Goal: Task Accomplishment & Management: Complete application form

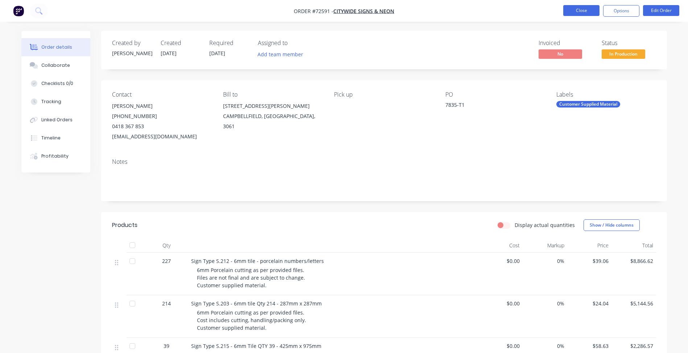
click at [575, 14] on button "Close" at bounding box center [581, 10] width 36 height 11
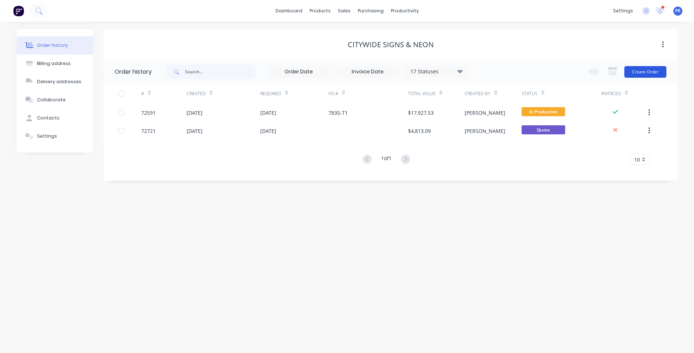
click at [644, 68] on button "Create Order" at bounding box center [645, 72] width 42 height 12
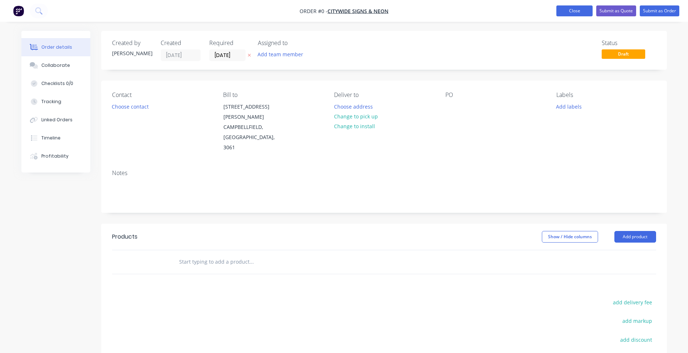
click at [584, 15] on button "Close" at bounding box center [575, 10] width 36 height 11
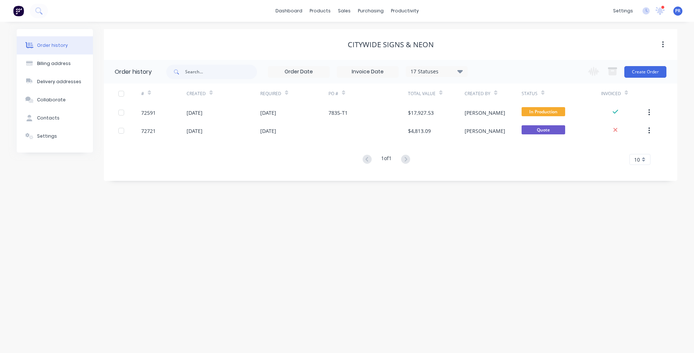
click at [345, 17] on div "dashboard products sales purchasing productivity dashboard products Product Cat…" at bounding box center [347, 11] width 694 height 22
click at [345, 11] on div "sales" at bounding box center [344, 10] width 20 height 11
click at [363, 29] on link "Sales Orders" at bounding box center [382, 34] width 96 height 15
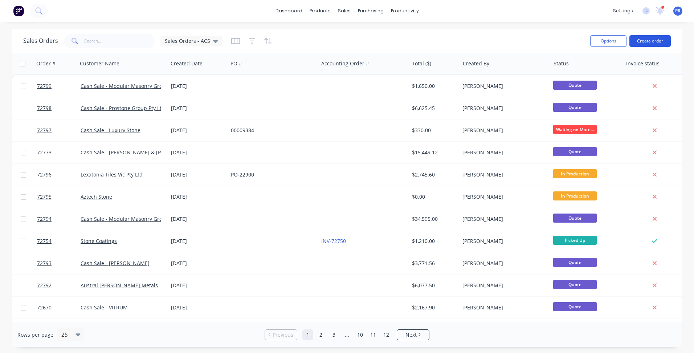
click at [654, 37] on button "Create order" at bounding box center [649, 41] width 41 height 12
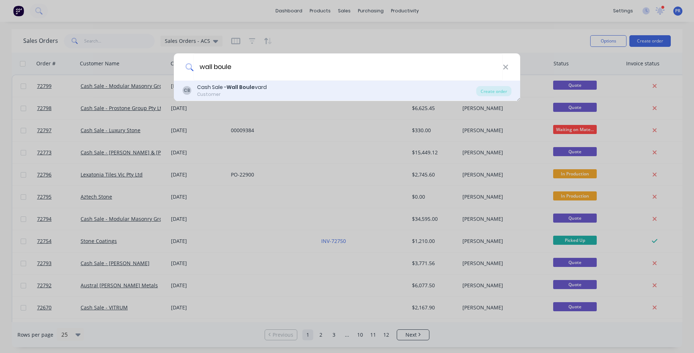
type input "wall boule"
click at [237, 88] on b "Wall Boule" at bounding box center [240, 86] width 28 height 7
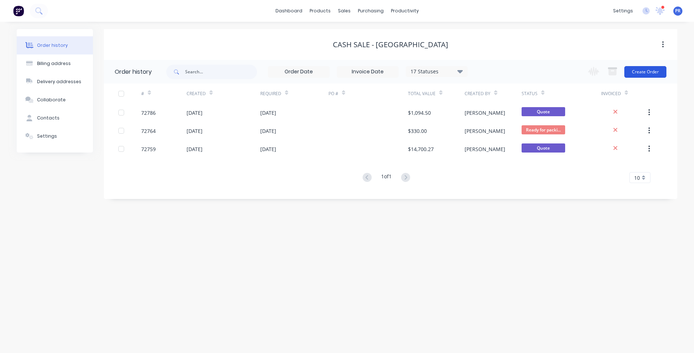
click at [632, 68] on button "Create Order" at bounding box center [645, 72] width 42 height 12
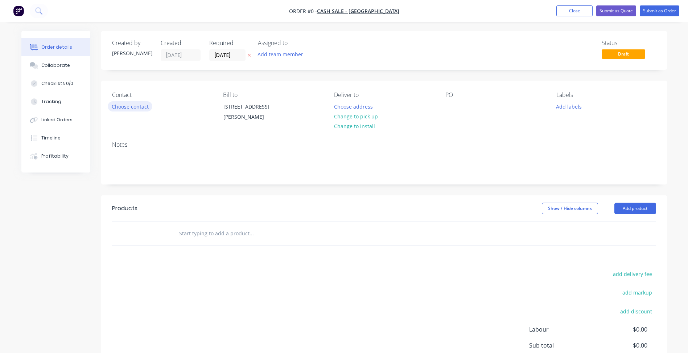
click at [140, 103] on button "Choose contact" at bounding box center [130, 106] width 45 height 10
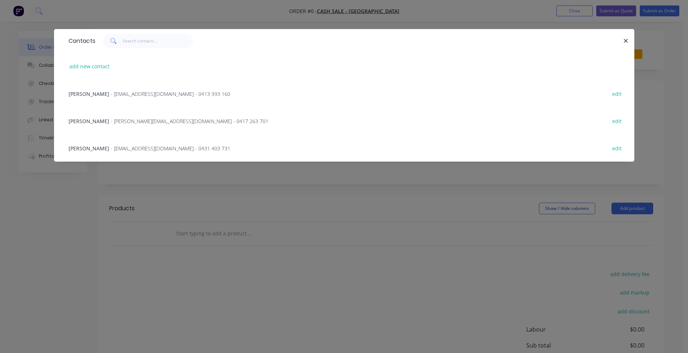
click at [111, 91] on span "- trade@wallboulevard.com.au - 0413 993 160" at bounding box center [171, 93] width 120 height 7
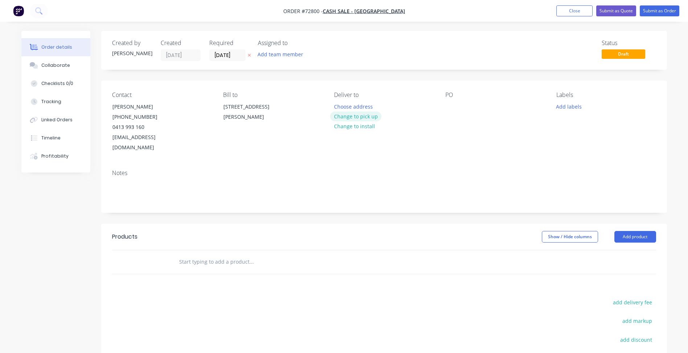
click at [357, 115] on button "Change to pick up" at bounding box center [356, 116] width 52 height 10
click at [219, 55] on input "02/09/25" at bounding box center [228, 55] width 36 height 11
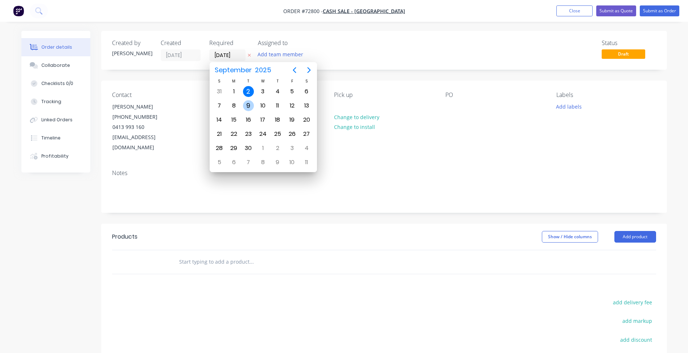
click at [249, 103] on div "9" at bounding box center [248, 105] width 11 height 11
type input "09/09/25"
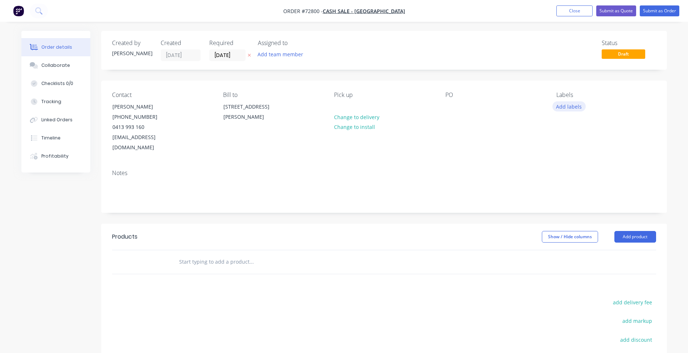
click at [565, 106] on button "Add labels" at bounding box center [569, 106] width 33 height 10
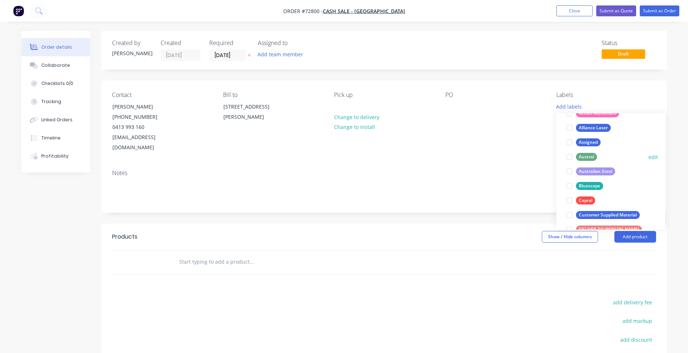
scroll to position [109, 0]
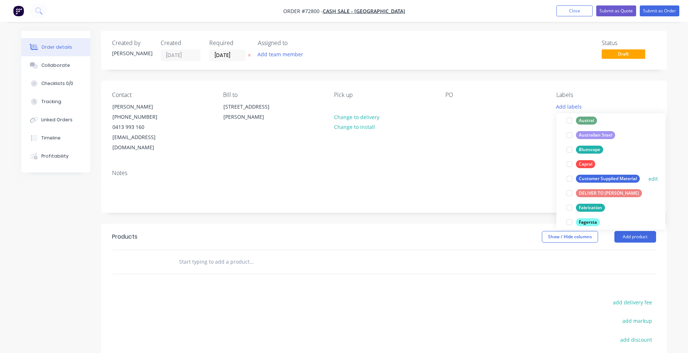
click at [572, 179] on div at bounding box center [569, 178] width 15 height 15
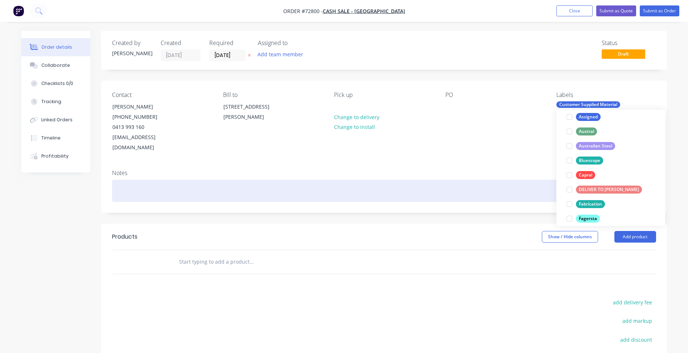
scroll to position [0, 0]
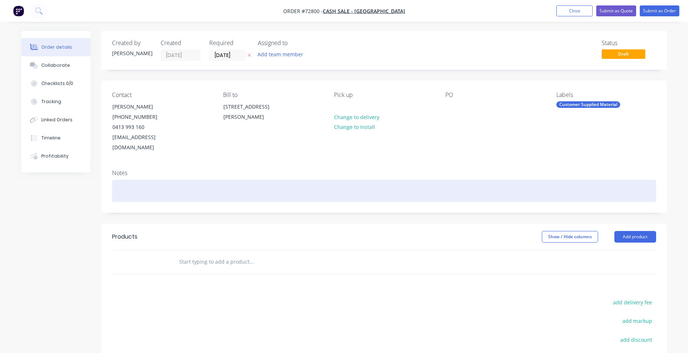
click at [471, 182] on div at bounding box center [384, 191] width 544 height 22
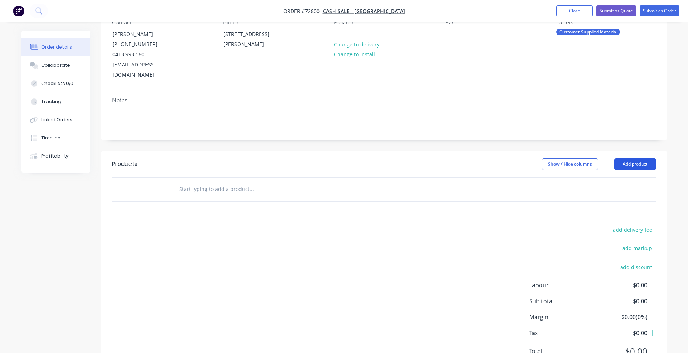
click at [633, 158] on button "Add product" at bounding box center [636, 164] width 42 height 12
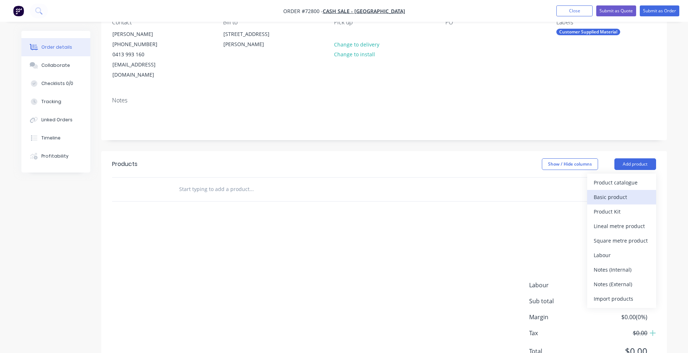
click at [618, 192] on div "Basic product" at bounding box center [622, 197] width 56 height 11
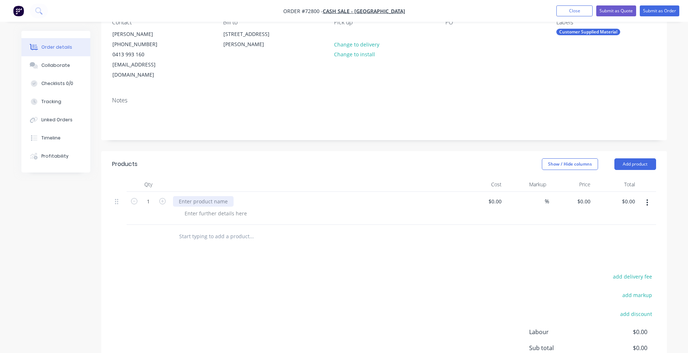
click at [197, 196] on div at bounding box center [203, 201] width 61 height 11
drag, startPoint x: 140, startPoint y: 190, endPoint x: 145, endPoint y: 188, distance: 5.4
click at [140, 196] on input "1" at bounding box center [148, 201] width 19 height 11
type input "20"
click at [194, 196] on div at bounding box center [203, 201] width 61 height 11
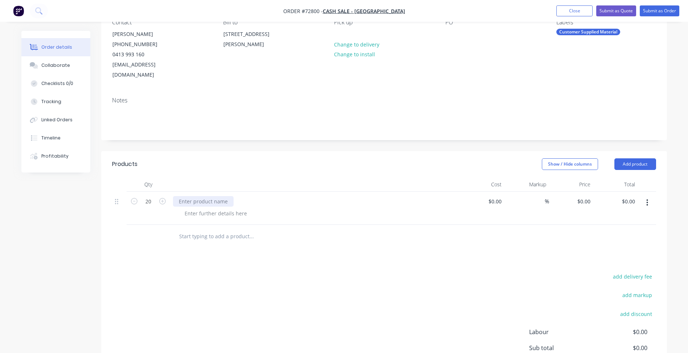
click at [216, 196] on div at bounding box center [203, 201] width 61 height 11
click at [214, 208] on div at bounding box center [216, 213] width 74 height 11
click at [202, 208] on div at bounding box center [216, 213] width 74 height 11
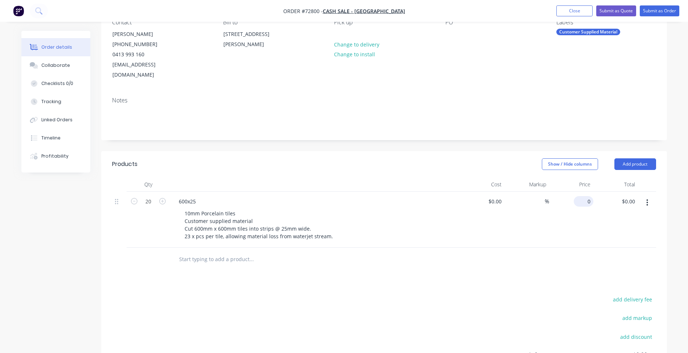
click at [588, 196] on input "0" at bounding box center [585, 201] width 17 height 11
click at [188, 196] on div "600x25" at bounding box center [187, 201] width 29 height 11
click at [584, 196] on div "0 $0.00" at bounding box center [584, 201] width 20 height 11
type input "$5.50"
type input "$110.00"
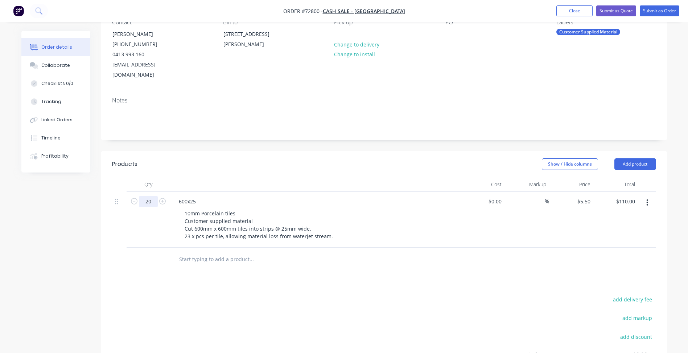
click at [148, 196] on input "20" at bounding box center [148, 201] width 19 height 11
type input "460"
type input "$2,530.00"
click at [635, 159] on button "Add product" at bounding box center [636, 164] width 42 height 12
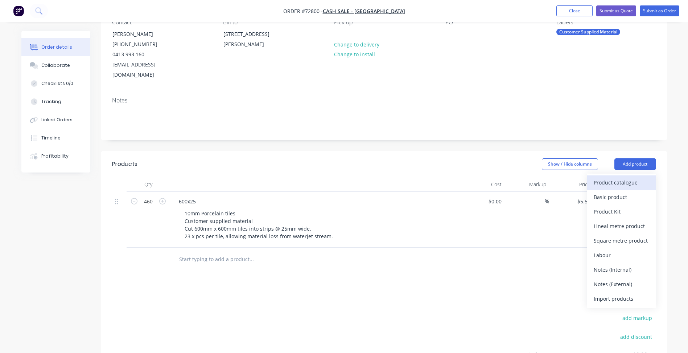
click at [618, 177] on div "Product catalogue" at bounding box center [622, 182] width 56 height 11
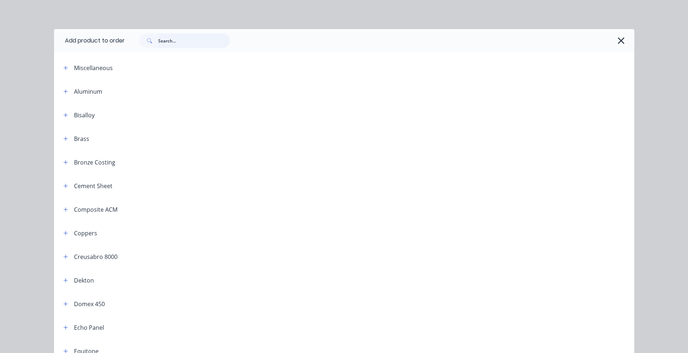
click at [174, 37] on input "text" at bounding box center [194, 40] width 72 height 15
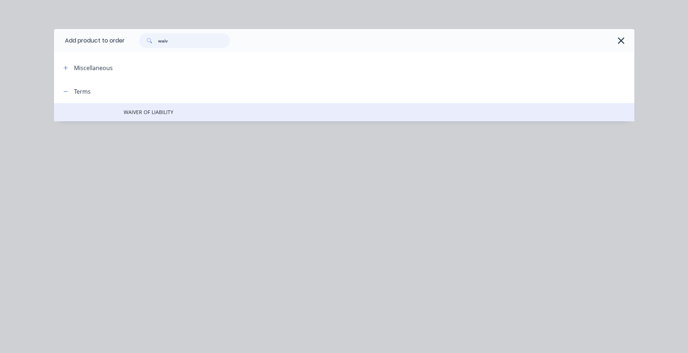
type input "waiv"
click at [170, 113] on span "WAIVER OF LIABILITY" at bounding box center [328, 112] width 408 height 8
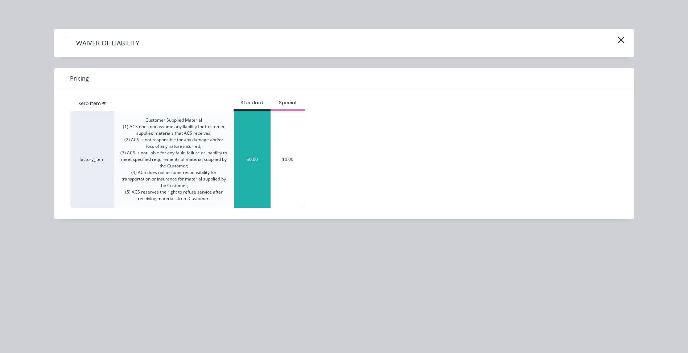
click at [259, 161] on div "$0.00" at bounding box center [252, 159] width 37 height 96
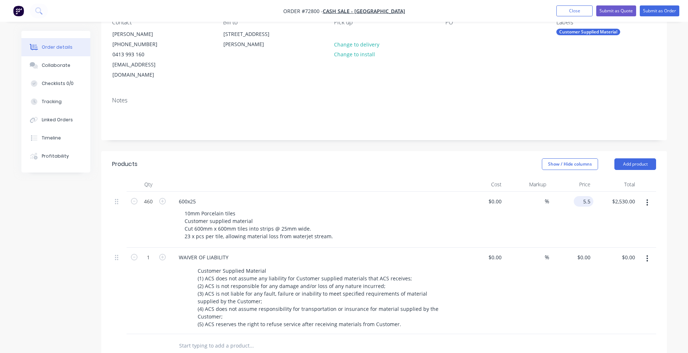
click at [582, 196] on div "5.5 $5.50" at bounding box center [584, 201] width 20 height 11
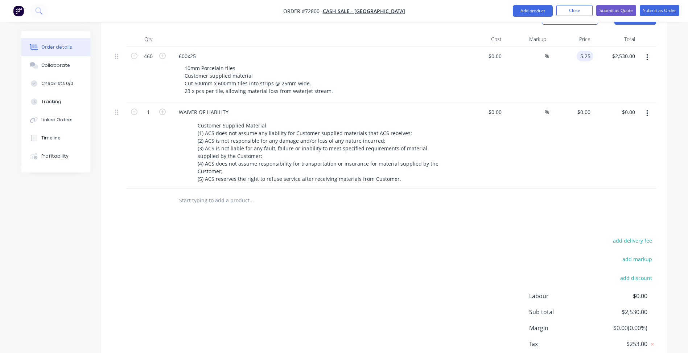
type input "$5.25"
type input "$2,415.00"
click at [401, 235] on div "add delivery fee add markup add discount Labour $0.00 Sub total $2,530.00 Margi…" at bounding box center [384, 305] width 544 height 140
click at [586, 51] on input "5.25" at bounding box center [585, 56] width 17 height 11
type input "$4.99"
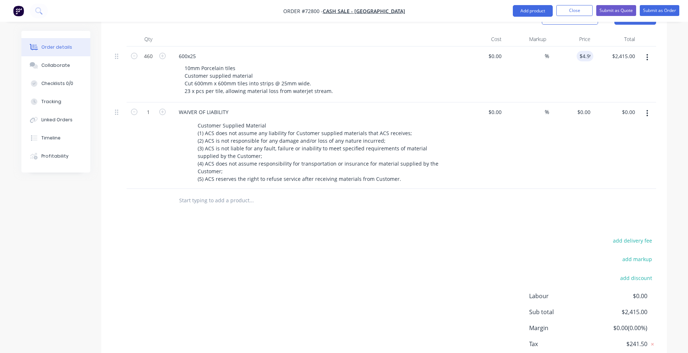
type input "$2,295.40"
click at [337, 220] on div "Products Show / Hide columns Add product Qty Cost Markup Price Total 460 600x25…" at bounding box center [384, 196] width 566 height 381
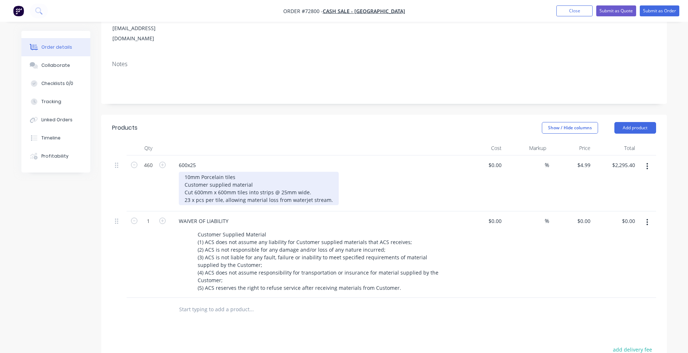
click at [330, 188] on div "10mm Porcelain tiles Customer supplied material Cut 600mm x 600mm tiles into st…" at bounding box center [259, 188] width 160 height 33
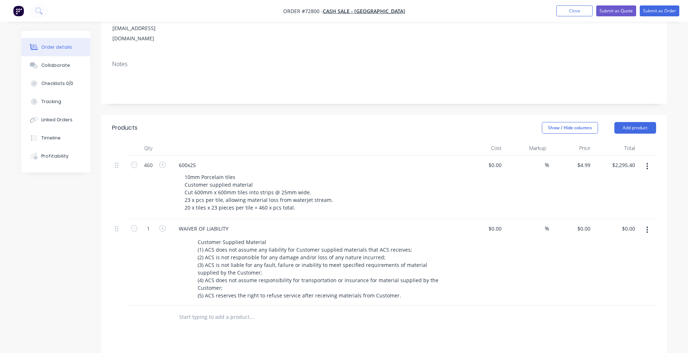
click at [63, 238] on div "Created by Patrick Created 02/09/25 Required 09/09/25 Assigned to Add team memb…" at bounding box center [344, 218] width 646 height 592
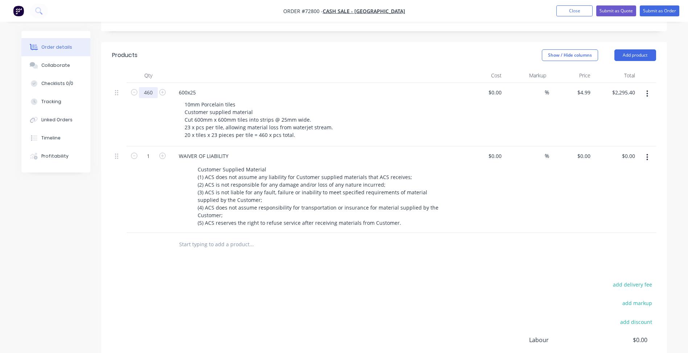
click at [155, 87] on input "460" at bounding box center [148, 92] width 19 height 11
type input "440"
type input "$2,195.60"
click at [238, 131] on div "600x25 10mm Porcelain tiles Customer supplied material Cut 600mm x 600mm tiles …" at bounding box center [315, 114] width 290 height 63
click at [150, 87] on input "440" at bounding box center [148, 92] width 19 height 11
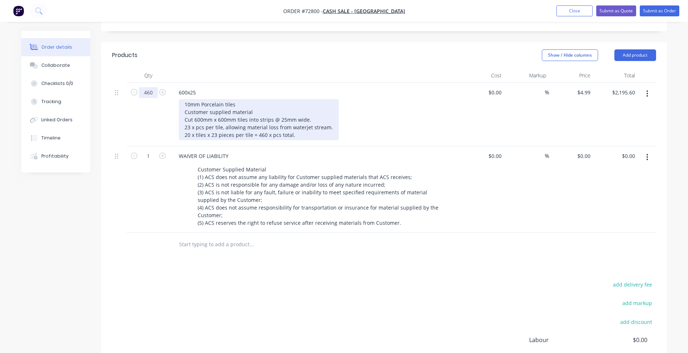
type input "460"
type input "$2,295.40"
click at [229, 124] on div "10mm Porcelain tiles Customer supplied material Cut 600mm x 600mm tiles into st…" at bounding box center [259, 119] width 160 height 41
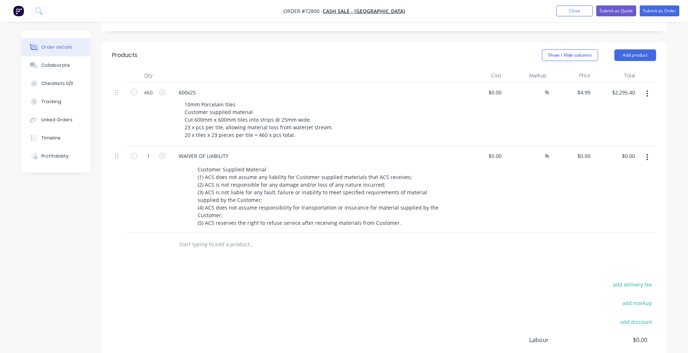
click at [139, 185] on div "1" at bounding box center [149, 189] width 44 height 86
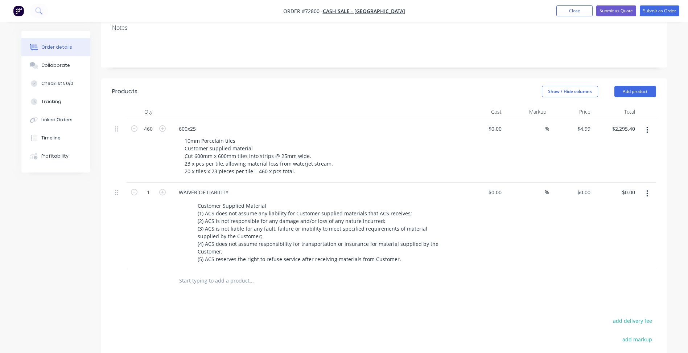
scroll to position [254, 0]
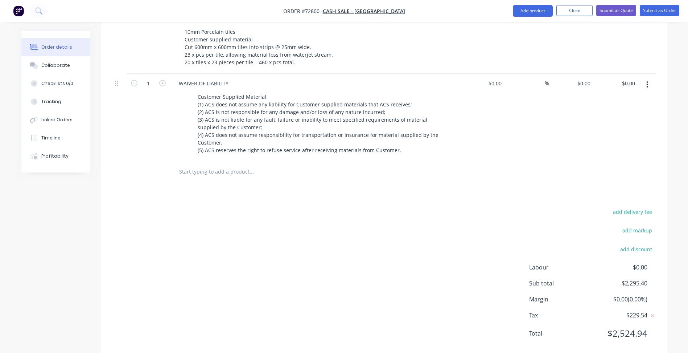
click at [334, 267] on div "add delivery fee add markup add discount Labour $0.00 Sub total $2,295.40 Margi…" at bounding box center [384, 277] width 544 height 140
click at [602, 12] on button "Submit as Quote" at bounding box center [616, 10] width 40 height 11
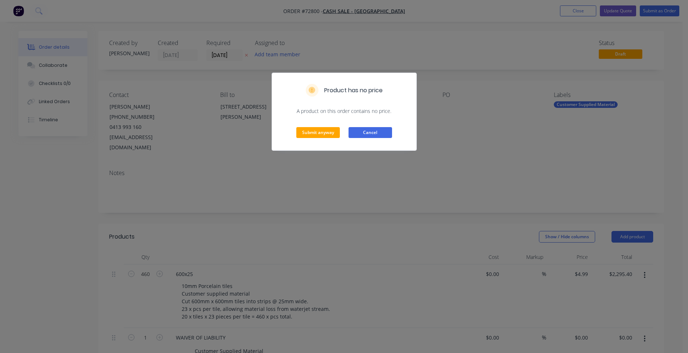
click at [386, 131] on button "Cancel" at bounding box center [371, 132] width 44 height 11
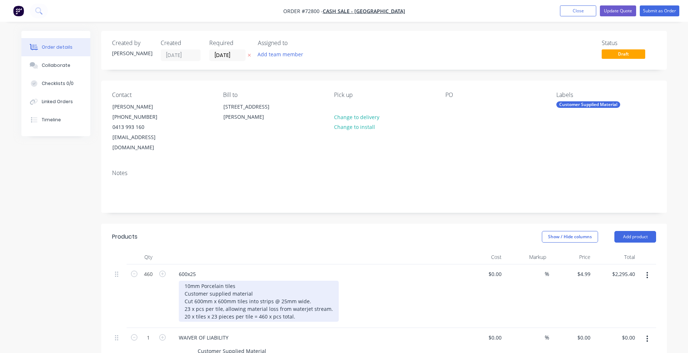
click at [255, 285] on div "10mm Porcelain tiles Customer supplied material Cut 600mm x 600mm tiles into st…" at bounding box center [259, 300] width 160 height 41
click at [313, 289] on div "10mm Porcelain tiles Customer supplied material Cut 600mm x 600mm tiles into st…" at bounding box center [259, 300] width 160 height 41
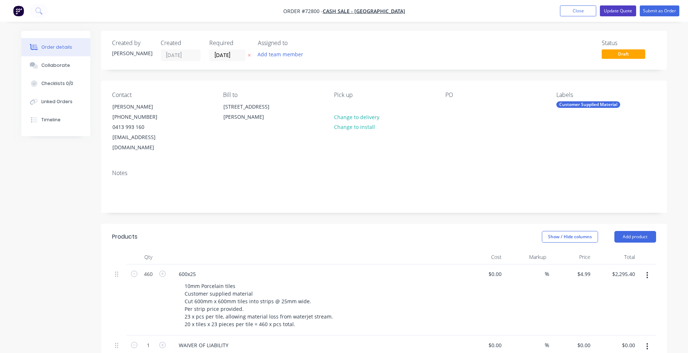
click at [621, 11] on button "Update Quote" at bounding box center [618, 10] width 36 height 11
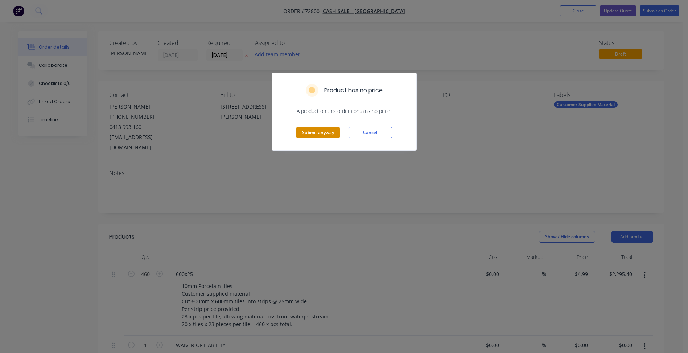
click at [324, 135] on button "Submit anyway" at bounding box center [318, 132] width 44 height 11
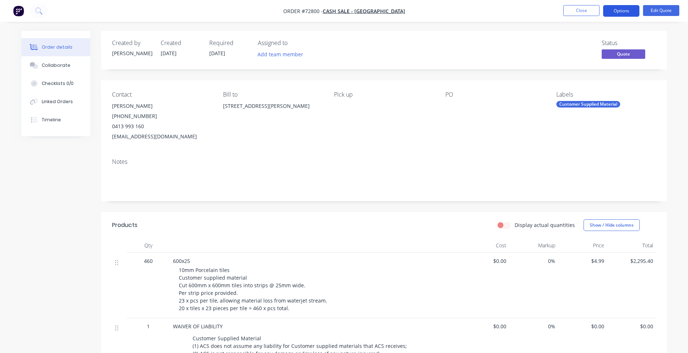
click at [618, 8] on button "Options" at bounding box center [621, 11] width 36 height 12
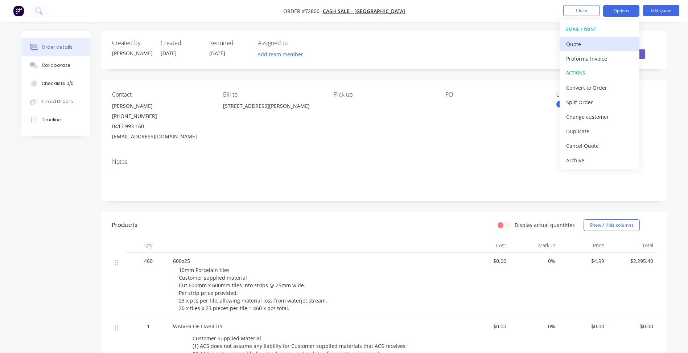
click at [582, 49] on button "Quote" at bounding box center [600, 44] width 80 height 15
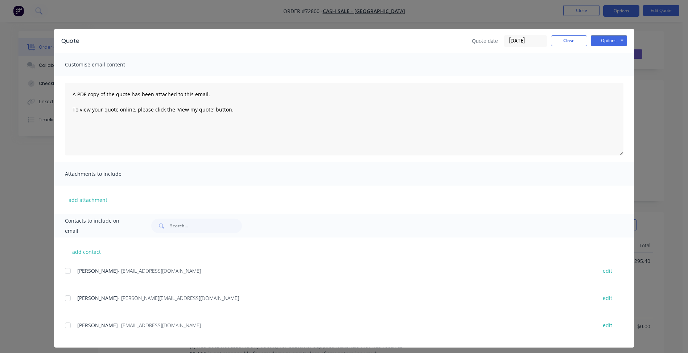
click at [628, 40] on div "Quote Quote date 02/09/25 Close Options Preview Print Email" at bounding box center [344, 41] width 580 height 24
click at [612, 40] on button "Options" at bounding box center [609, 40] width 36 height 11
click at [601, 46] on div "Options Preview Print Email" at bounding box center [609, 41] width 36 height 12
click at [604, 39] on button "Options" at bounding box center [609, 40] width 36 height 11
click at [605, 57] on button "Preview" at bounding box center [614, 54] width 46 height 12
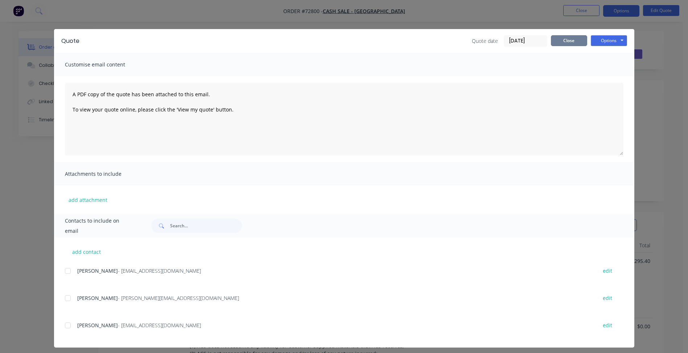
drag, startPoint x: 567, startPoint y: 42, endPoint x: 575, endPoint y: 11, distance: 31.9
click at [567, 40] on button "Close" at bounding box center [569, 40] width 36 height 11
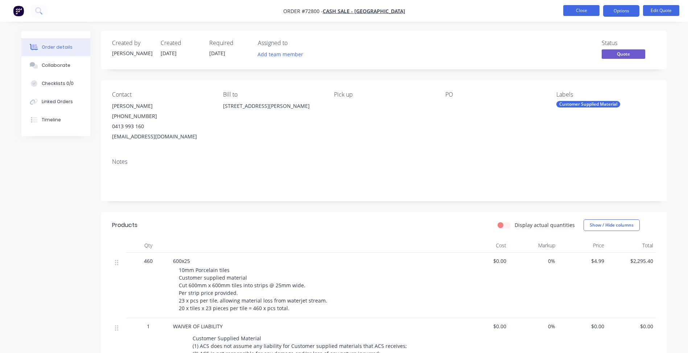
click at [575, 9] on button "Close" at bounding box center [581, 10] width 36 height 11
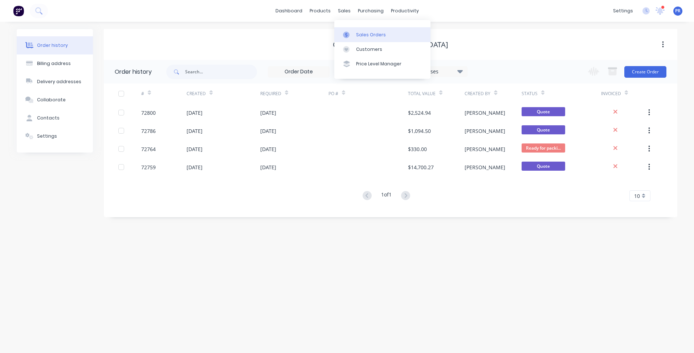
click at [357, 39] on link "Sales Orders" at bounding box center [382, 34] width 96 height 15
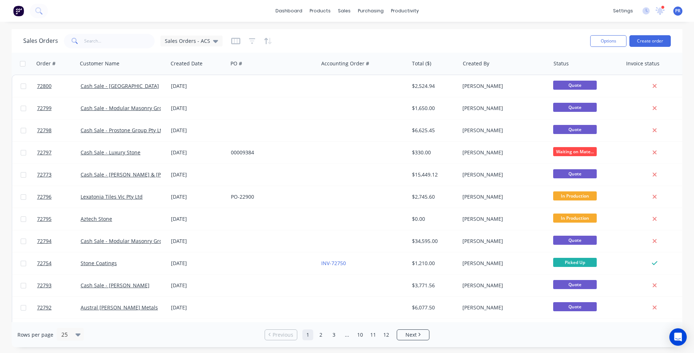
click at [653, 41] on button "Create order" at bounding box center [649, 41] width 41 height 12
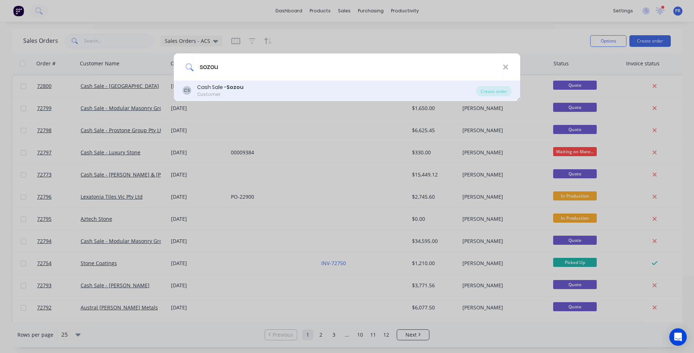
type input "sozou"
click at [245, 90] on div "CS Cash Sale - Sozou Customer" at bounding box center [328, 90] width 293 height 14
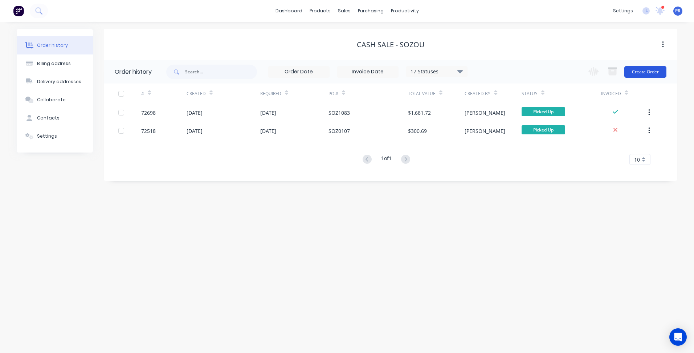
click at [638, 70] on button "Create Order" at bounding box center [645, 72] width 42 height 12
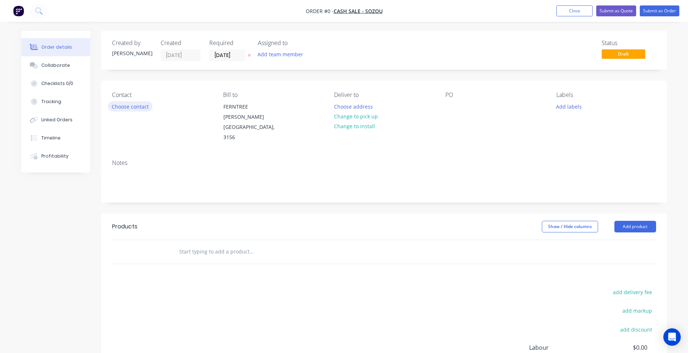
click at [130, 104] on button "Choose contact" at bounding box center [130, 106] width 45 height 10
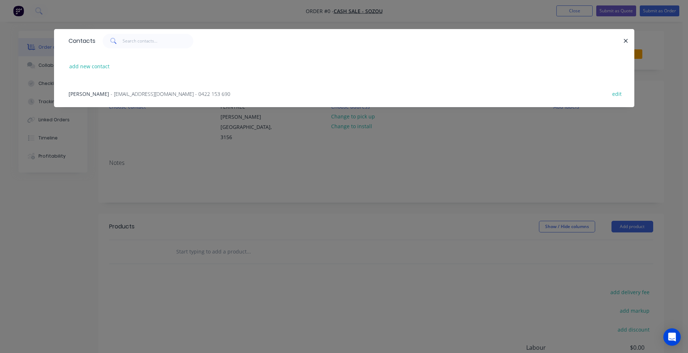
click at [84, 93] on span "Kohtaroh Colwell-Matsuura" at bounding box center [89, 93] width 41 height 7
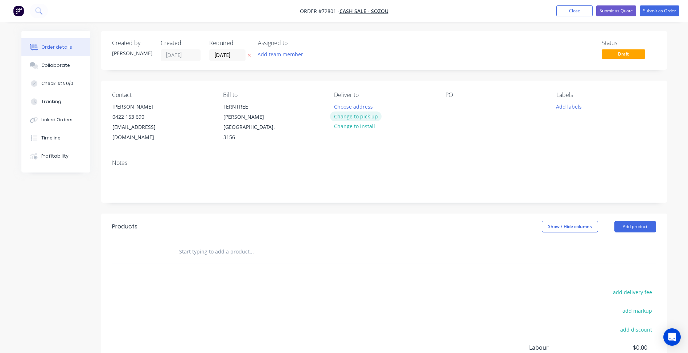
click at [359, 115] on button "Change to pick up" at bounding box center [356, 116] width 52 height 10
click at [229, 54] on input "02/09/25" at bounding box center [228, 55] width 36 height 11
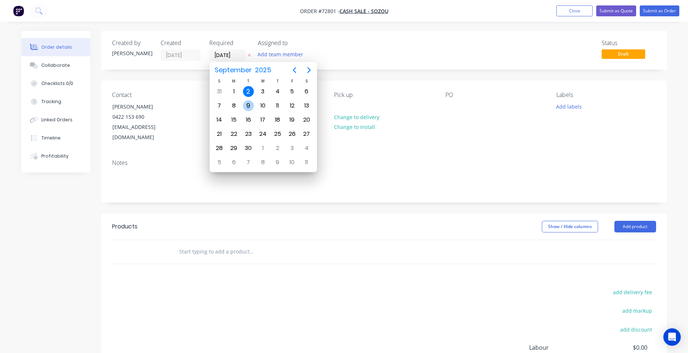
click at [234, 102] on div "8" at bounding box center [234, 105] width 11 height 11
type input "08/09/25"
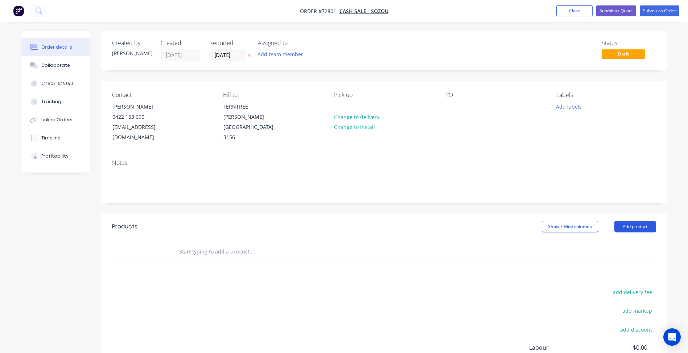
click at [643, 228] on button "Add product" at bounding box center [636, 227] width 42 height 12
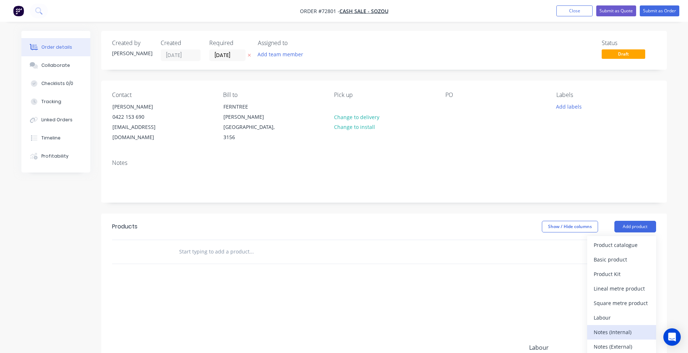
scroll to position [36, 0]
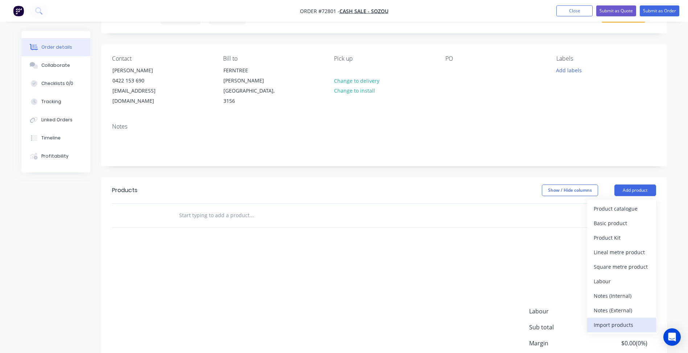
click at [612, 324] on div "Import products" at bounding box center [622, 324] width 56 height 11
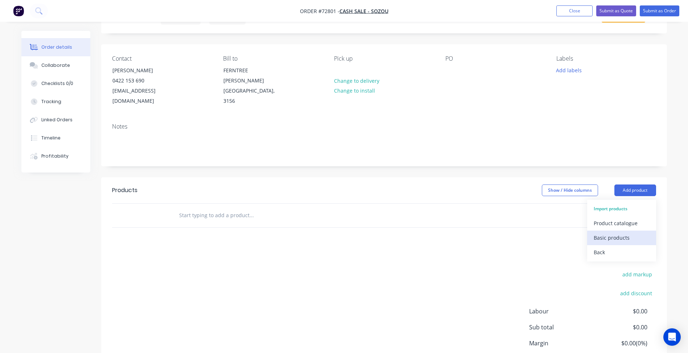
click at [609, 237] on div "Basic products" at bounding box center [622, 237] width 56 height 11
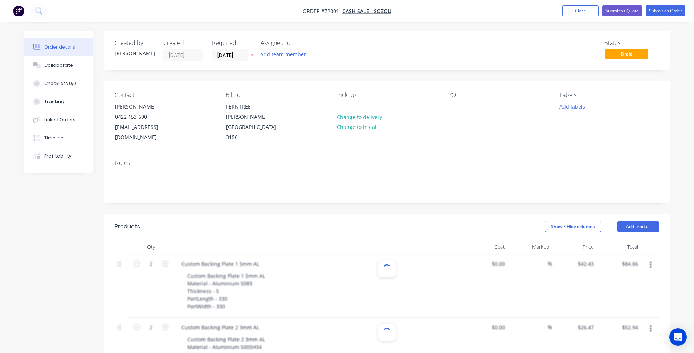
type input "$42.43"
type input "$84.86"
type input "1"
click at [664, 10] on button "Submit as Order" at bounding box center [660, 10] width 40 height 11
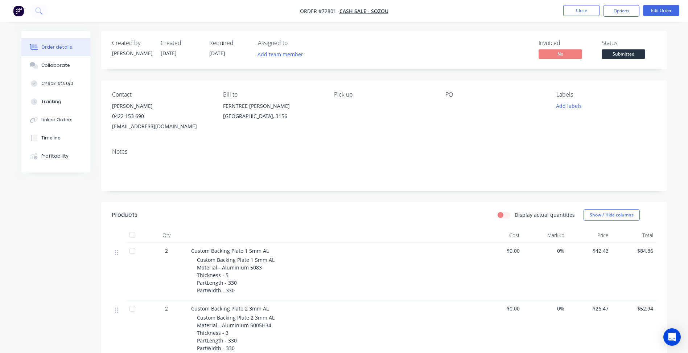
click at [620, 55] on span "Submitted" at bounding box center [624, 53] width 44 height 9
click at [584, 6] on button "Close" at bounding box center [581, 10] width 36 height 11
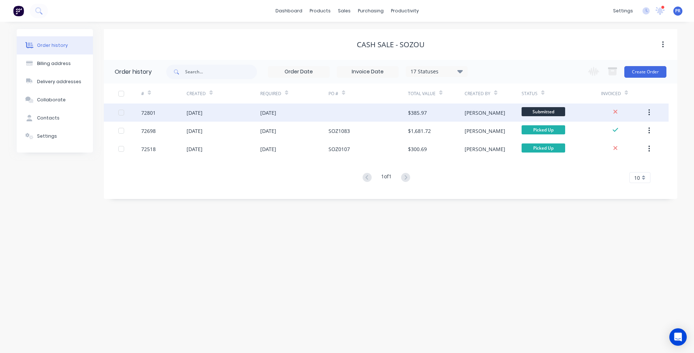
click at [550, 111] on span "Submitted" at bounding box center [543, 111] width 44 height 9
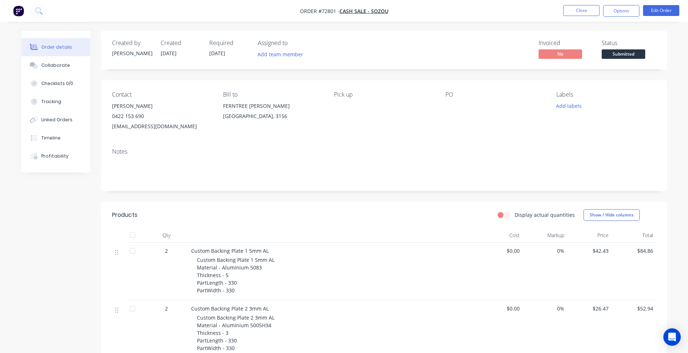
click at [619, 52] on span "Submitted" at bounding box center [624, 53] width 44 height 9
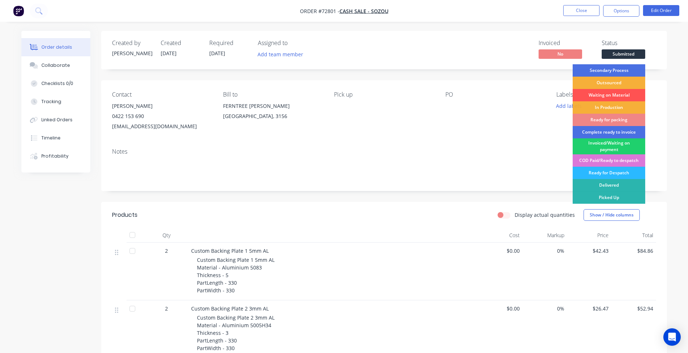
click at [610, 94] on div "Waiting on Material" at bounding box center [609, 95] width 73 height 12
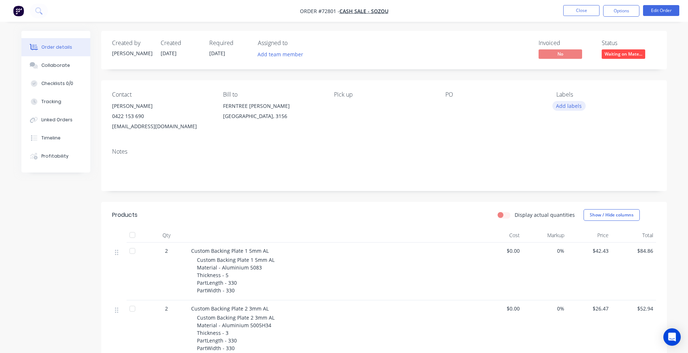
click at [574, 104] on button "Add labels" at bounding box center [569, 106] width 33 height 10
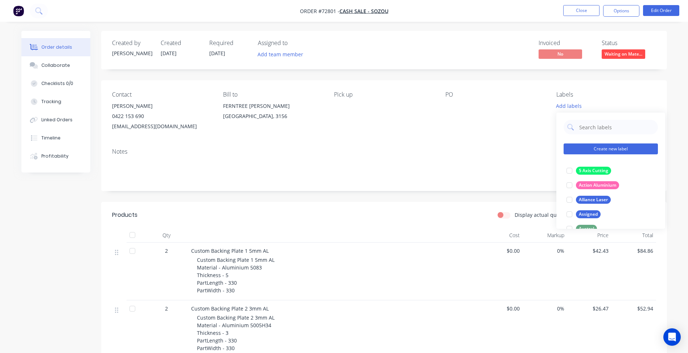
click at [587, 148] on button "Create new label" at bounding box center [611, 148] width 94 height 11
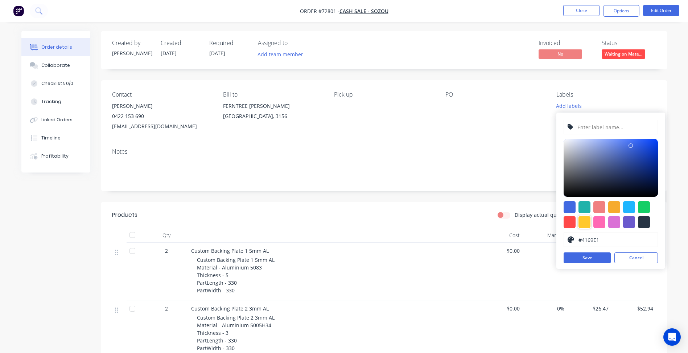
drag, startPoint x: 583, startPoint y: 224, endPoint x: 587, endPoint y: 183, distance: 41.2
click at [583, 223] on div at bounding box center [585, 222] width 12 height 12
type input "#FFC82C"
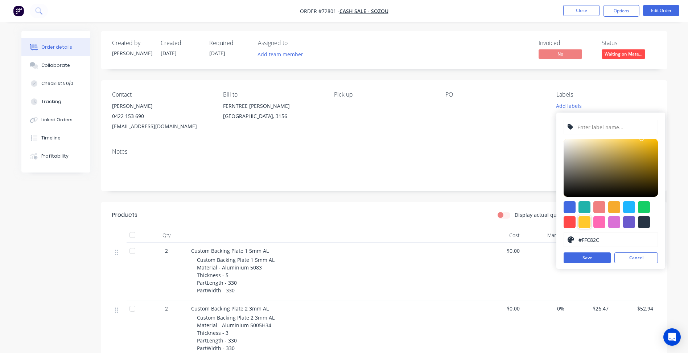
click at [590, 128] on input "text" at bounding box center [615, 127] width 77 height 14
drag, startPoint x: 602, startPoint y: 122, endPoint x: 606, endPoint y: 122, distance: 4.0
click at [602, 122] on input "James Coppel Lee" at bounding box center [615, 127] width 77 height 14
click at [606, 123] on input "James Coppel Lee" at bounding box center [615, 127] width 77 height 14
type input "James Coppell Lee"
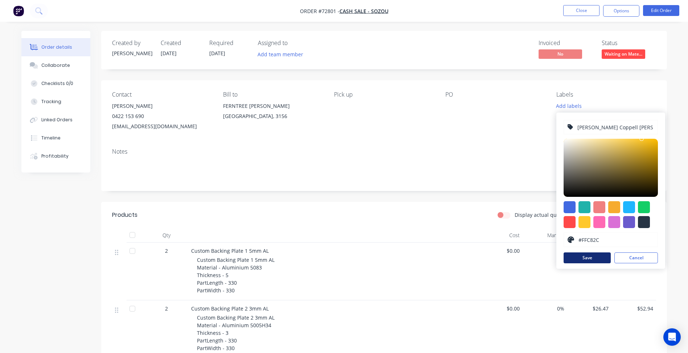
click at [592, 256] on button "Save" at bounding box center [587, 257] width 47 height 11
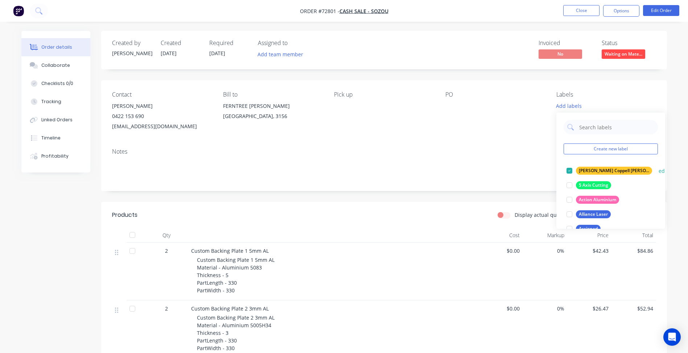
click at [594, 172] on div "James Coppell Lee" at bounding box center [614, 171] width 76 height 8
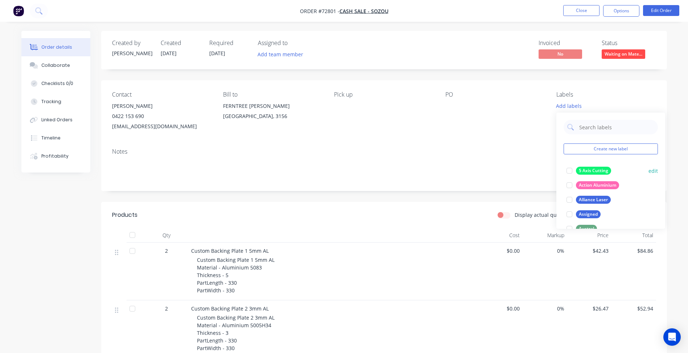
scroll to position [181, 0]
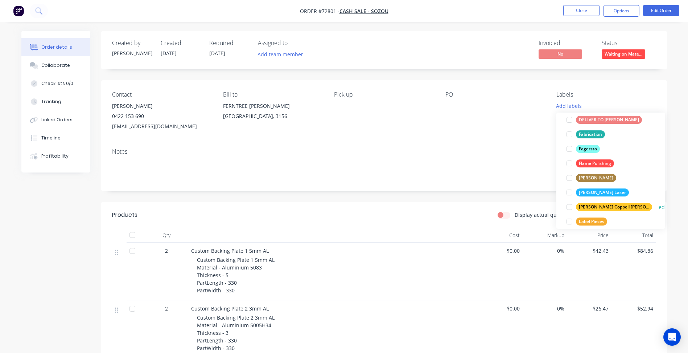
click at [569, 209] on div at bounding box center [569, 207] width 15 height 15
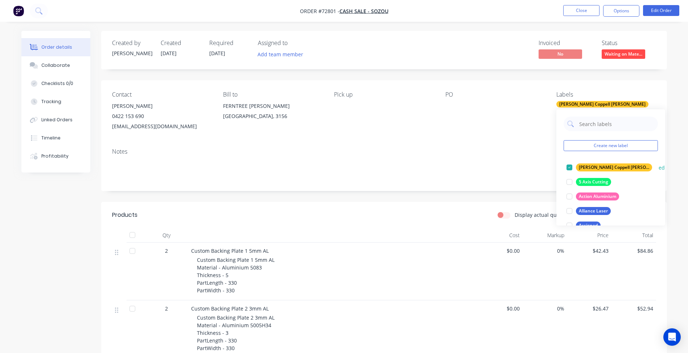
click at [659, 167] on button "edit" at bounding box center [663, 168] width 9 height 8
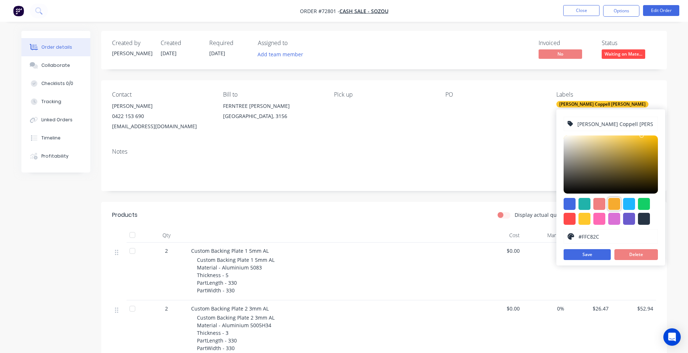
click at [616, 203] on div at bounding box center [614, 204] width 12 height 12
type input "#F6AB2F"
click at [589, 254] on button "Save" at bounding box center [587, 254] width 47 height 11
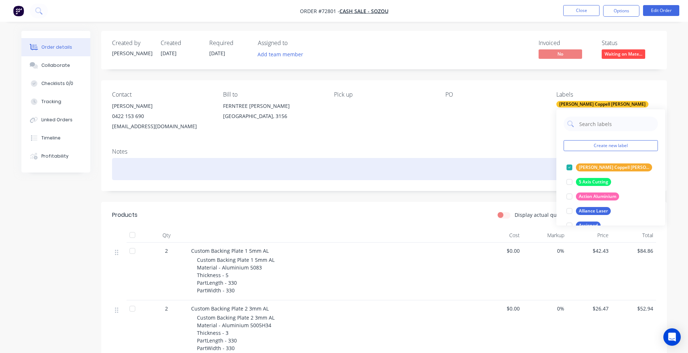
click at [495, 158] on div at bounding box center [384, 169] width 544 height 22
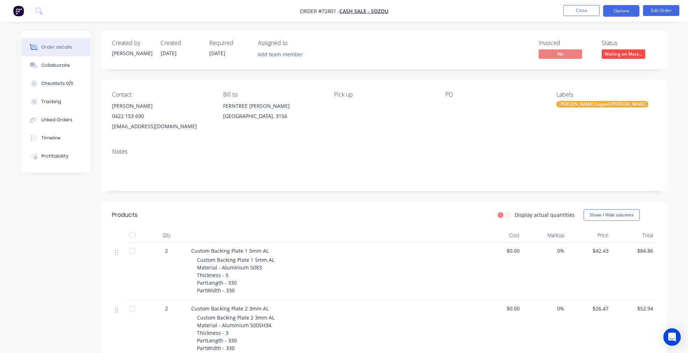
click at [617, 9] on button "Options" at bounding box center [621, 11] width 36 height 12
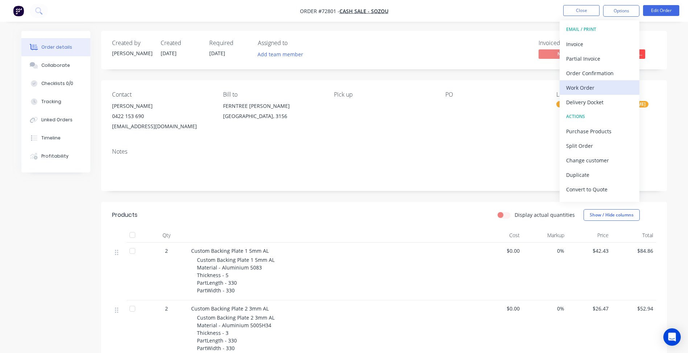
click at [578, 85] on div "Work Order" at bounding box center [599, 87] width 67 height 11
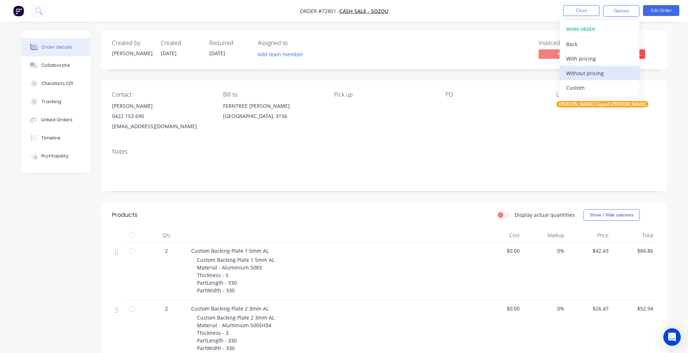
click at [603, 75] on div "Without pricing" at bounding box center [599, 73] width 67 height 11
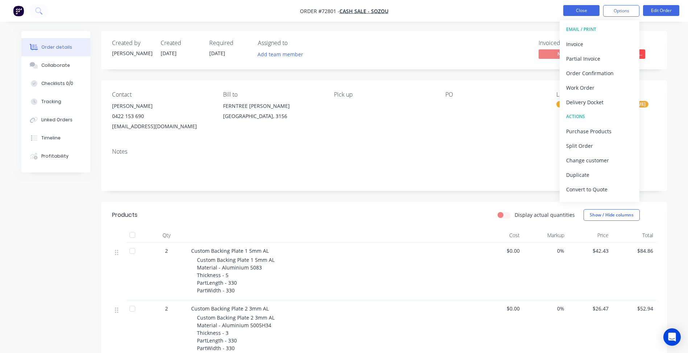
click at [569, 10] on button "Close" at bounding box center [581, 10] width 36 height 11
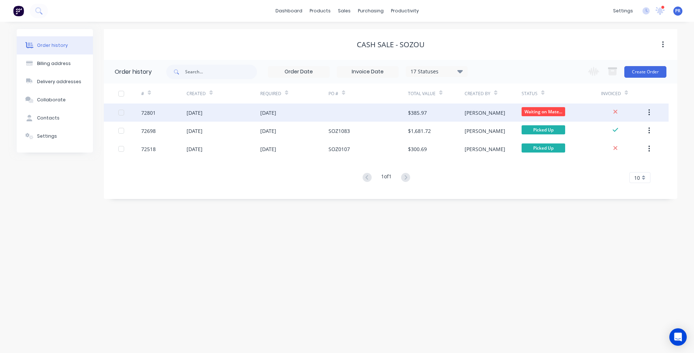
click at [497, 117] on div "[PERSON_NAME]" at bounding box center [492, 112] width 57 height 18
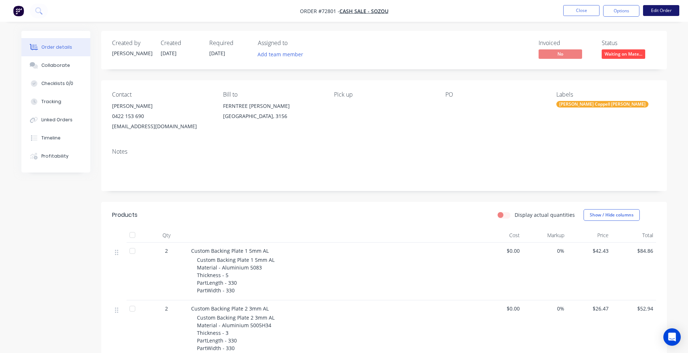
click at [651, 14] on button "Edit Order" at bounding box center [661, 10] width 36 height 11
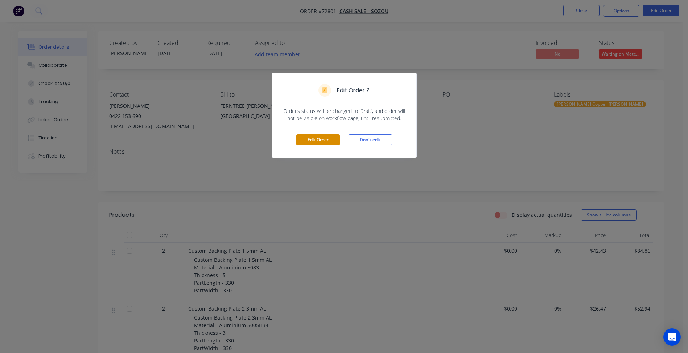
click at [302, 137] on button "Edit Order" at bounding box center [318, 139] width 44 height 11
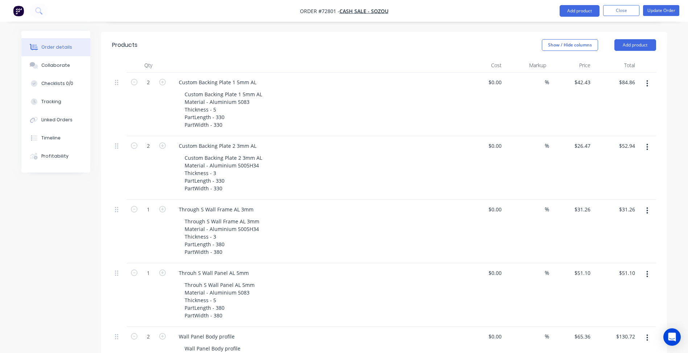
scroll to position [363, 0]
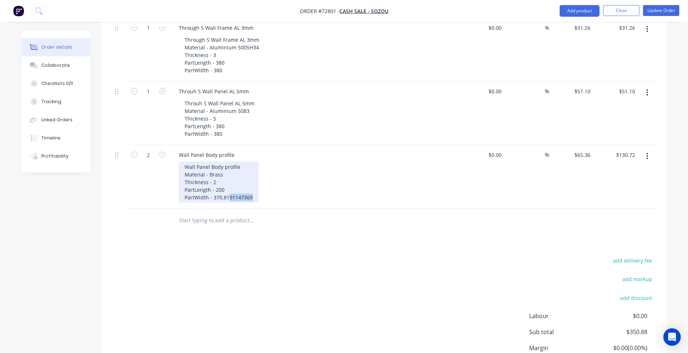
drag, startPoint x: 227, startPoint y: 196, endPoint x: 269, endPoint y: 196, distance: 41.7
click at [269, 196] on div "Wall Panel Body profile Material - Brass Thickness - 2 PartLength - 200 PartWid…" at bounding box center [318, 181] width 279 height 41
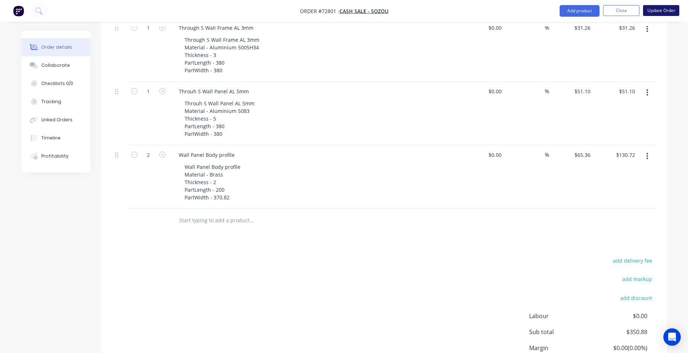
click at [657, 11] on button "Update Order" at bounding box center [661, 10] width 36 height 11
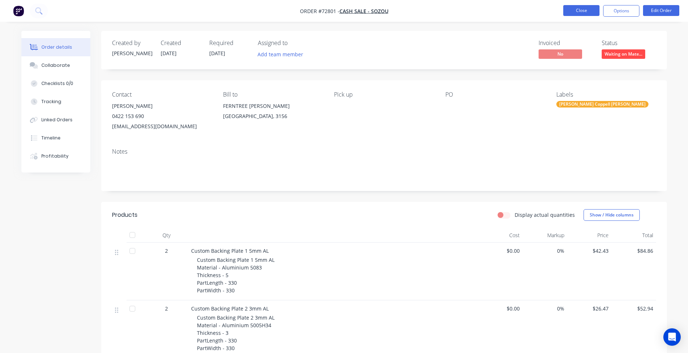
click at [587, 9] on button "Close" at bounding box center [581, 10] width 36 height 11
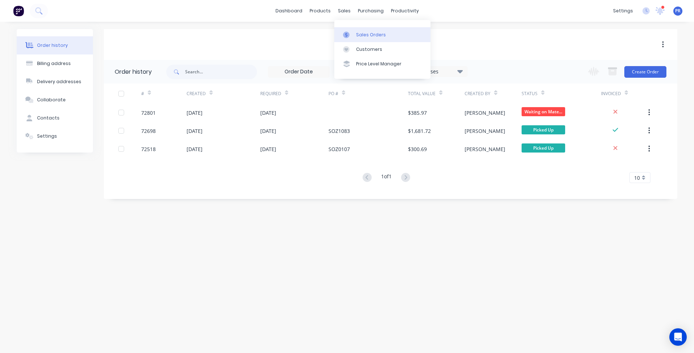
click at [361, 34] on div "Sales Orders" at bounding box center [371, 35] width 30 height 7
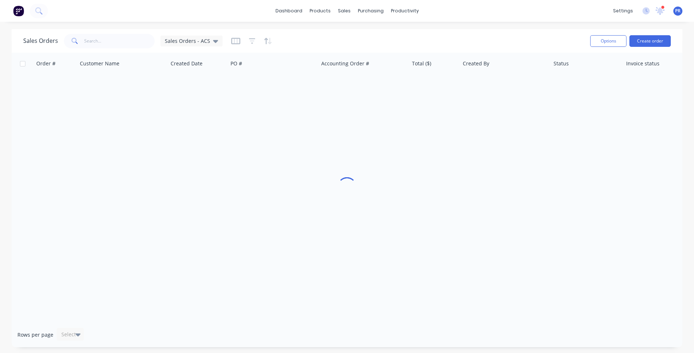
click at [650, 48] on div "Options Create order" at bounding box center [628, 41] width 83 height 18
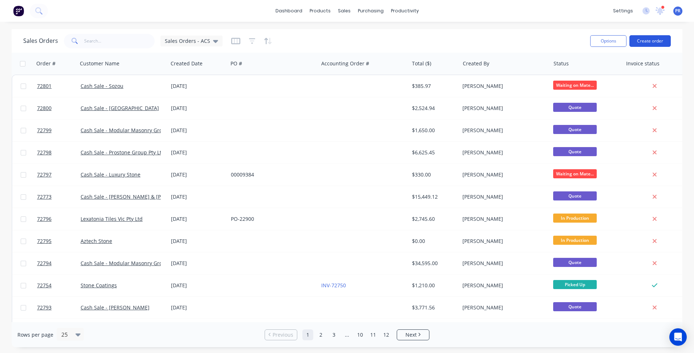
click at [659, 40] on button "Create order" at bounding box center [649, 41] width 41 height 12
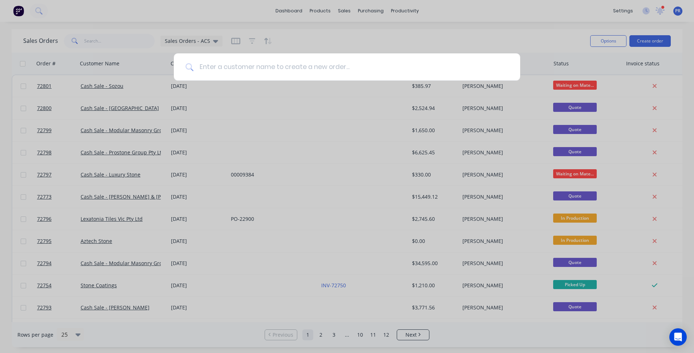
click at [400, 71] on input at bounding box center [350, 66] width 315 height 27
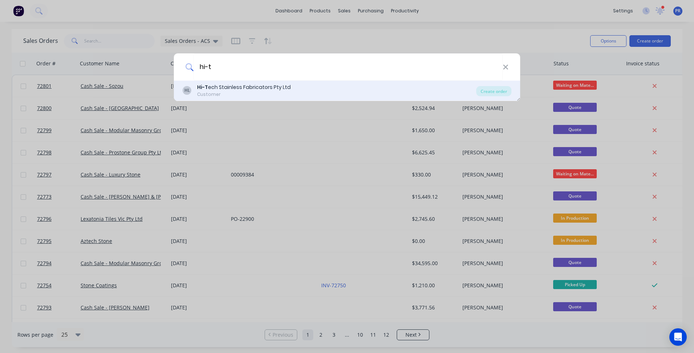
type input "hi-t"
click at [216, 94] on div "Customer" at bounding box center [244, 94] width 94 height 7
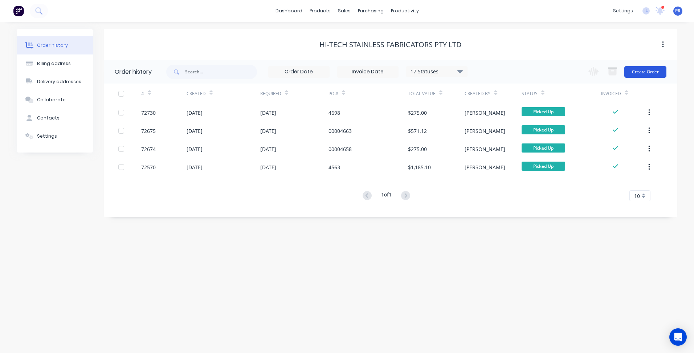
click at [649, 71] on button "Create Order" at bounding box center [645, 72] width 42 height 12
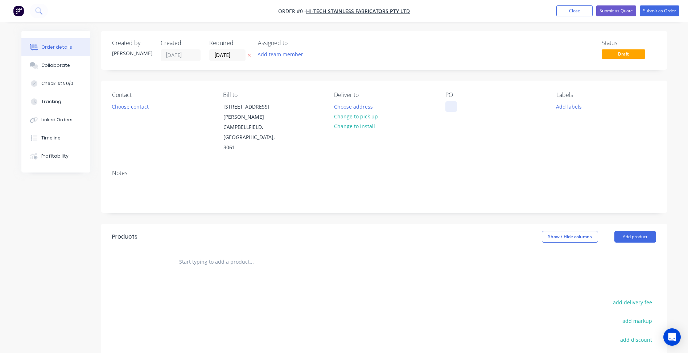
click at [454, 106] on div at bounding box center [451, 106] width 12 height 11
click at [120, 105] on div "Order details Collaborate Checklists 0/0 Tracking Linked Orders Timeline Profit…" at bounding box center [344, 245] width 660 height 428
click at [132, 108] on button "Choose contact" at bounding box center [130, 106] width 45 height 10
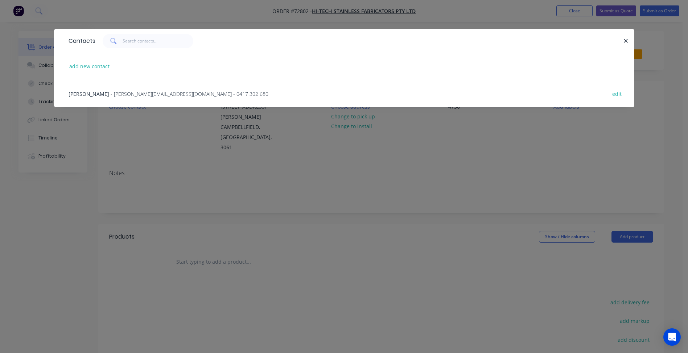
click at [111, 95] on span "- joe@hsf.net.au - 0417 302 680" at bounding box center [190, 93] width 158 height 7
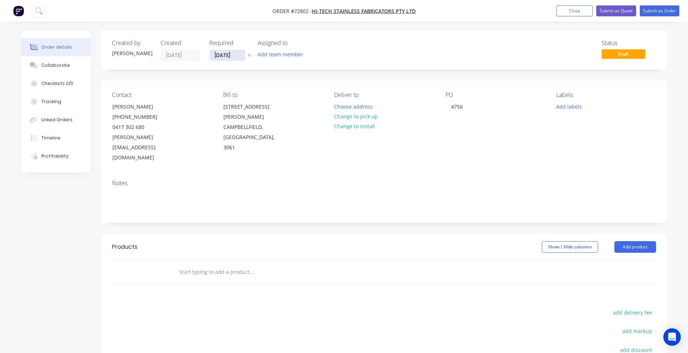
click at [224, 57] on input "02/09/25" at bounding box center [228, 55] width 36 height 11
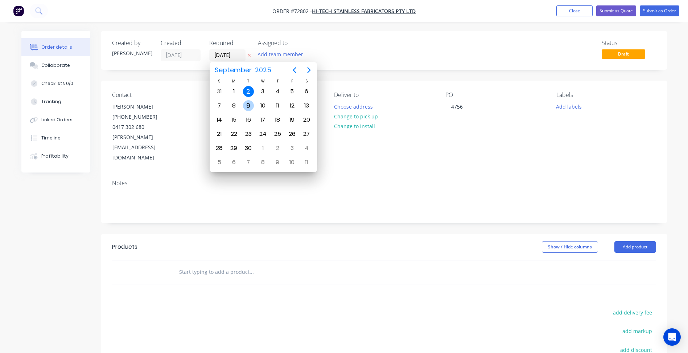
click at [246, 102] on div "9" at bounding box center [248, 105] width 11 height 11
type input "09/09/25"
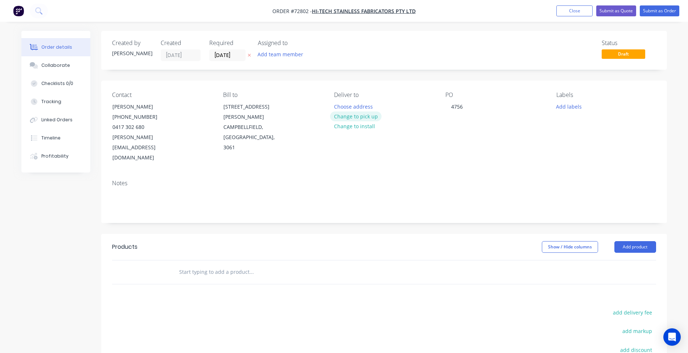
click at [360, 117] on button "Change to pick up" at bounding box center [356, 116] width 52 height 10
click at [567, 107] on button "Add labels" at bounding box center [569, 106] width 33 height 10
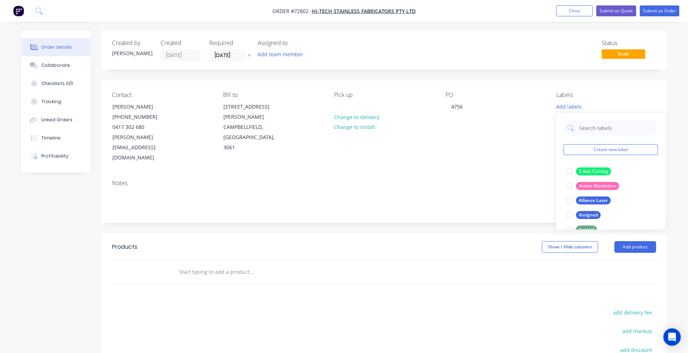
scroll to position [73, 0]
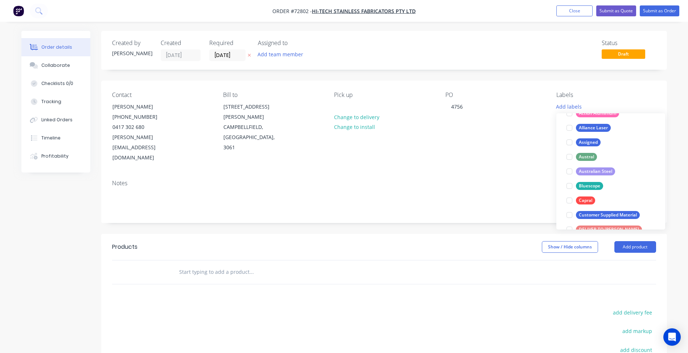
click at [492, 152] on div "Contact Joe Pane (03) 9357 9733 0417 302 680 joe@hsf.net.au Bill to 10 Merola W…" at bounding box center [384, 127] width 566 height 93
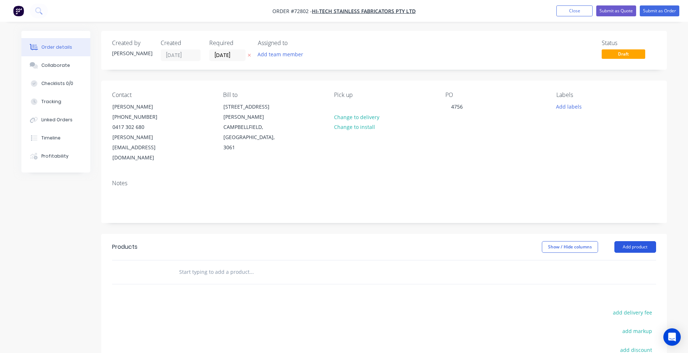
click at [626, 241] on button "Add product" at bounding box center [636, 247] width 42 height 12
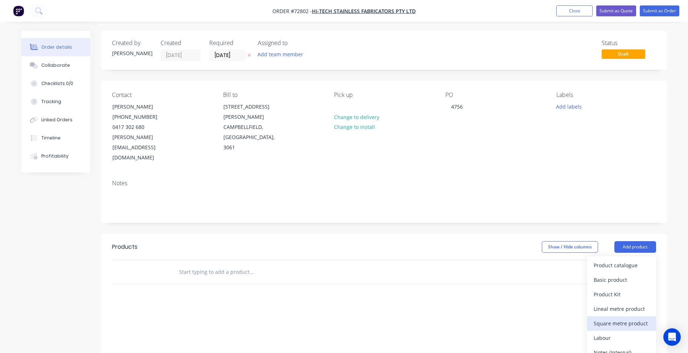
scroll to position [96, 0]
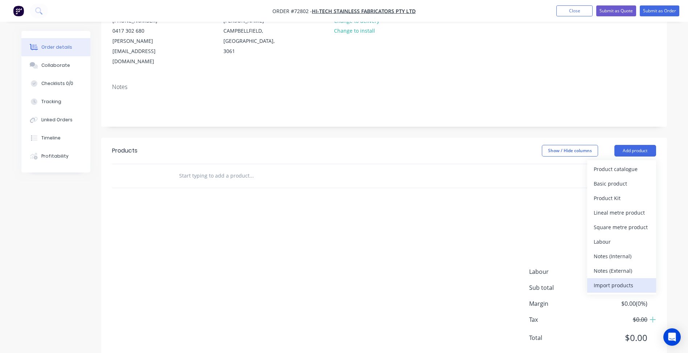
click at [613, 280] on div "Import products" at bounding box center [622, 285] width 56 height 11
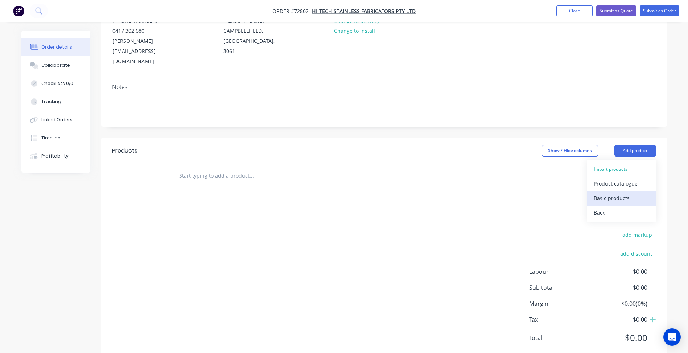
click at [616, 193] on div "Basic products" at bounding box center [622, 198] width 56 height 11
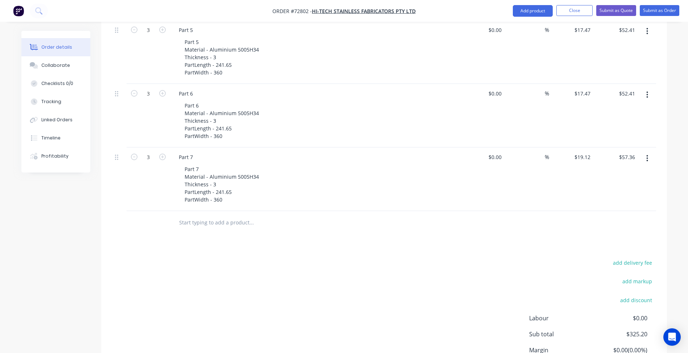
scroll to position [554, 0]
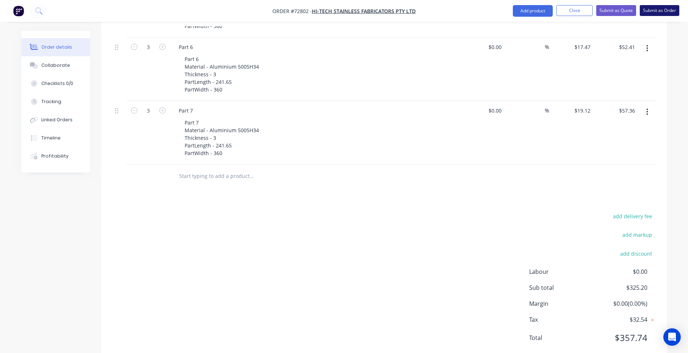
click at [657, 13] on button "Submit as Order" at bounding box center [660, 10] width 40 height 11
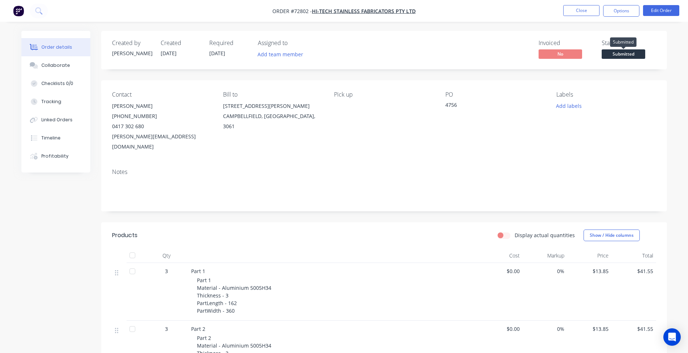
click at [623, 53] on span "Submitted" at bounding box center [624, 53] width 44 height 9
click at [583, 13] on button "Close" at bounding box center [581, 10] width 36 height 11
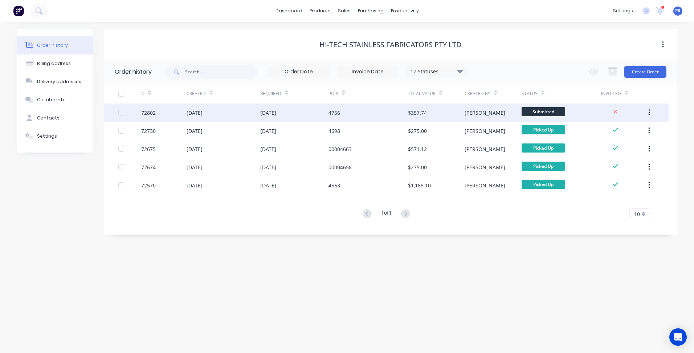
click at [553, 114] on span "Submitted" at bounding box center [543, 111] width 44 height 9
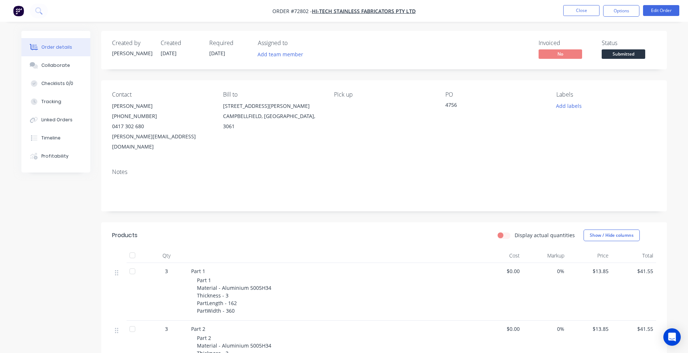
click at [626, 51] on span "Submitted" at bounding box center [624, 53] width 44 height 9
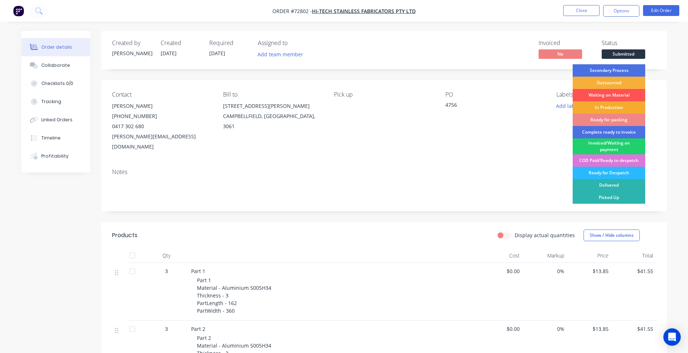
click at [611, 107] on div "In Production" at bounding box center [609, 107] width 73 height 12
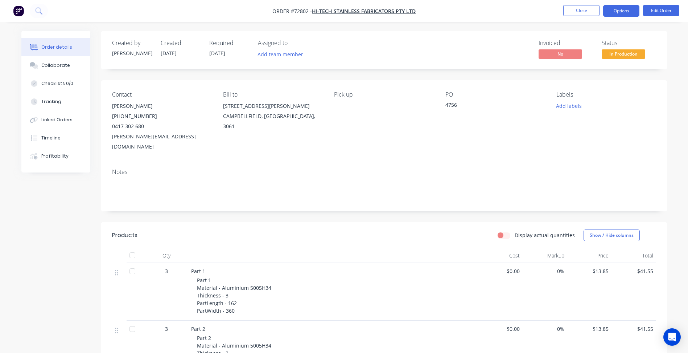
click at [618, 15] on button "Options" at bounding box center [621, 11] width 36 height 12
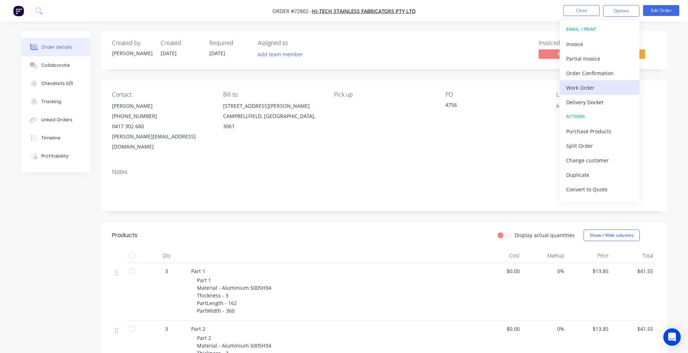
click at [593, 85] on div "Work Order" at bounding box center [599, 87] width 67 height 11
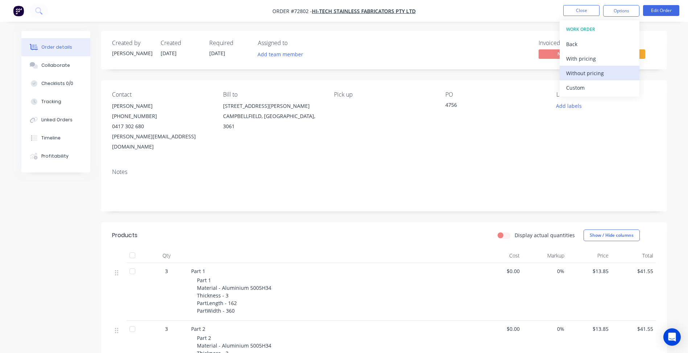
click at [585, 67] on button "Without pricing" at bounding box center [600, 73] width 80 height 15
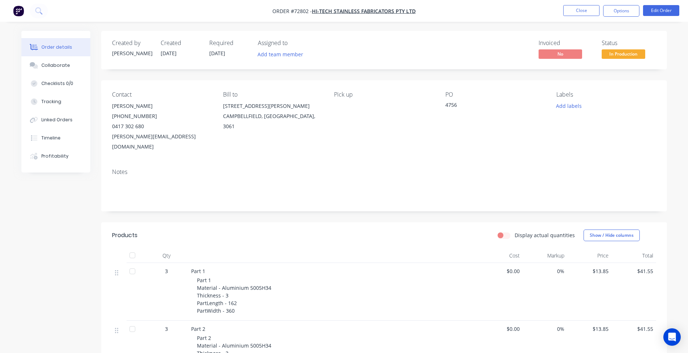
click at [584, 4] on nav "Order #72802 - Hi-Tech Stainless Fabricators Pty Ltd Close Options Edit Order" at bounding box center [344, 11] width 688 height 22
click at [571, 19] on nav "Order #72802 - Hi-Tech Stainless Fabricators Pty Ltd Close Options Edit Order" at bounding box center [344, 11] width 688 height 22
click at [583, 9] on button "Close" at bounding box center [581, 10] width 36 height 11
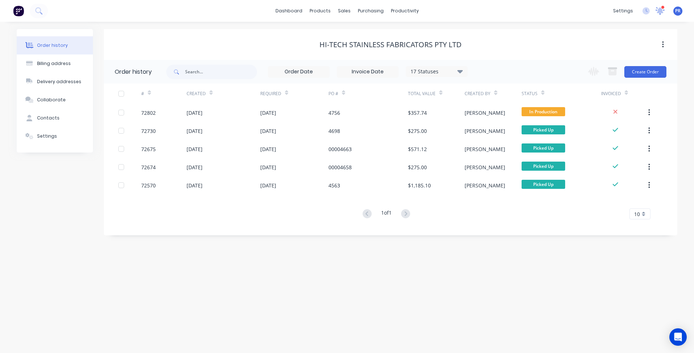
click at [659, 10] on icon at bounding box center [660, 10] width 7 height 6
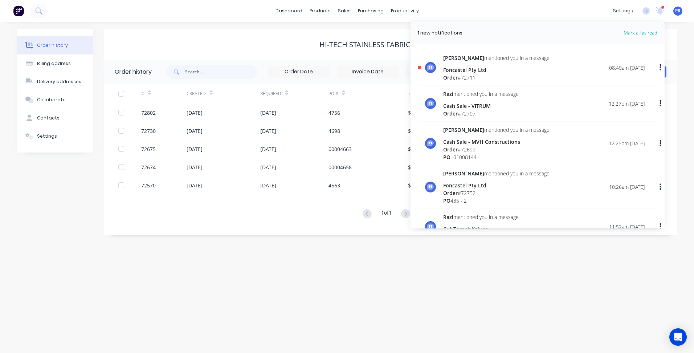
click at [524, 71] on div "Sally mentioned you in a message Foncastel Pty Ltd Order # 72711 08:49am 02/09/…" at bounding box center [543, 67] width 201 height 27
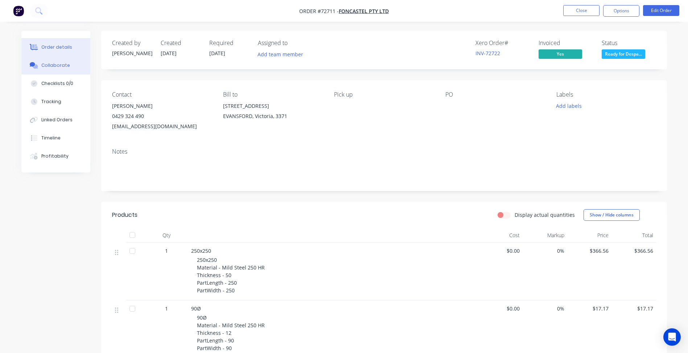
click at [86, 67] on button "Collaborate" at bounding box center [55, 65] width 69 height 18
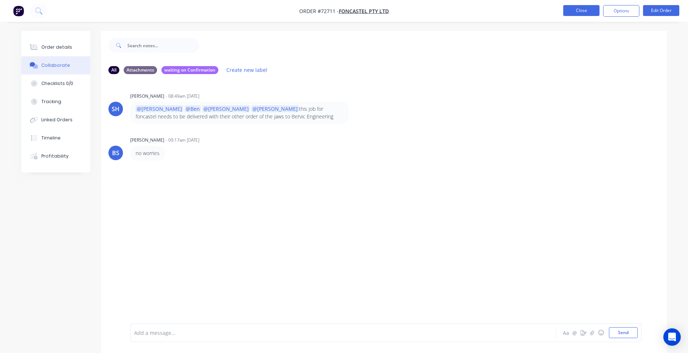
click at [599, 9] on ul "Close Options Edit Order" at bounding box center [622, 11] width 134 height 12
click at [588, 9] on button "Close" at bounding box center [581, 10] width 36 height 11
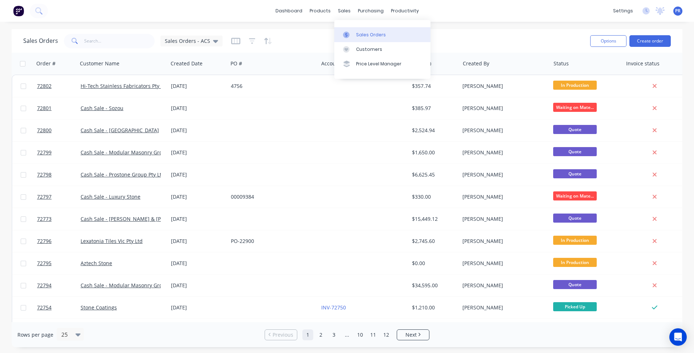
click at [376, 36] on div "Sales Orders" at bounding box center [371, 35] width 30 height 7
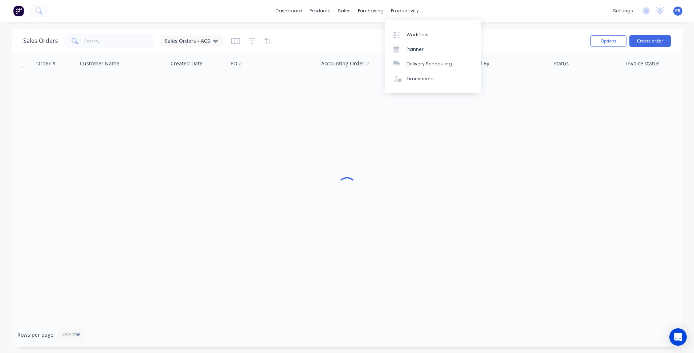
click at [403, 12] on div "productivity" at bounding box center [404, 10] width 35 height 11
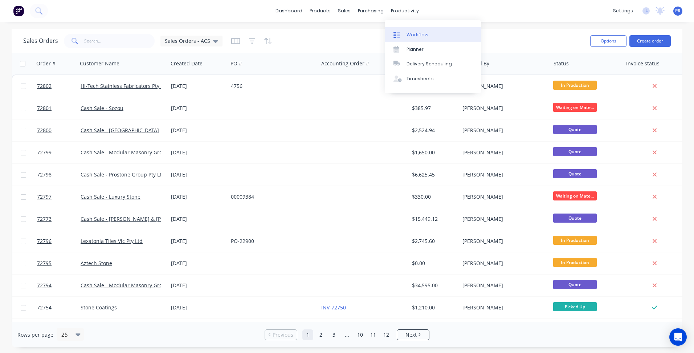
click at [414, 35] on div "Workflow" at bounding box center [417, 35] width 22 height 7
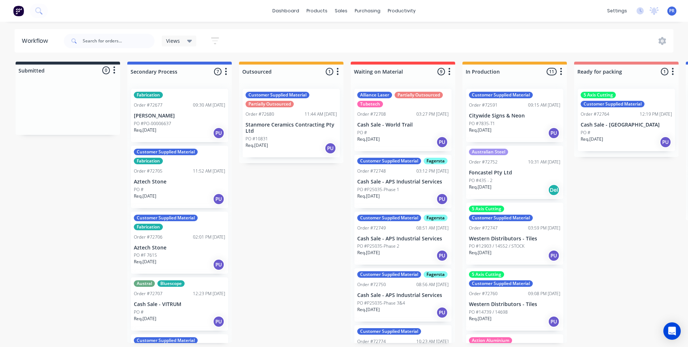
click at [293, 210] on div "Submitted 0 Status colour #273444 hex #273444 Save Cancel Summaries Total order…" at bounding box center [652, 203] width 1315 height 282
click at [283, 34] on div "Views Save new view None (Default) edit Value edit Show/Hide statuses Show line…" at bounding box center [368, 41] width 612 height 22
click at [356, 30] on link "Sales Orders" at bounding box center [380, 34] width 96 height 15
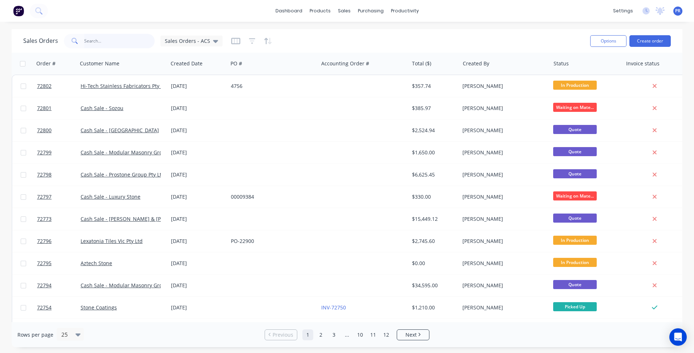
click at [114, 42] on input "text" at bounding box center [119, 41] width 71 height 15
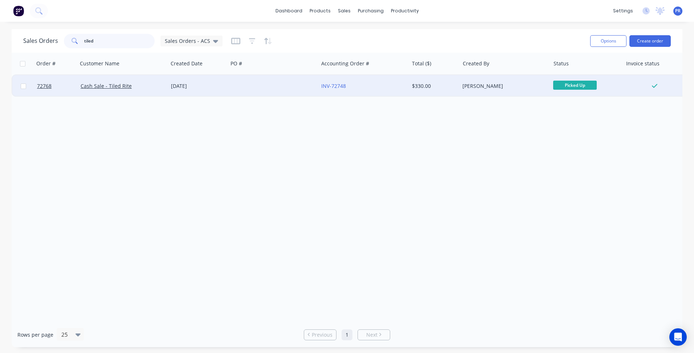
type input "tiled"
click at [144, 86] on div "Cash Sale - Tiled Rite" at bounding box center [121, 85] width 81 height 7
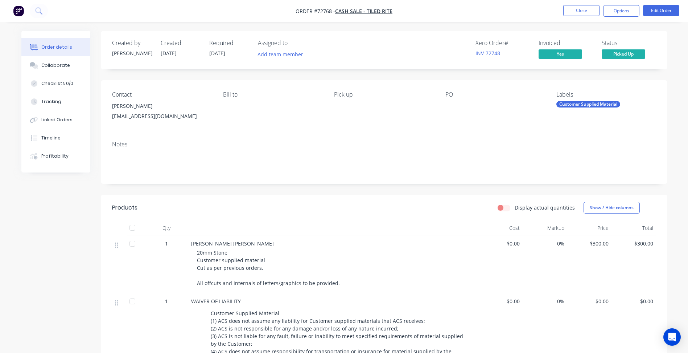
click at [619, 56] on span "Picked Up" at bounding box center [624, 53] width 44 height 9
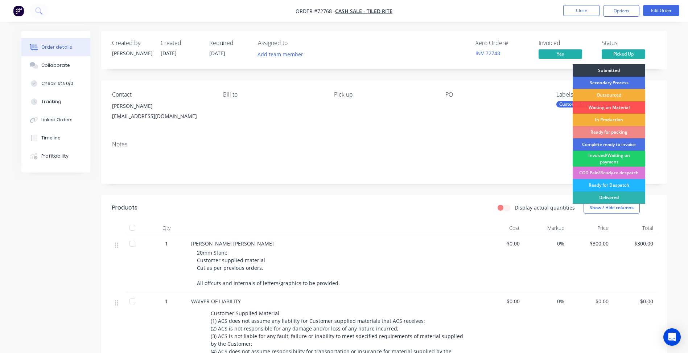
click at [614, 187] on div "Ready for Despatch" at bounding box center [609, 185] width 73 height 12
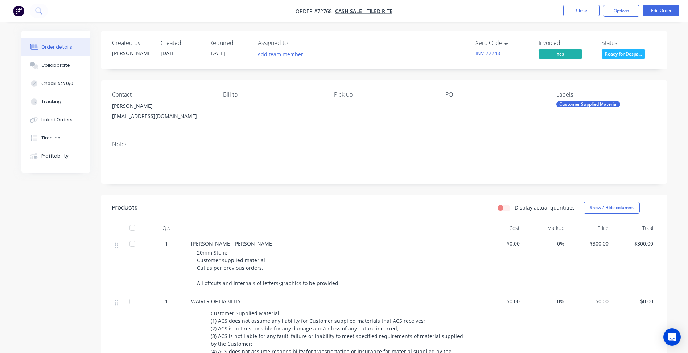
click at [624, 57] on span "Ready for Despa..." at bounding box center [624, 53] width 44 height 9
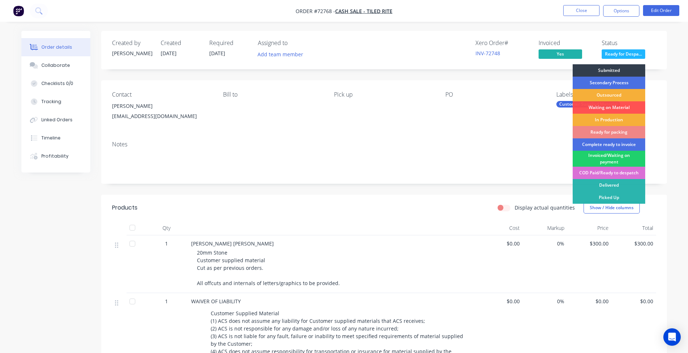
click at [604, 173] on div "COD Paid/Ready to despatch" at bounding box center [609, 173] width 73 height 12
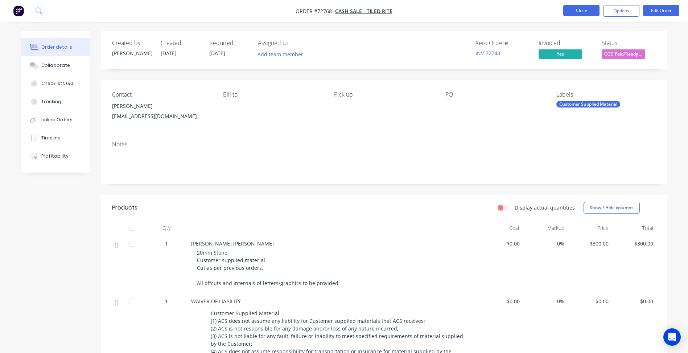
click at [596, 14] on button "Close" at bounding box center [581, 10] width 36 height 11
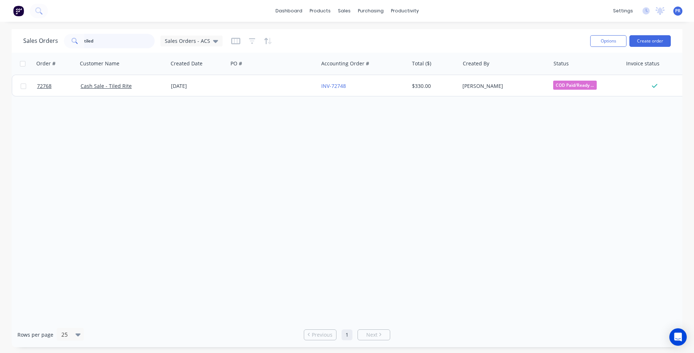
click at [66, 42] on div "tiled" at bounding box center [109, 41] width 91 height 15
type input "boom"
click at [159, 139] on div "Order # Customer Name Created Date PO # Accounting Order # Total ($) Created By…" at bounding box center [347, 187] width 670 height 269
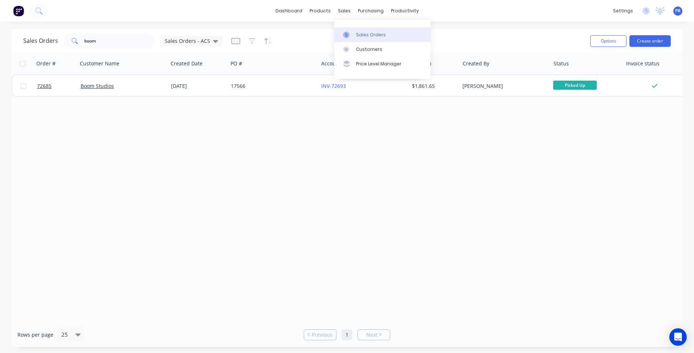
click at [361, 36] on div "Sales Orders" at bounding box center [371, 35] width 30 height 7
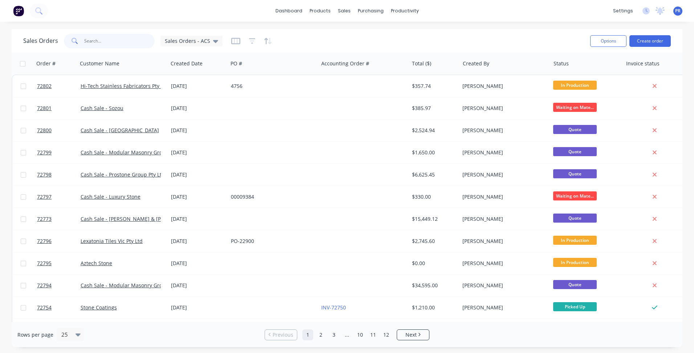
click at [108, 41] on input "text" at bounding box center [119, 41] width 71 height 15
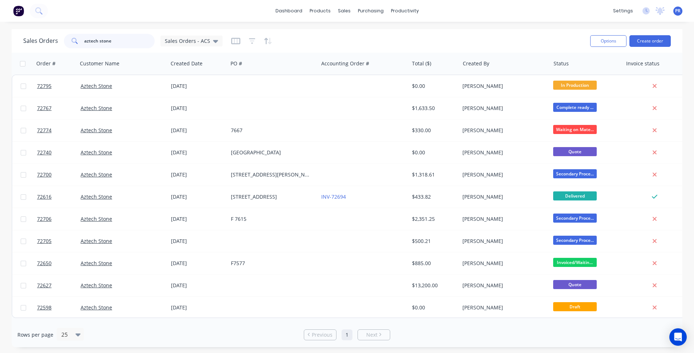
type input "aztech stone"
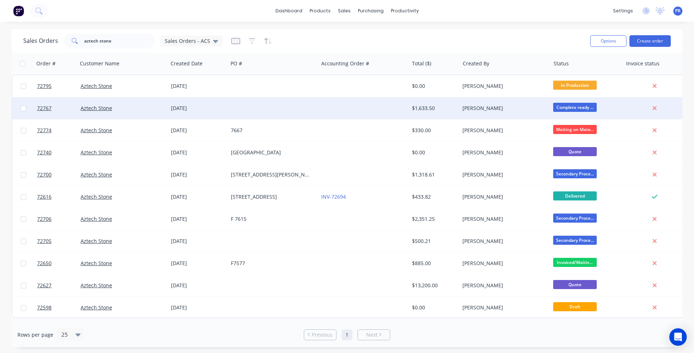
click at [227, 107] on div "[DATE]" at bounding box center [198, 108] width 60 height 22
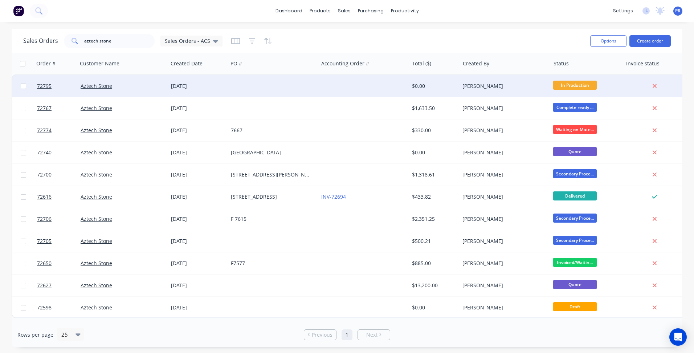
click at [241, 88] on div at bounding box center [273, 86] width 90 height 22
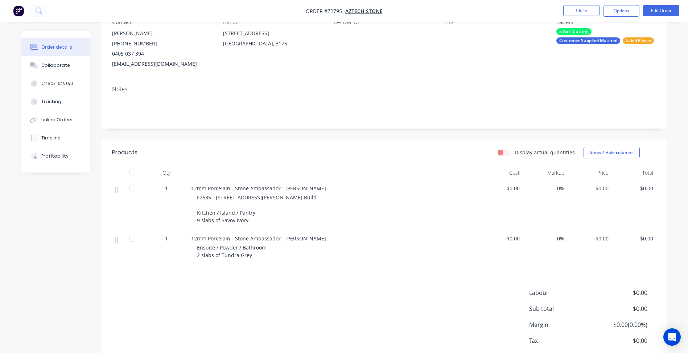
scroll to position [36, 0]
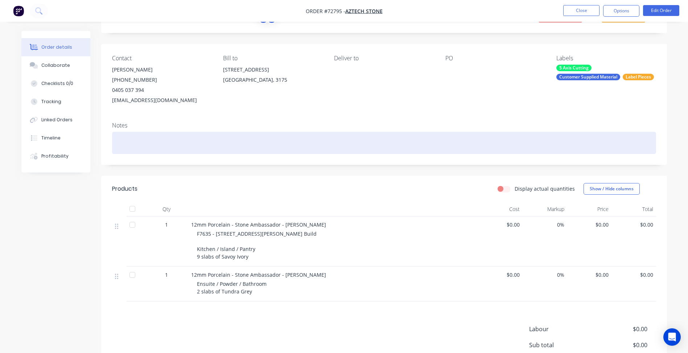
click at [317, 153] on div at bounding box center [384, 143] width 544 height 22
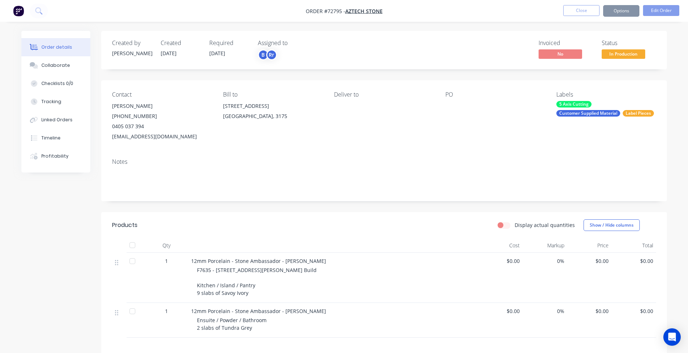
click at [336, 161] on div "Notes" at bounding box center [384, 161] width 544 height 7
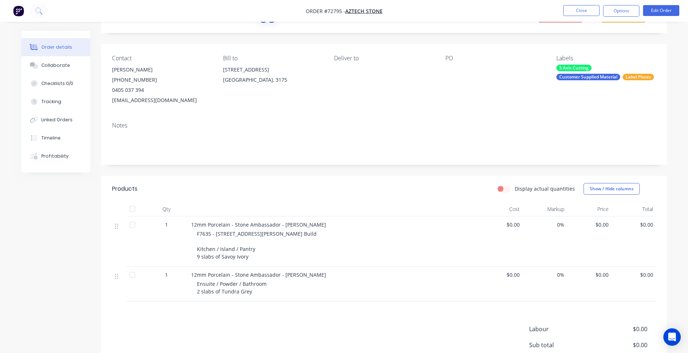
click at [259, 170] on div "Created by [PERSON_NAME] Created [DATE] Required [DATE] Assigned to B Rr Invoic…" at bounding box center [384, 207] width 566 height 425
click at [322, 187] on div "Display actual quantities Show / Hide columns" at bounding box center [441, 189] width 428 height 12
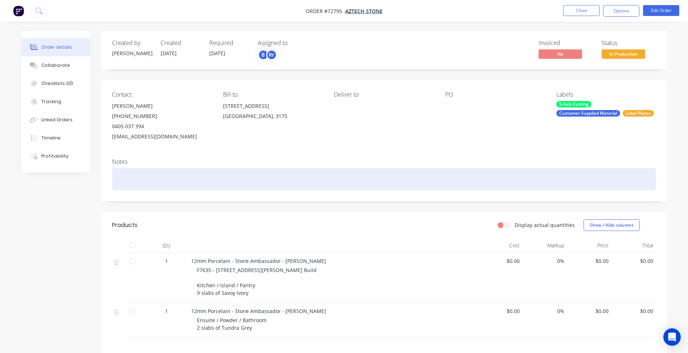
click at [320, 172] on div at bounding box center [384, 179] width 544 height 22
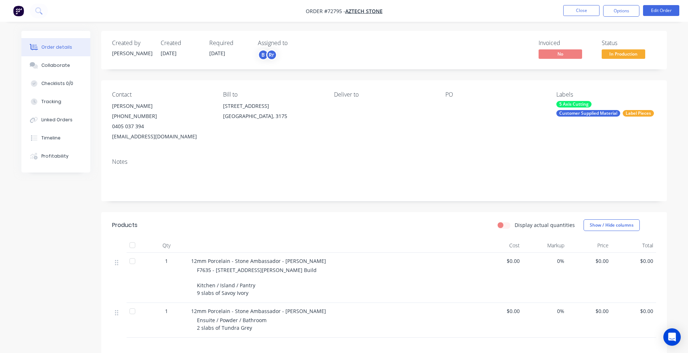
click at [39, 242] on div "Created by [PERSON_NAME] Created [DATE] Required [DATE] Assigned to B Rr Invoic…" at bounding box center [344, 249] width 646 height 436
click at [581, 10] on button "Close" at bounding box center [581, 10] width 36 height 11
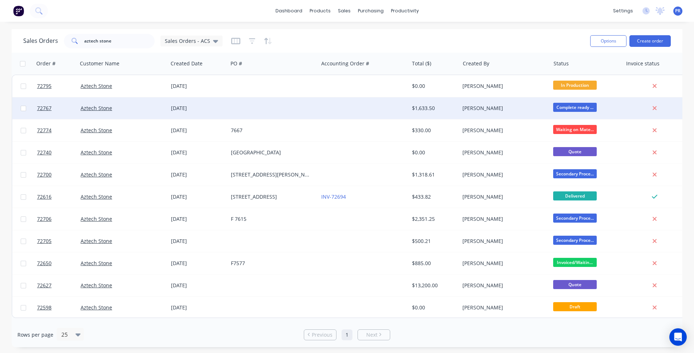
click at [301, 109] on div at bounding box center [273, 108] width 90 height 22
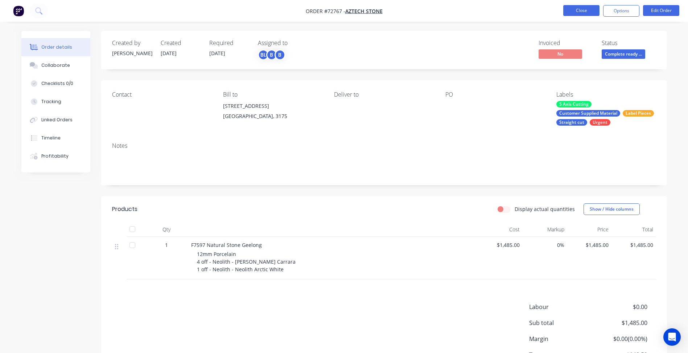
click at [588, 11] on button "Close" at bounding box center [581, 10] width 36 height 11
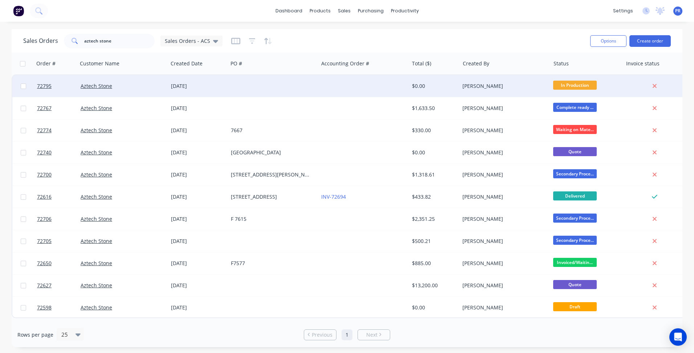
click at [246, 85] on div at bounding box center [273, 86] width 90 height 22
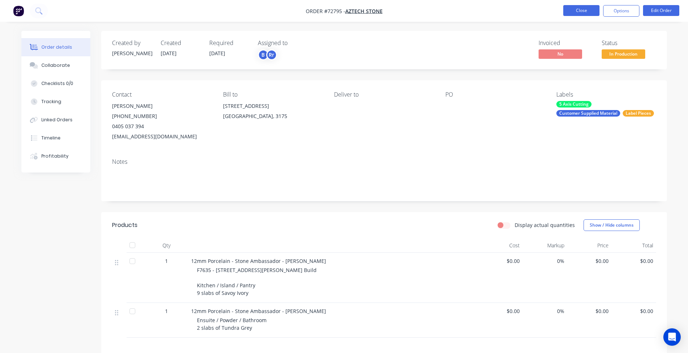
click at [593, 13] on button "Close" at bounding box center [581, 10] width 36 height 11
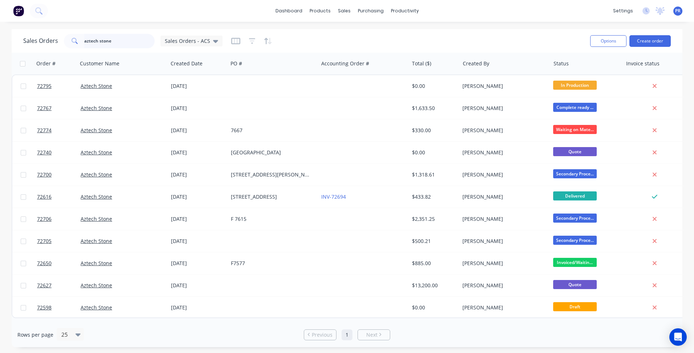
drag, startPoint x: 110, startPoint y: 40, endPoint x: 4, endPoint y: 45, distance: 106.1
click at [4, 45] on div "Sales Orders aztech stone Sales Orders - ACS Options Create order Order # Custo…" at bounding box center [347, 188] width 694 height 318
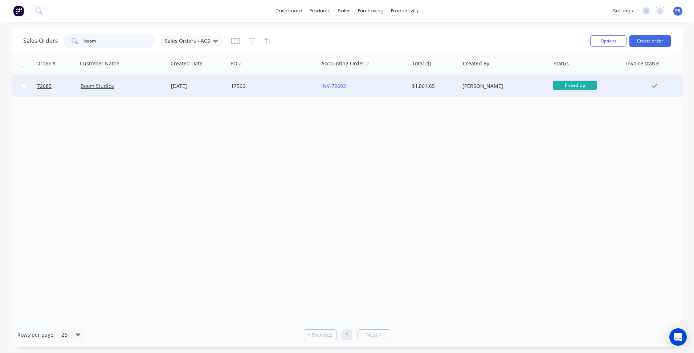
type input "boom"
click at [130, 86] on div "Boom Studios" at bounding box center [121, 85] width 81 height 7
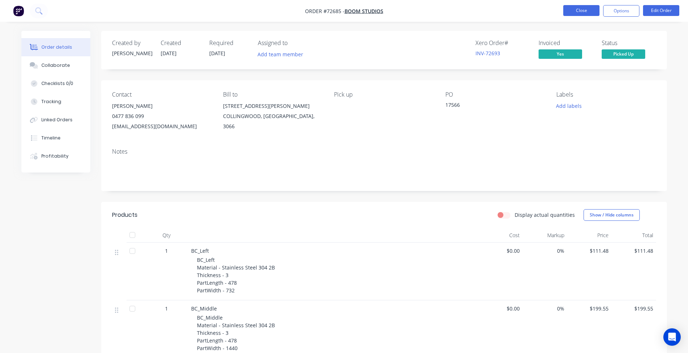
click at [583, 8] on button "Close" at bounding box center [581, 10] width 36 height 11
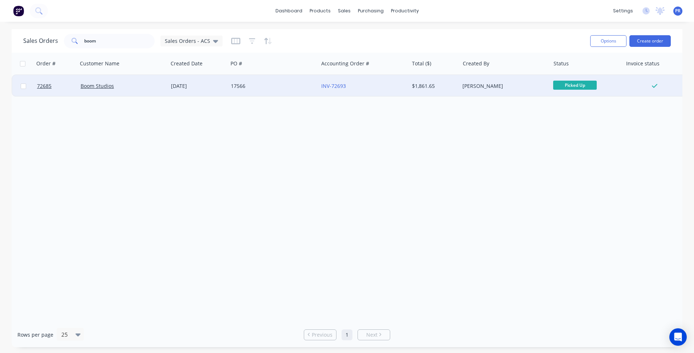
click at [225, 89] on div "12 Aug 2025" at bounding box center [198, 86] width 60 height 22
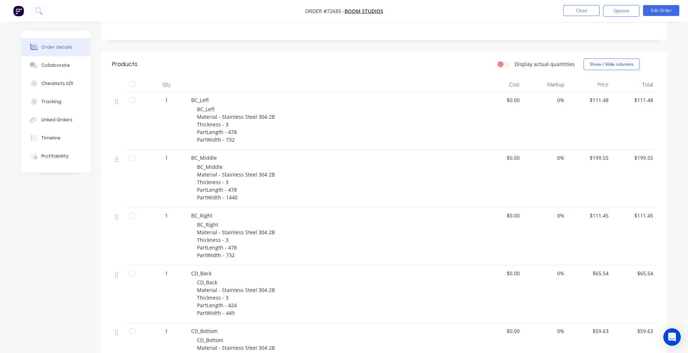
scroll to position [5, 0]
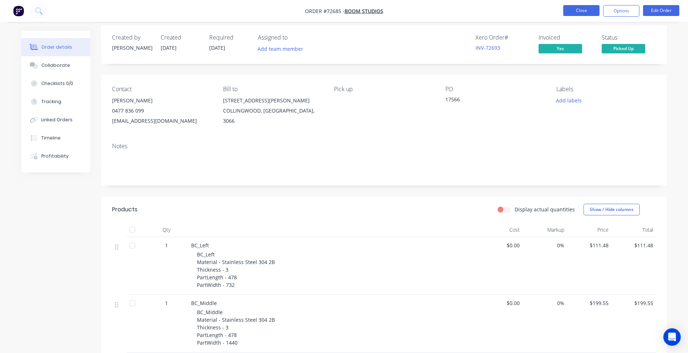
click at [581, 10] on button "Close" at bounding box center [581, 10] width 36 height 11
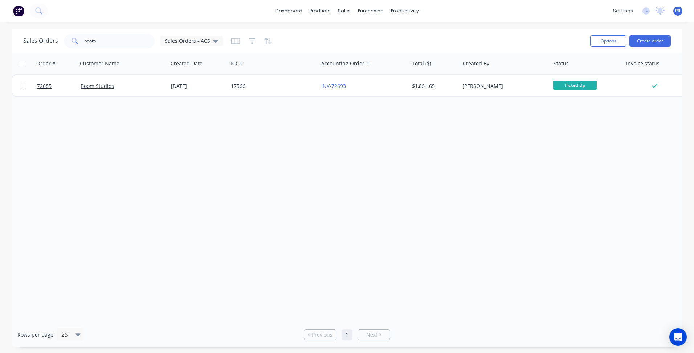
click at [173, 157] on div "Order # Customer Name Created Date PO # Accounting Order # Total ($) Created By…" at bounding box center [347, 187] width 670 height 269
click at [361, 37] on div "Sales Orders" at bounding box center [371, 35] width 30 height 7
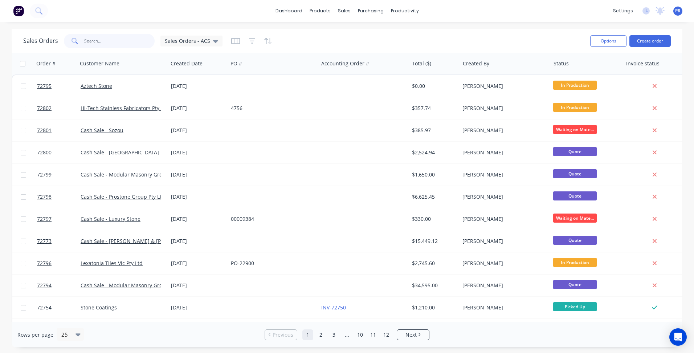
click at [98, 40] on input "text" at bounding box center [119, 41] width 71 height 15
type input "vitru"
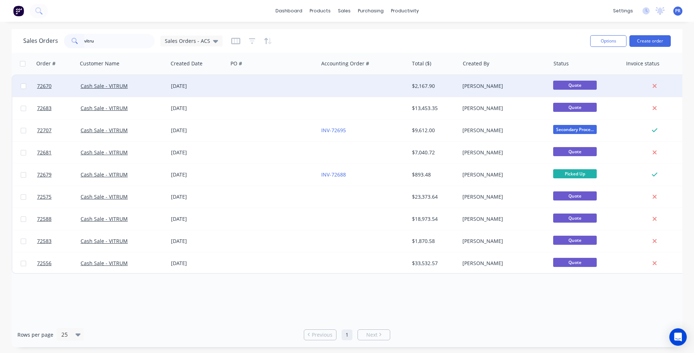
click at [128, 96] on div "Cash Sale - VITRUM" at bounding box center [123, 86] width 90 height 22
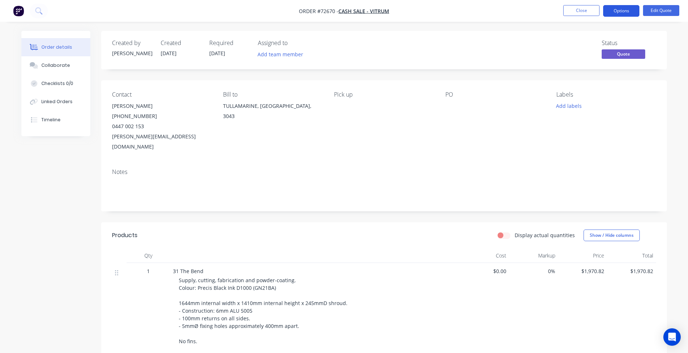
click at [623, 11] on button "Options" at bounding box center [621, 11] width 36 height 12
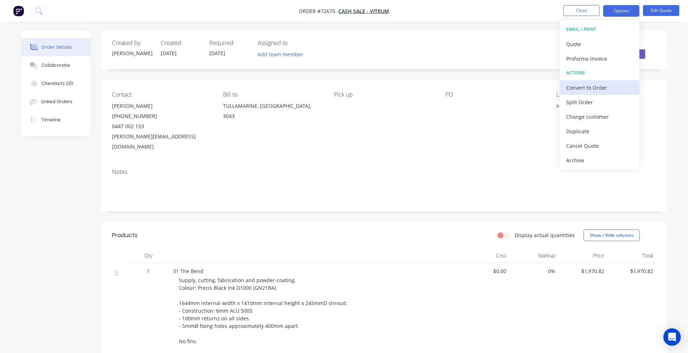
click at [594, 86] on div "Convert to Order" at bounding box center [599, 87] width 67 height 11
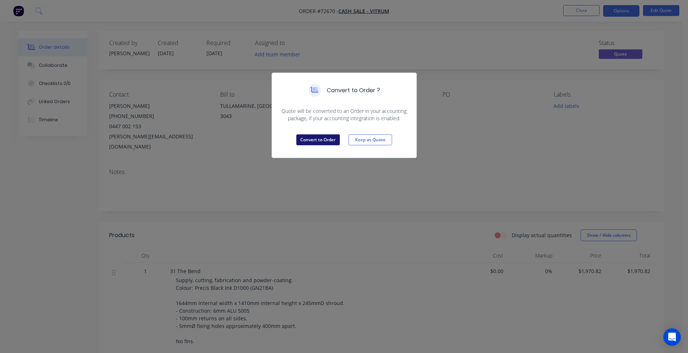
click at [328, 137] on button "Convert to Order" at bounding box center [318, 139] width 44 height 11
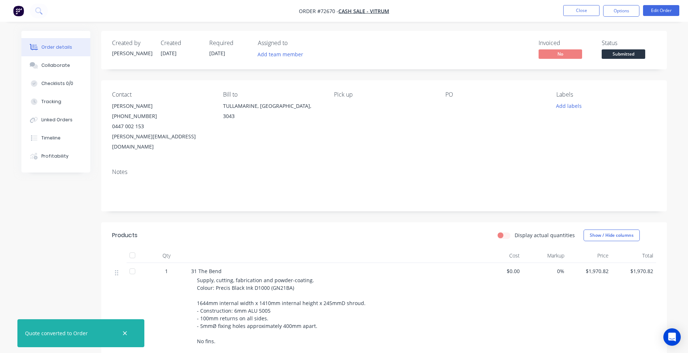
click at [613, 54] on span "Submitted" at bounding box center [624, 53] width 44 height 9
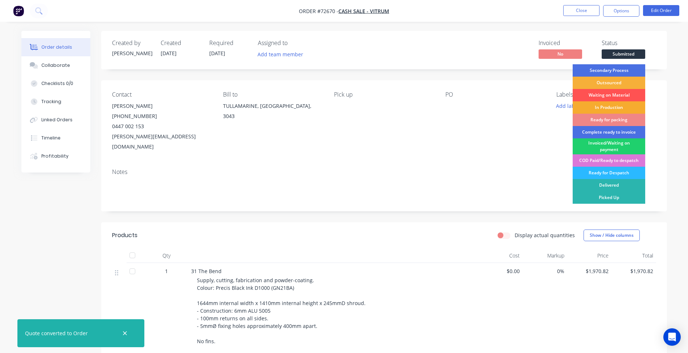
click at [605, 107] on div "In Production" at bounding box center [609, 107] width 73 height 12
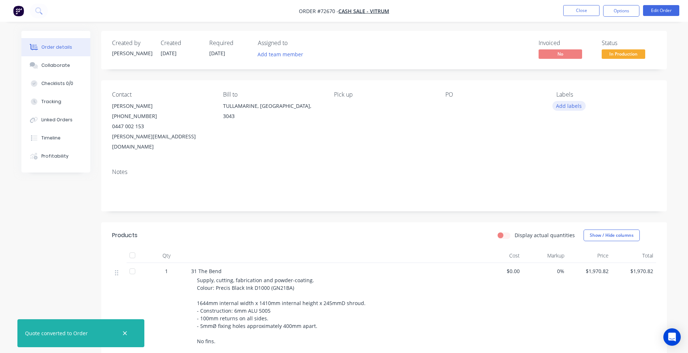
click at [568, 106] on button "Add labels" at bounding box center [569, 106] width 33 height 10
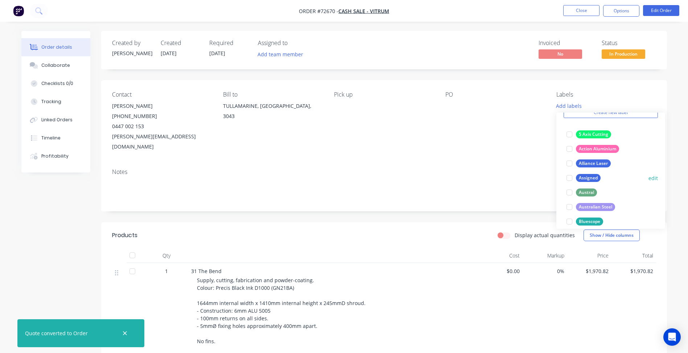
scroll to position [109, 0]
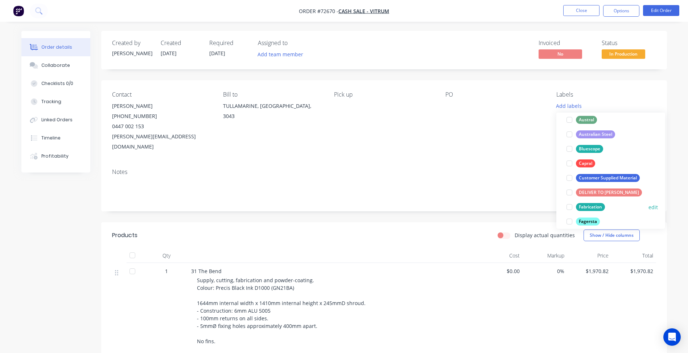
click at [568, 207] on div at bounding box center [569, 207] width 15 height 15
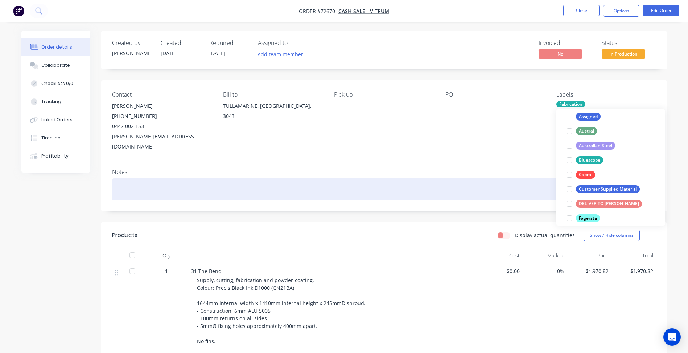
scroll to position [0, 0]
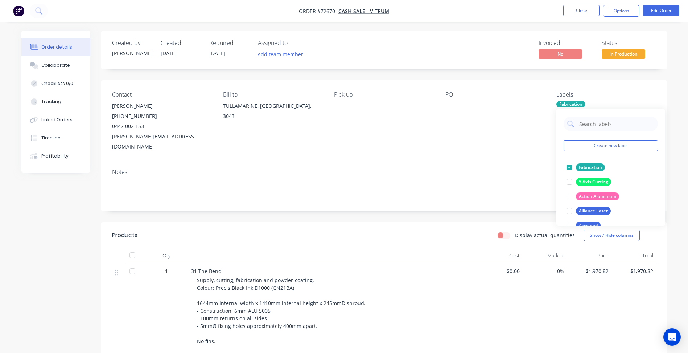
click at [568, 101] on div "Fabrication" at bounding box center [571, 104] width 29 height 7
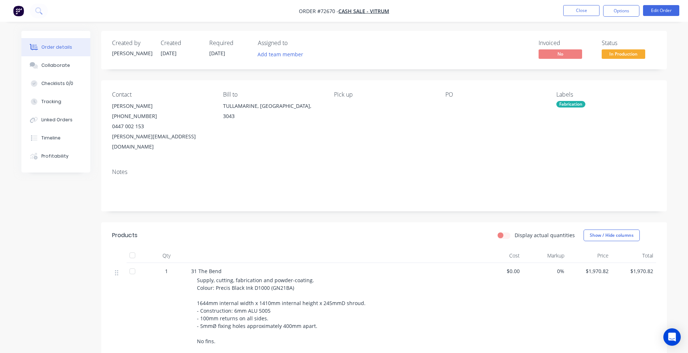
click at [570, 101] on div "Fabrication" at bounding box center [571, 104] width 29 height 7
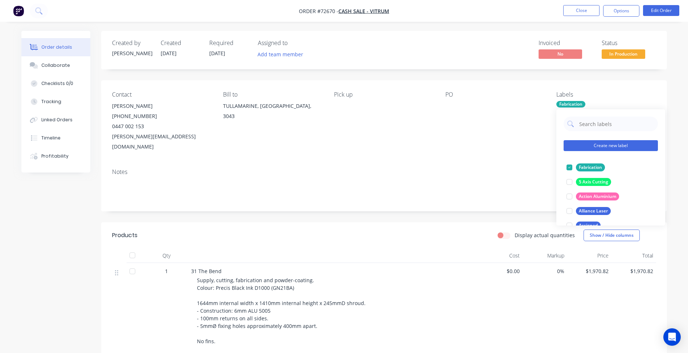
click at [580, 149] on button "Create new label" at bounding box center [611, 145] width 94 height 11
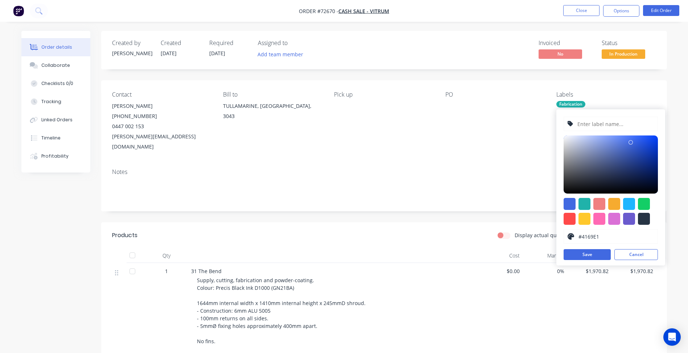
click at [603, 220] on div at bounding box center [600, 219] width 12 height 12
type input "#FF69B4"
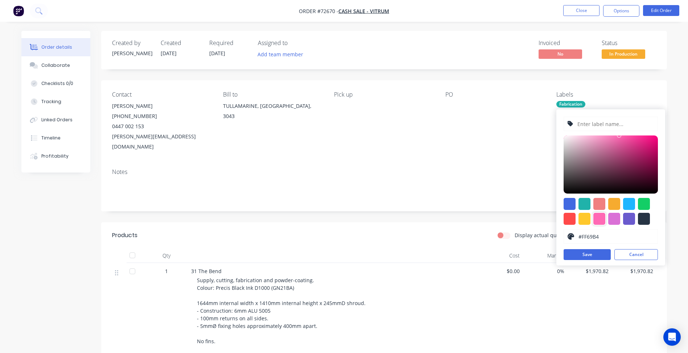
click at [599, 126] on input "text" at bounding box center [615, 124] width 77 height 14
type input "National Powdercoating"
click at [583, 254] on button "Save" at bounding box center [587, 254] width 47 height 11
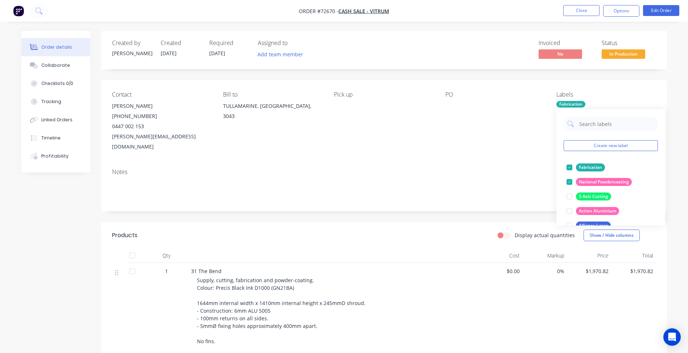
click at [591, 4] on nav "Order #72670 - Cash Sale - VITRUM Close Options Edit Order" at bounding box center [344, 11] width 688 height 22
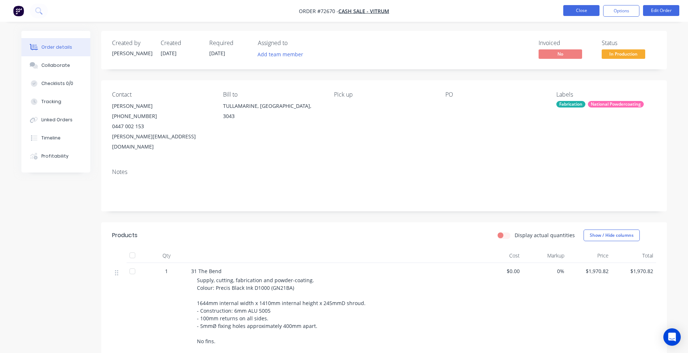
click at [586, 12] on button "Close" at bounding box center [581, 10] width 36 height 11
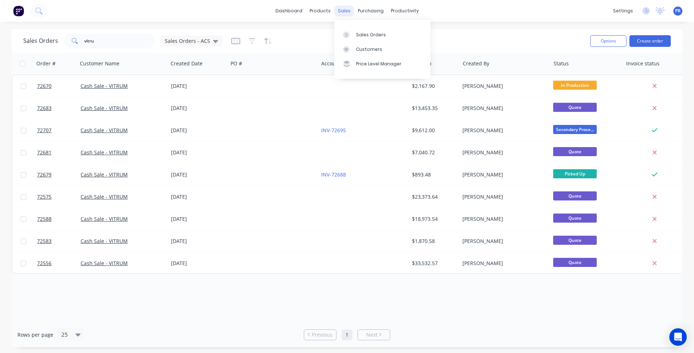
click at [346, 11] on div "sales" at bounding box center [344, 10] width 20 height 11
drag, startPoint x: 103, startPoint y: 41, endPoint x: 6, endPoint y: 18, distance: 99.6
click at [68, 38] on div "vitru" at bounding box center [109, 41] width 91 height 15
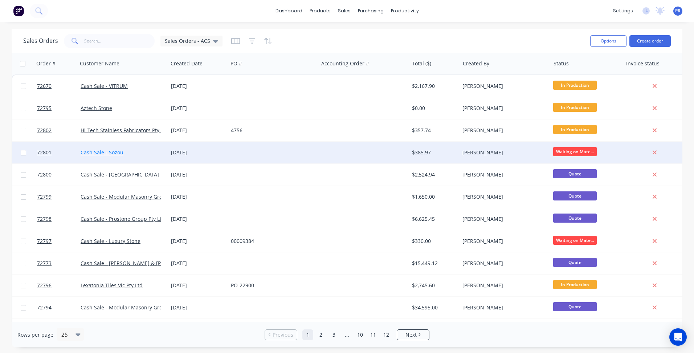
click at [113, 155] on link "Cash Sale - Sozou" at bounding box center [102, 152] width 43 height 7
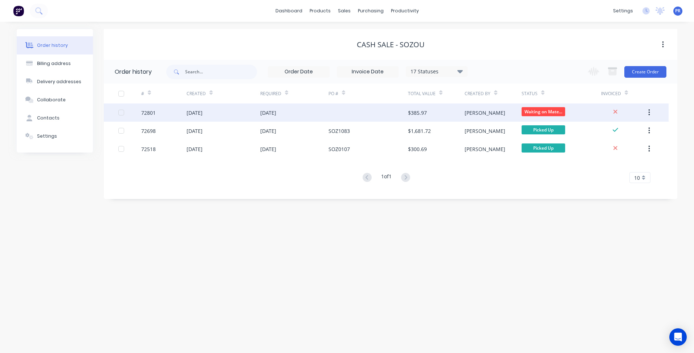
click at [496, 115] on div "[PERSON_NAME]" at bounding box center [492, 112] width 57 height 18
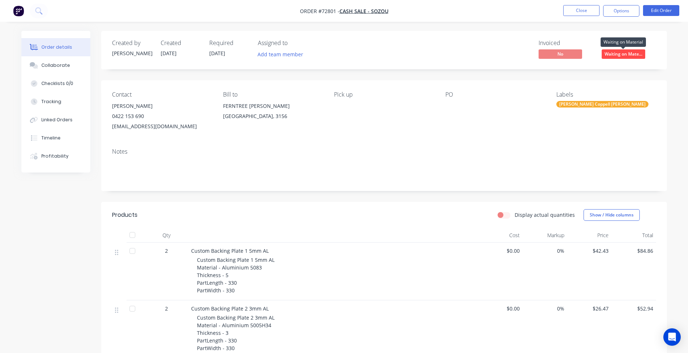
click at [615, 53] on span "Waiting on Mate..." at bounding box center [624, 53] width 44 height 9
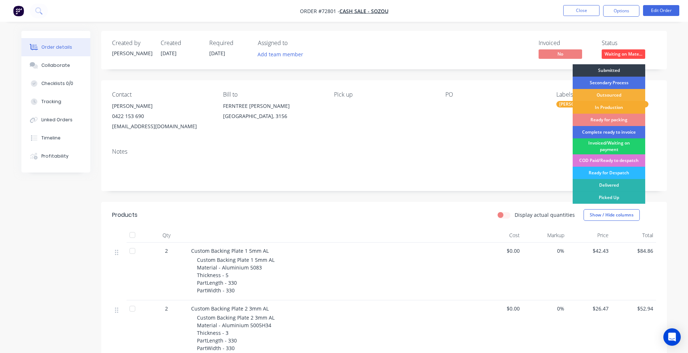
click at [614, 112] on div "In Production" at bounding box center [609, 107] width 73 height 12
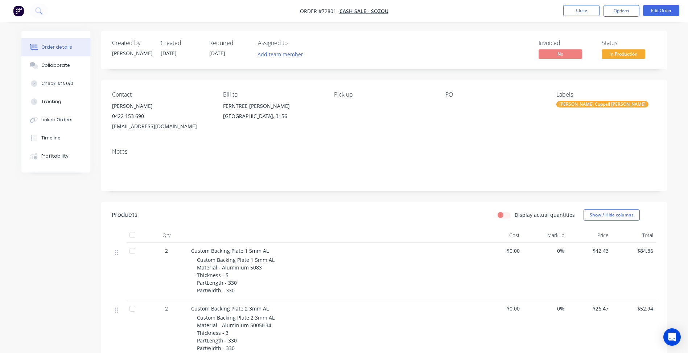
click at [568, 102] on div "James Coppell Lee" at bounding box center [603, 104] width 92 height 7
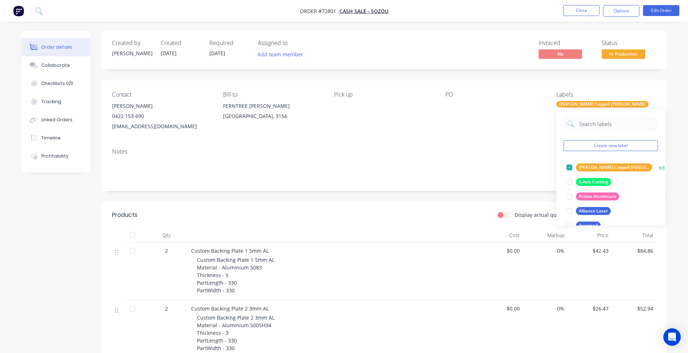
click at [569, 166] on div at bounding box center [569, 167] width 15 height 15
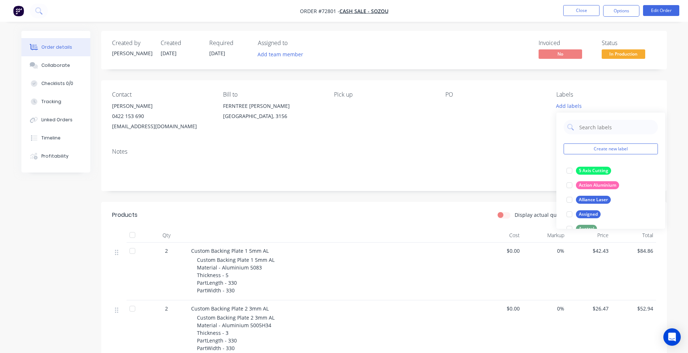
click at [524, 149] on div "Notes" at bounding box center [384, 151] width 544 height 7
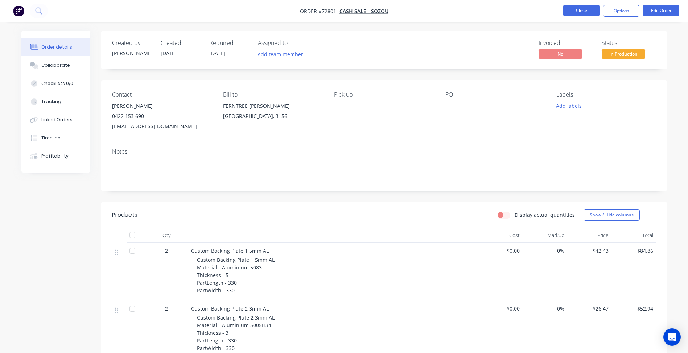
click at [574, 11] on button "Close" at bounding box center [581, 10] width 36 height 11
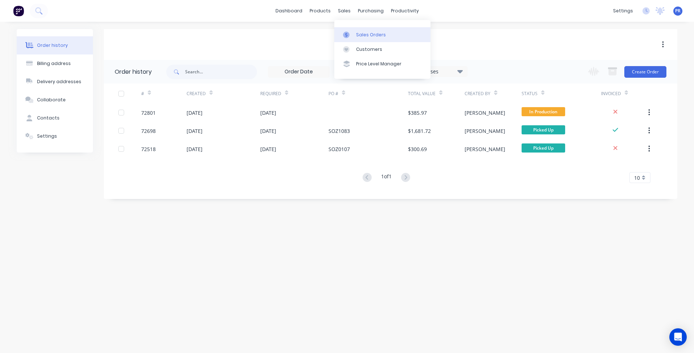
click at [363, 35] on div "Sales Orders" at bounding box center [371, 35] width 30 height 7
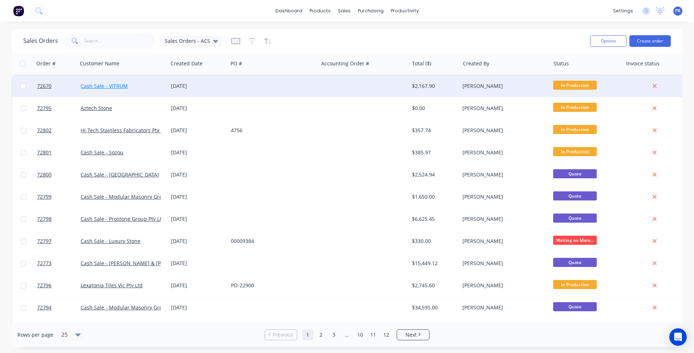
click at [125, 86] on link "Cash Sale - VITRUM" at bounding box center [104, 85] width 47 height 7
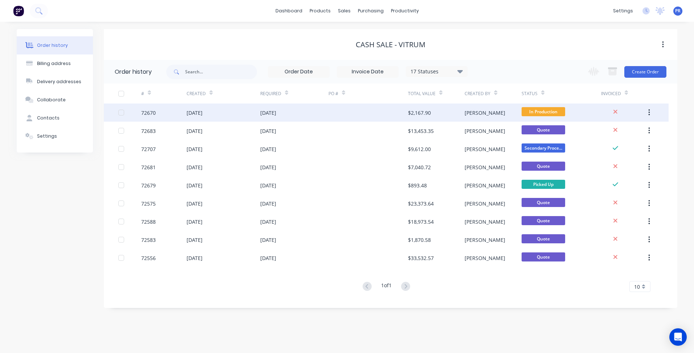
click at [307, 115] on div "[DATE]" at bounding box center [294, 112] width 68 height 18
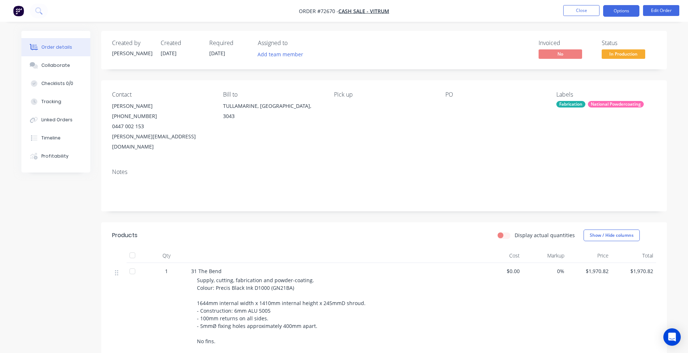
click at [610, 12] on button "Options" at bounding box center [621, 11] width 36 height 12
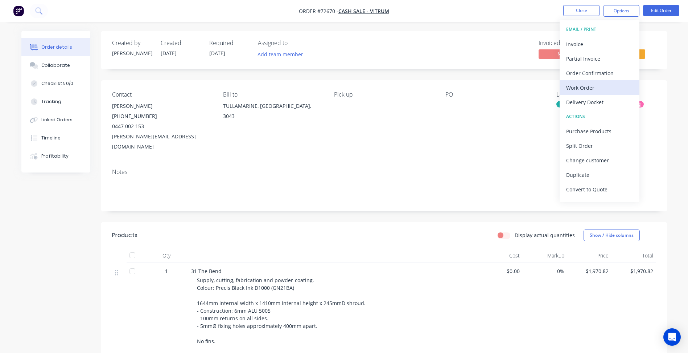
click at [587, 83] on div "Work Order" at bounding box center [599, 87] width 67 height 11
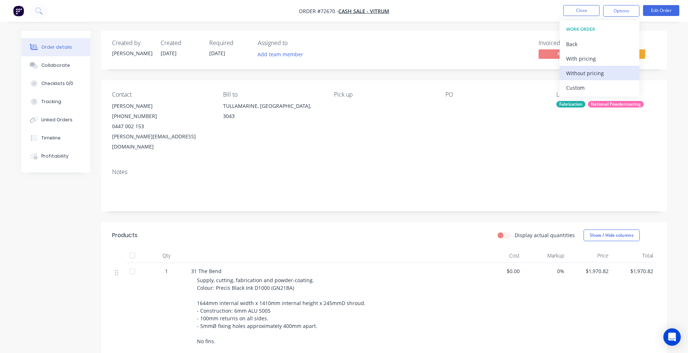
click at [584, 73] on div "Without pricing" at bounding box center [599, 73] width 67 height 11
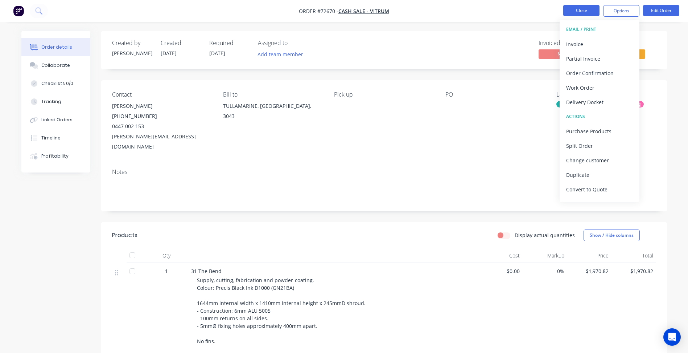
click at [572, 13] on button "Close" at bounding box center [581, 10] width 36 height 11
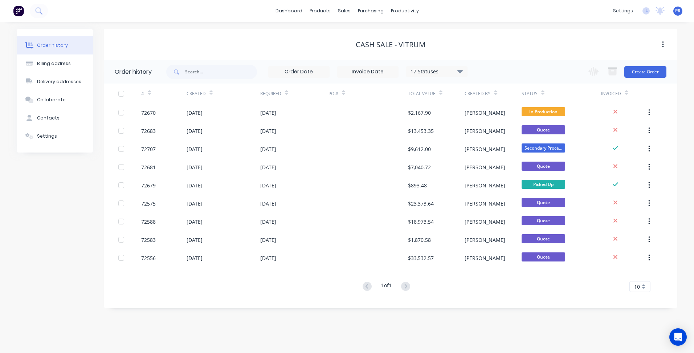
click link "Purchase Orders"
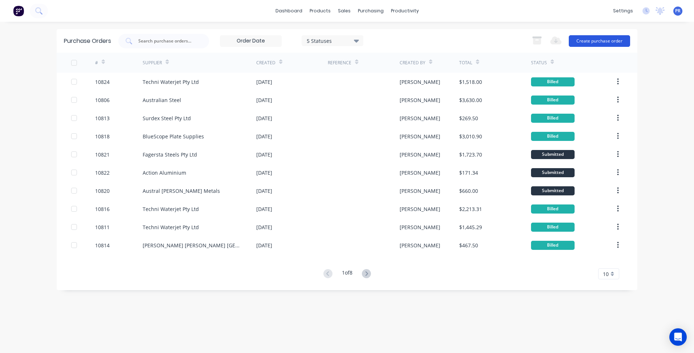
click at [590, 38] on button "Create purchase order" at bounding box center [598, 41] width 61 height 12
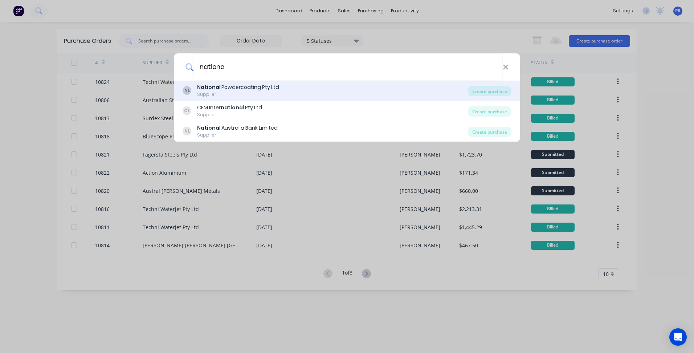
type input "nationa"
click at [249, 88] on div "Nationa l Powdercoating Pty Ltd" at bounding box center [238, 87] width 82 height 8
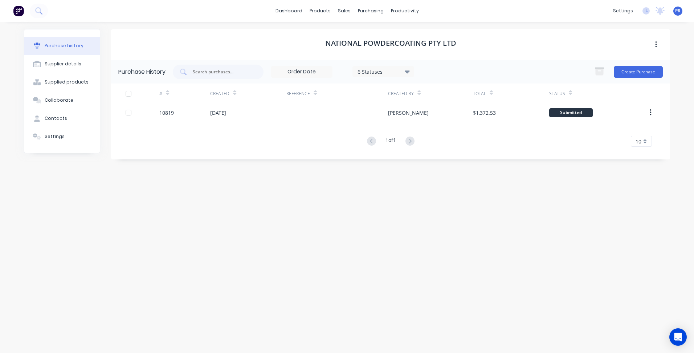
click at [631, 78] on div "Create Purchase" at bounding box center [626, 72] width 72 height 15
click at [636, 70] on button "Create Purchase" at bounding box center [637, 72] width 49 height 12
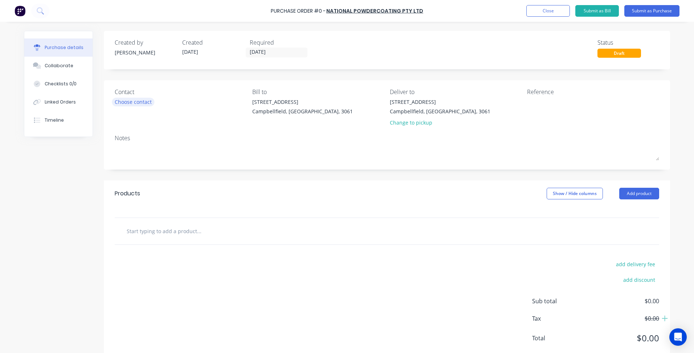
click at [135, 100] on div "Choose contact" at bounding box center [133, 102] width 37 height 8
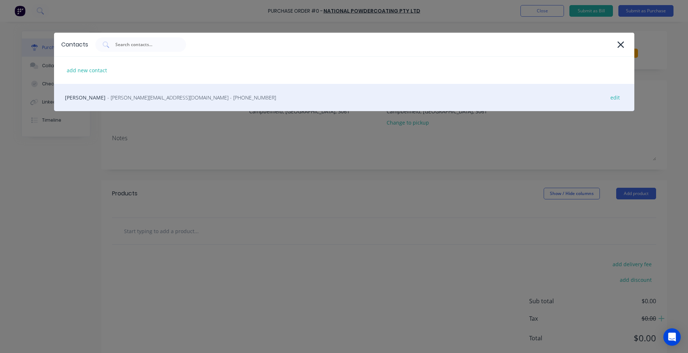
click at [113, 96] on span "- chrissy@nationalpowdercoating.com.au - (03) 9359 9966" at bounding box center [191, 98] width 169 height 8
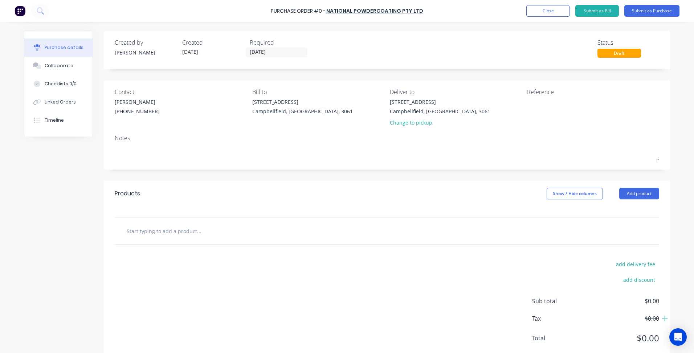
click at [205, 197] on div "Products Show / Hide columns Add product" at bounding box center [387, 193] width 566 height 26
click at [635, 199] on div "Products Show / Hide columns Add product" at bounding box center [387, 193] width 566 height 26
click at [636, 192] on button "Add product" at bounding box center [639, 194] width 40 height 12
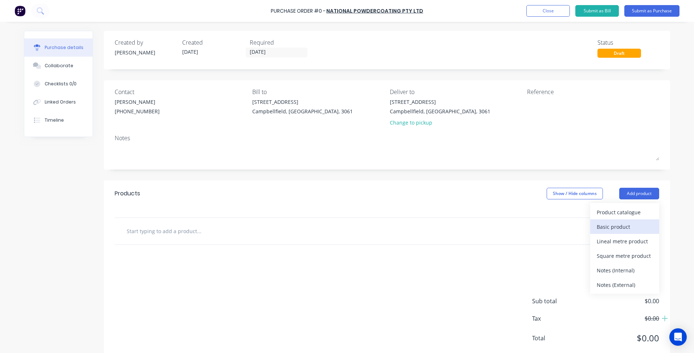
click at [609, 226] on div "Basic product" at bounding box center [624, 226] width 56 height 11
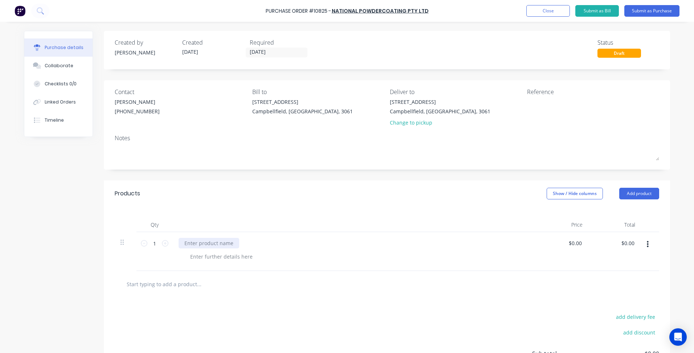
click at [206, 244] on div at bounding box center [208, 243] width 61 height 11
click at [218, 240] on div at bounding box center [208, 243] width 61 height 11
click at [239, 255] on div at bounding box center [221, 256] width 74 height 11
click at [185, 257] on div "Precis Black Ink D1000 (GN21BA)" at bounding box center [229, 256] width 90 height 11
click at [191, 256] on div "Precis Black Ink D1000 (GN21BA)" at bounding box center [229, 256] width 90 height 11
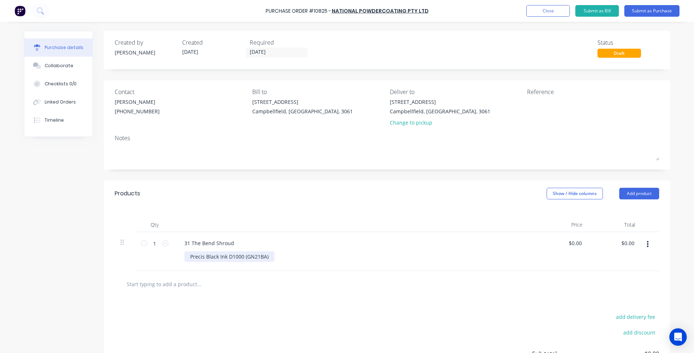
click at [188, 256] on div "Precis Black Ink D1000 (GN21BA)" at bounding box center [229, 256] width 90 height 11
click at [575, 241] on input "0.0000" at bounding box center [574, 243] width 17 height 11
type input "$0.00"
click at [375, 278] on div at bounding box center [386, 283] width 533 height 15
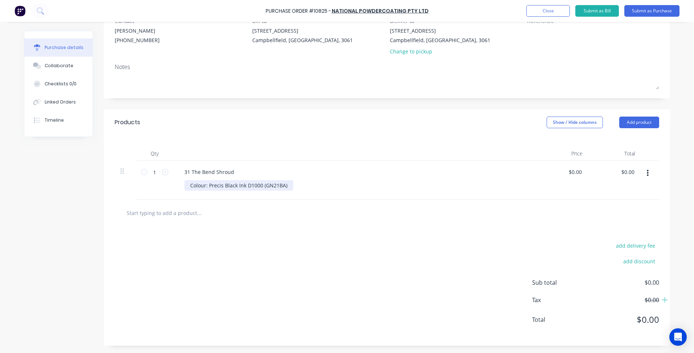
click at [186, 186] on div "Colour: Precis Black Ink D1000 (GN21BA)" at bounding box center [238, 185] width 109 height 11
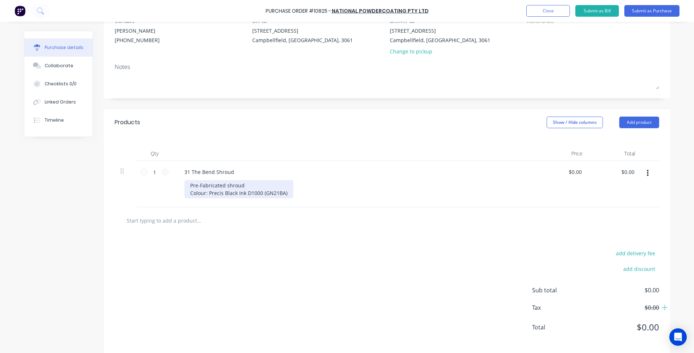
click at [284, 193] on div "Pre-Fabricated shroud Colour: Precis Black Ink D1000 (GN21BA)" at bounding box center [238, 189] width 109 height 18
click at [309, 258] on div "add delivery fee add discount Sub total $0.00 Tax $0.00 Total $0.00" at bounding box center [387, 293] width 566 height 119
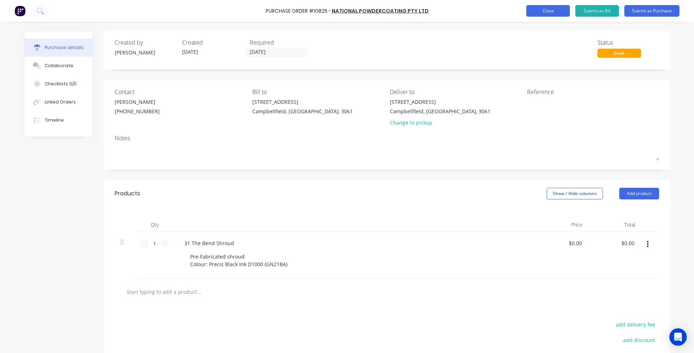
click at [548, 11] on button "Close" at bounding box center [548, 11] width 44 height 12
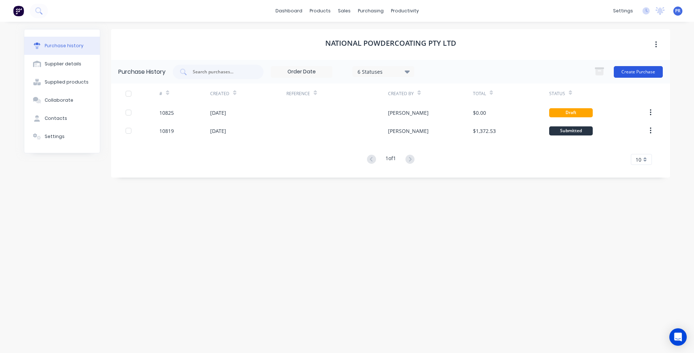
click at [640, 73] on button "Create Purchase" at bounding box center [637, 72] width 49 height 12
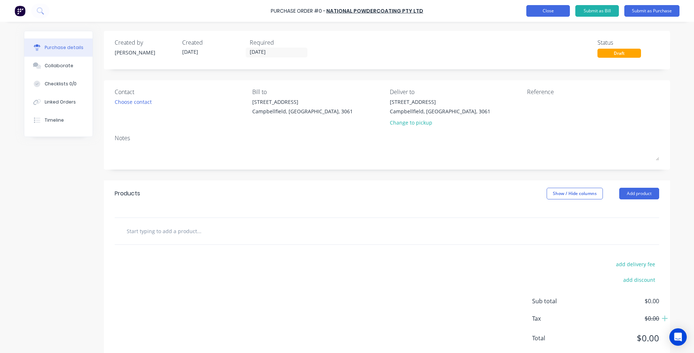
click at [556, 10] on button "Close" at bounding box center [548, 11] width 44 height 12
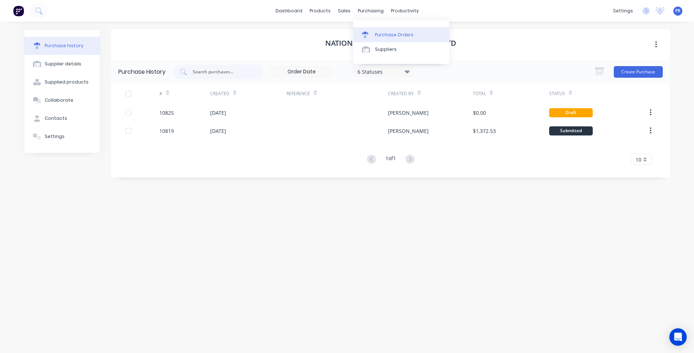
click at [393, 30] on link "Purchase Orders" at bounding box center [401, 34] width 96 height 15
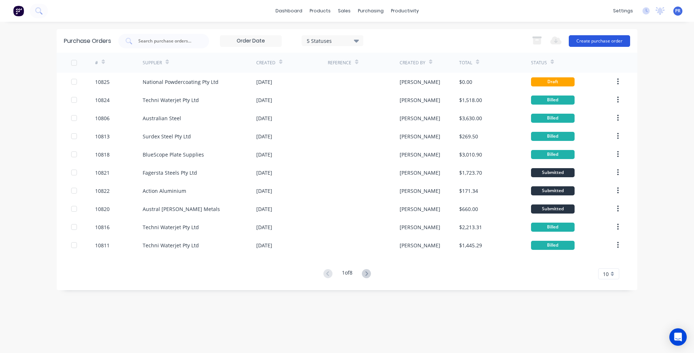
click at [583, 43] on button "Create purchase order" at bounding box center [598, 41] width 61 height 12
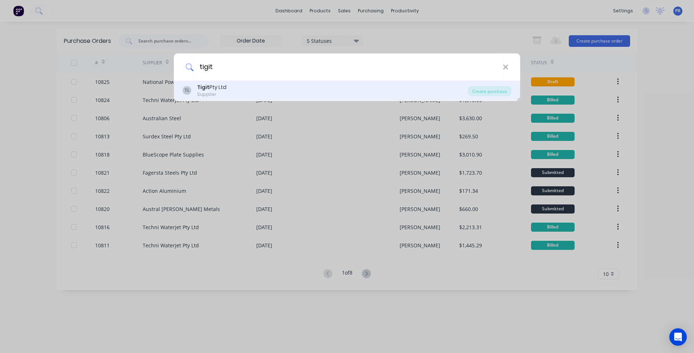
type input "tigit"
click at [215, 94] on div "Supplier" at bounding box center [211, 94] width 29 height 7
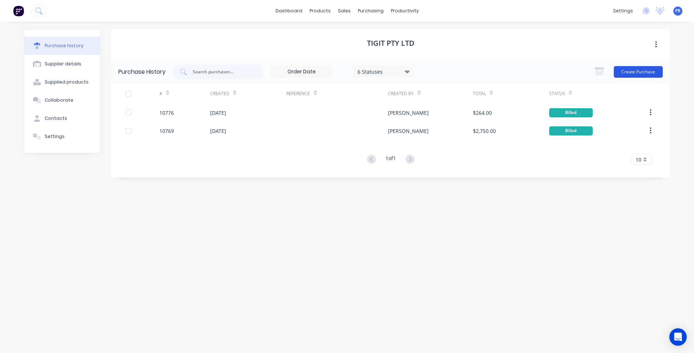
click at [649, 66] on button "Create Purchase" at bounding box center [637, 72] width 49 height 12
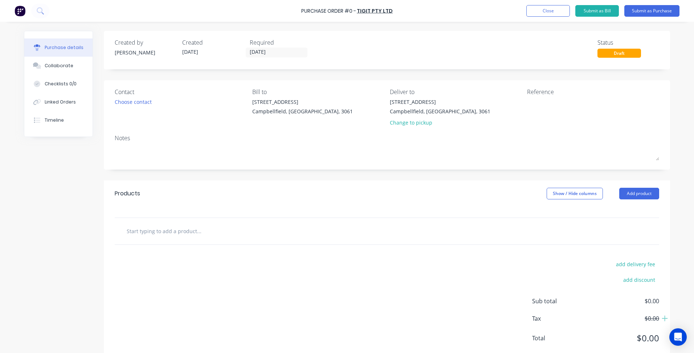
drag, startPoint x: 167, startPoint y: 230, endPoint x: 182, endPoint y: 231, distance: 15.3
click at [168, 230] on input "text" at bounding box center [198, 230] width 145 height 15
click at [627, 194] on button "Add product" at bounding box center [639, 194] width 40 height 12
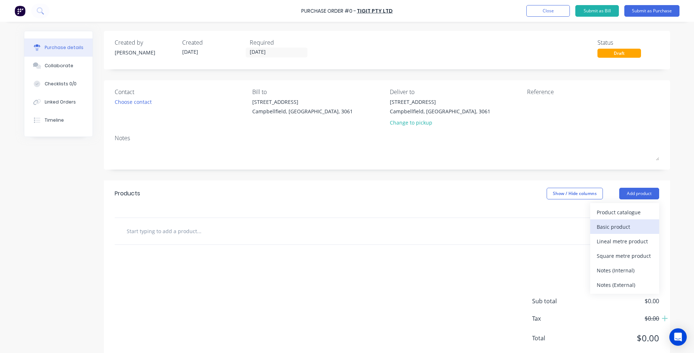
click at [614, 225] on div "Basic product" at bounding box center [624, 226] width 56 height 11
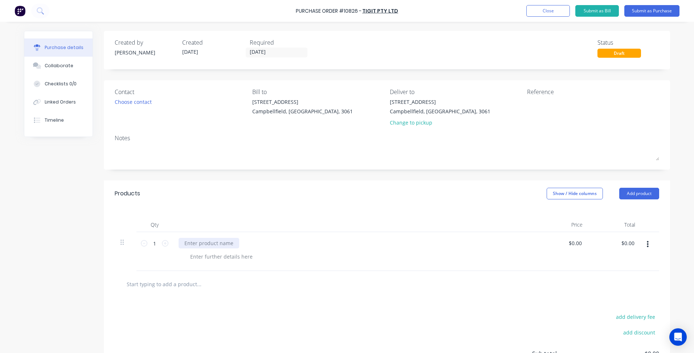
click at [209, 243] on div at bounding box center [208, 243] width 61 height 11
click at [545, 16] on button "Close" at bounding box center [548, 11] width 44 height 12
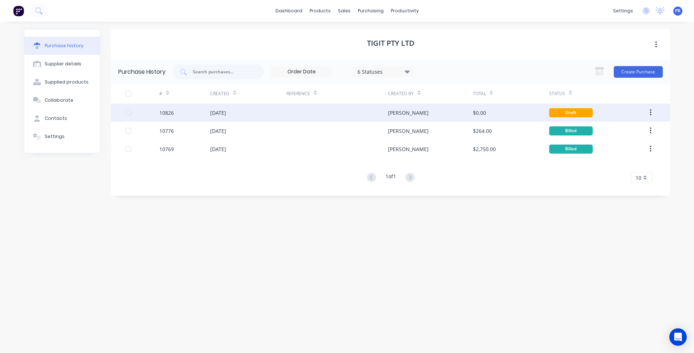
click at [369, 119] on div at bounding box center [337, 112] width 102 height 18
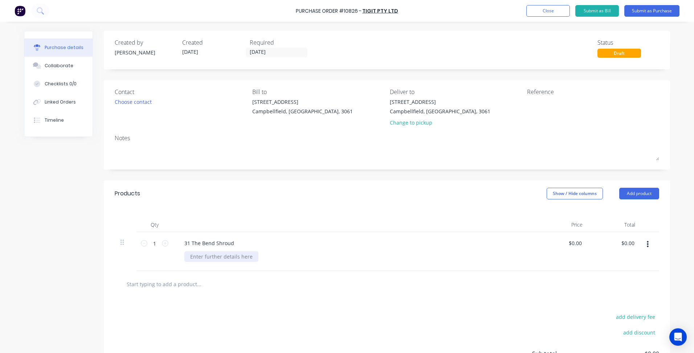
click at [231, 256] on div at bounding box center [221, 256] width 74 height 11
click at [575, 242] on input "0.0000" at bounding box center [574, 243] width 17 height 11
type input "$0.005"
type input "$0.01"
click at [565, 275] on div at bounding box center [387, 284] width 544 height 26
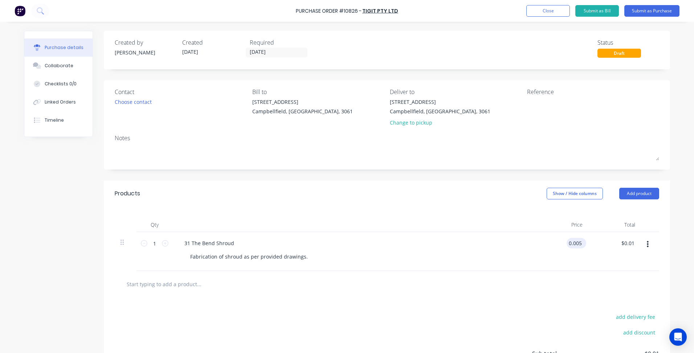
click at [568, 242] on input "0.005" at bounding box center [574, 243] width 17 height 11
drag, startPoint x: 558, startPoint y: 243, endPoint x: 657, endPoint y: 247, distance: 99.5
click at [657, 247] on div "Qty Price Total 1 1 31 The Bend Shroud Fabrication of shroud as per provided dr…" at bounding box center [387, 238] width 566 height 64
click at [577, 267] on div "$0.005 $0.005" at bounding box center [561, 251] width 53 height 39
click at [568, 244] on input "0.005" at bounding box center [573, 243] width 20 height 11
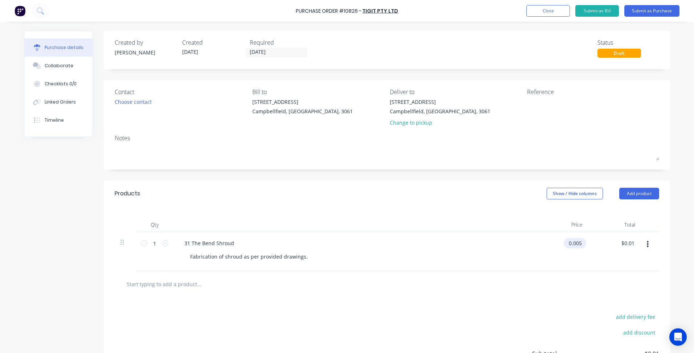
click at [568, 244] on input "0.005" at bounding box center [573, 243] width 20 height 11
type input "$500.00"
click at [477, 314] on div "add delivery fee add discount Sub total $0.01 Tax $0.00 Total $0.01" at bounding box center [387, 356] width 566 height 119
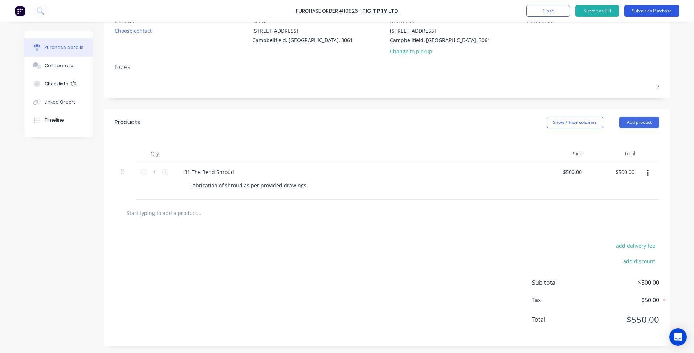
click at [633, 13] on button "Submit as Purchase" at bounding box center [651, 11] width 55 height 12
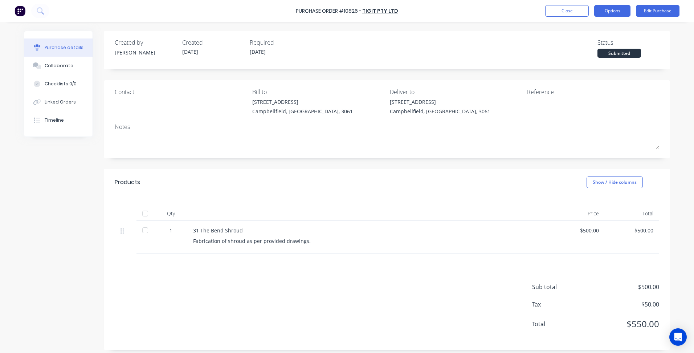
click at [608, 14] on button "Options" at bounding box center [612, 11] width 36 height 12
click at [504, 167] on div "Created by Patrick Created 02/09/25 Required 02/09/25 Status Submitted Contact …" at bounding box center [387, 190] width 566 height 319
click at [59, 98] on button "Linked Orders" at bounding box center [58, 102] width 68 height 18
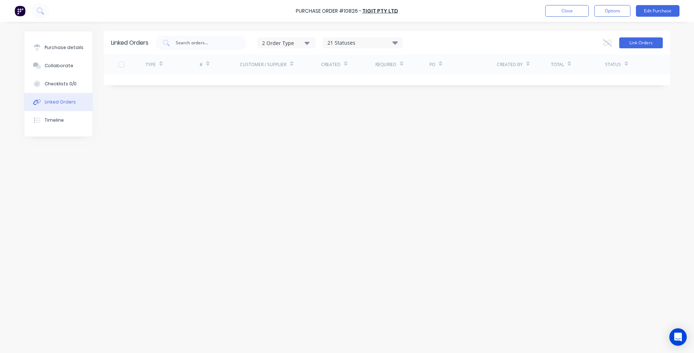
click at [641, 42] on button "Link Orders" at bounding box center [641, 42] width 44 height 11
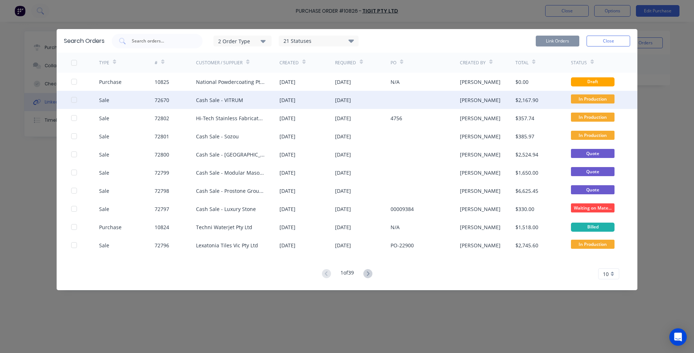
click at [74, 98] on div at bounding box center [74, 100] width 15 height 15
click at [553, 39] on button "Link Orders" at bounding box center [557, 41] width 44 height 11
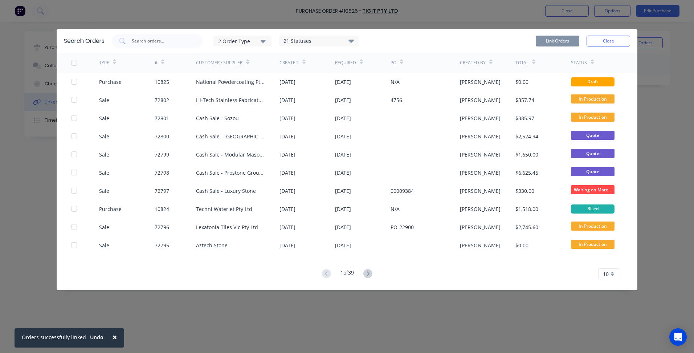
click at [567, 11] on div "Search Orders 2 Order Type 21 Statuses Sales Order Status All Archived Draft Qu…" at bounding box center [347, 176] width 694 height 353
click at [613, 36] on button "Close" at bounding box center [608, 41] width 44 height 11
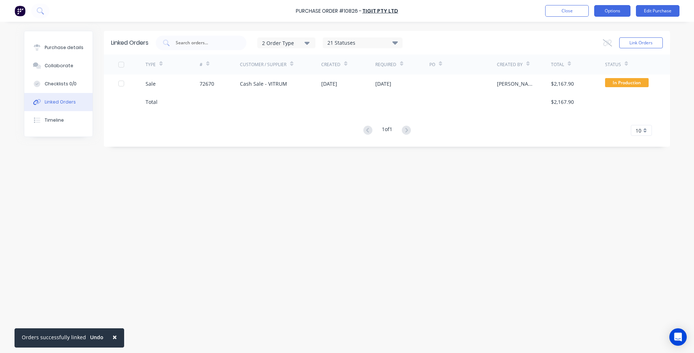
click at [620, 10] on button "Options" at bounding box center [612, 11] width 36 height 12
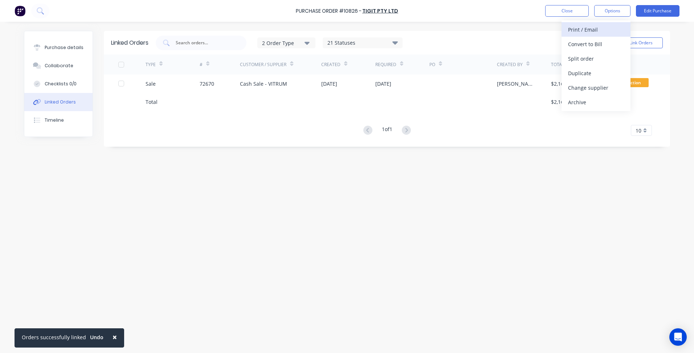
click at [577, 32] on div "Print / Email" at bounding box center [596, 29] width 56 height 11
click at [587, 45] on div "With pricing" at bounding box center [596, 44] width 56 height 11
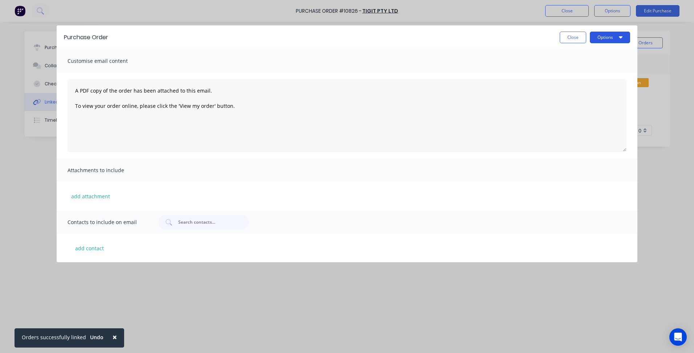
click at [600, 37] on button "Options" at bounding box center [610, 38] width 40 height 12
click at [591, 57] on div "Print" at bounding box center [595, 55] width 56 height 11
click at [562, 38] on button "Close" at bounding box center [572, 38] width 26 height 12
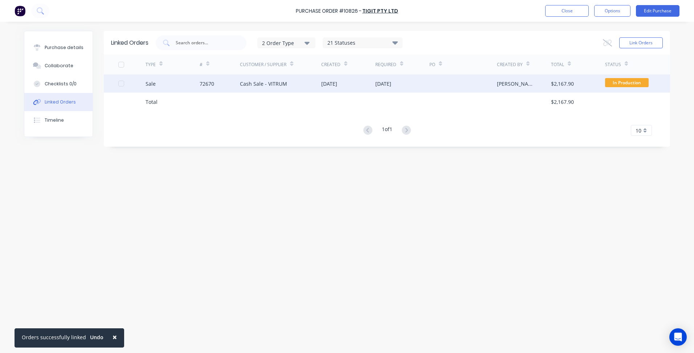
click at [393, 77] on div "24 Sep 2025" at bounding box center [402, 83] width 54 height 18
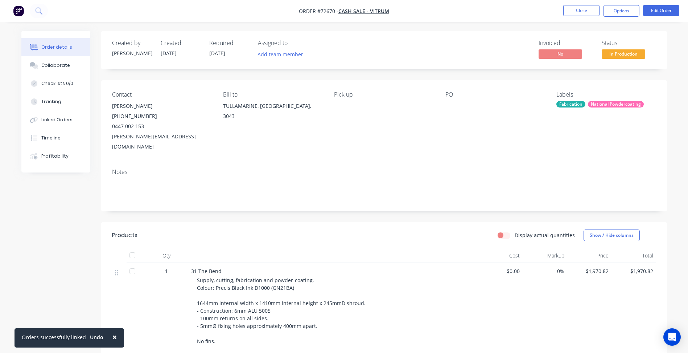
click at [219, 54] on span "24/09/25" at bounding box center [217, 53] width 16 height 7
click at [67, 120] on div "Linked Orders" at bounding box center [56, 119] width 31 height 7
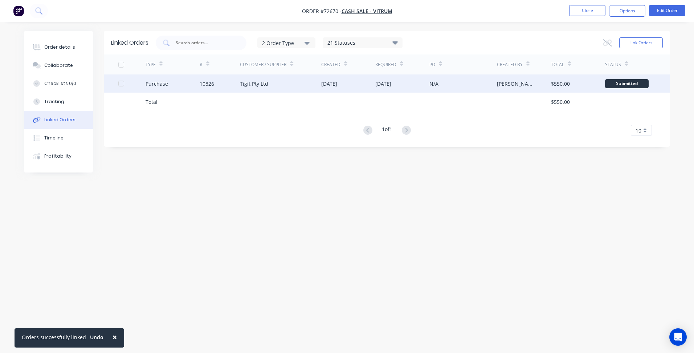
click at [537, 83] on div "[PERSON_NAME]" at bounding box center [524, 83] width 54 height 18
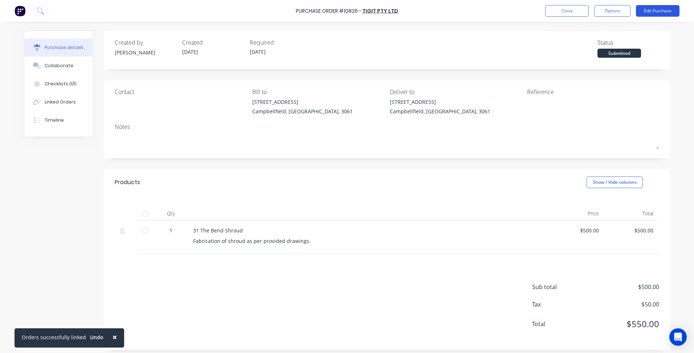
click at [658, 7] on button "Edit Purchase" at bounding box center [658, 11] width 44 height 12
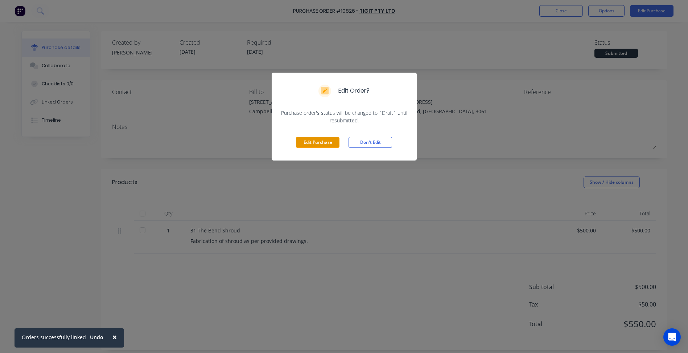
click at [328, 139] on button "Edit Purchase" at bounding box center [318, 142] width 44 height 11
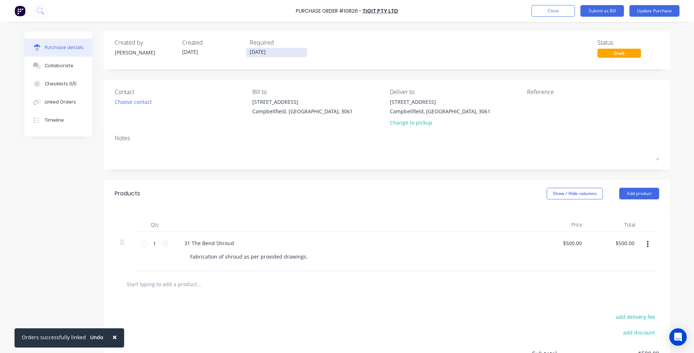
click at [256, 50] on input "[DATE]" at bounding box center [276, 52] width 61 height 9
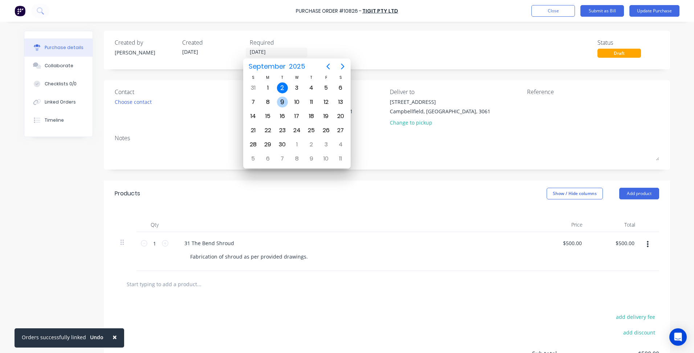
click at [280, 104] on div "9" at bounding box center [282, 101] width 11 height 11
type input "[DATE]"
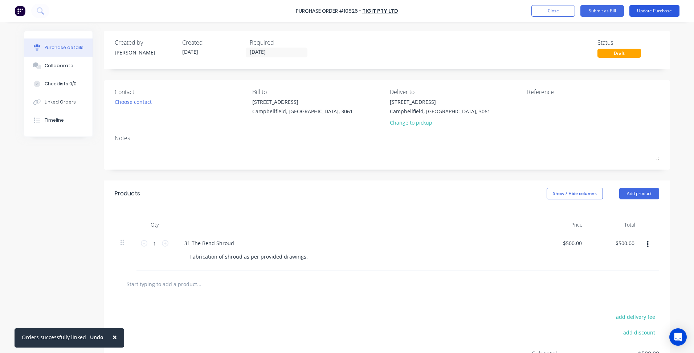
click at [639, 11] on button "Update Purchase" at bounding box center [654, 11] width 50 height 12
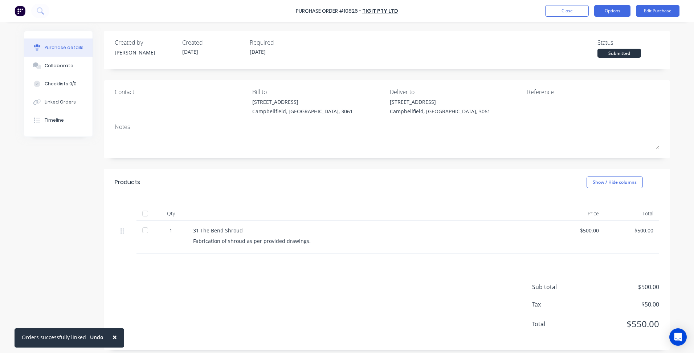
click at [609, 12] on button "Options" at bounding box center [612, 11] width 36 height 12
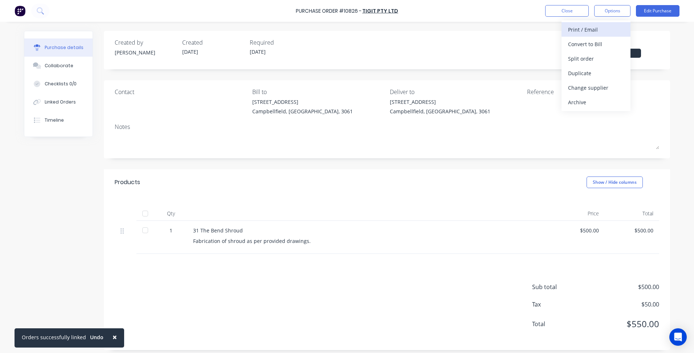
click at [586, 32] on div "Print / Email" at bounding box center [596, 29] width 56 height 11
click at [585, 42] on div "With pricing" at bounding box center [596, 44] width 56 height 11
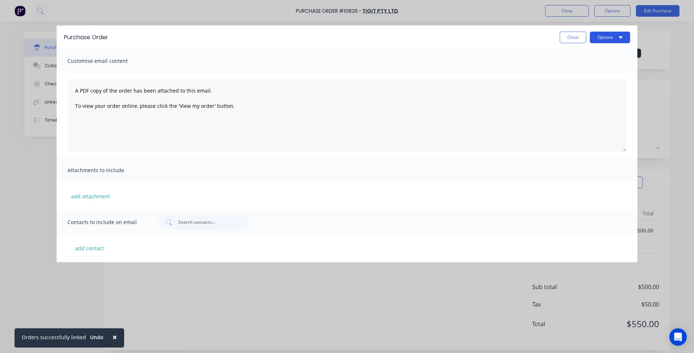
click at [597, 35] on button "Options" at bounding box center [610, 38] width 40 height 12
click at [584, 58] on div "Print" at bounding box center [595, 55] width 56 height 11
click at [567, 41] on button "Close" at bounding box center [572, 38] width 26 height 12
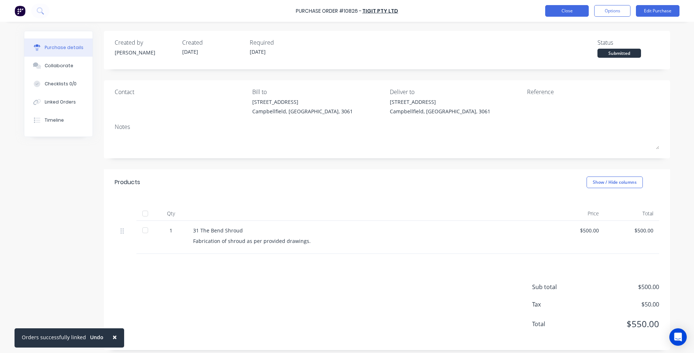
click at [564, 11] on button "Close" at bounding box center [567, 11] width 44 height 12
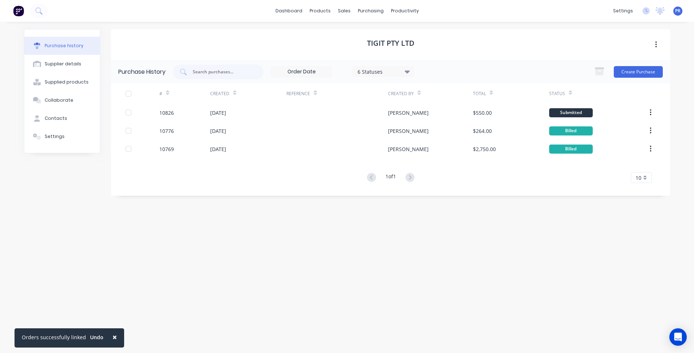
click at [326, 249] on div "Tigit Pty Ltd Purchase History 6 Statuses 6 Statuses Create Purchase # Created …" at bounding box center [390, 183] width 559 height 309
click at [356, 35] on div "Sales Orders" at bounding box center [371, 35] width 30 height 7
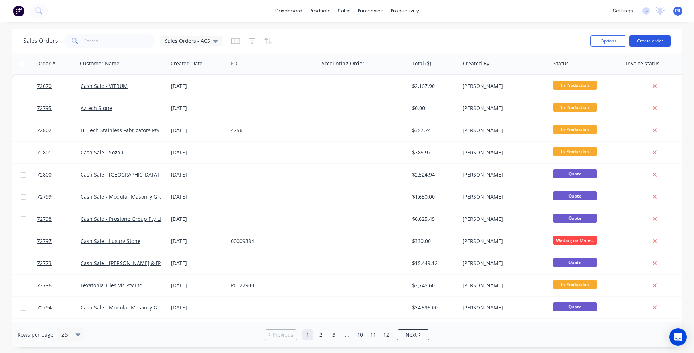
click at [665, 41] on button "Create order" at bounding box center [649, 41] width 41 height 12
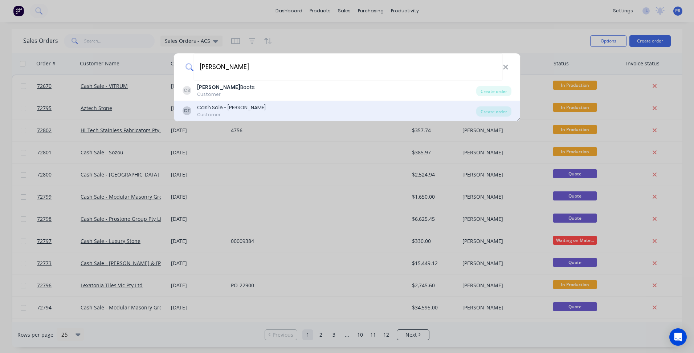
type input "[PERSON_NAME]"
click at [233, 107] on div "Cash Sale - [PERSON_NAME]" at bounding box center [231, 108] width 69 height 8
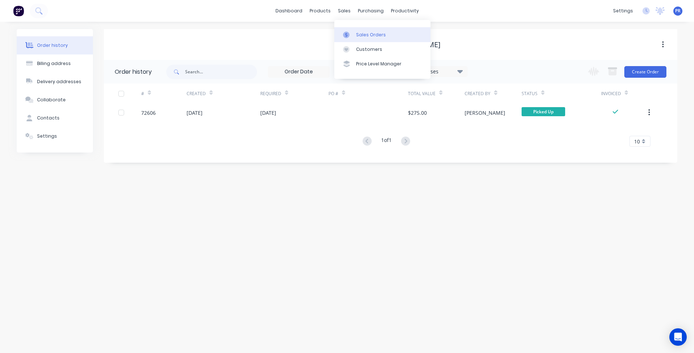
click at [377, 40] on link "Sales Orders" at bounding box center [382, 34] width 96 height 15
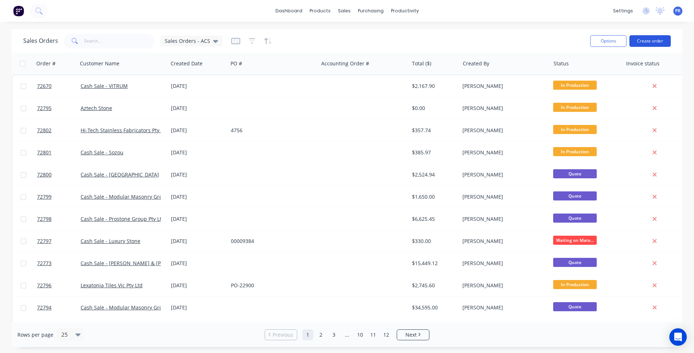
click at [660, 37] on button "Create order" at bounding box center [649, 41] width 41 height 12
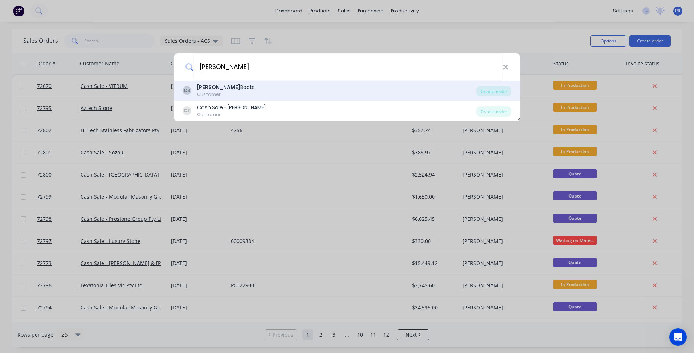
type input "[PERSON_NAME]"
click at [246, 91] on div "CB Christopher Boots Customer" at bounding box center [328, 90] width 293 height 14
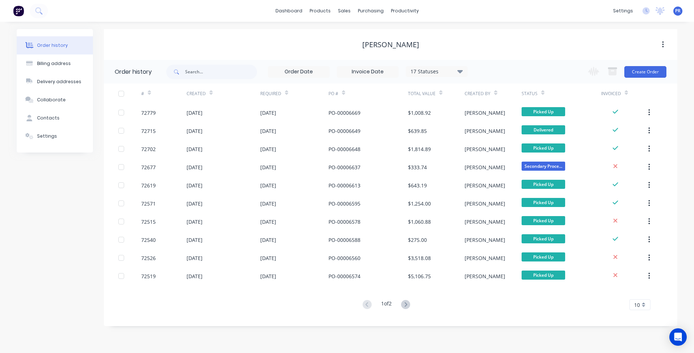
click at [653, 63] on div "Change order status Submitted Secondary Process Outsourced Waiting on Material …" at bounding box center [624, 72] width 83 height 24
click at [646, 73] on button "Create Order" at bounding box center [645, 72] width 42 height 12
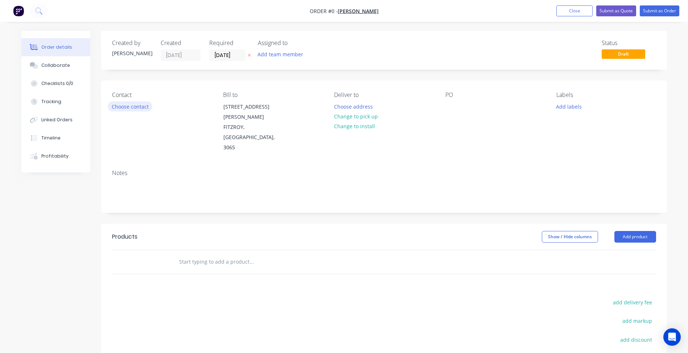
click at [140, 105] on button "Choose contact" at bounding box center [130, 106] width 45 height 10
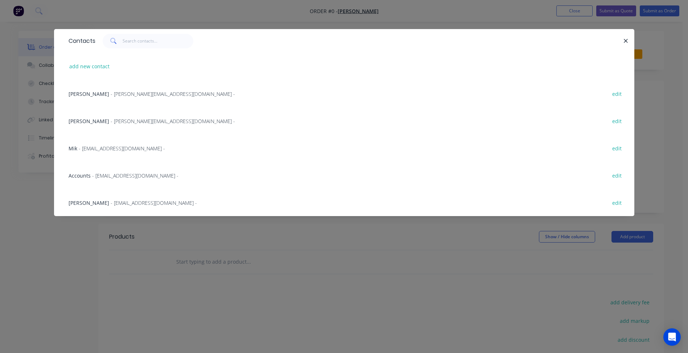
click at [98, 147] on span "- mik@christopherboots.com -" at bounding box center [122, 148] width 86 height 7
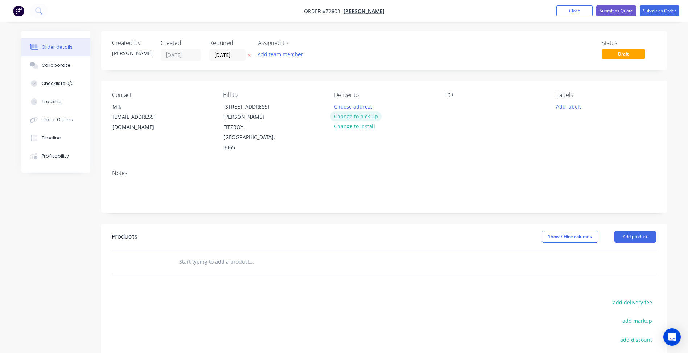
click at [352, 118] on button "Change to pick up" at bounding box center [356, 116] width 52 height 10
click at [233, 56] on input "[DATE]" at bounding box center [228, 55] width 36 height 11
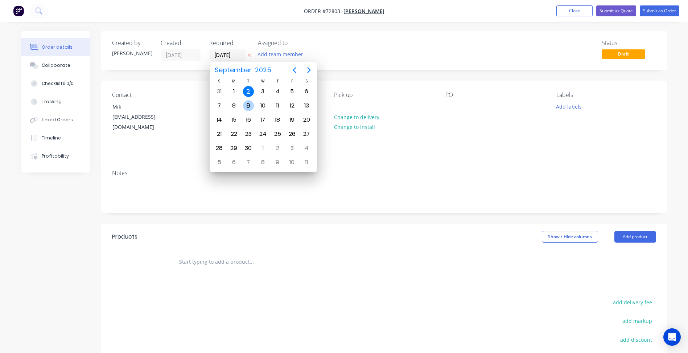
drag, startPoint x: 247, startPoint y: 103, endPoint x: 266, endPoint y: 104, distance: 18.6
click at [247, 103] on div "9" at bounding box center [248, 105] width 11 height 11
type input "[DATE]"
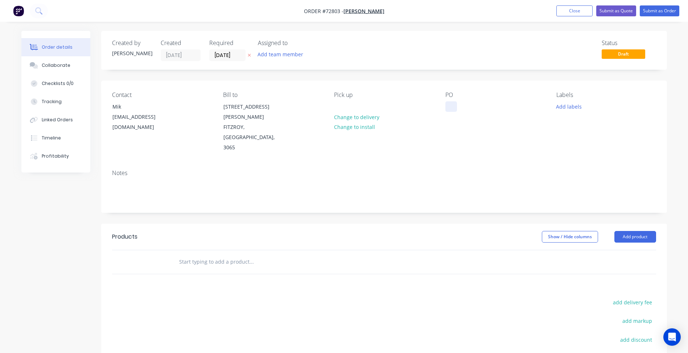
click at [448, 107] on div at bounding box center [451, 106] width 12 height 11
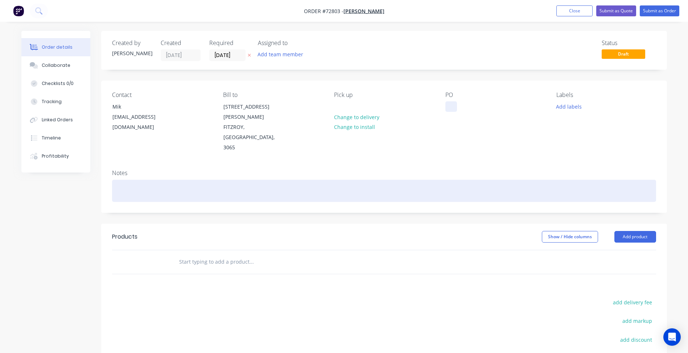
paste div
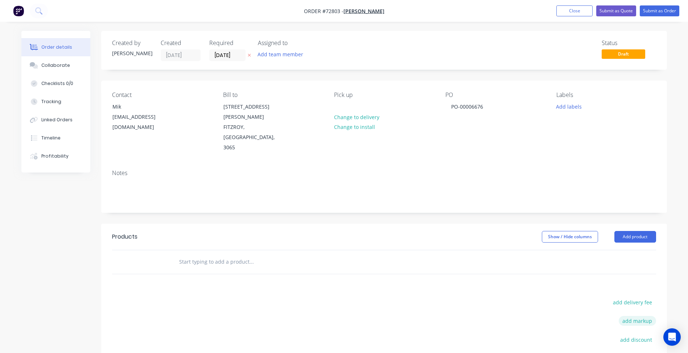
scroll to position [36, 0]
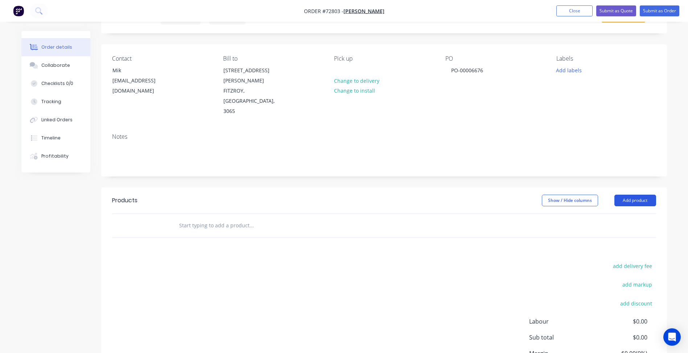
click at [638, 194] on button "Add product" at bounding box center [636, 200] width 42 height 12
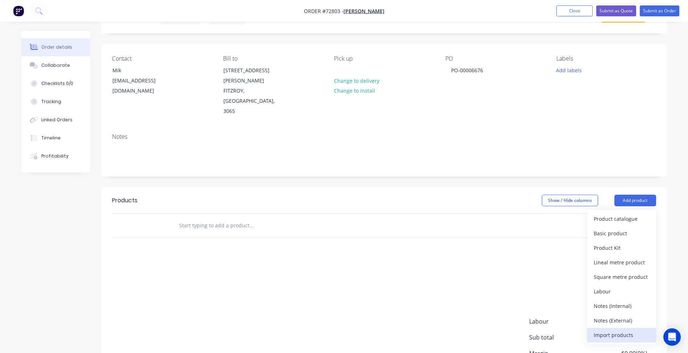
click at [621, 329] on div "Import products" at bounding box center [622, 334] width 56 height 11
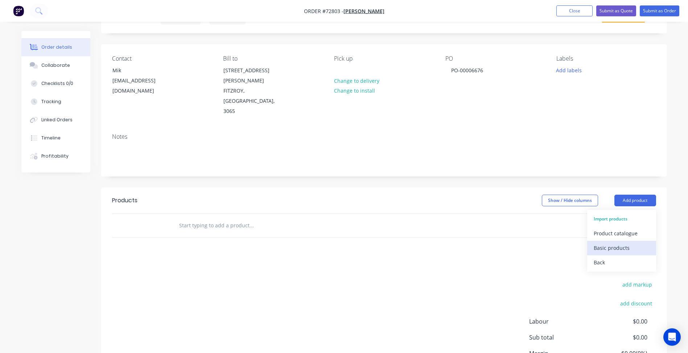
click at [616, 242] on div "Basic products" at bounding box center [622, 247] width 56 height 11
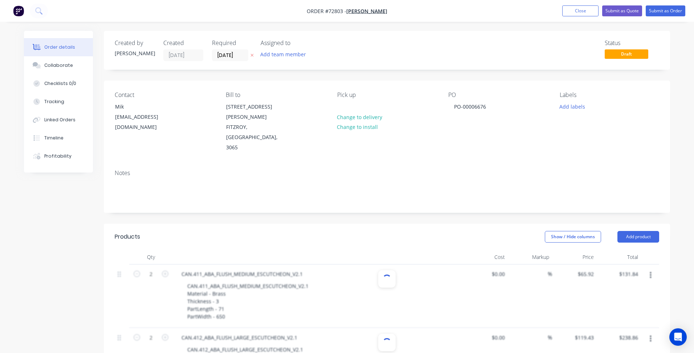
type input "$65.92"
type input "$131.84"
type input "1"
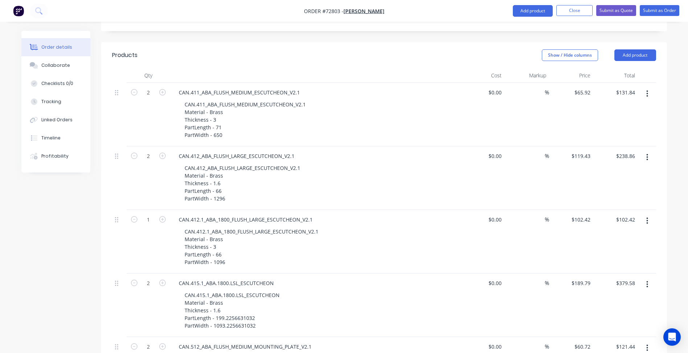
scroll to position [254, 0]
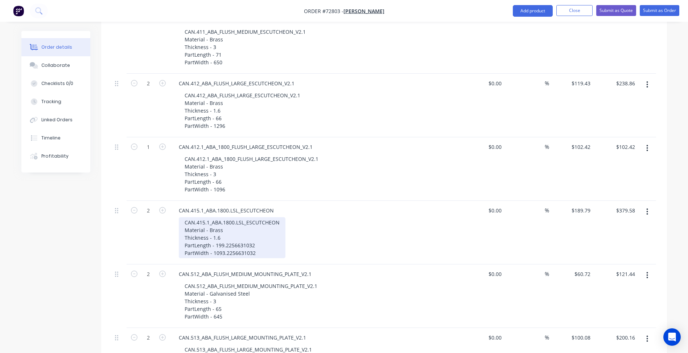
click at [230, 218] on div "CAN.415.1_ABA.1800.LSL_ESCUTCHEON Material - Brass Thickness - 1.6 PartLength -…" at bounding box center [232, 237] width 107 height 41
drag, startPoint x: 231, startPoint y: 218, endPoint x: 261, endPoint y: 218, distance: 29.8
click at [261, 218] on div "CAN.415.1_ABA.1800.LSL_ESCUTCHEON Material - Brass Thickness - 1.6 PartLength -…" at bounding box center [232, 237] width 107 height 41
click at [233, 226] on div "CAN.415.1_ABA.1800.LSL_ESCUTCHEON Material - Brass Thickness - 1.6 PartLength -…" at bounding box center [232, 237] width 107 height 41
drag, startPoint x: 232, startPoint y: 224, endPoint x: 273, endPoint y: 224, distance: 41.0
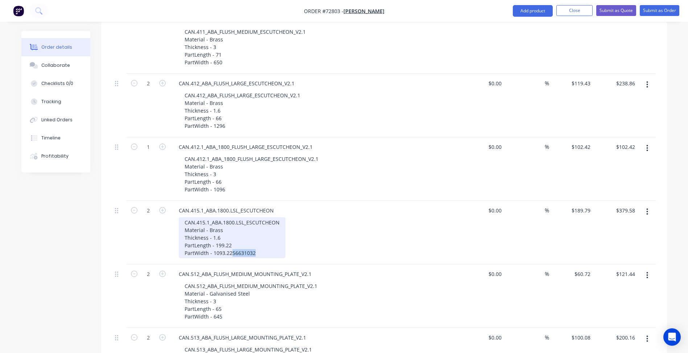
click at [273, 224] on div "CAN.415.1_ABA.1800.LSL_ESCUTCHEON Material - Brass Thickness - 1.6 PartLength -…" at bounding box center [232, 237] width 107 height 41
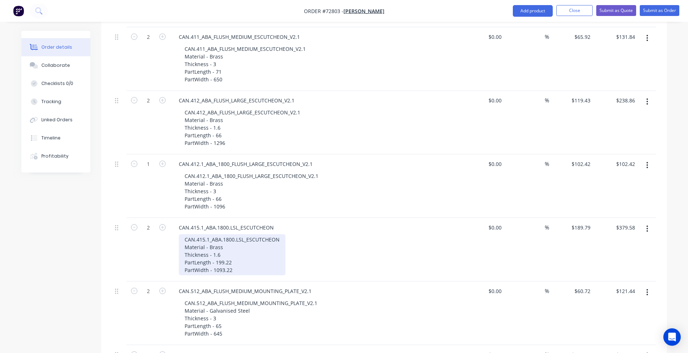
scroll to position [92, 0]
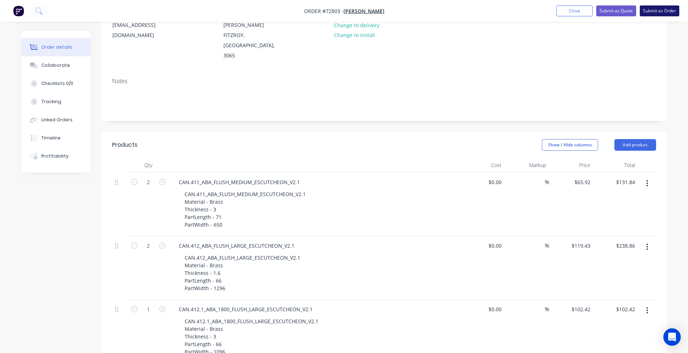
click at [661, 11] on button "Submit as Order" at bounding box center [660, 10] width 40 height 11
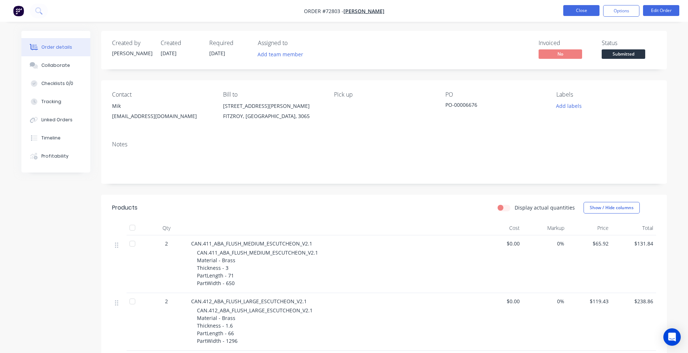
click at [586, 8] on button "Close" at bounding box center [581, 10] width 36 height 11
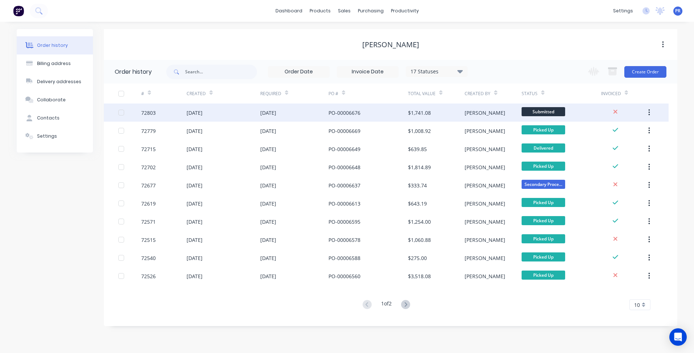
click at [504, 111] on div "[PERSON_NAME]" at bounding box center [492, 112] width 57 height 18
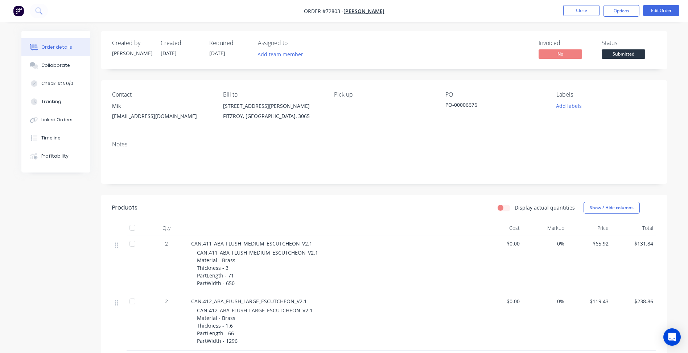
click at [613, 57] on span "Submitted" at bounding box center [624, 53] width 44 height 9
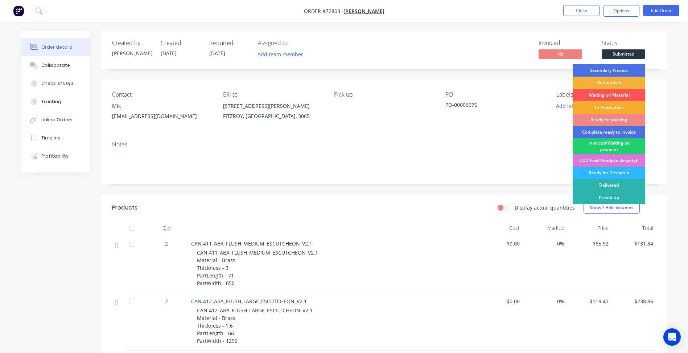
click at [603, 104] on div "In Production" at bounding box center [609, 107] width 73 height 12
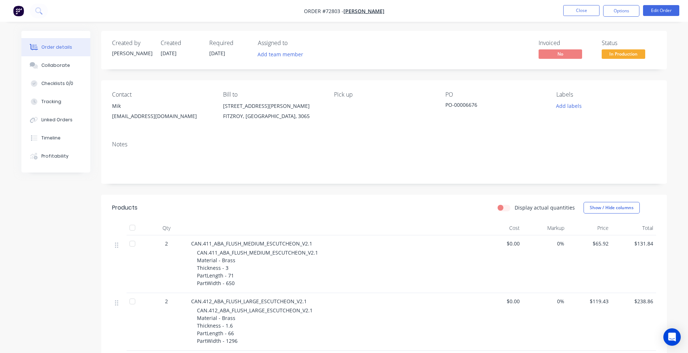
click at [620, 17] on nav "Order #72803 - Christopher Boots Close Options Edit Order" at bounding box center [344, 11] width 688 height 22
click at [624, 7] on button "Options" at bounding box center [621, 11] width 36 height 12
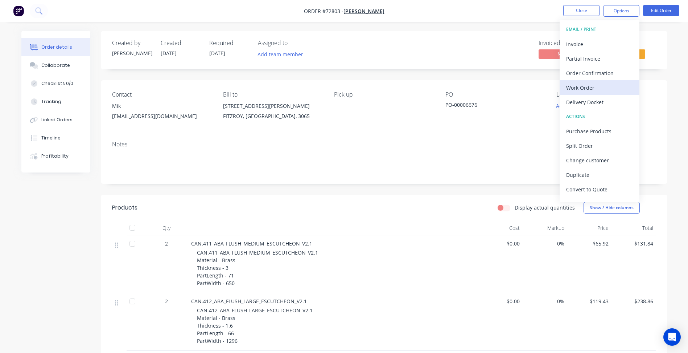
click at [580, 89] on div "Work Order" at bounding box center [599, 87] width 67 height 11
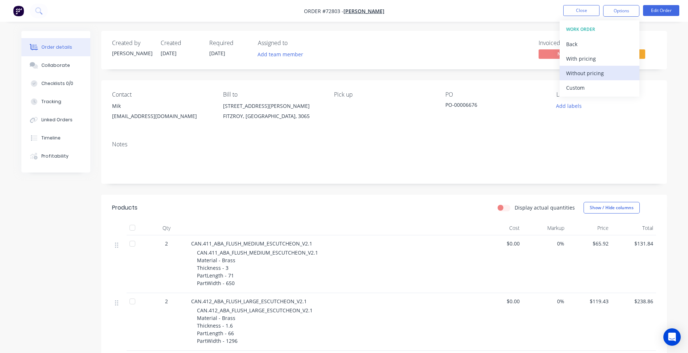
click at [578, 77] on div "Without pricing" at bounding box center [599, 73] width 67 height 11
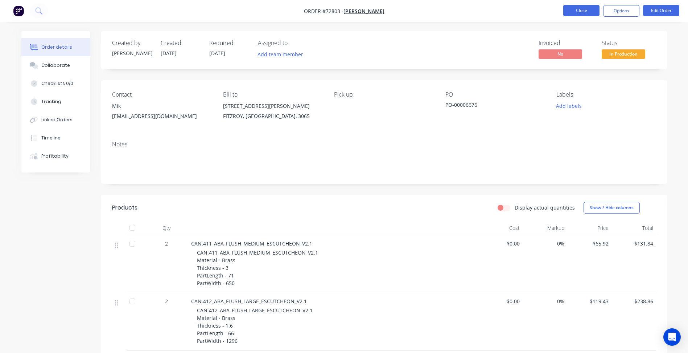
click at [574, 11] on button "Close" at bounding box center [581, 10] width 36 height 11
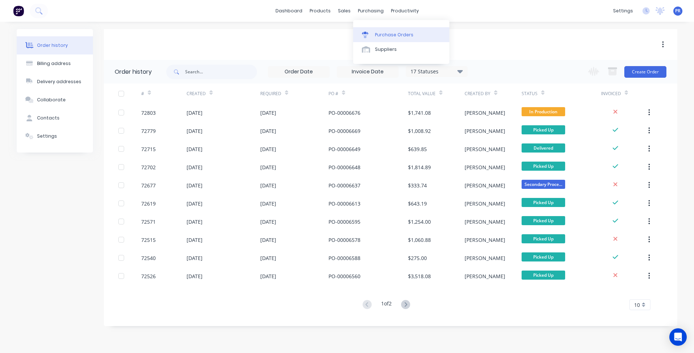
click at [383, 27] on div "Purchase Orders Suppliers" at bounding box center [401, 42] width 96 height 44
click at [384, 33] on div "Purchase Orders" at bounding box center [394, 35] width 38 height 7
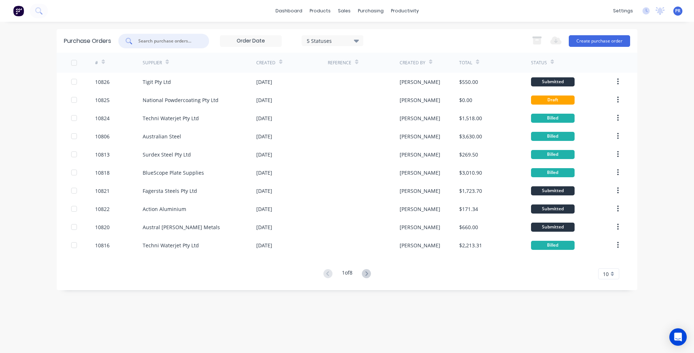
click at [161, 40] on input "text" at bounding box center [167, 40] width 60 height 7
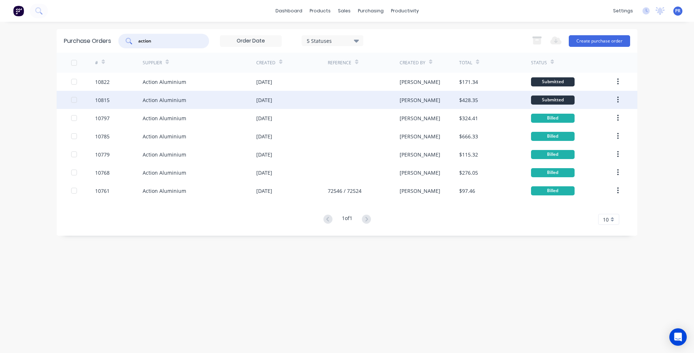
type input "action"
click at [307, 103] on div "[DATE]" at bounding box center [291, 100] width 71 height 18
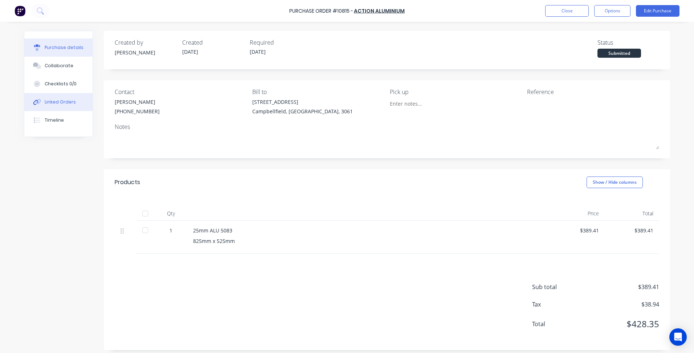
click at [68, 102] on div "Linked Orders" at bounding box center [60, 102] width 31 height 7
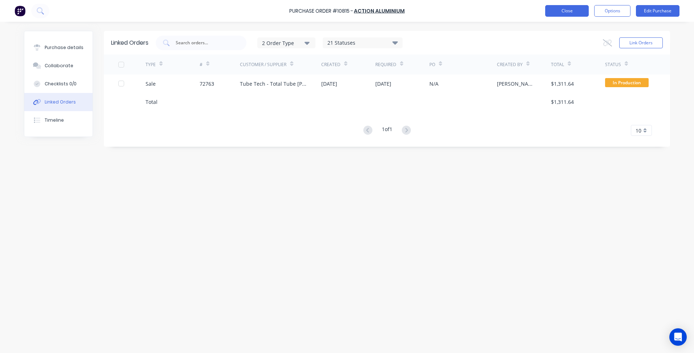
click at [564, 11] on button "Close" at bounding box center [567, 11] width 44 height 12
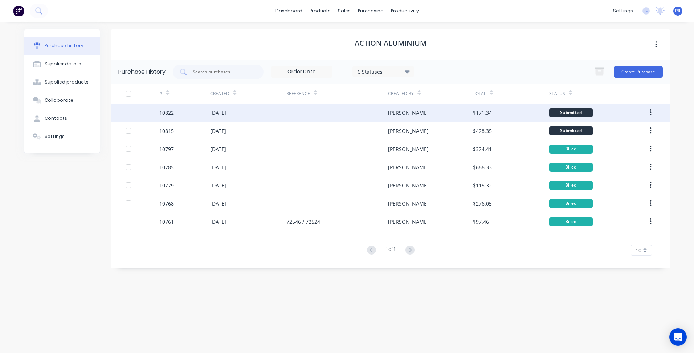
click at [261, 109] on div "[DATE]" at bounding box center [248, 112] width 76 height 18
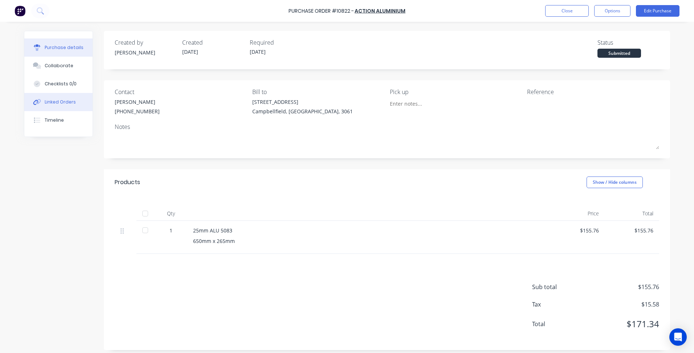
click at [64, 102] on div "Linked Orders" at bounding box center [60, 102] width 31 height 7
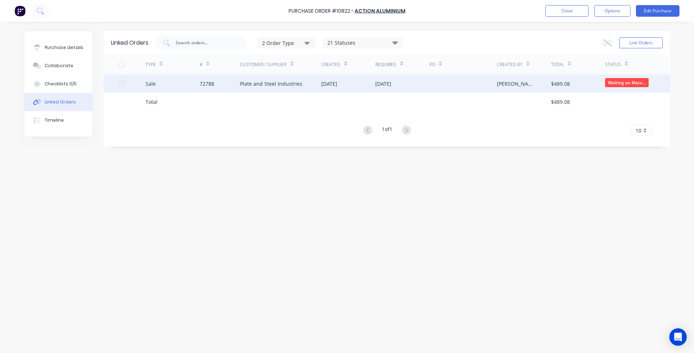
click at [259, 81] on div "Plate and Steel Industries" at bounding box center [271, 84] width 62 height 8
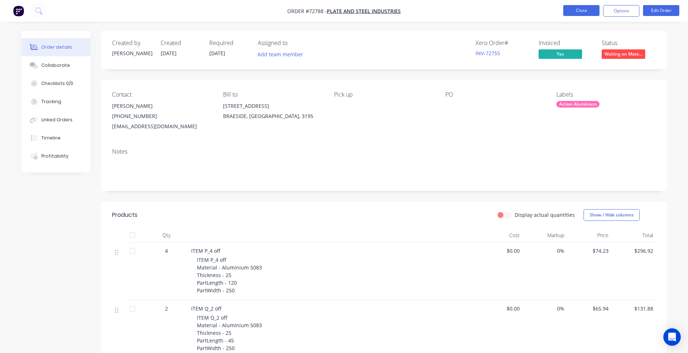
click at [577, 13] on button "Close" at bounding box center [581, 10] width 36 height 11
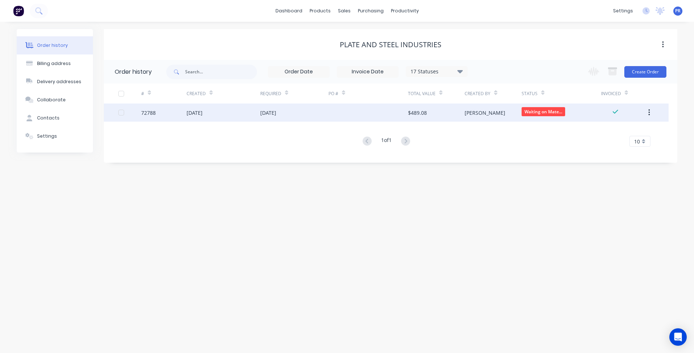
click at [190, 109] on div "[DATE]" at bounding box center [194, 113] width 16 height 8
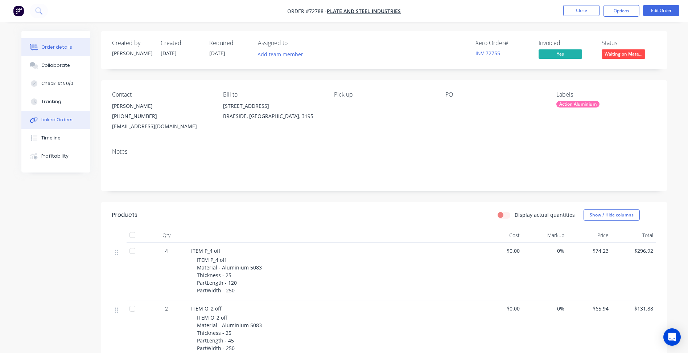
click at [54, 122] on div "Linked Orders" at bounding box center [56, 119] width 31 height 7
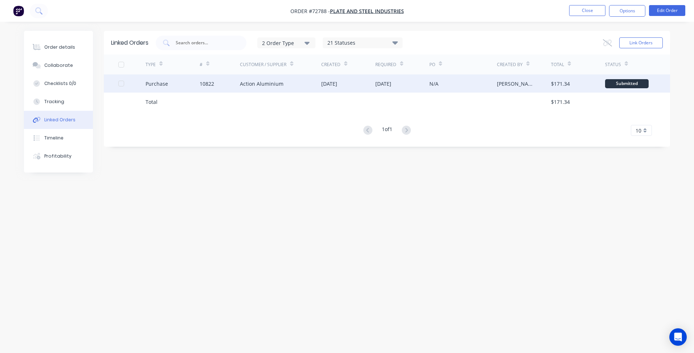
click at [260, 83] on div "Action Aluminium" at bounding box center [262, 84] width 44 height 8
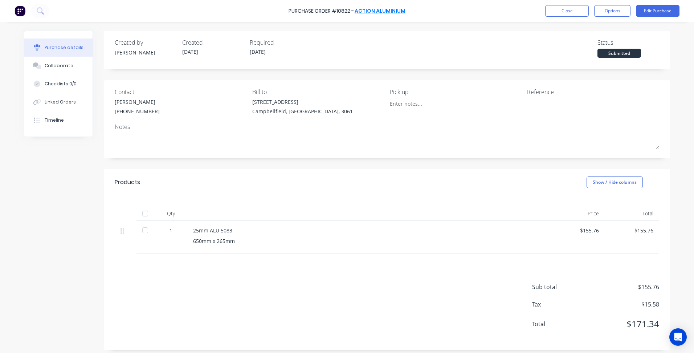
click at [385, 12] on link "Action Aluminium" at bounding box center [379, 10] width 51 height 7
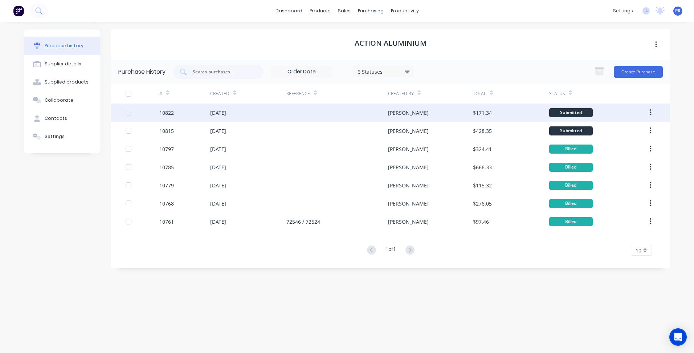
click at [302, 111] on div at bounding box center [337, 112] width 102 height 18
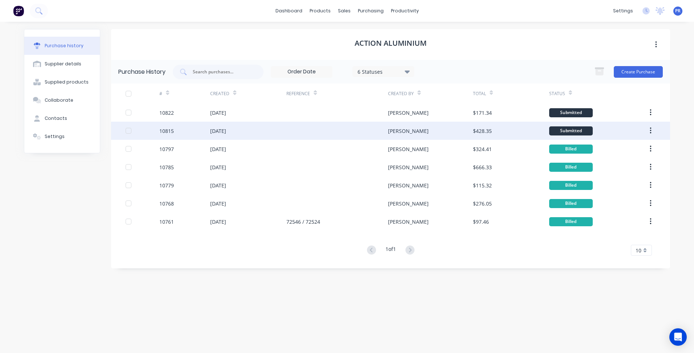
click at [248, 132] on div "26 Aug 2025" at bounding box center [248, 131] width 76 height 18
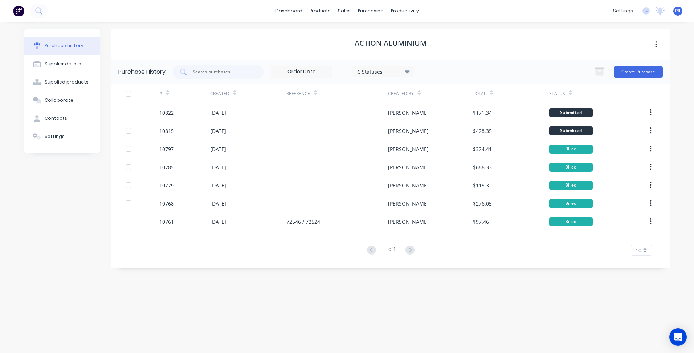
click at [158, 286] on div "Action Aluminium Purchase History 6 Statuses 6 Statuses Create Purchase # Creat…" at bounding box center [390, 183] width 559 height 309
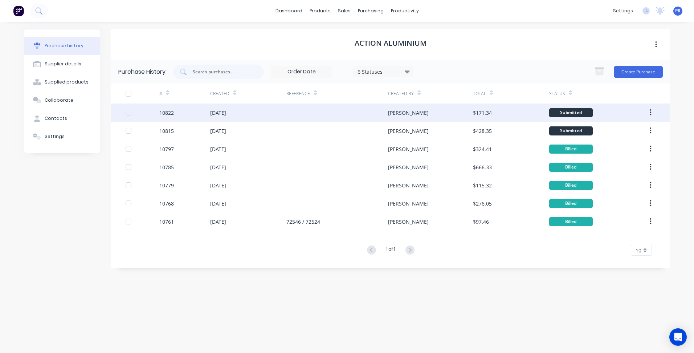
click at [248, 117] on div "[DATE]" at bounding box center [248, 112] width 76 height 18
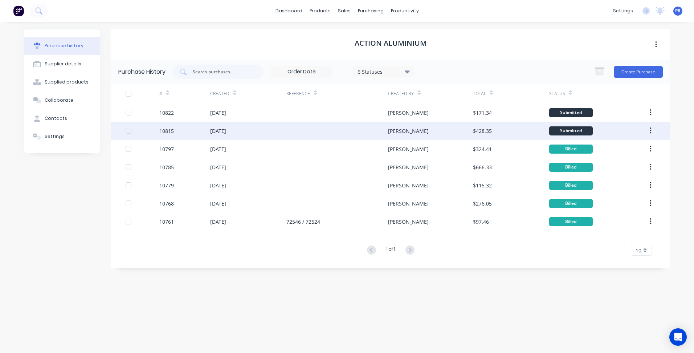
click at [226, 132] on div "26 Aug 2025" at bounding box center [218, 131] width 16 height 8
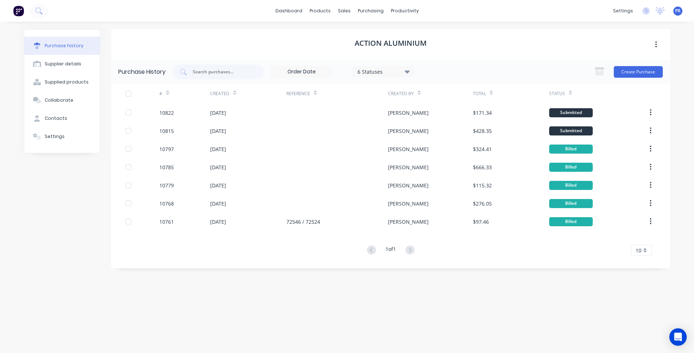
click at [193, 266] on div "Purchase History 6 Statuses 6 Statuses Create Purchase # Created Reference Crea…" at bounding box center [390, 164] width 559 height 208
drag, startPoint x: 346, startPoint y: 12, endPoint x: 358, endPoint y: 34, distance: 24.8
click div "Sales Orders"
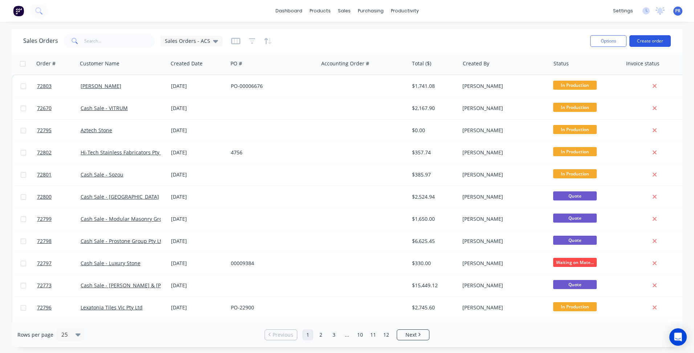
click at [650, 42] on button "Create order" at bounding box center [649, 41] width 41 height 12
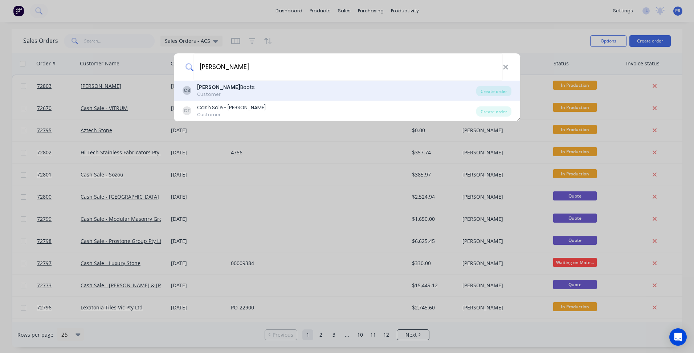
type input "[PERSON_NAME]"
click at [236, 90] on div "[PERSON_NAME]" at bounding box center [226, 87] width 58 height 8
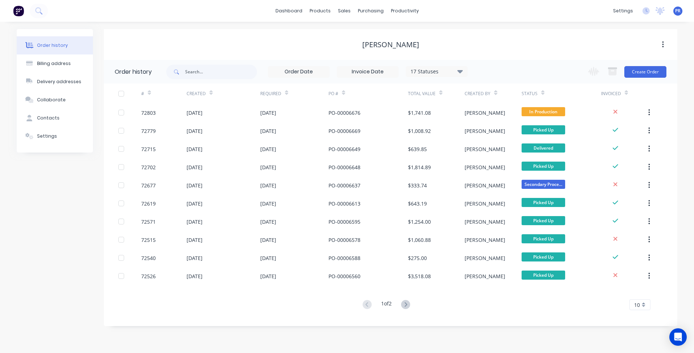
drag, startPoint x: 559, startPoint y: 36, endPoint x: 669, endPoint y: 61, distance: 112.8
click at [562, 36] on div "[PERSON_NAME]" at bounding box center [390, 44] width 573 height 31
click at [638, 71] on button "Create Order" at bounding box center [645, 72] width 42 height 12
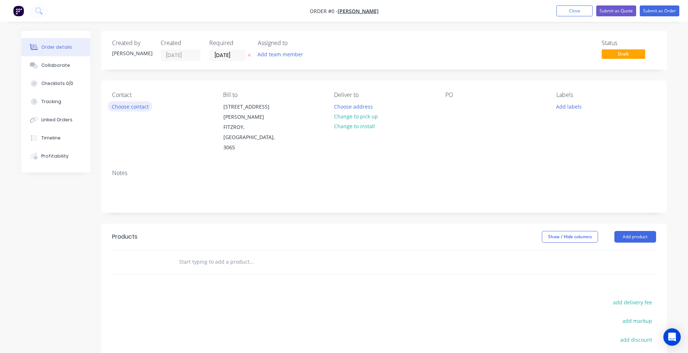
click at [136, 106] on button "Choose contact" at bounding box center [130, 106] width 45 height 10
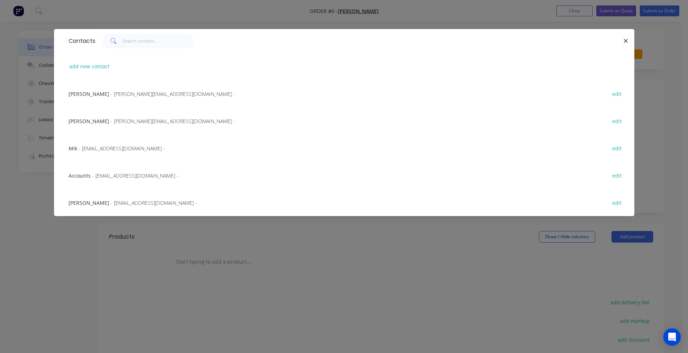
click at [103, 149] on span "- [EMAIL_ADDRESS][DOMAIN_NAME] -" at bounding box center [122, 148] width 86 height 7
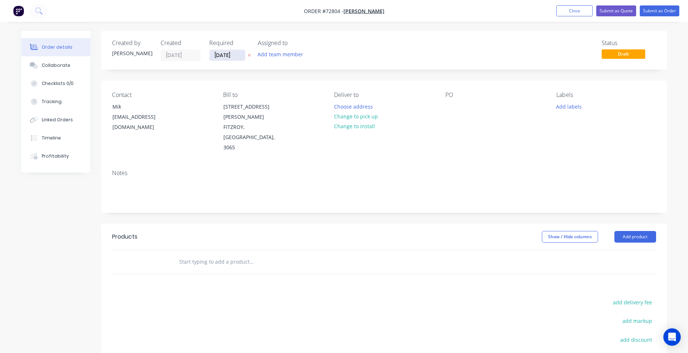
click at [228, 54] on input "02/09/25" at bounding box center [228, 55] width 36 height 11
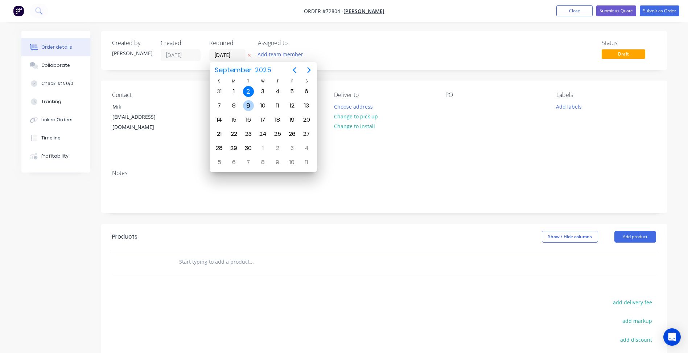
click at [247, 107] on div "9" at bounding box center [248, 105] width 11 height 11
type input "09/09/25"
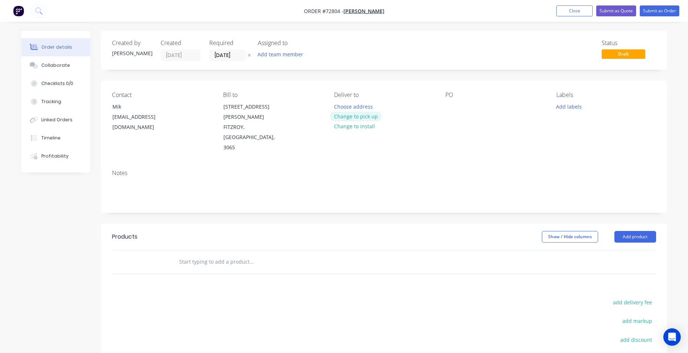
click at [364, 115] on button "Change to pick up" at bounding box center [356, 116] width 52 height 10
click at [624, 231] on button "Add product" at bounding box center [636, 237] width 42 height 12
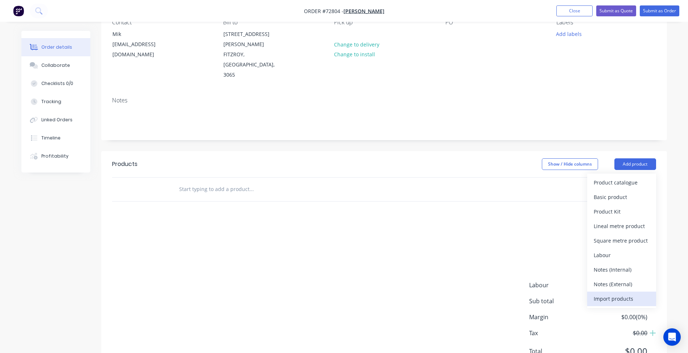
click at [615, 293] on div "Import products" at bounding box center [622, 298] width 56 height 11
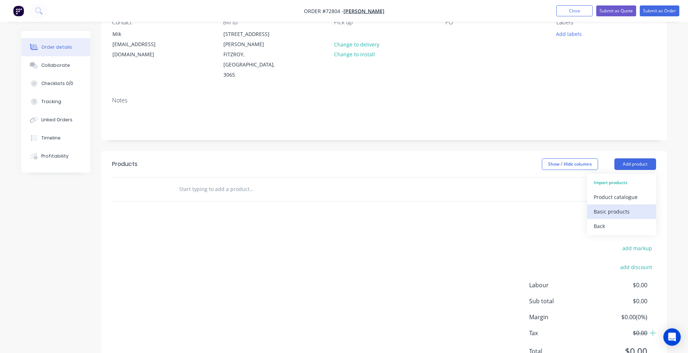
click at [609, 206] on div "Basic products" at bounding box center [622, 211] width 56 height 11
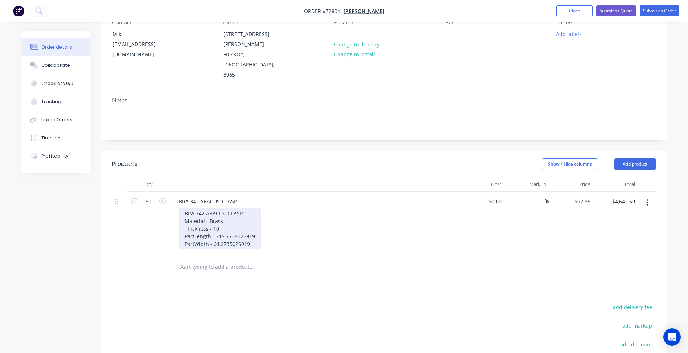
click at [234, 209] on div "BRA.342 ABACUS_CLASP Material - Brass Thickness - 10 PartLength - 215.773502691…" at bounding box center [220, 228] width 82 height 41
drag, startPoint x: 232, startPoint y: 207, endPoint x: 280, endPoint y: 211, distance: 48.4
click at [280, 211] on div "BRA.342 ABACUS_CLASP Material - Brass Thickness - 10 PartLength - 215.773502691…" at bounding box center [318, 228] width 279 height 41
drag, startPoint x: 226, startPoint y: 216, endPoint x: 282, endPoint y: 215, distance: 56.2
click at [282, 215] on div "BRA.342 ABACUS_CLASP Material - Brass Thickness - 10 PartLength - 215.77 PartWi…" at bounding box center [318, 228] width 279 height 41
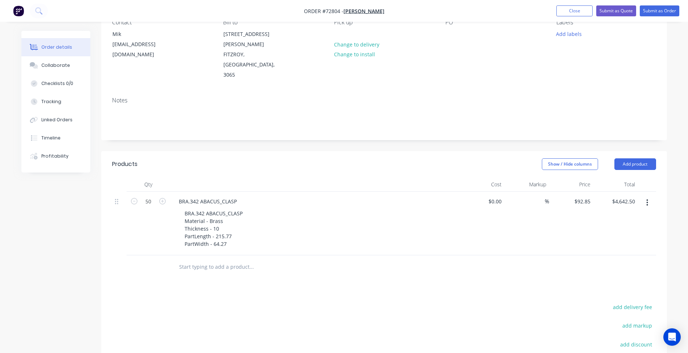
click at [657, 15] on button "Submit as Order" at bounding box center [660, 10] width 40 height 11
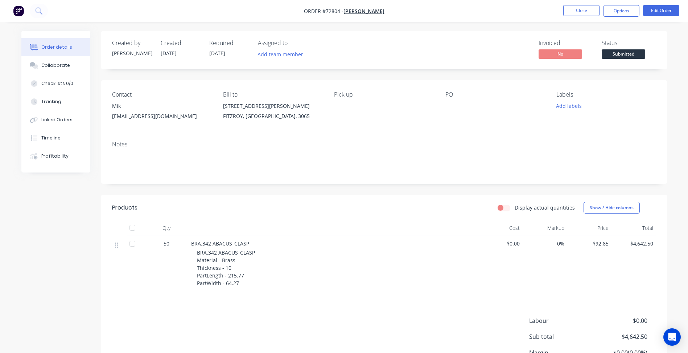
click at [623, 57] on span "Submitted" at bounding box center [624, 53] width 44 height 9
click at [575, 9] on button "Close" at bounding box center [581, 10] width 36 height 11
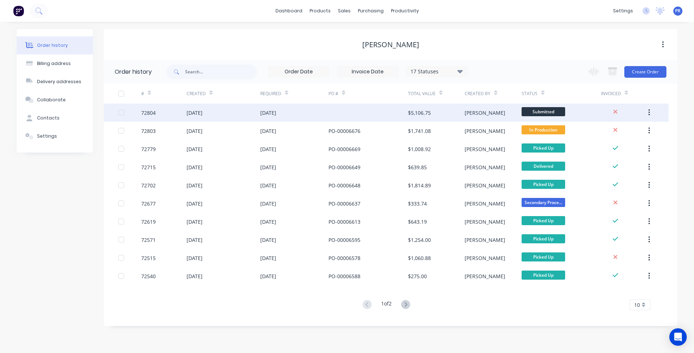
click at [538, 121] on div "Submitted" at bounding box center [560, 112] width 79 height 18
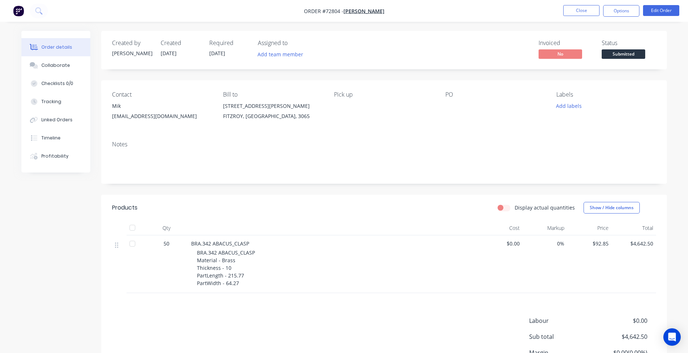
click at [633, 50] on span "Submitted" at bounding box center [624, 53] width 44 height 9
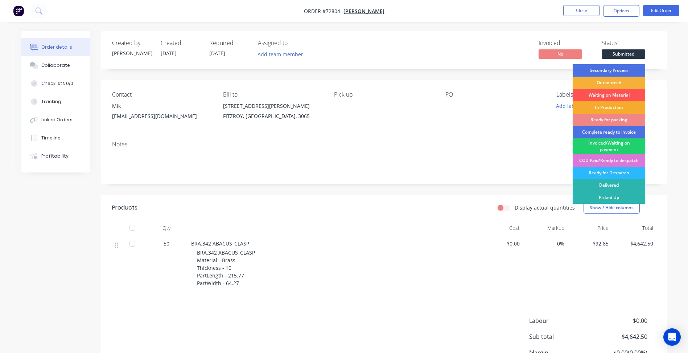
click at [606, 107] on div "In Production" at bounding box center [609, 107] width 73 height 12
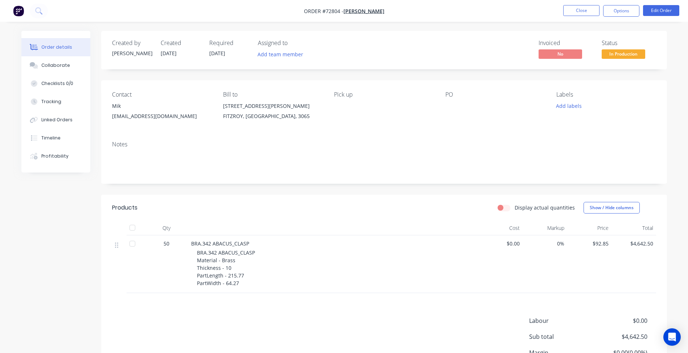
click at [620, 18] on nav "Order #72804 - Christopher Boots Close Options Edit Order" at bounding box center [344, 11] width 688 height 22
click at [620, 15] on button "Options" at bounding box center [621, 11] width 36 height 12
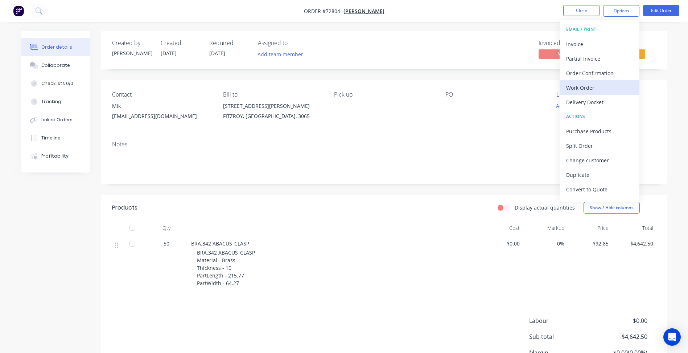
click at [581, 90] on div "Work Order" at bounding box center [599, 87] width 67 height 11
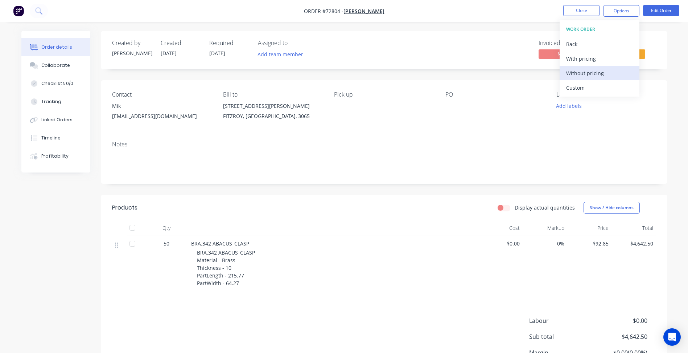
click at [586, 70] on div "Without pricing" at bounding box center [599, 73] width 67 height 11
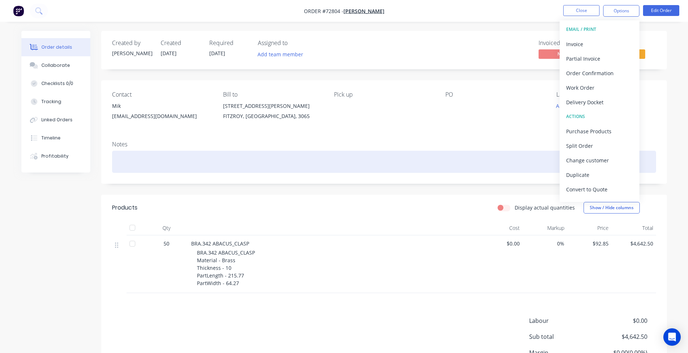
click at [501, 158] on div at bounding box center [384, 162] width 544 height 22
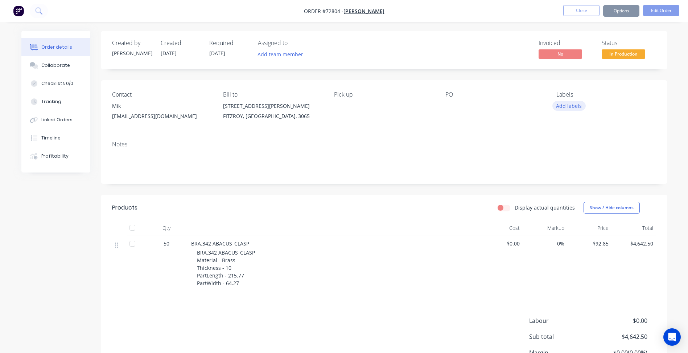
click at [570, 107] on button "Add labels" at bounding box center [569, 106] width 33 height 10
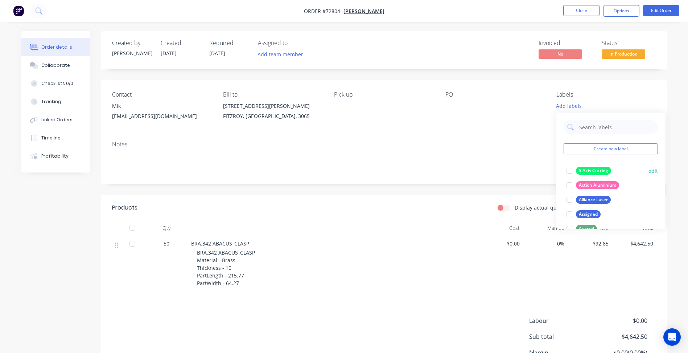
click at [570, 171] on div at bounding box center [569, 170] width 15 height 15
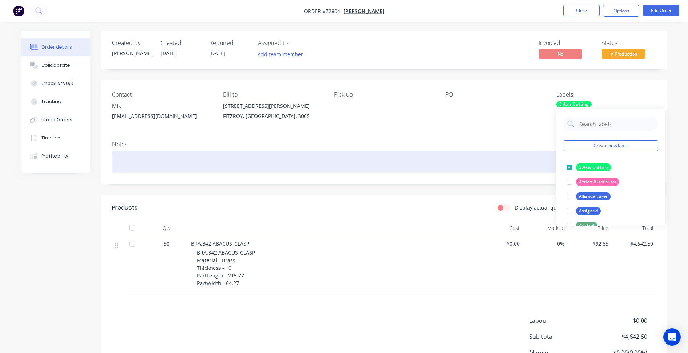
click at [492, 161] on div at bounding box center [384, 162] width 544 height 22
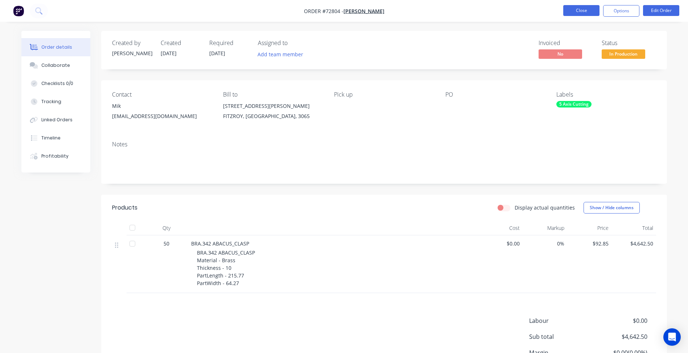
click at [571, 13] on button "Close" at bounding box center [581, 10] width 36 height 11
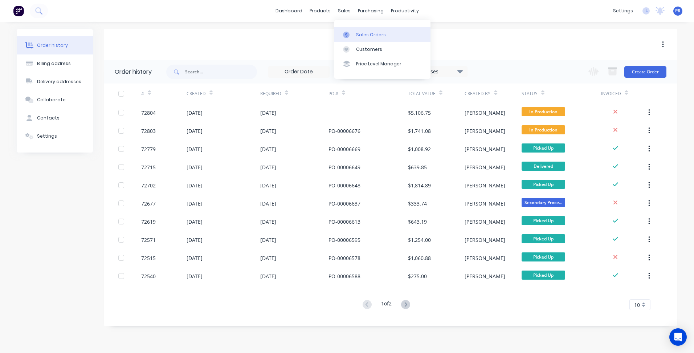
click at [362, 36] on div "Sales Orders" at bounding box center [371, 35] width 30 height 7
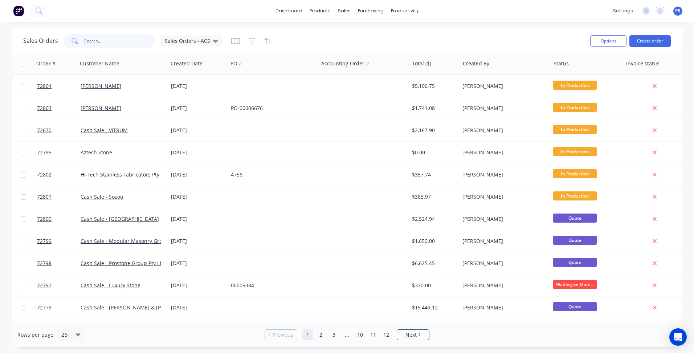
click at [106, 42] on input "text" at bounding box center [119, 41] width 71 height 15
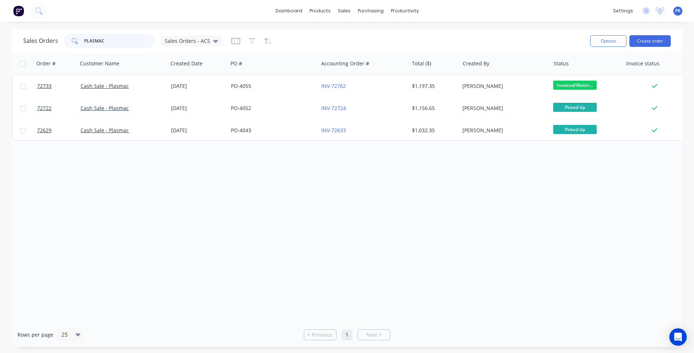
type input "PLASMAC"
click at [124, 43] on input "PLASMAC" at bounding box center [119, 41] width 71 height 15
click at [361, 40] on link "Sales Orders" at bounding box center [382, 34] width 96 height 15
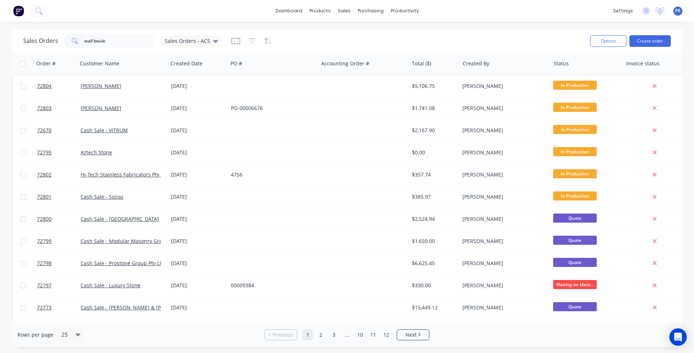
type input "wall boule"
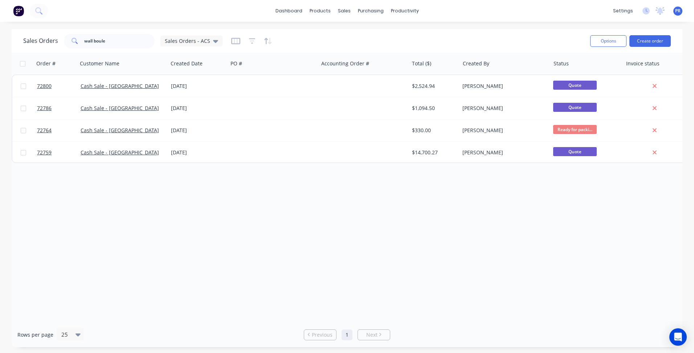
click at [233, 24] on div "dashboard products sales purchasing productivity dashboard products Product Cat…" at bounding box center [347, 176] width 694 height 353
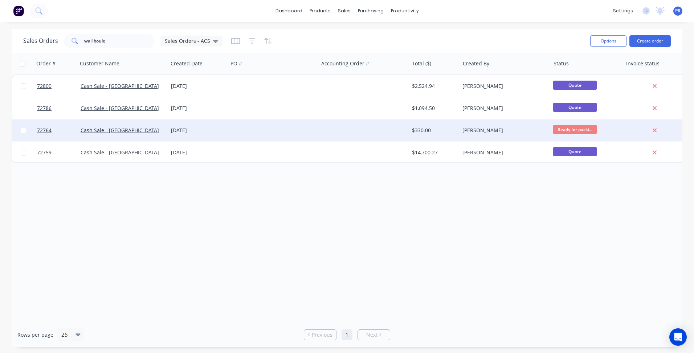
click at [498, 129] on div "[PERSON_NAME]" at bounding box center [502, 130] width 81 height 7
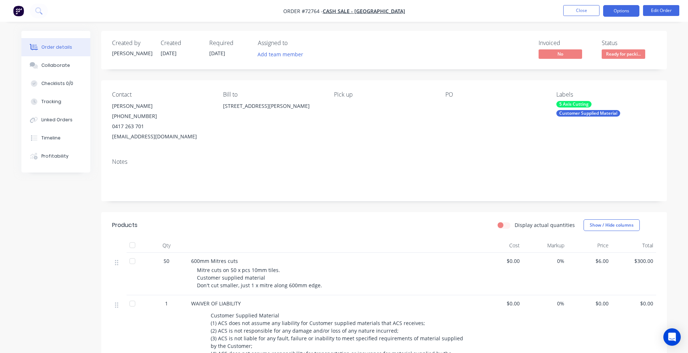
click at [621, 12] on button "Options" at bounding box center [621, 11] width 36 height 12
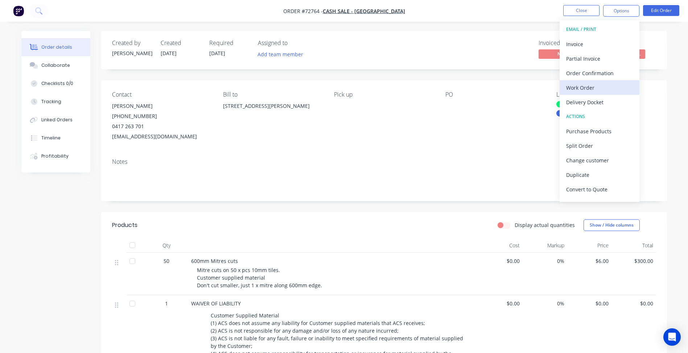
click at [590, 88] on div "Work Order" at bounding box center [599, 87] width 67 height 11
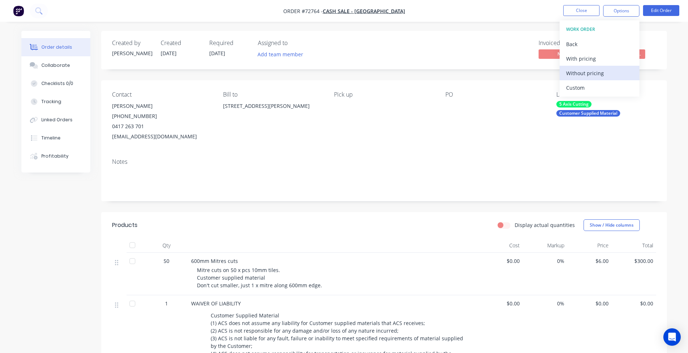
drag, startPoint x: 598, startPoint y: 72, endPoint x: 592, endPoint y: 72, distance: 5.4
click at [592, 72] on div "Without pricing" at bounding box center [599, 73] width 67 height 11
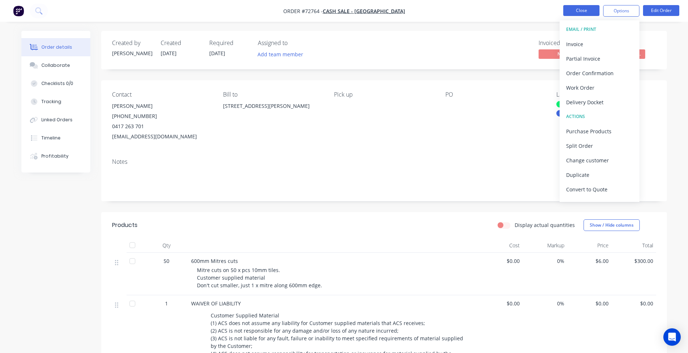
click at [586, 14] on button "Close" at bounding box center [581, 10] width 36 height 11
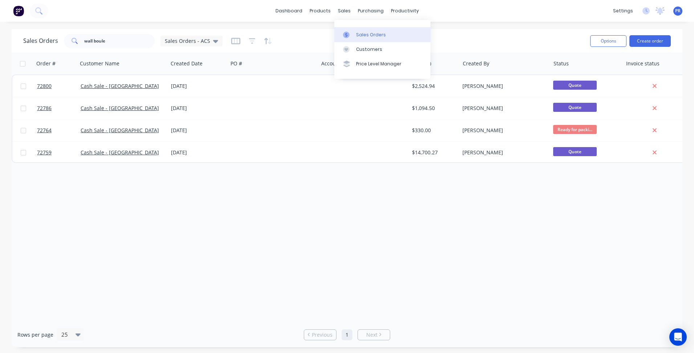
click at [368, 34] on div "Sales Orders" at bounding box center [371, 35] width 30 height 7
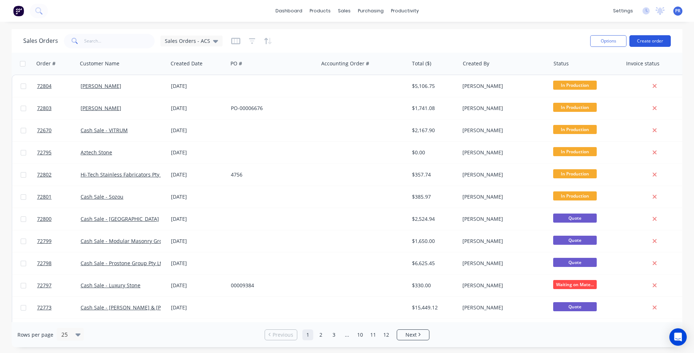
click at [648, 41] on button "Create order" at bounding box center [649, 41] width 41 height 12
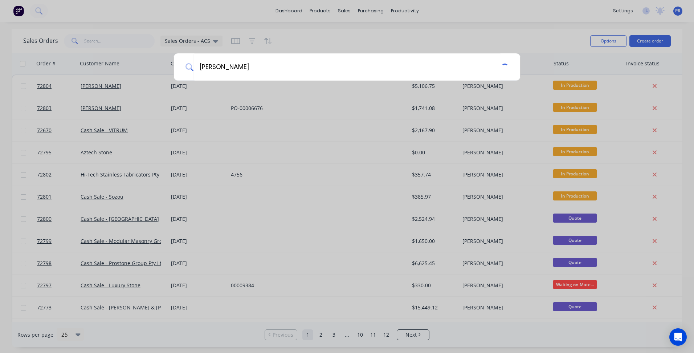
type input "[PERSON_NAME]"
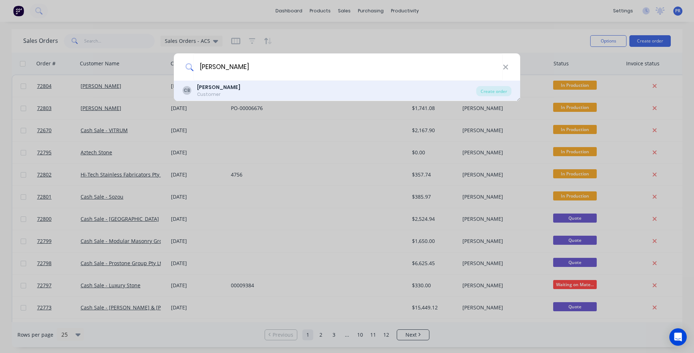
click at [240, 88] on b "[PERSON_NAME]" at bounding box center [218, 86] width 43 height 7
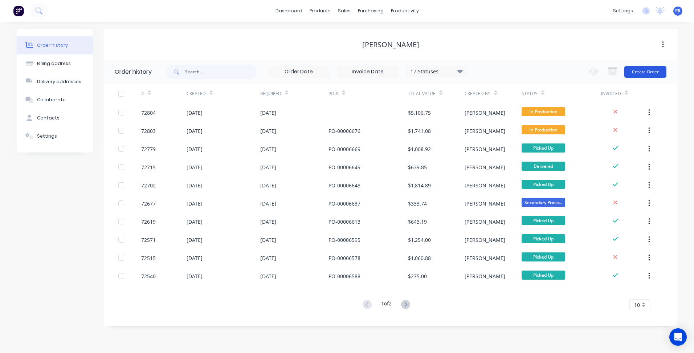
click at [645, 69] on button "Create Order" at bounding box center [645, 72] width 42 height 12
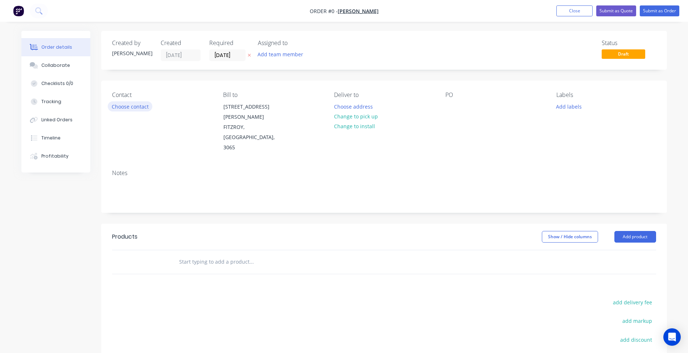
click at [140, 111] on button "Choose contact" at bounding box center [130, 106] width 45 height 10
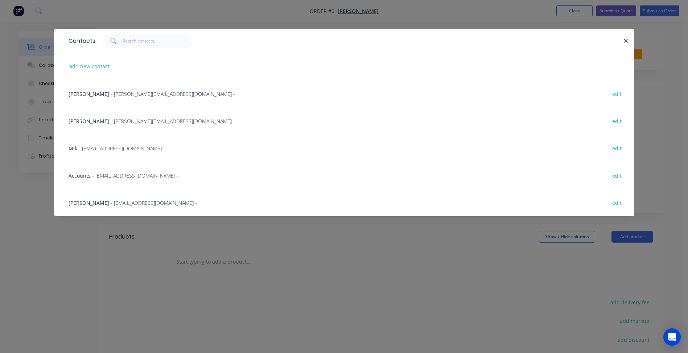
click at [131, 148] on span "- [EMAIL_ADDRESS][DOMAIN_NAME] -" at bounding box center [122, 148] width 86 height 7
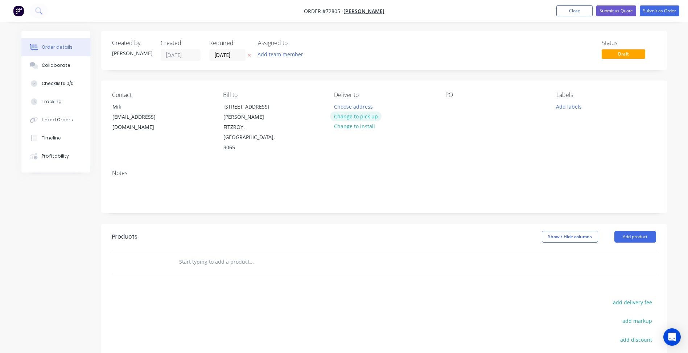
click at [360, 115] on button "Change to pick up" at bounding box center [356, 116] width 52 height 10
click at [237, 56] on input "02/09/25" at bounding box center [228, 55] width 36 height 11
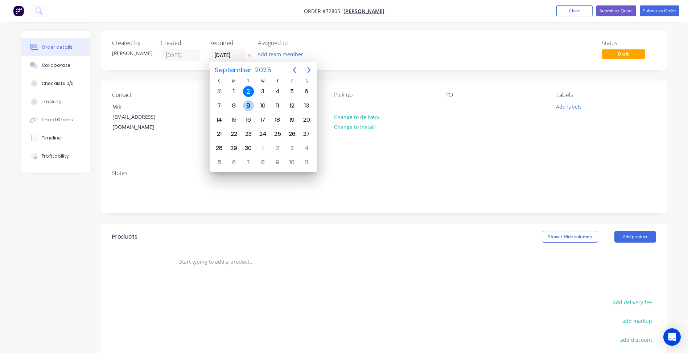
click at [249, 104] on div "9" at bounding box center [248, 105] width 11 height 11
type input "09/09/25"
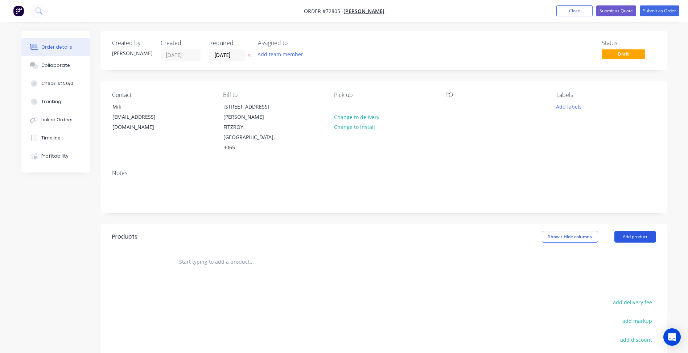
click at [640, 231] on button "Add product" at bounding box center [636, 237] width 42 height 12
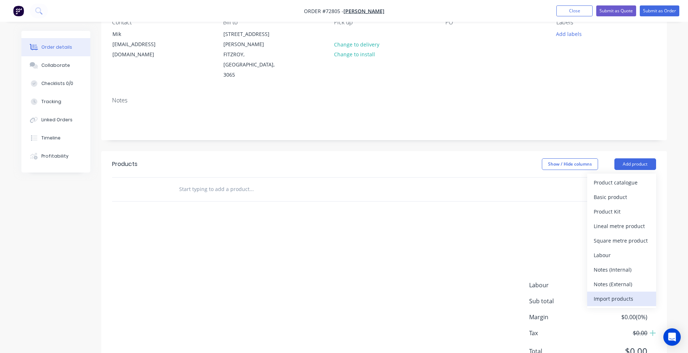
click at [606, 293] on div "Import products" at bounding box center [622, 298] width 56 height 11
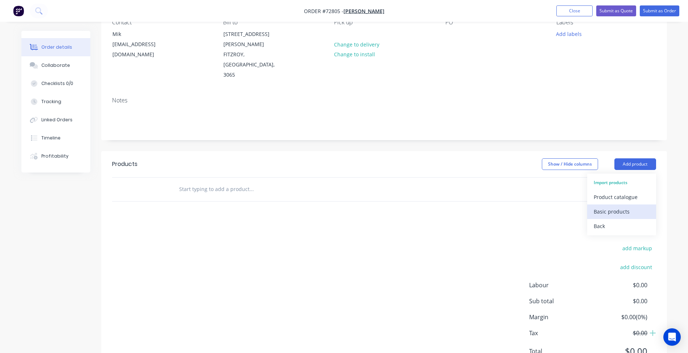
click at [610, 206] on div "Basic products" at bounding box center [622, 211] width 56 height 11
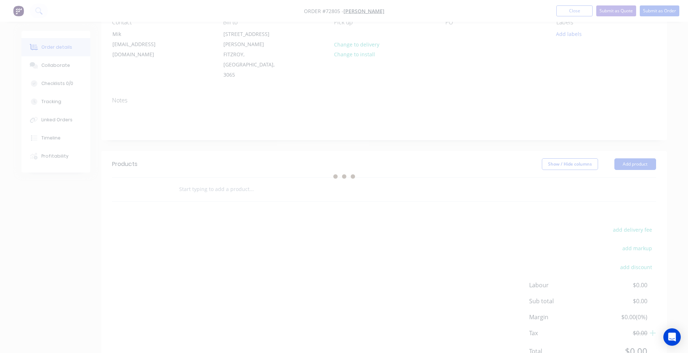
scroll to position [0, 0]
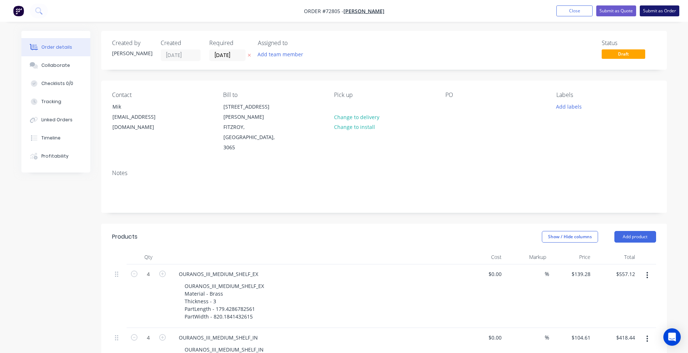
click at [650, 10] on button "Submit as Order" at bounding box center [660, 10] width 40 height 11
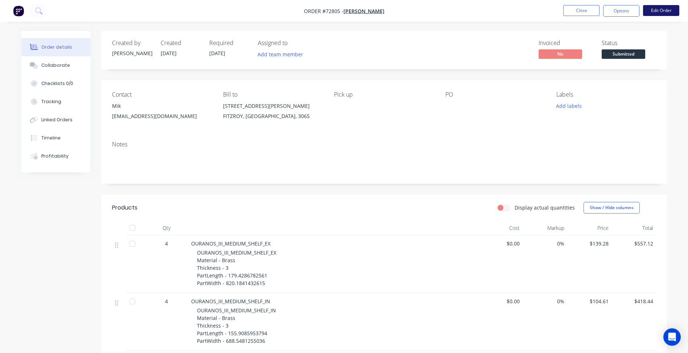
click at [665, 9] on button "Edit Order" at bounding box center [661, 10] width 36 height 11
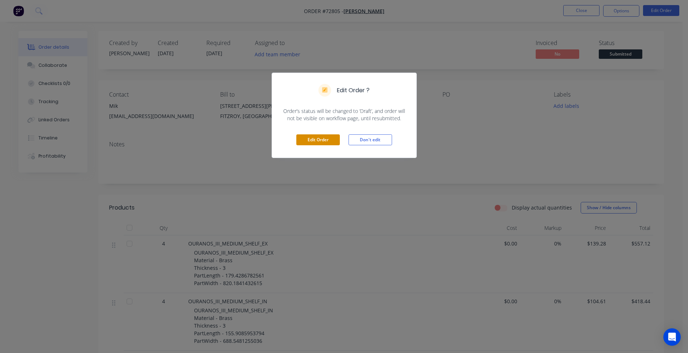
click at [327, 144] on button "Edit Order" at bounding box center [318, 139] width 44 height 11
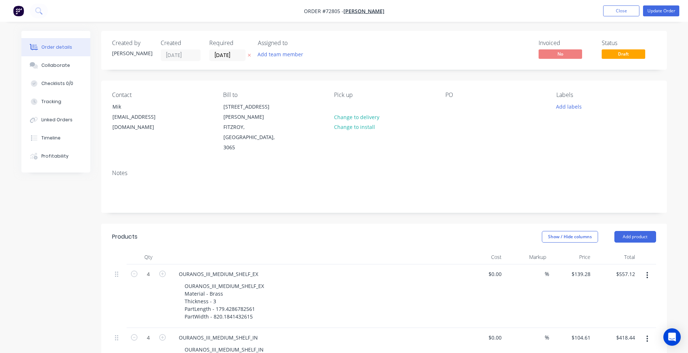
scroll to position [109, 0]
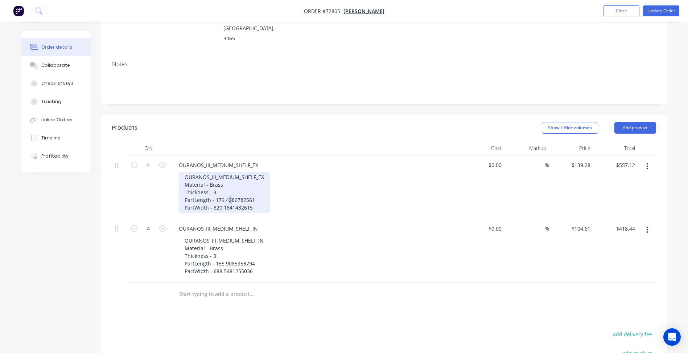
click at [230, 174] on div "OURANOS_III_MEDIUM_SHELF_EX Material - Brass Thickness - 3 PartLength - 179.428…" at bounding box center [224, 192] width 91 height 41
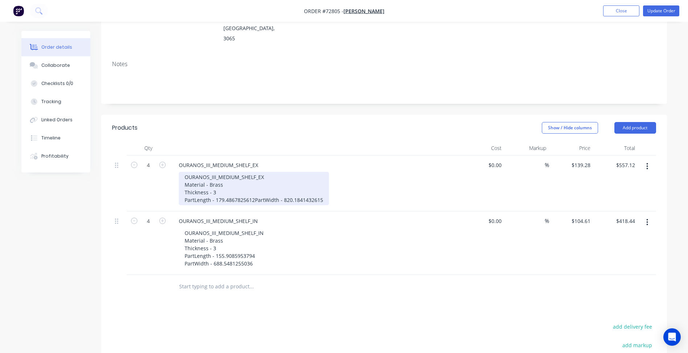
click at [225, 173] on div "OURANOS_III_MEDIUM_SHELF_EX Material - Brass Thickness - 3 PartLength - 179.486…" at bounding box center [254, 188] width 150 height 33
drag, startPoint x: 228, startPoint y: 172, endPoint x: 268, endPoint y: 172, distance: 39.9
click at [268, 172] on div "OURANOS_III_MEDIUM_SHELF_EX Material - Brass Thickness - 3 PartLength - 179.486…" at bounding box center [254, 188] width 150 height 33
click at [231, 181] on div "OURANOS_III_MEDIUM_SHELF_EX Material - Brass Thickness - 3 PartLength - 179.43 …" at bounding box center [242, 188] width 127 height 33
drag, startPoint x: 225, startPoint y: 178, endPoint x: 252, endPoint y: 178, distance: 27.2
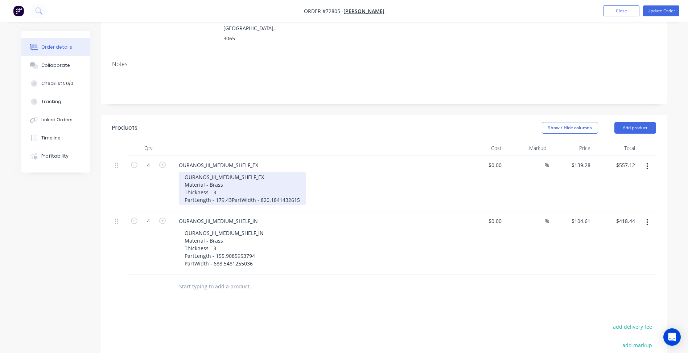
click at [252, 178] on div "OURANOS_III_MEDIUM_SHELF_EX Material - Brass Thickness - 3 PartLength - 179.43 …" at bounding box center [242, 188] width 127 height 33
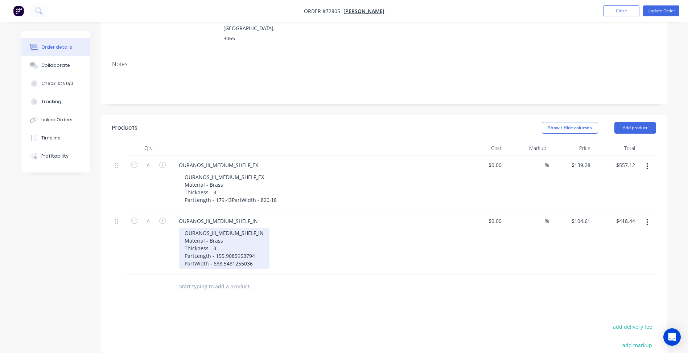
click at [225, 239] on div "OURANOS_III_MEDIUM_SHELF_IN Material - Brass Thickness - 3 PartLength - 155.908…" at bounding box center [224, 247] width 91 height 41
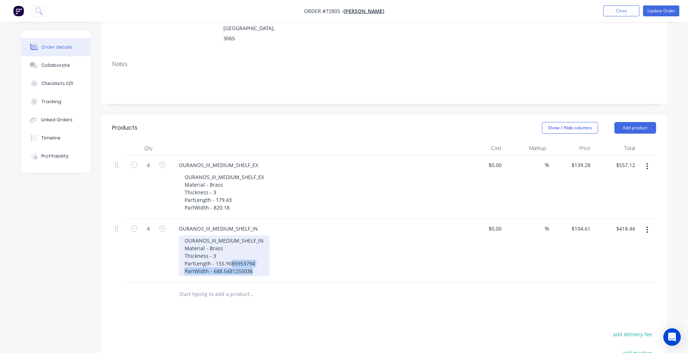
drag, startPoint x: 233, startPoint y: 235, endPoint x: 306, endPoint y: 239, distance: 72.7
click at [306, 239] on div "OURANOS_III_MEDIUM_SHELF_IN Material - Brass Thickness - 3 PartLength - 155.908…" at bounding box center [318, 255] width 279 height 41
click at [226, 236] on div "OURANOS_III_MEDIUM_SHELF_IN Material - Brass Thickness - 3 PartLength - 155.908…" at bounding box center [224, 255] width 91 height 41
drag, startPoint x: 229, startPoint y: 235, endPoint x: 288, endPoint y: 235, distance: 58.4
click at [288, 235] on div "OURANOS_III_MEDIUM_SHELF_IN Material - Brass Thickness - 3 PartLength - 155.908…" at bounding box center [318, 255] width 279 height 41
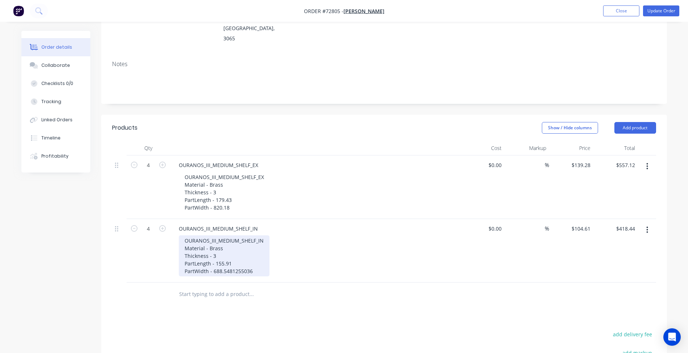
click at [227, 245] on div "OURANOS_III_MEDIUM_SHELF_IN Material - Brass Thickness - 3 PartLength - 155.91 …" at bounding box center [224, 255] width 91 height 41
drag, startPoint x: 226, startPoint y: 243, endPoint x: 280, endPoint y: 243, distance: 54.1
click at [280, 243] on div "OURANOS_III_MEDIUM_SHELF_IN Material - Brass Thickness - 3 PartLength - 155.91 …" at bounding box center [318, 255] width 279 height 41
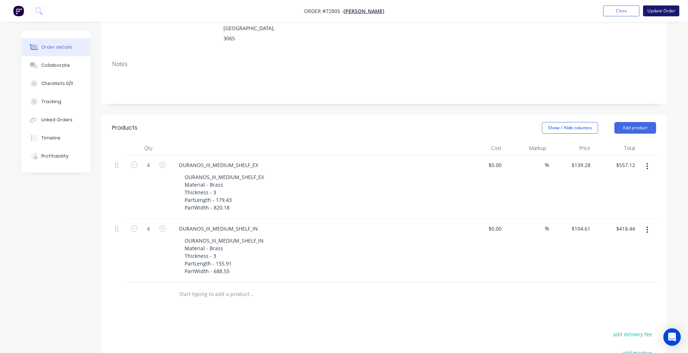
click at [663, 13] on button "Update Order" at bounding box center [661, 10] width 36 height 11
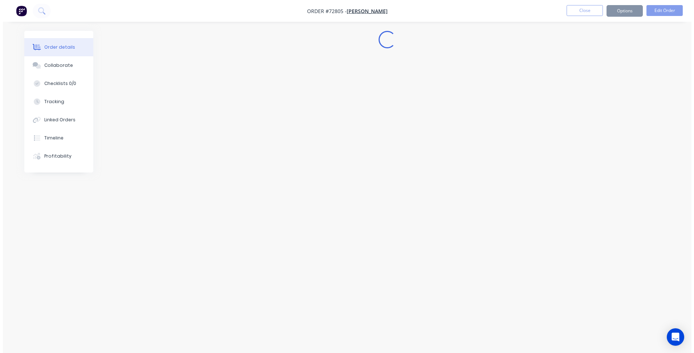
scroll to position [0, 0]
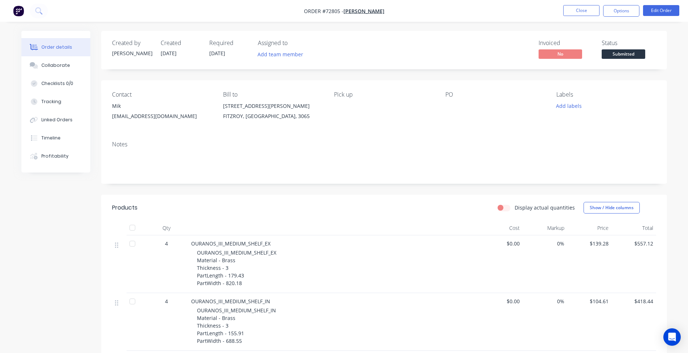
click at [625, 50] on span "Submitted" at bounding box center [624, 53] width 44 height 9
click at [623, 57] on span "Submitted" at bounding box center [624, 53] width 44 height 9
click at [579, 7] on button "Close" at bounding box center [581, 10] width 36 height 11
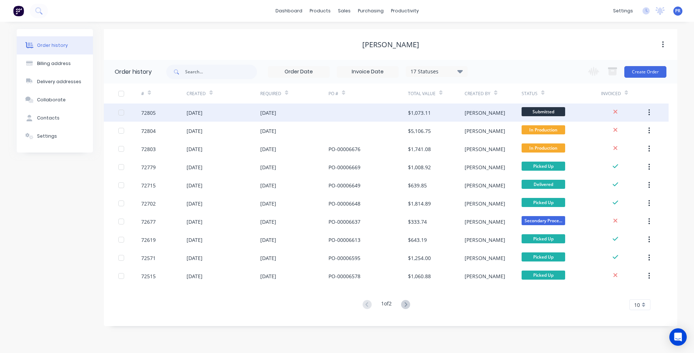
click at [551, 111] on span "Submitted" at bounding box center [543, 111] width 44 height 9
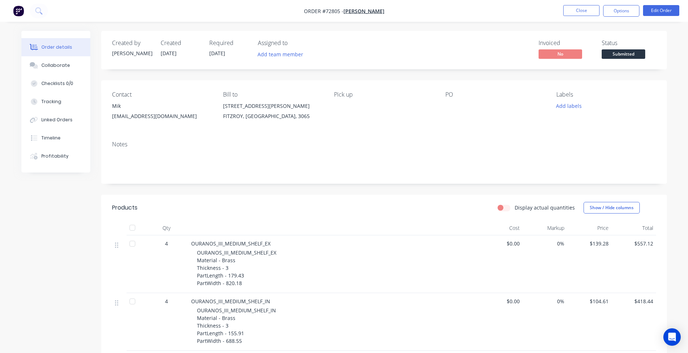
click at [616, 58] on span "Submitted" at bounding box center [624, 53] width 44 height 9
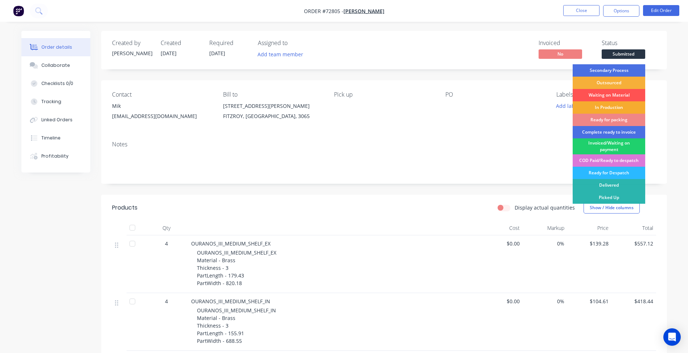
click at [598, 109] on div "In Production" at bounding box center [609, 107] width 73 height 12
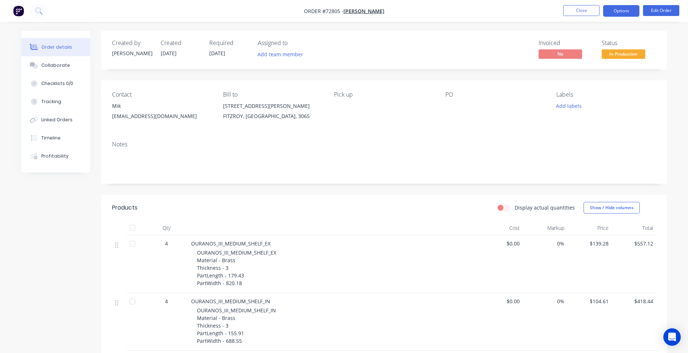
click at [612, 14] on button "Options" at bounding box center [621, 11] width 36 height 12
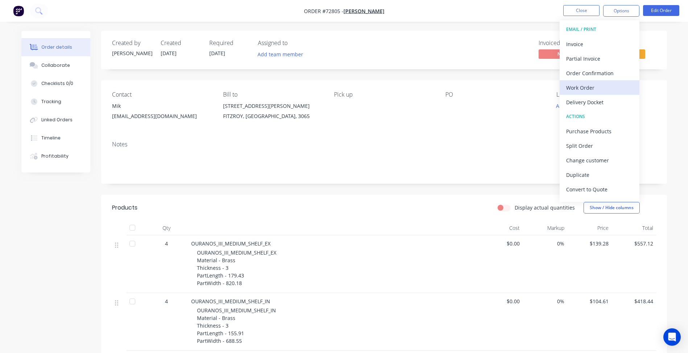
click at [580, 88] on div "Work Order" at bounding box center [599, 87] width 67 height 11
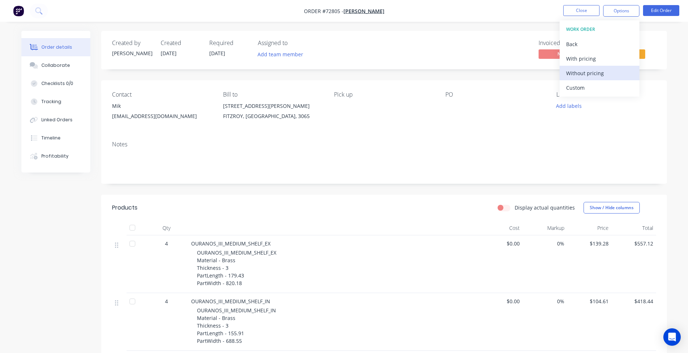
click at [584, 77] on div "Without pricing" at bounding box center [599, 73] width 67 height 11
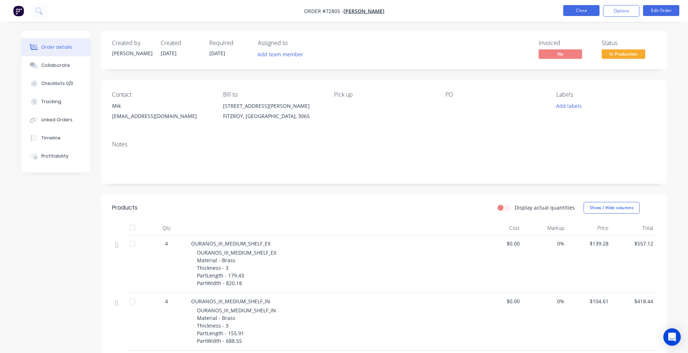
click at [587, 8] on button "Close" at bounding box center [581, 10] width 36 height 11
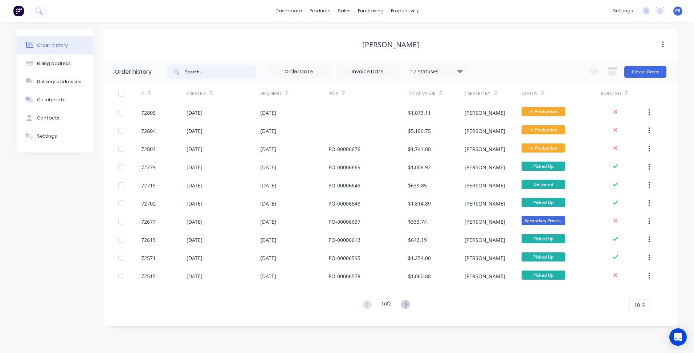
click at [199, 76] on input "text" at bounding box center [221, 72] width 72 height 15
type input "ulbre"
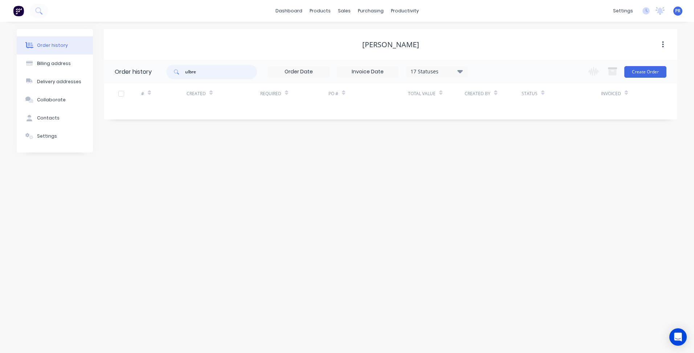
type input "ulbr"
click at [356, 41] on link "Sales Orders" at bounding box center [382, 34] width 96 height 15
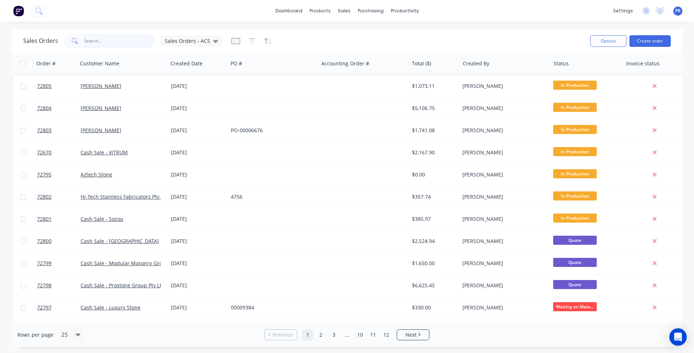
click at [109, 42] on input "text" at bounding box center [119, 41] width 71 height 15
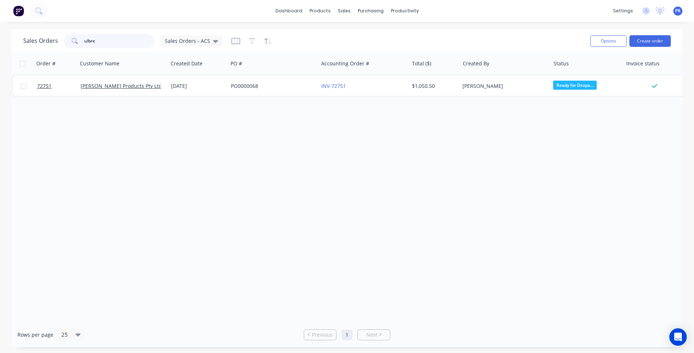
type input "ulbre"
click at [361, 34] on div "Sales Orders" at bounding box center [371, 35] width 30 height 7
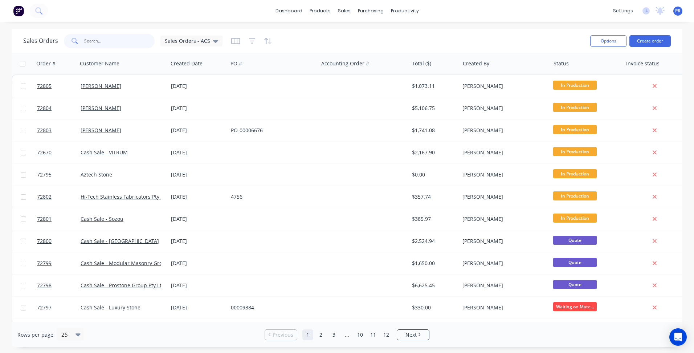
click at [98, 41] on input "text" at bounding box center [119, 41] width 71 height 15
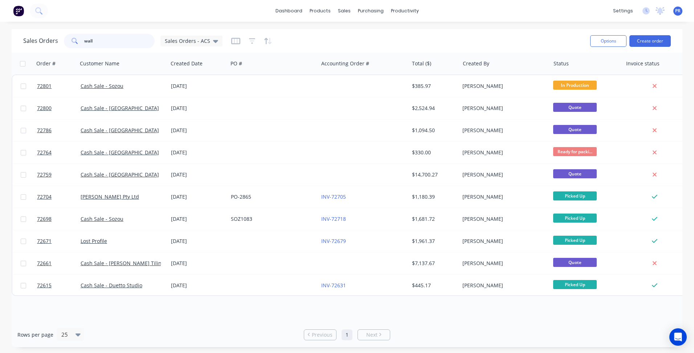
type input "wall"
click at [372, 32] on div at bounding box center [367, 35] width 11 height 7
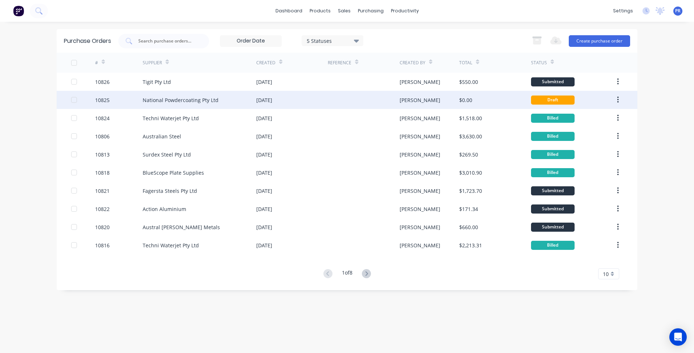
click at [215, 98] on div "National Powdercoating Pty Ltd" at bounding box center [181, 100] width 76 height 8
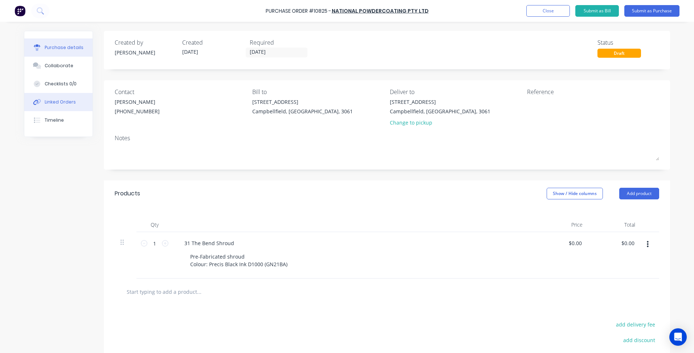
click at [77, 104] on button "Linked Orders" at bounding box center [58, 102] width 68 height 18
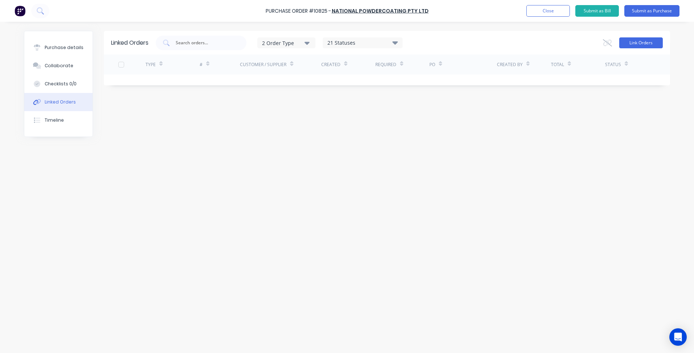
click at [644, 41] on button "Link Orders" at bounding box center [641, 42] width 44 height 11
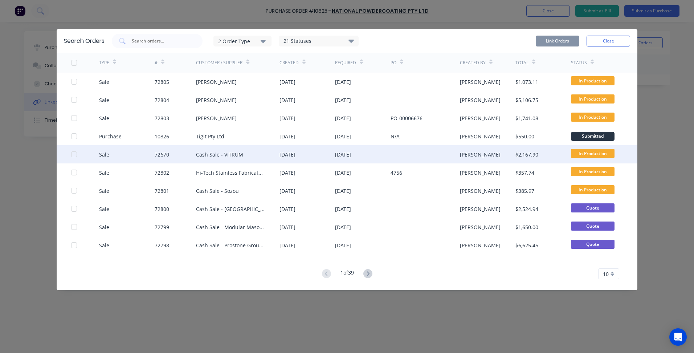
click at [73, 153] on div at bounding box center [74, 154] width 15 height 15
click at [559, 40] on button "Link Orders" at bounding box center [557, 41] width 44 height 11
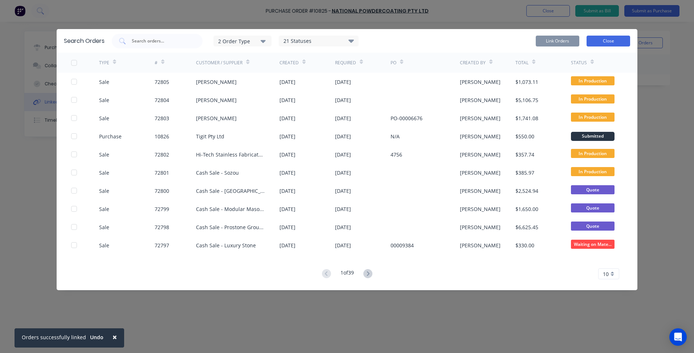
click at [604, 37] on button "Close" at bounding box center [608, 41] width 44 height 11
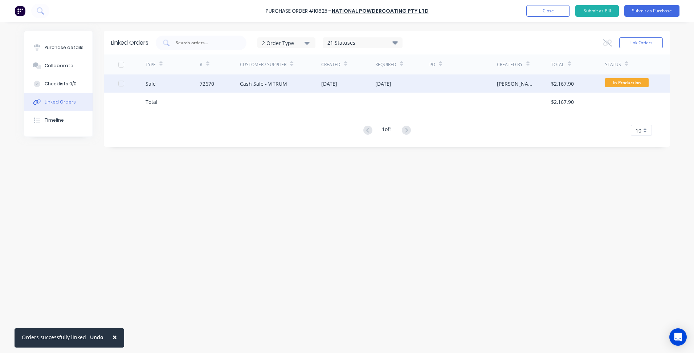
click at [281, 82] on div "Cash Sale - VITRUM" at bounding box center [263, 84] width 47 height 8
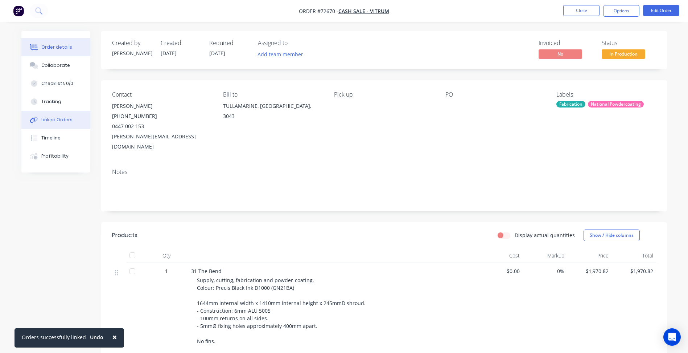
click at [57, 123] on button "Linked Orders" at bounding box center [55, 120] width 69 height 18
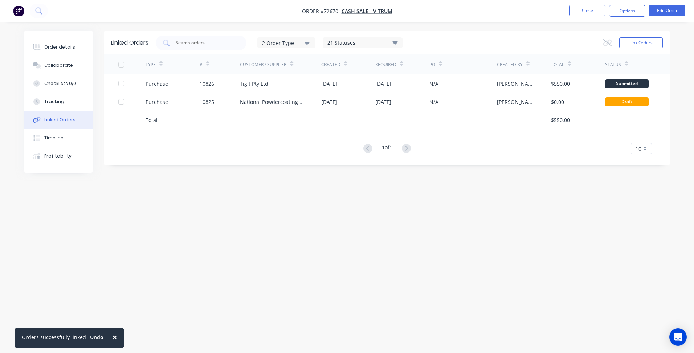
click at [196, 206] on div "Linked Orders 2 Order Type 21 Statuses Sales Order Status All Archived Draft Qu…" at bounding box center [347, 162] width 646 height 263
click at [593, 13] on button "Close" at bounding box center [587, 10] width 36 height 11
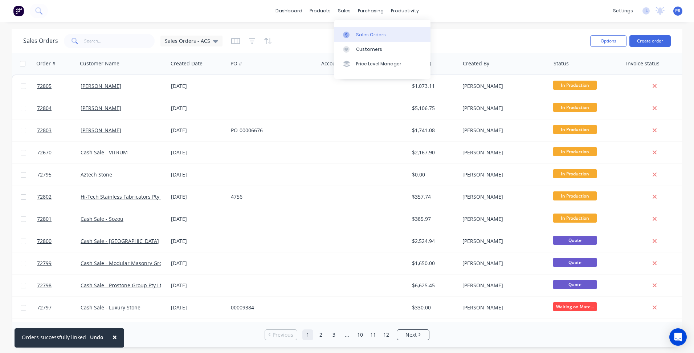
click at [359, 36] on div "Sales Orders" at bounding box center [371, 35] width 30 height 7
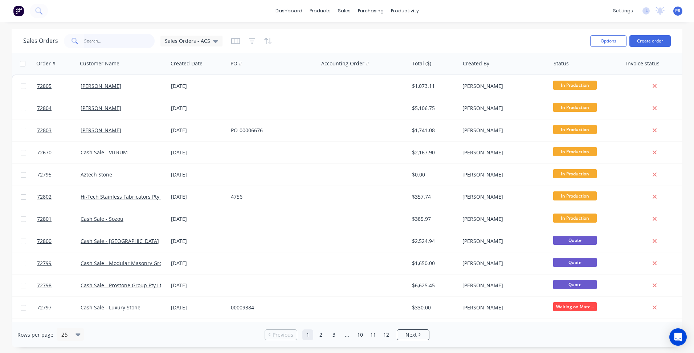
click at [99, 41] on input "text" at bounding box center [119, 41] width 71 height 15
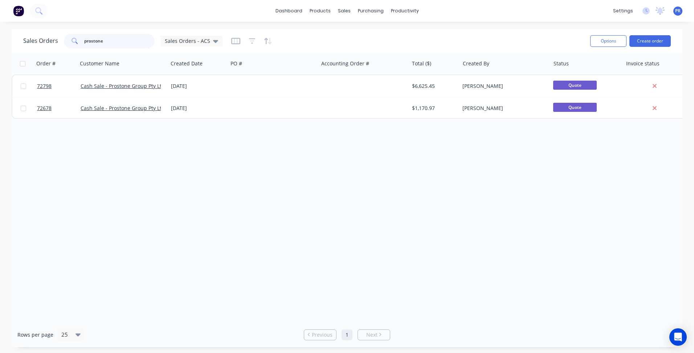
type input "prostone"
click at [108, 83] on link "Cash Sale - Prostone Group Pty Ltd" at bounding box center [123, 85] width 84 height 7
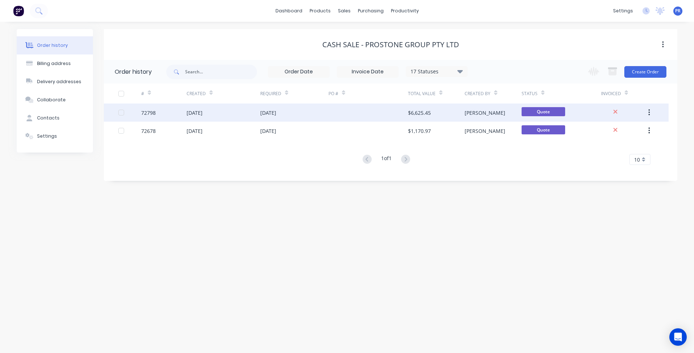
click at [447, 113] on div "$6,625.45" at bounding box center [436, 112] width 57 height 18
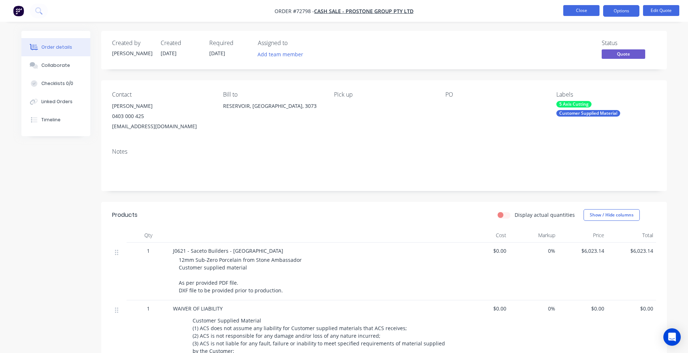
click at [589, 13] on button "Close" at bounding box center [581, 10] width 36 height 11
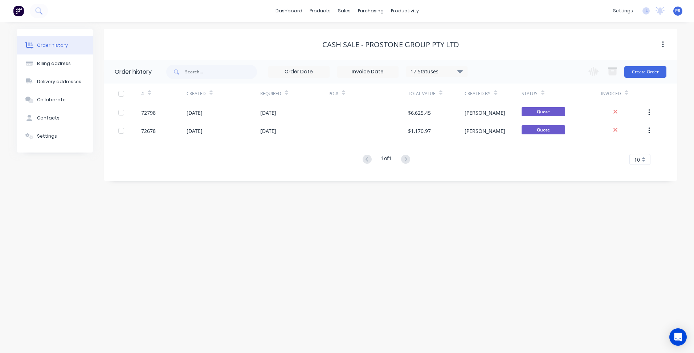
click at [479, 15] on div "dashboard products sales purchasing productivity dashboard products Product Cat…" at bounding box center [347, 11] width 694 height 22
click at [476, 11] on div "dashboard products sales purchasing productivity dashboard products Product Cat…" at bounding box center [347, 11] width 694 height 22
click at [364, 33] on div "Sales Orders" at bounding box center [371, 35] width 30 height 7
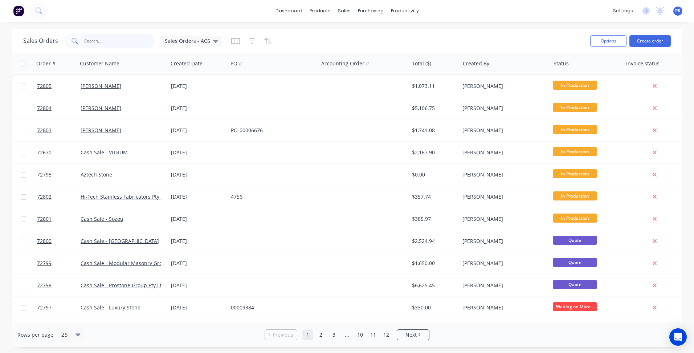
click at [117, 43] on input "text" at bounding box center [119, 41] width 71 height 15
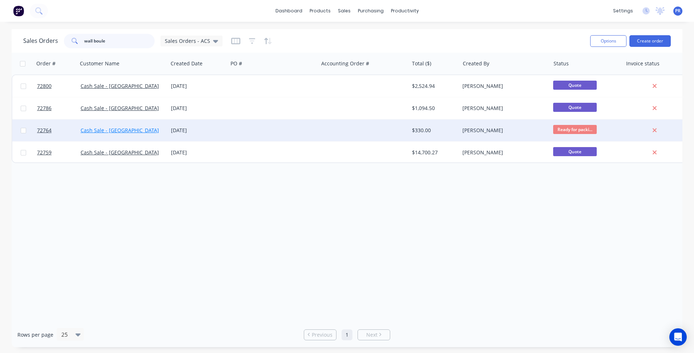
type input "wall boule"
click at [131, 130] on link "Cash Sale - [GEOGRAPHIC_DATA]" at bounding box center [120, 130] width 78 height 7
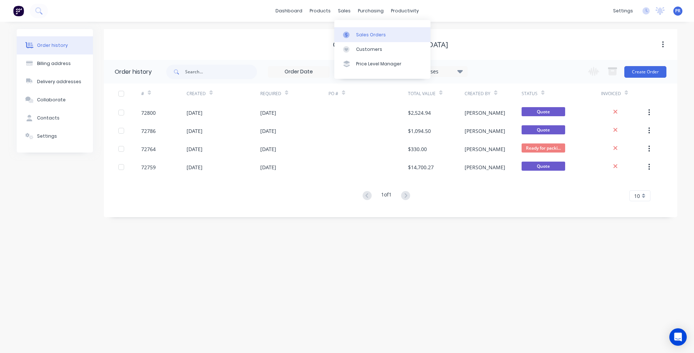
click at [362, 30] on link "Sales Orders" at bounding box center [382, 34] width 96 height 15
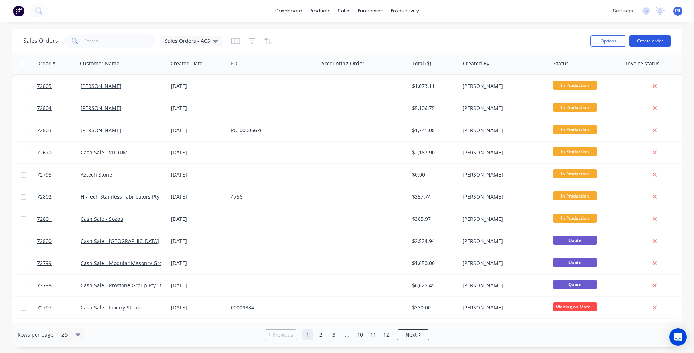
click at [657, 39] on button "Create order" at bounding box center [649, 41] width 41 height 12
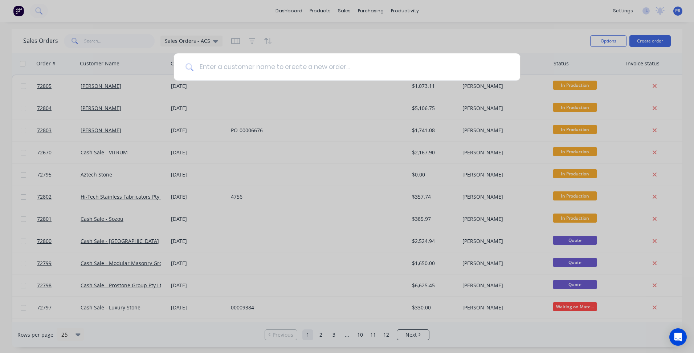
click at [267, 67] on input at bounding box center [350, 66] width 315 height 27
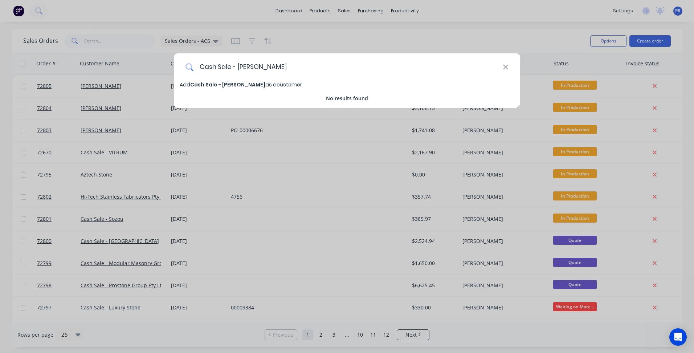
type input "Cash Sale - [PERSON_NAME]"
click at [246, 85] on span "Cash Sale - [PERSON_NAME]" at bounding box center [227, 84] width 75 height 7
select select "AU"
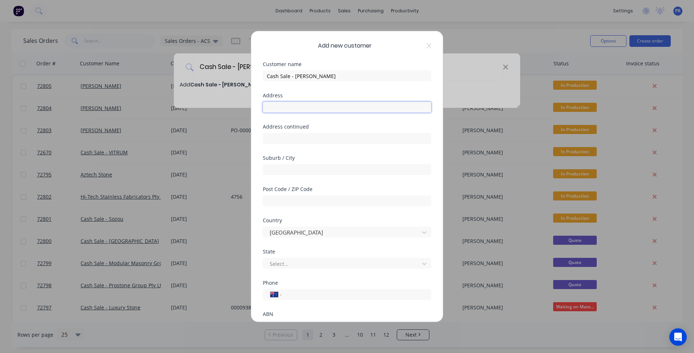
click at [300, 107] on input "text" at bounding box center [347, 107] width 168 height 11
click at [300, 106] on input "text" at bounding box center [347, 107] width 168 height 11
click at [310, 270] on div "State Select..." at bounding box center [347, 264] width 168 height 31
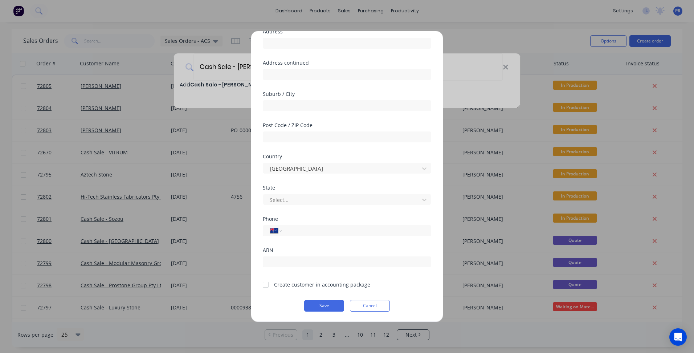
click at [263, 286] on div at bounding box center [265, 284] width 15 height 15
click at [321, 303] on button "Save" at bounding box center [324, 306] width 40 height 12
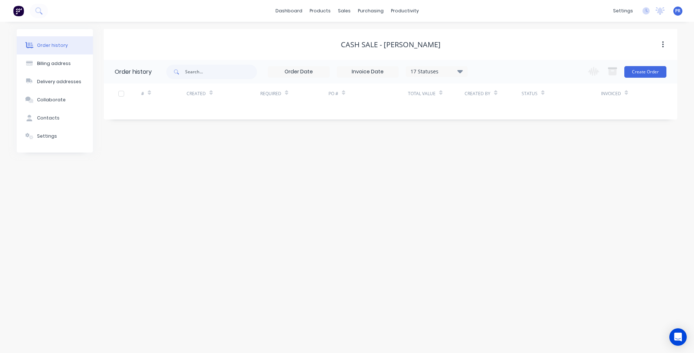
click at [665, 43] on button "button" at bounding box center [662, 44] width 17 height 13
click at [456, 52] on div "Cash Sale - [PERSON_NAME]" at bounding box center [390, 44] width 573 height 31
click at [48, 132] on button "Settings" at bounding box center [55, 136] width 76 height 18
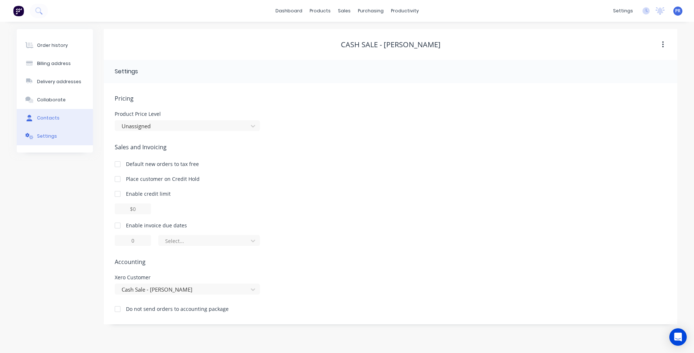
click at [49, 117] on div "Contacts" at bounding box center [48, 118] width 22 height 7
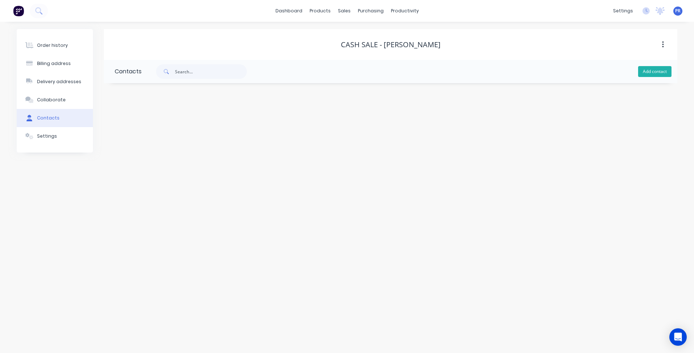
click at [656, 68] on button "Add contact" at bounding box center [654, 71] width 33 height 11
select select "AU"
click at [138, 121] on input "text" at bounding box center [174, 124] width 119 height 11
type input "Jacinda Hledik"
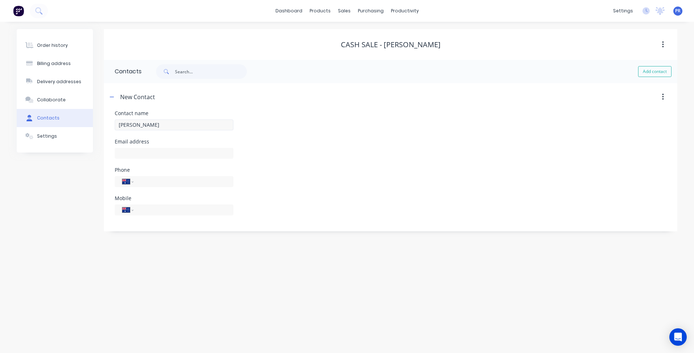
select select "AU"
click at [149, 158] on input "text" at bounding box center [174, 153] width 119 height 11
paste input "jacinda.hledik@gmail.com"
type input "jacinda.hledik@gmail.com"
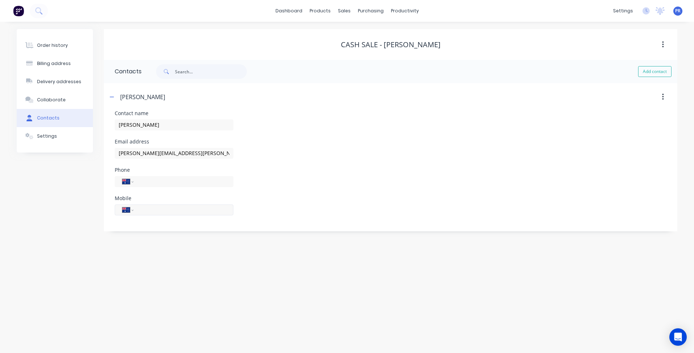
click at [152, 209] on input "tel" at bounding box center [182, 209] width 87 height 8
type input "0493 421 287"
click at [473, 268] on div "Order history Billing address Delivery addresses Collaborate Contacts Settings …" at bounding box center [347, 187] width 694 height 331
click at [647, 72] on button "Add contact" at bounding box center [654, 71] width 33 height 11
select select "AU"
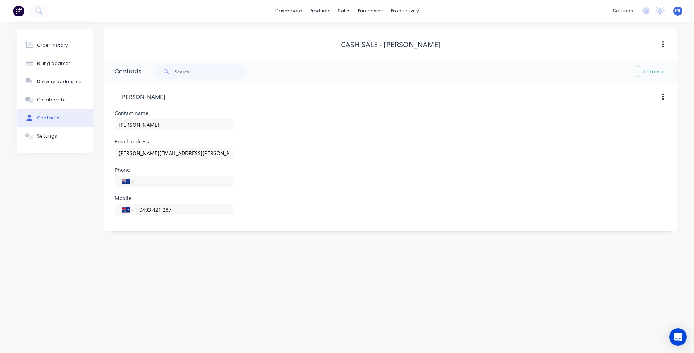
select select "AU"
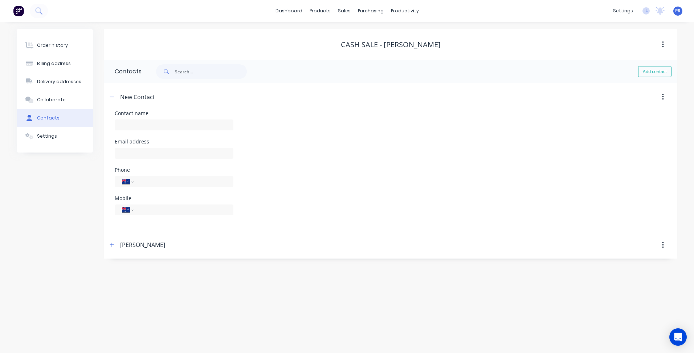
click at [214, 52] on div "Cash Sale - [PERSON_NAME]" at bounding box center [390, 44] width 573 height 31
click at [664, 96] on button "button" at bounding box center [662, 96] width 17 height 13
click at [622, 111] on div "Delete" at bounding box center [637, 116] width 56 height 11
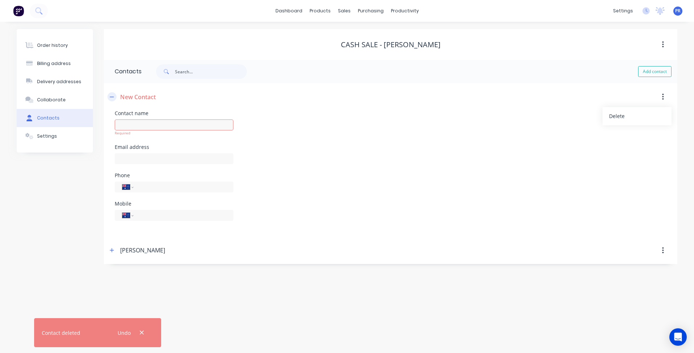
click at [115, 96] on button "button" at bounding box center [111, 96] width 9 height 9
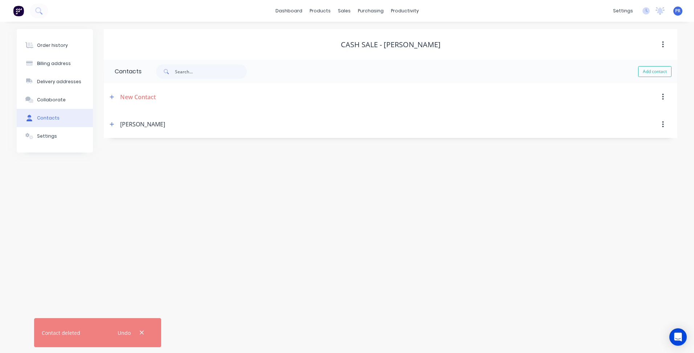
click at [142, 124] on div "Jacinda Hledik" at bounding box center [142, 124] width 45 height 9
click at [181, 155] on div "Order history Billing address Delivery addresses Collaborate Contacts Settings …" at bounding box center [347, 187] width 694 height 331
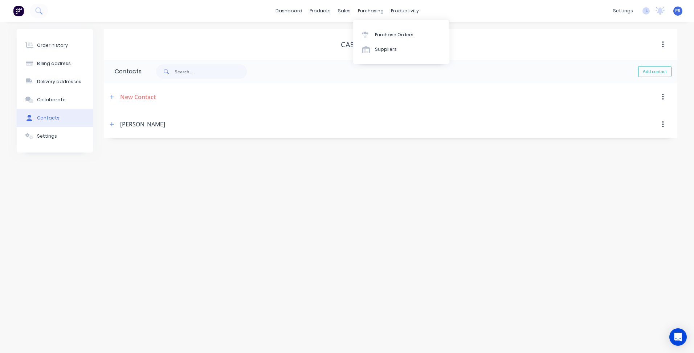
click at [346, 44] on div "Cash Sale - [PERSON_NAME]" at bounding box center [391, 44] width 100 height 9
click at [359, 29] on link "Sales Orders" at bounding box center [382, 34] width 96 height 15
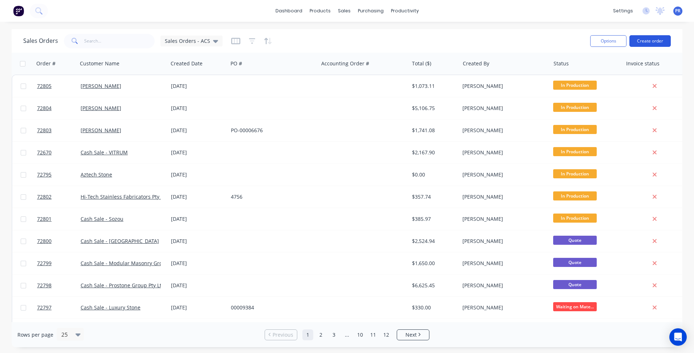
click at [652, 39] on button "Create order" at bounding box center [649, 41] width 41 height 12
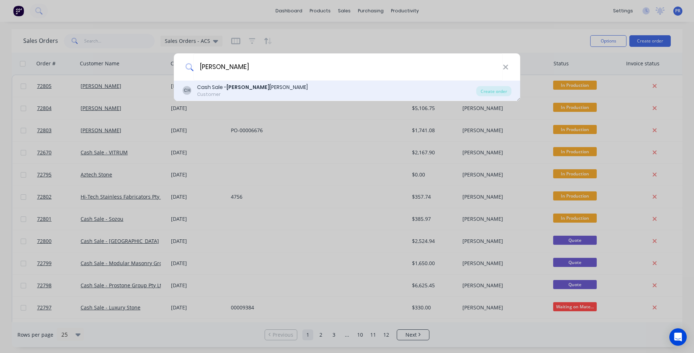
type input "[PERSON_NAME]"
click at [227, 94] on div "Customer" at bounding box center [252, 94] width 111 height 7
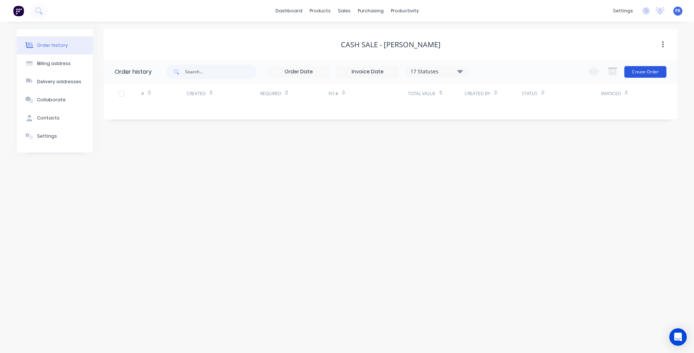
click at [655, 67] on button "Create Order" at bounding box center [645, 72] width 42 height 12
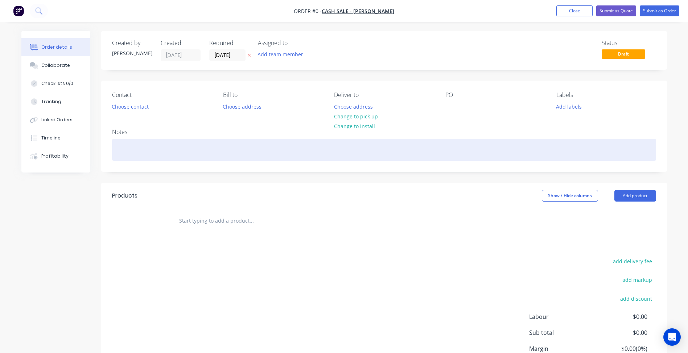
drag, startPoint x: 352, startPoint y: 118, endPoint x: 347, endPoint y: 143, distance: 26.3
click at [347, 143] on div "Contact Choose contact Bill to Choose address Deliver to Choose address Change …" at bounding box center [384, 126] width 566 height 91
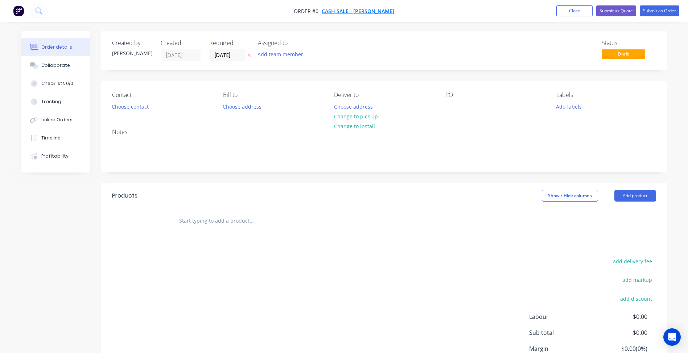
click at [364, 13] on span "Cash Sale - [PERSON_NAME]" at bounding box center [358, 11] width 73 height 7
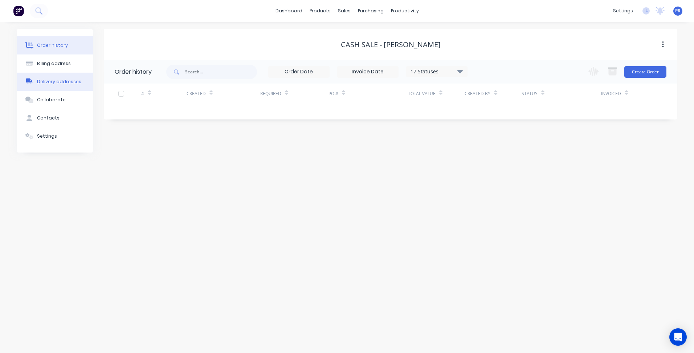
click at [57, 82] on div "Delivery addresses" at bounding box center [59, 81] width 44 height 7
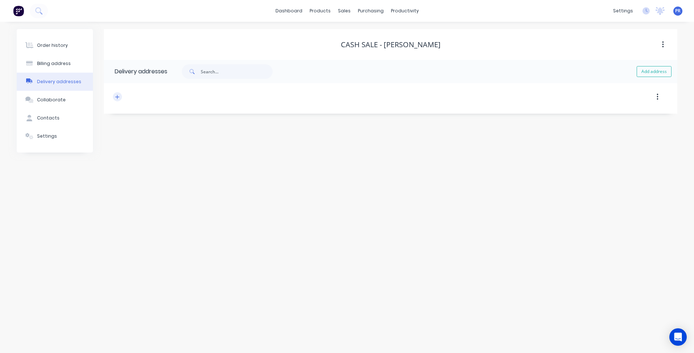
click at [116, 96] on icon "button" at bounding box center [117, 96] width 4 height 5
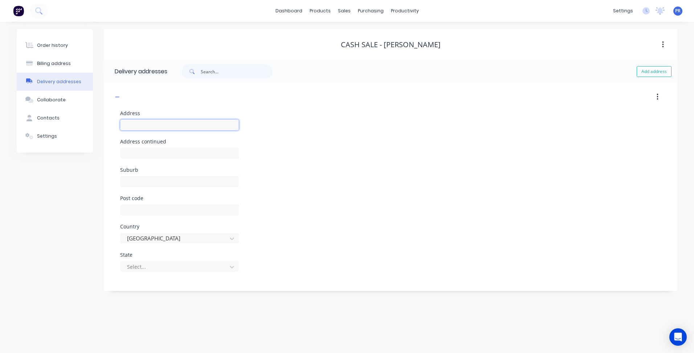
drag, startPoint x: 146, startPoint y: 126, endPoint x: 104, endPoint y: 134, distance: 42.1
click at [146, 126] on input "text" at bounding box center [179, 124] width 119 height 11
type input "RAAF"
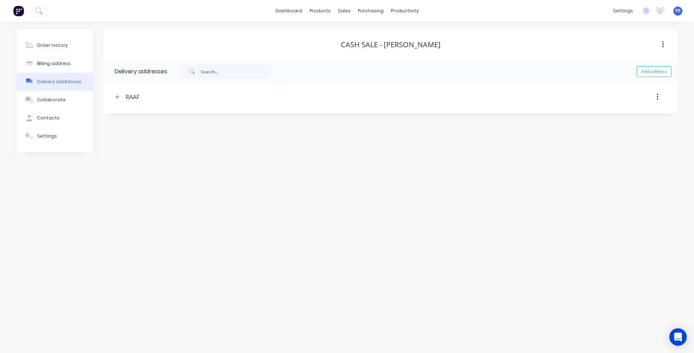
click at [143, 103] on div "RAAF" at bounding box center [322, 96] width 419 height 13
click at [118, 96] on icon "button" at bounding box center [117, 96] width 4 height 5
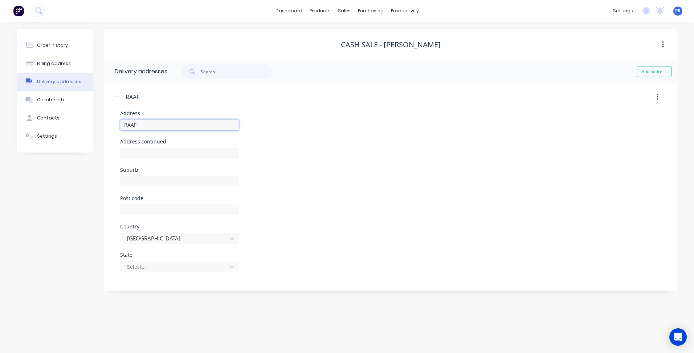
click at [143, 130] on input "RAAF" at bounding box center [179, 124] width 119 height 11
type input "RAAF Base East Sale"
click at [148, 177] on input "text" at bounding box center [179, 181] width 119 height 11
type input "East Sale"
click at [145, 260] on div "State Select..." at bounding box center [179, 266] width 119 height 28
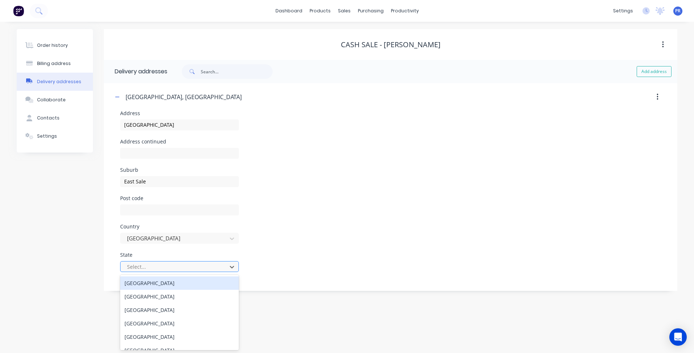
click at [148, 263] on div at bounding box center [174, 266] width 97 height 9
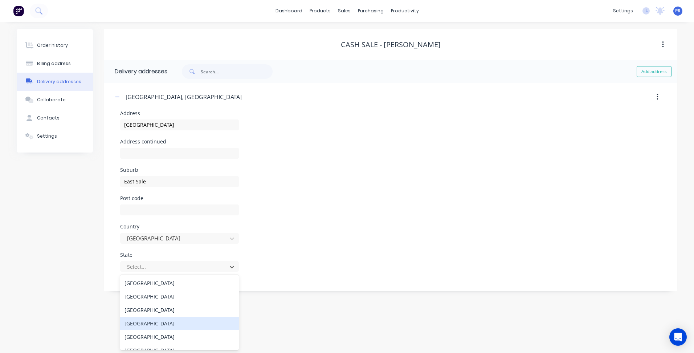
scroll to position [35, 0]
click at [149, 327] on div "Victoria" at bounding box center [179, 327] width 119 height 13
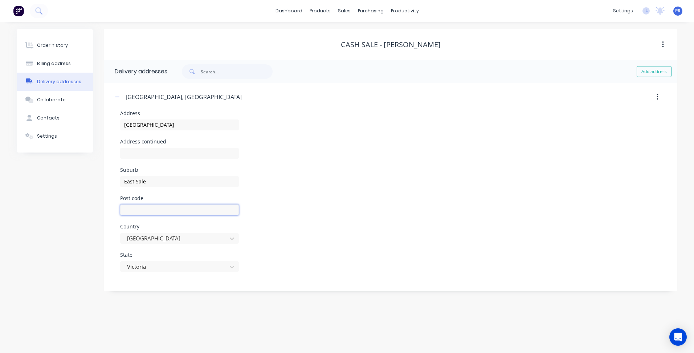
click at [146, 209] on input "text" at bounding box center [179, 209] width 119 height 11
type input "3852"
click at [560, 63] on div "Add address" at bounding box center [422, 71] width 510 height 23
click at [352, 33] on div at bounding box center [348, 35] width 11 height 7
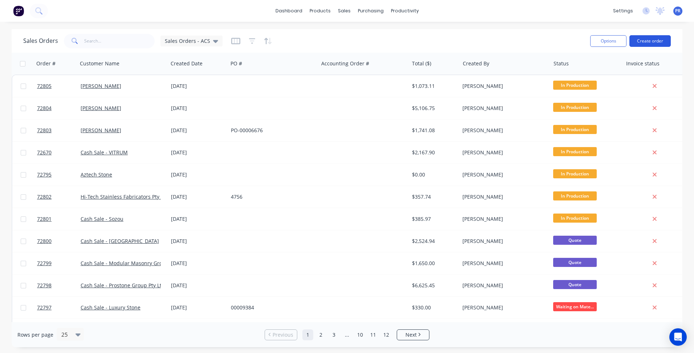
click at [660, 43] on button "Create order" at bounding box center [649, 41] width 41 height 12
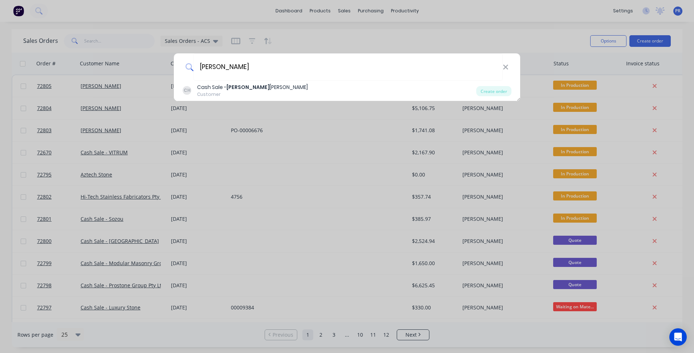
type input "[PERSON_NAME]"
click at [239, 86] on b "[PERSON_NAME]" at bounding box center [247, 86] width 43 height 7
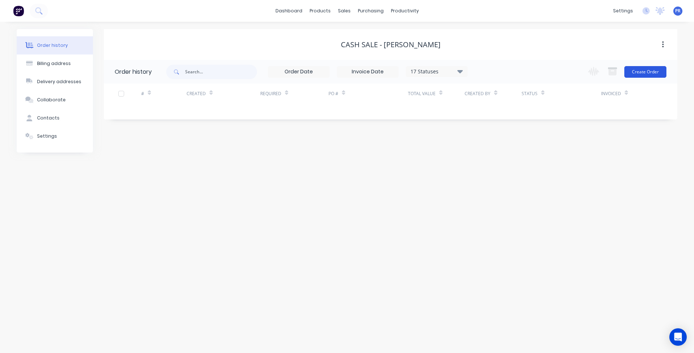
click at [646, 72] on button "Create Order" at bounding box center [645, 72] width 42 height 12
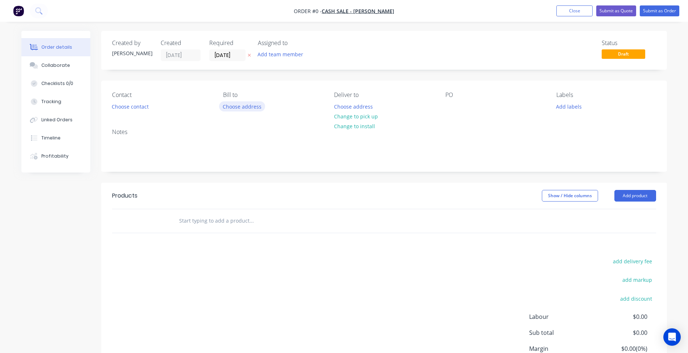
click at [246, 108] on button "Choose address" at bounding box center [242, 106] width 46 height 10
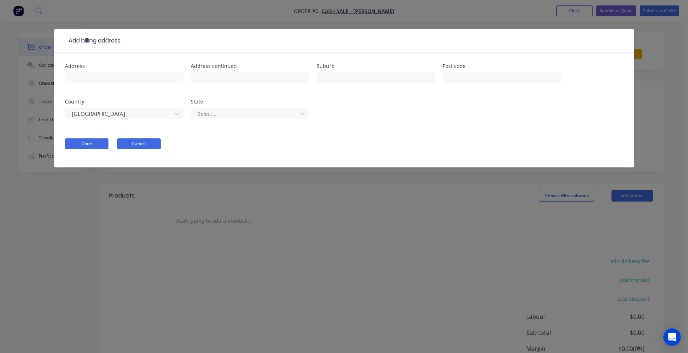
click at [147, 144] on button "Cancel" at bounding box center [139, 143] width 44 height 11
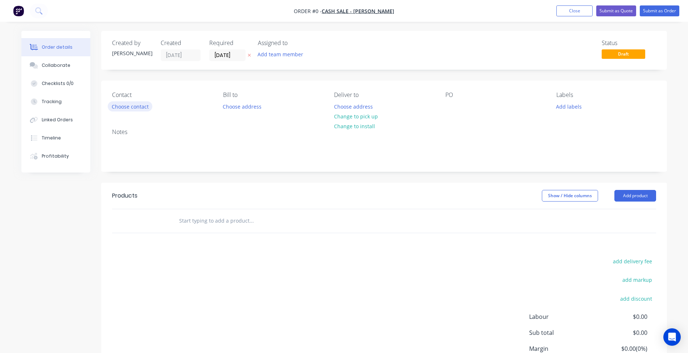
click at [142, 108] on button "Choose contact" at bounding box center [130, 106] width 45 height 10
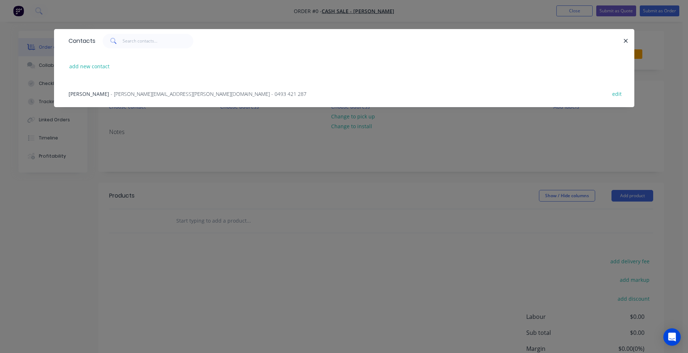
click at [111, 90] on span "- jacinda.hledik@gmail.com - 0493 421 287" at bounding box center [209, 93] width 196 height 7
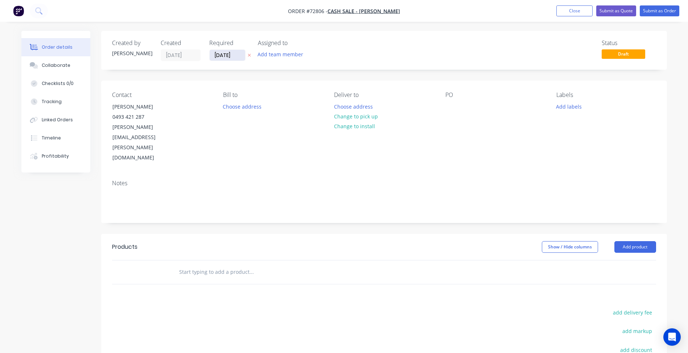
click at [217, 57] on input "[DATE]" at bounding box center [228, 55] width 36 height 11
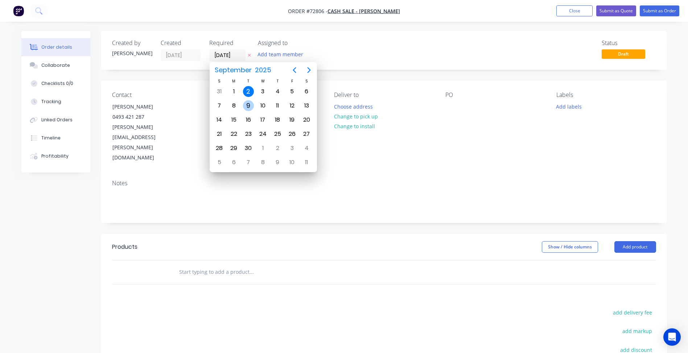
click at [246, 107] on div "9" at bounding box center [248, 105] width 11 height 11
type input "09/09/25"
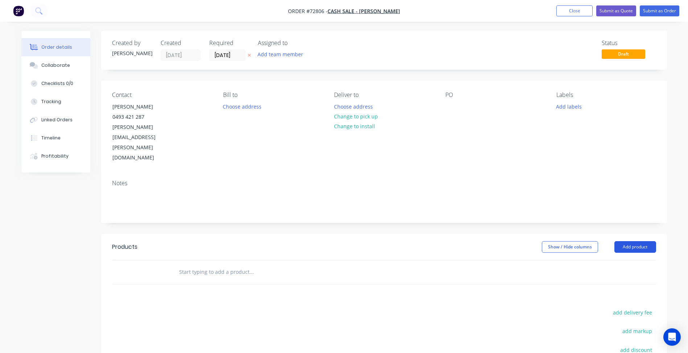
click at [634, 241] on button "Add product" at bounding box center [636, 247] width 42 height 12
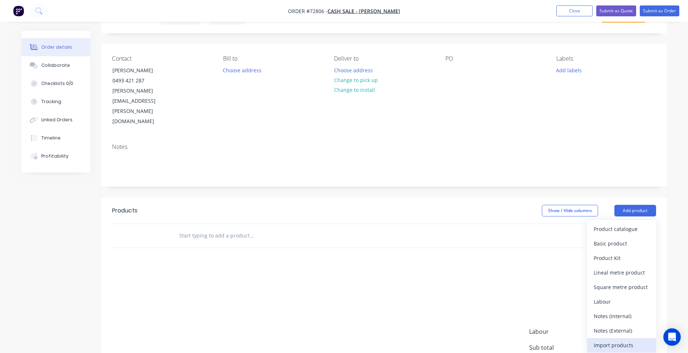
scroll to position [73, 0]
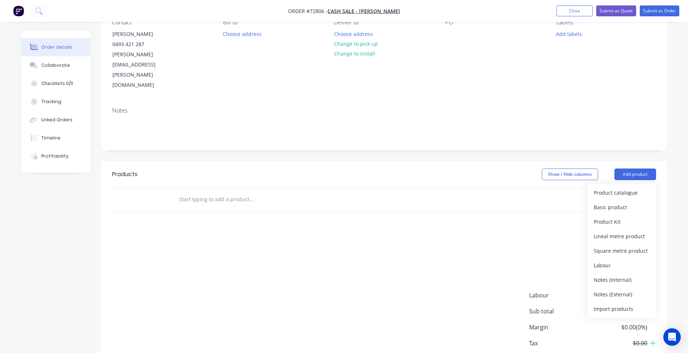
click at [611, 303] on div "Import products" at bounding box center [622, 308] width 56 height 11
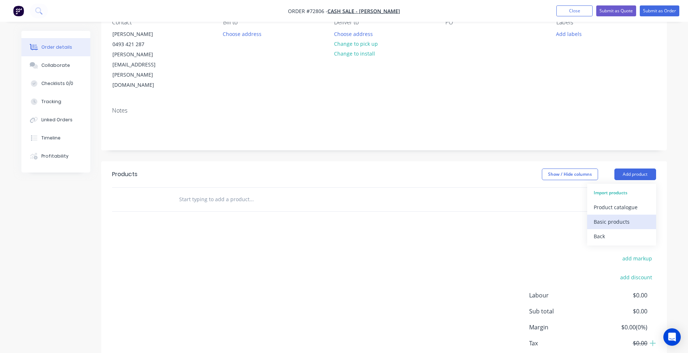
click at [609, 216] on div "Basic products" at bounding box center [622, 221] width 56 height 11
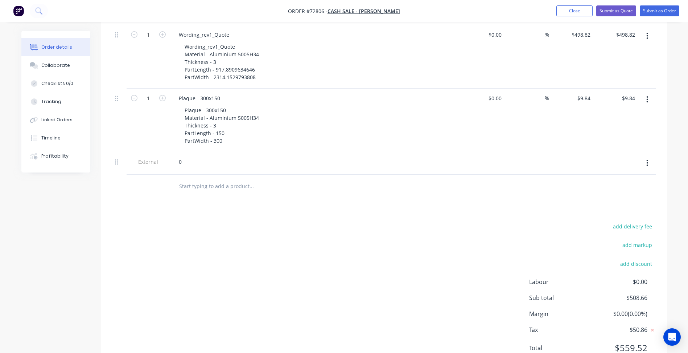
scroll to position [140, 0]
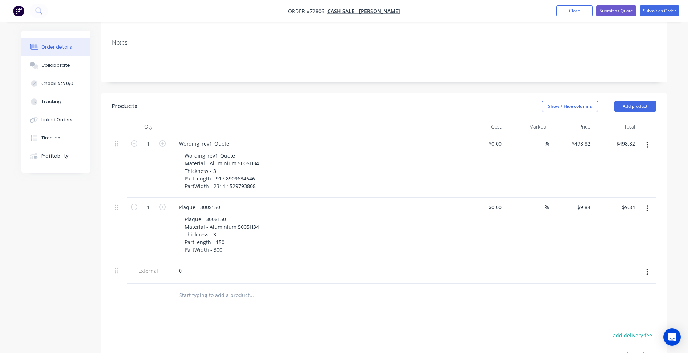
click at [645, 265] on button "button" at bounding box center [647, 271] width 17 height 13
click at [604, 300] on div "Delete" at bounding box center [622, 305] width 56 height 11
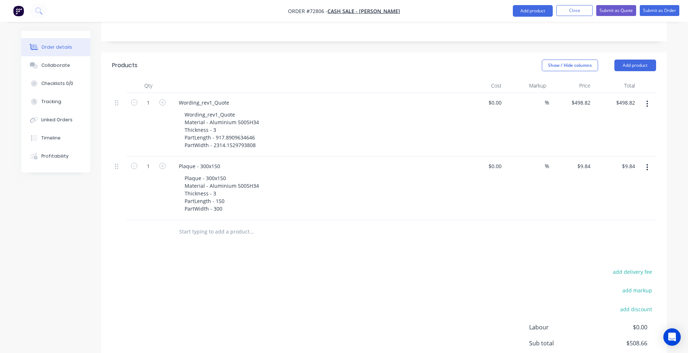
scroll to position [218, 0]
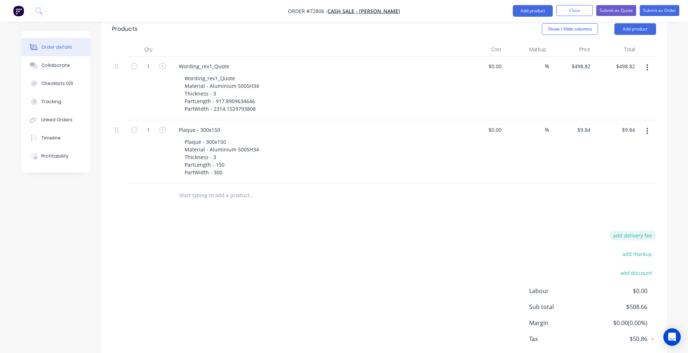
click at [635, 230] on button "add delivery fee" at bounding box center [632, 235] width 47 height 10
click at [238, 246] on div "Delivery fee Delivery fee Delivery fee name (Optional) $0 add markup add discou…" at bounding box center [384, 299] width 544 height 138
click at [160, 230] on div "Delivery fee Delivery fee Delivery fee name (Optional) $0 add markup add discou…" at bounding box center [384, 299] width 544 height 138
click at [265, 248] on div "Delivery fee Delivery fee Delivery fee name (Optional) $0 add markup add discou…" at bounding box center [384, 299] width 544 height 138
drag, startPoint x: 633, startPoint y: 202, endPoint x: 667, endPoint y: 204, distance: 33.8
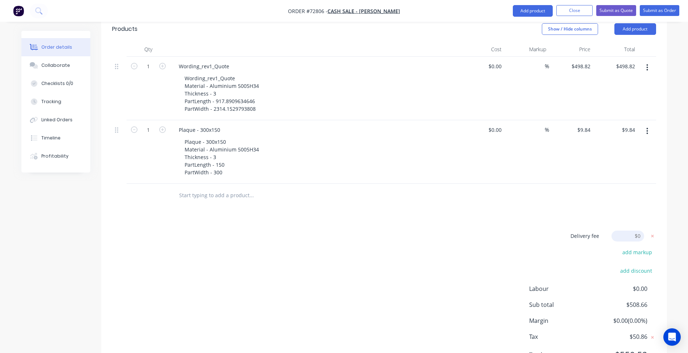
click at [667, 204] on div "Order details Collaborate Checklists 0/0 Tracking Linked Orders Timeline Profit…" at bounding box center [344, 101] width 660 height 577
type input "80"
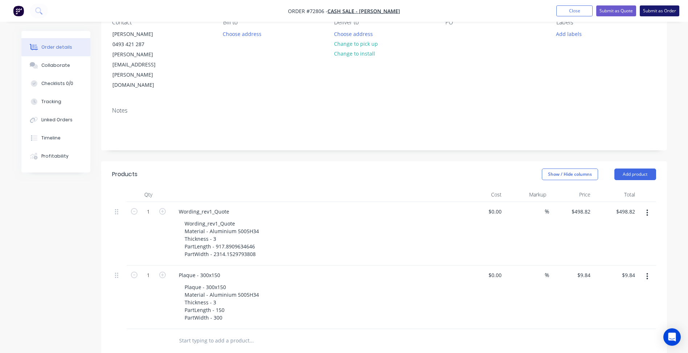
click at [656, 10] on button "Submit as Order" at bounding box center [660, 10] width 40 height 11
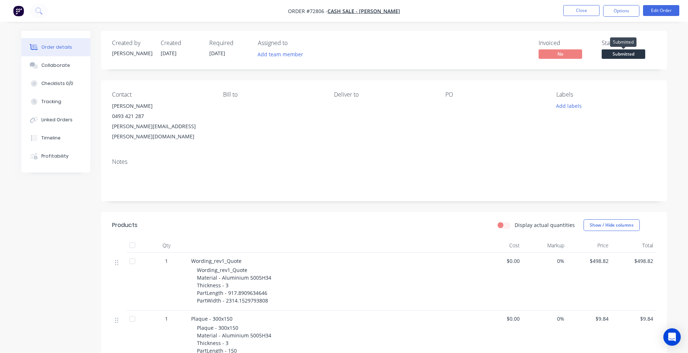
click at [625, 51] on span "Submitted" at bounding box center [624, 53] width 44 height 9
click at [587, 10] on button "Close" at bounding box center [581, 10] width 36 height 11
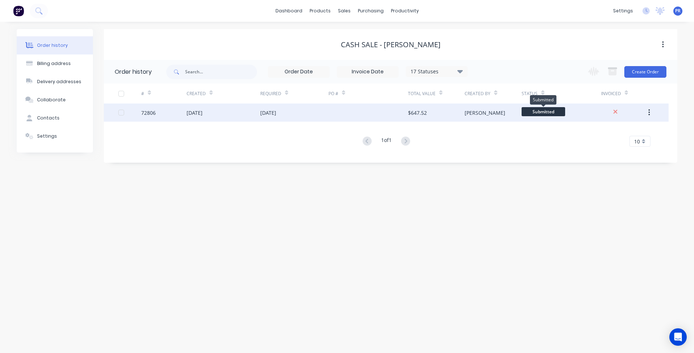
click at [558, 108] on span "Submitted" at bounding box center [543, 111] width 44 height 9
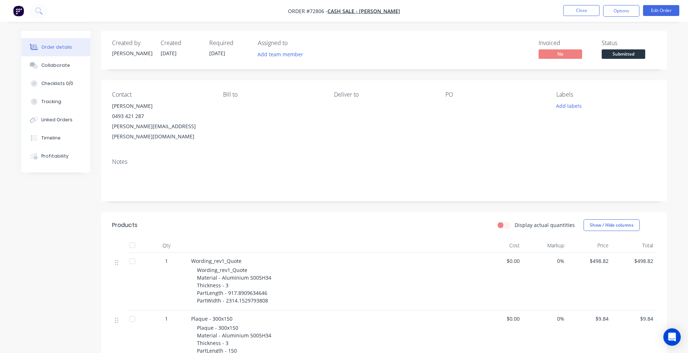
click at [619, 53] on span "Submitted" at bounding box center [624, 53] width 44 height 9
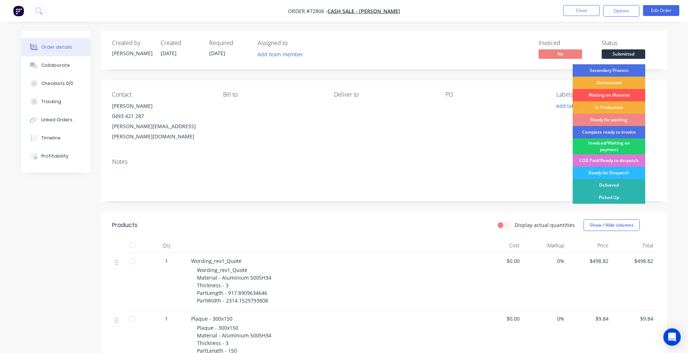
click at [517, 130] on div "PO" at bounding box center [494, 116] width 99 height 50
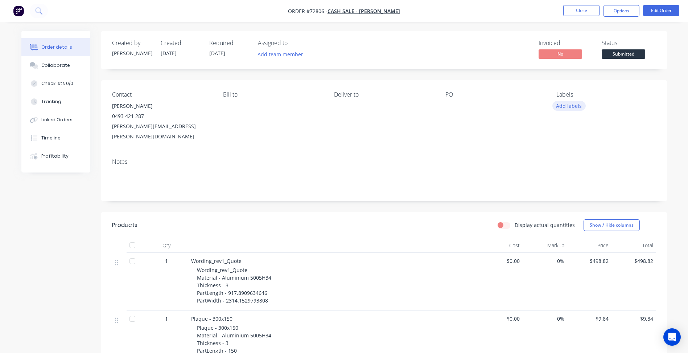
click at [561, 108] on button "Add labels" at bounding box center [569, 106] width 33 height 10
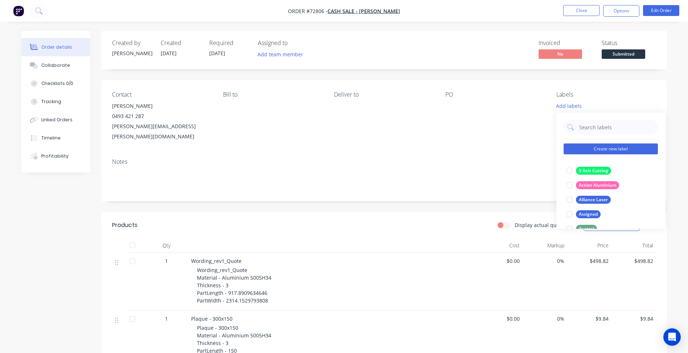
click at [588, 148] on button "Create new label" at bounding box center [611, 148] width 94 height 11
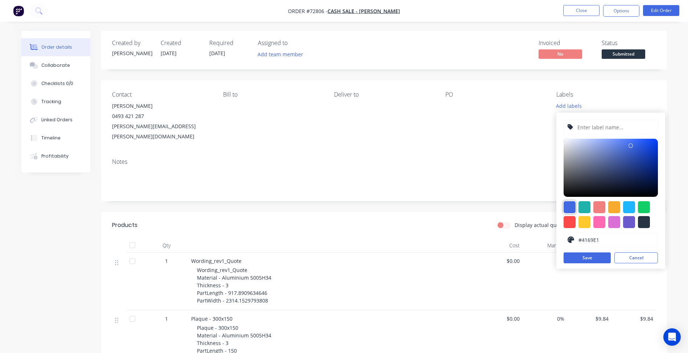
click at [571, 207] on div at bounding box center [570, 207] width 12 height 12
click at [590, 127] on input "text" at bounding box center [615, 127] width 77 height 14
type input "Polishing"
click at [573, 259] on button "Save" at bounding box center [587, 257] width 47 height 11
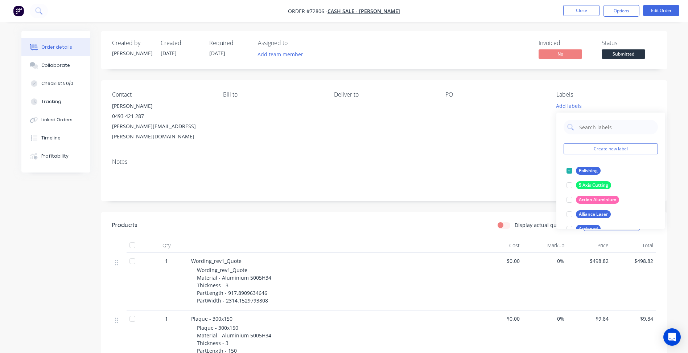
click at [484, 158] on div "Notes" at bounding box center [384, 161] width 544 height 7
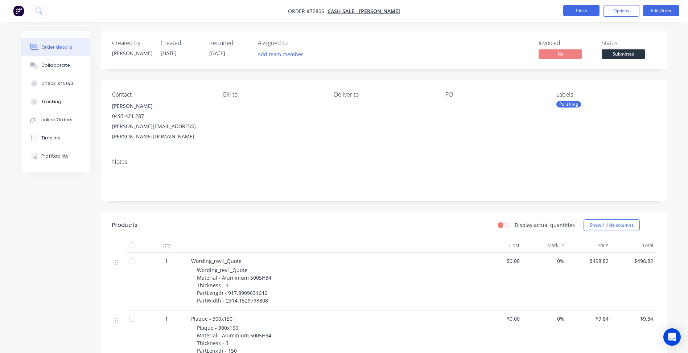
click at [587, 9] on button "Close" at bounding box center [581, 10] width 36 height 11
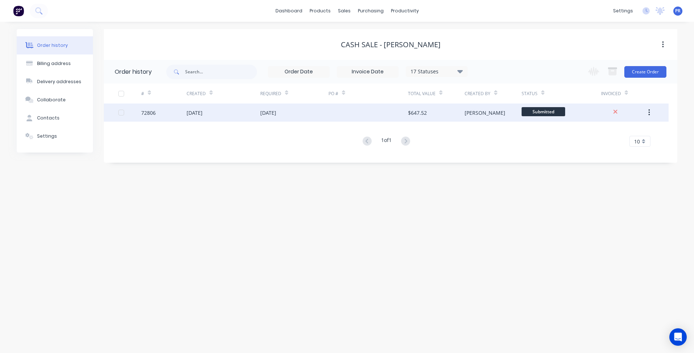
click at [539, 114] on span "Submitted" at bounding box center [543, 111] width 44 height 9
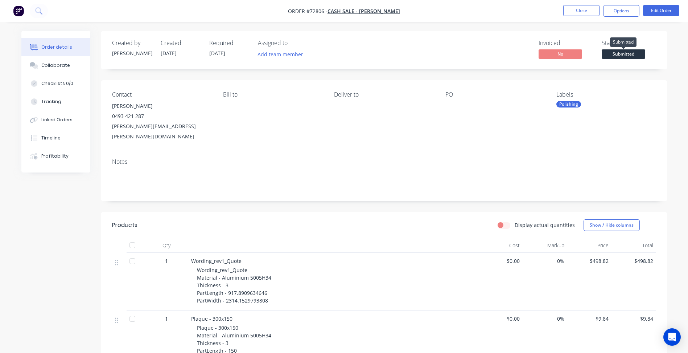
click at [628, 54] on span "Submitted" at bounding box center [624, 53] width 44 height 9
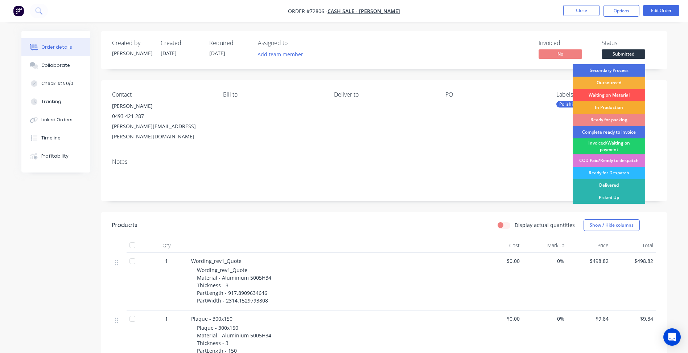
click at [608, 105] on div "In Production" at bounding box center [609, 107] width 73 height 12
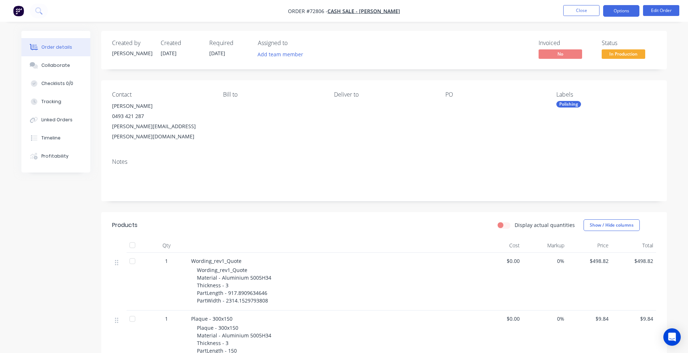
click at [625, 6] on button "Options" at bounding box center [621, 11] width 36 height 12
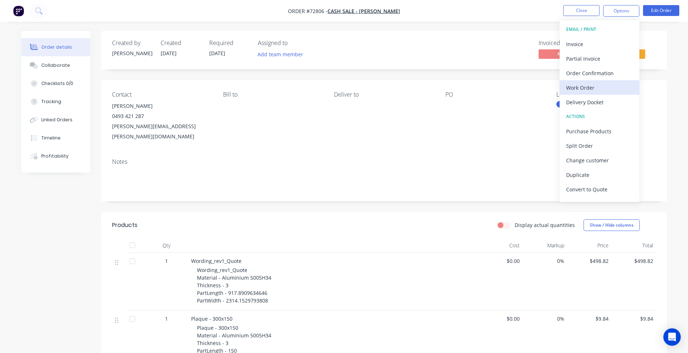
click at [581, 90] on div "Work Order" at bounding box center [599, 87] width 67 height 11
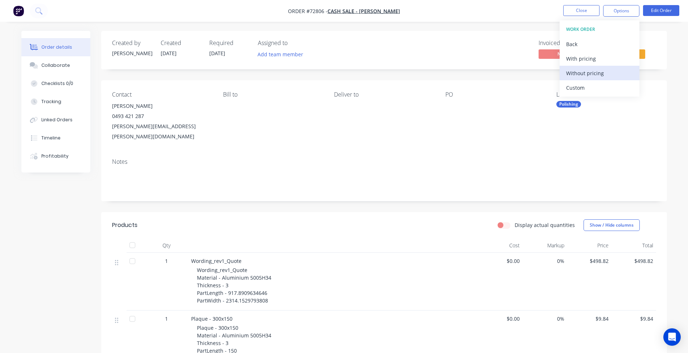
click at [588, 72] on div "Without pricing" at bounding box center [599, 73] width 67 height 11
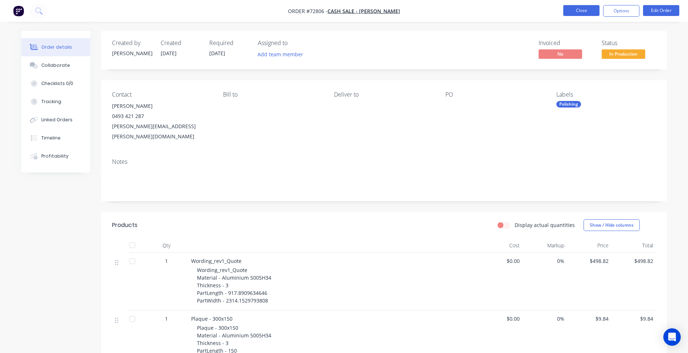
click at [572, 9] on button "Close" at bounding box center [581, 10] width 36 height 11
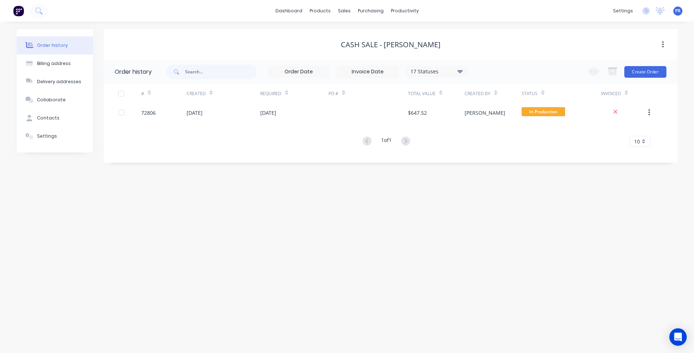
click at [450, 15] on div "dashboard products sales purchasing productivity dashboard products Product Cat…" at bounding box center [347, 11] width 694 height 22
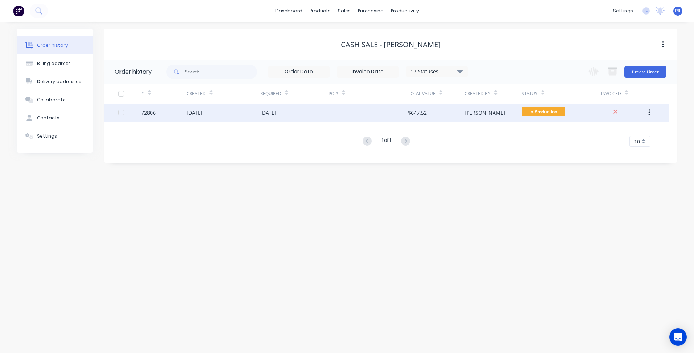
click at [461, 116] on div "$647.52" at bounding box center [436, 112] width 57 height 18
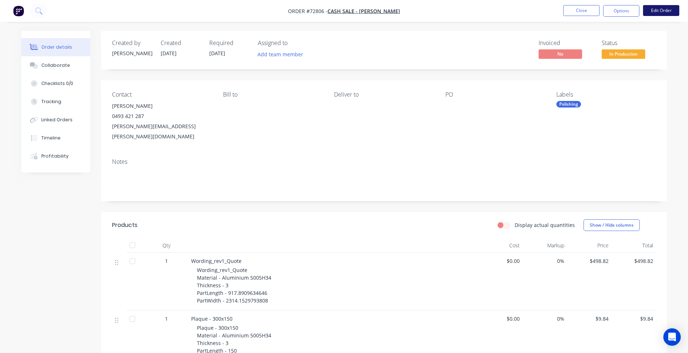
click at [662, 11] on button "Edit Order" at bounding box center [661, 10] width 36 height 11
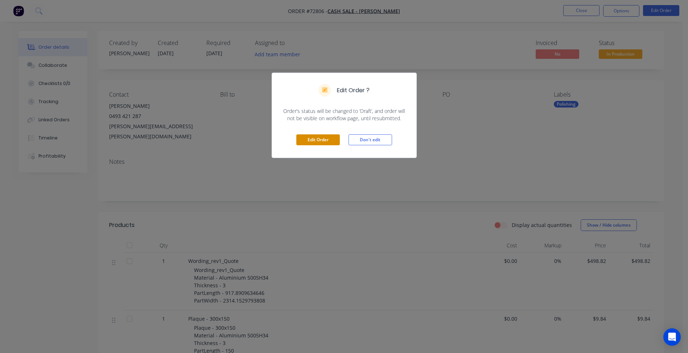
click at [325, 135] on button "Edit Order" at bounding box center [318, 139] width 44 height 11
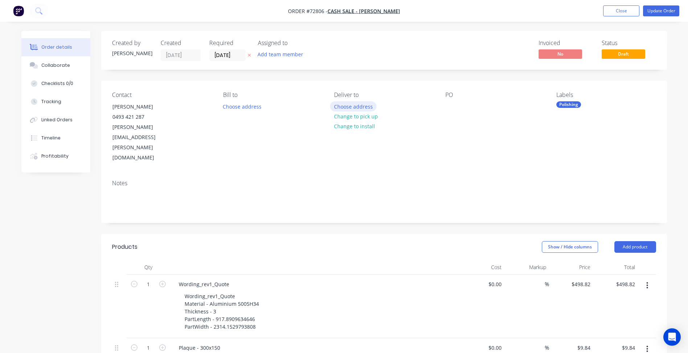
click at [358, 109] on button "Choose address" at bounding box center [353, 106] width 46 height 10
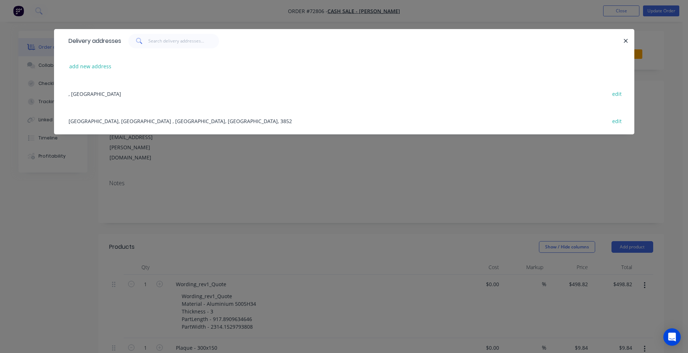
click at [135, 119] on div "RAAF Base East Sale, East Sale , Victoria, Australia, 3852 edit" at bounding box center [344, 120] width 559 height 27
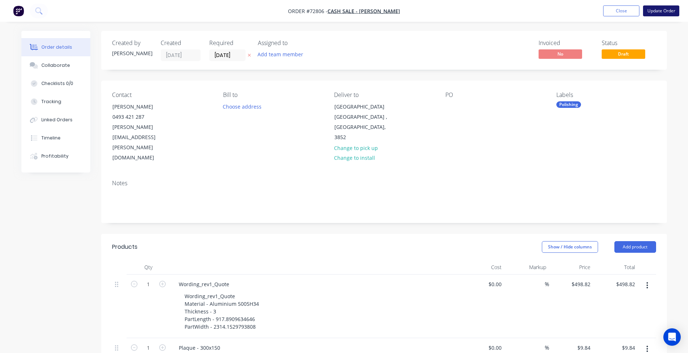
click at [674, 9] on button "Update Order" at bounding box center [661, 10] width 36 height 11
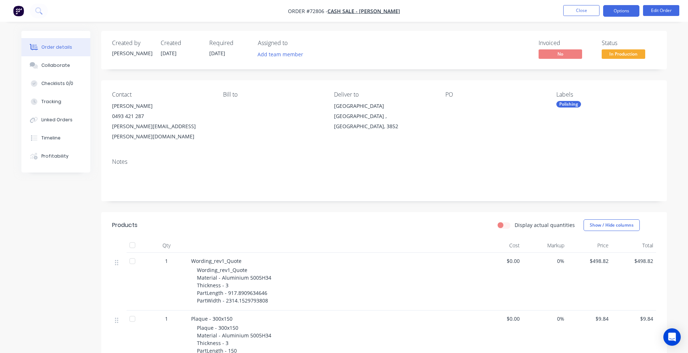
click at [618, 11] on button "Options" at bounding box center [621, 11] width 36 height 12
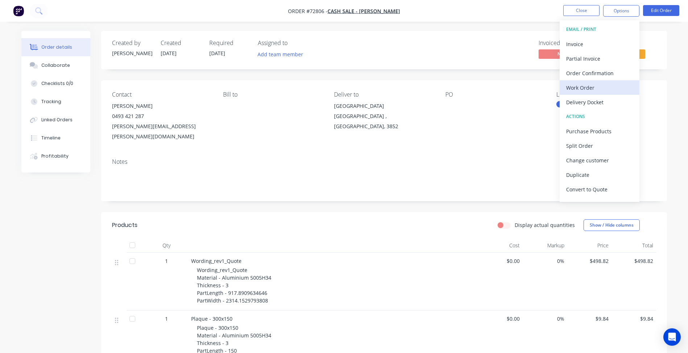
click at [591, 89] on div "Work Order" at bounding box center [599, 87] width 67 height 11
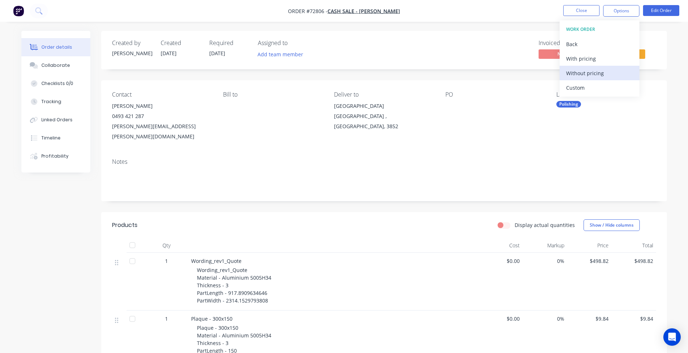
click at [588, 74] on div "Without pricing" at bounding box center [599, 73] width 67 height 11
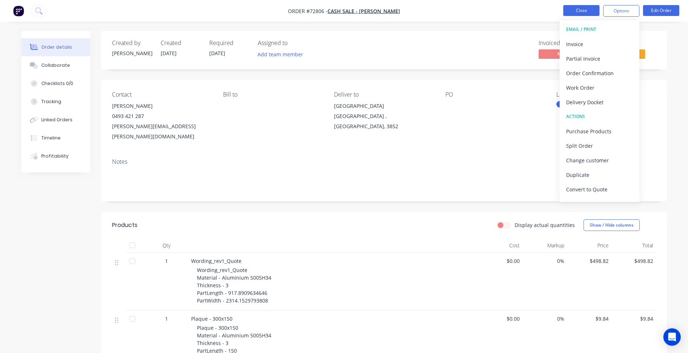
click at [585, 8] on button "Close" at bounding box center [581, 10] width 36 height 11
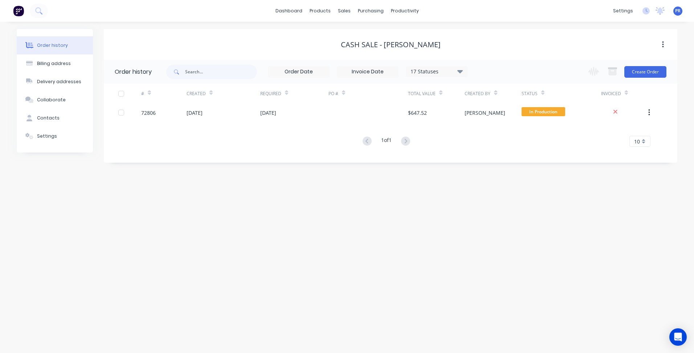
click at [460, 19] on div "dashboard products sales purchasing productivity dashboard products Product Cat…" at bounding box center [347, 11] width 694 height 22
click at [357, 31] on link "Sales Orders" at bounding box center [382, 34] width 96 height 15
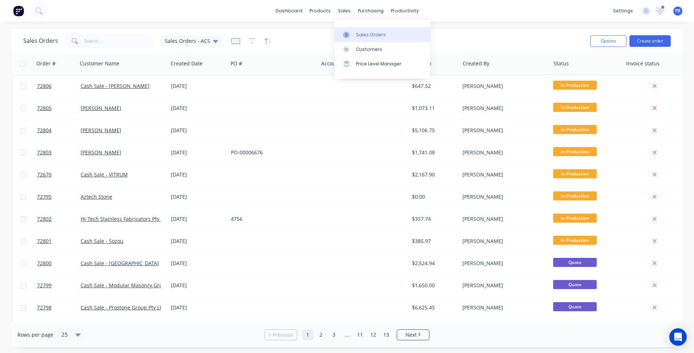
drag, startPoint x: 356, startPoint y: 32, endPoint x: 401, endPoint y: 38, distance: 45.0
click at [356, 32] on div "Sales Orders" at bounding box center [371, 35] width 30 height 7
click at [648, 33] on div "Options Create order" at bounding box center [628, 41] width 83 height 18
click at [647, 39] on button "Create order" at bounding box center [649, 41] width 41 height 12
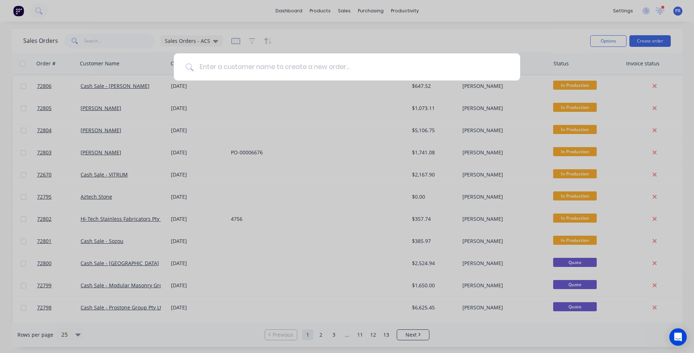
click at [275, 69] on input at bounding box center [350, 66] width 315 height 27
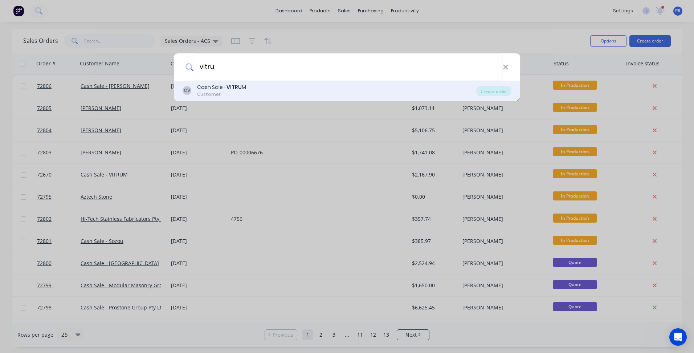
type input "vitru"
click at [234, 84] on b "VITRU" at bounding box center [233, 86] width 15 height 7
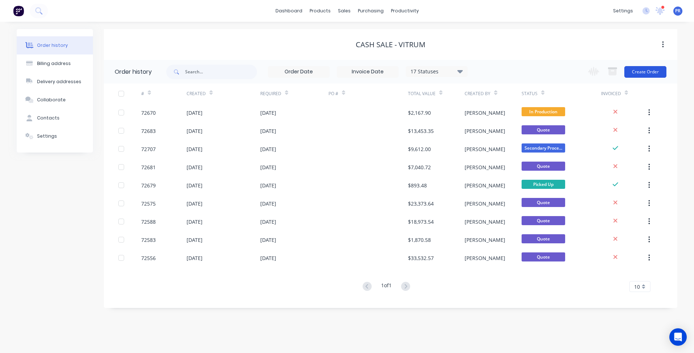
click at [631, 71] on button "Create Order" at bounding box center [645, 72] width 42 height 12
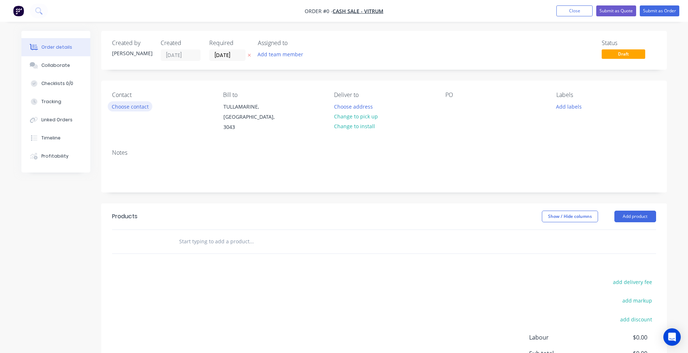
click at [130, 107] on button "Choose contact" at bounding box center [130, 106] width 45 height 10
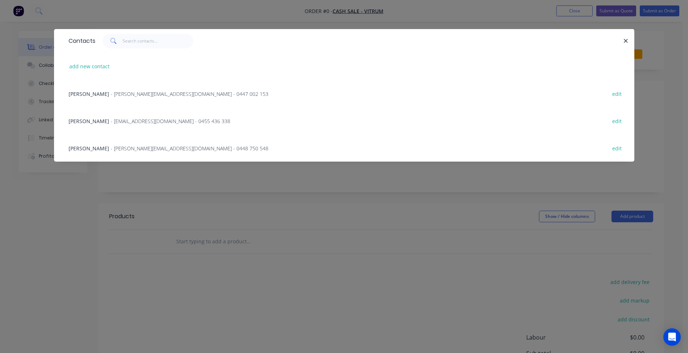
click at [96, 96] on span "Rennie Vella" at bounding box center [89, 93] width 41 height 7
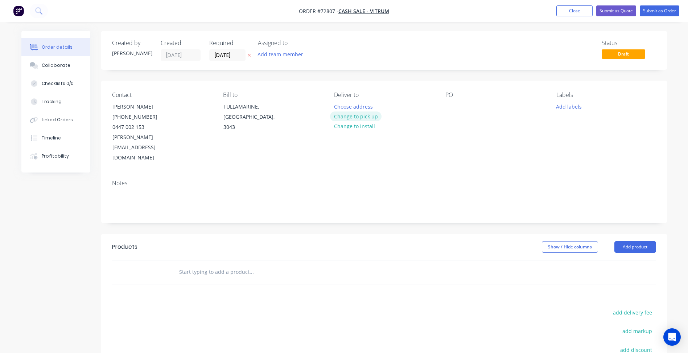
click at [349, 116] on button "Change to pick up" at bounding box center [356, 116] width 52 height 10
click at [226, 52] on input "[DATE]" at bounding box center [228, 55] width 36 height 11
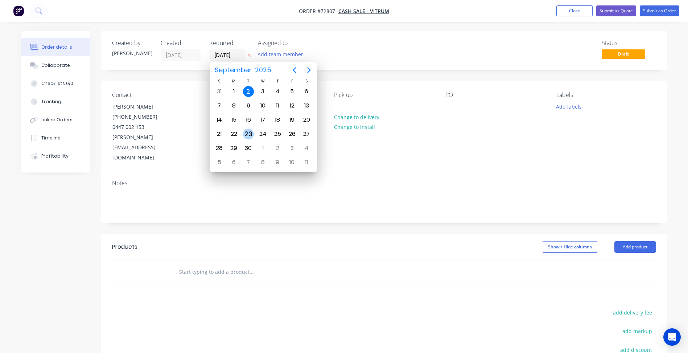
click at [249, 130] on div "23" at bounding box center [248, 133] width 11 height 11
type input "23/09/25"
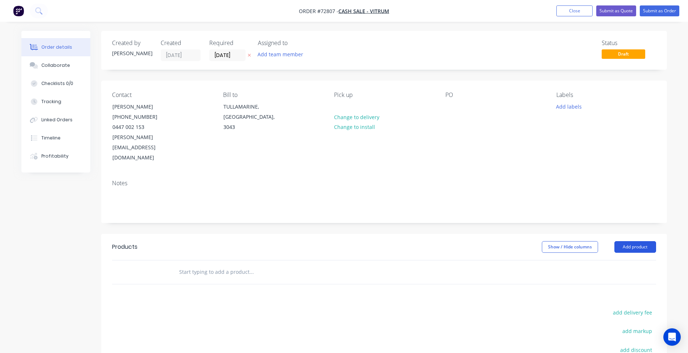
click at [624, 241] on button "Add product" at bounding box center [636, 247] width 42 height 12
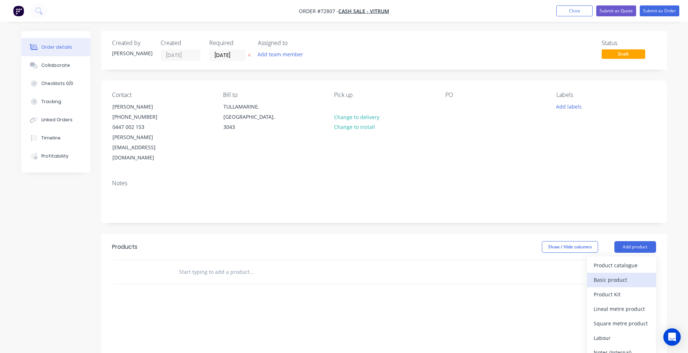
click at [616, 274] on div "Basic product" at bounding box center [622, 279] width 56 height 11
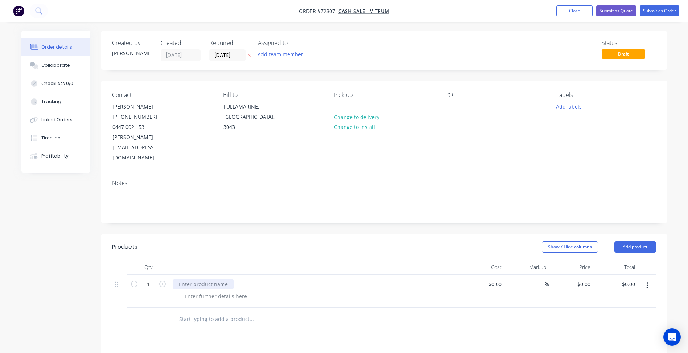
click at [205, 279] on div at bounding box center [203, 284] width 61 height 11
click at [324, 8] on span "Order #72807 -" at bounding box center [319, 11] width 40 height 7
copy span "72807"
click at [588, 279] on input "0" at bounding box center [585, 284] width 17 height 11
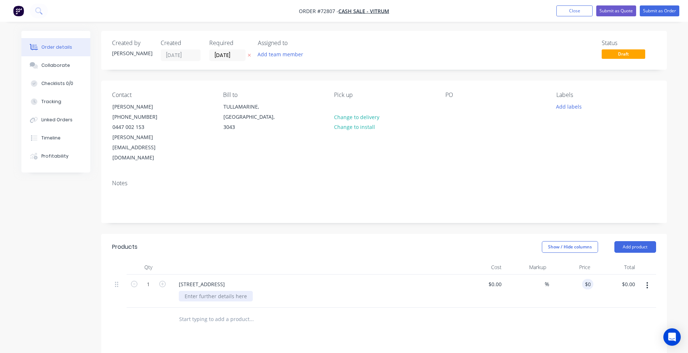
click at [214, 291] on div at bounding box center [216, 296] width 74 height 11
click at [581, 274] on div "0 0" at bounding box center [571, 290] width 45 height 33
type input "$2,973.26"
click at [578, 9] on button "Close" at bounding box center [575, 10] width 36 height 11
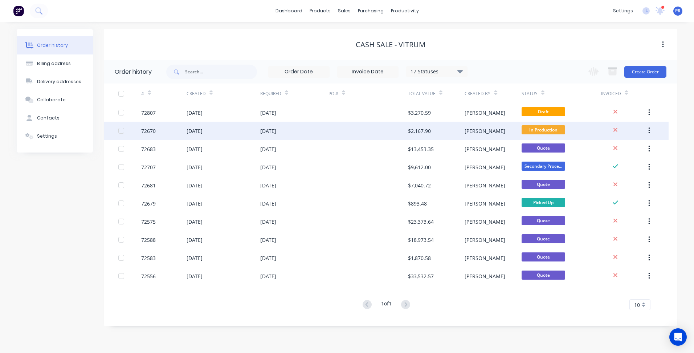
click at [291, 124] on div "24 Sep 2025" at bounding box center [294, 131] width 68 height 18
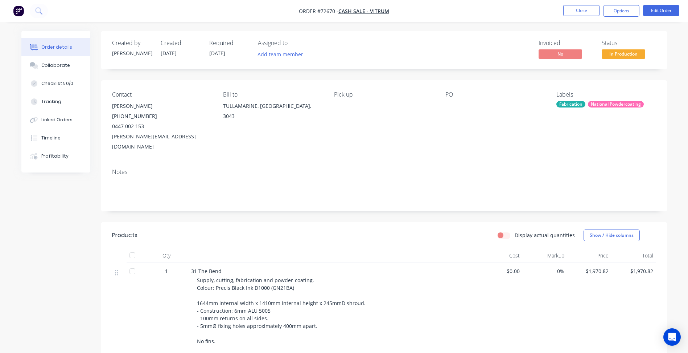
scroll to position [73, 0]
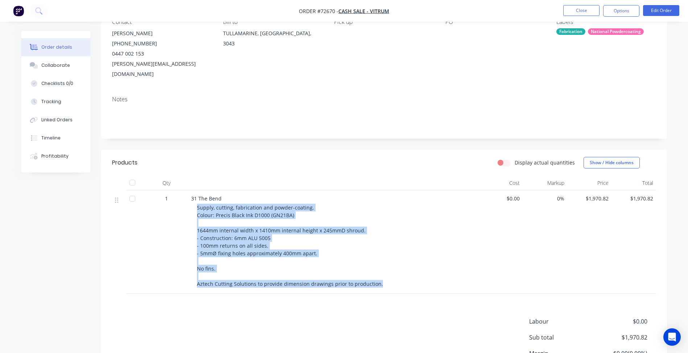
drag, startPoint x: 381, startPoint y: 274, endPoint x: 196, endPoint y: 198, distance: 200.4
click at [196, 198] on div "31 The Bend Supply, cutting, fabrication and powder-coating. Colour: Precis Bla…" at bounding box center [333, 241] width 290 height 103
copy span "Supply, cutting, fabrication and powder-coating. Colour: Precis Black Ink D1000…"
click at [575, 6] on button "Close" at bounding box center [581, 10] width 36 height 11
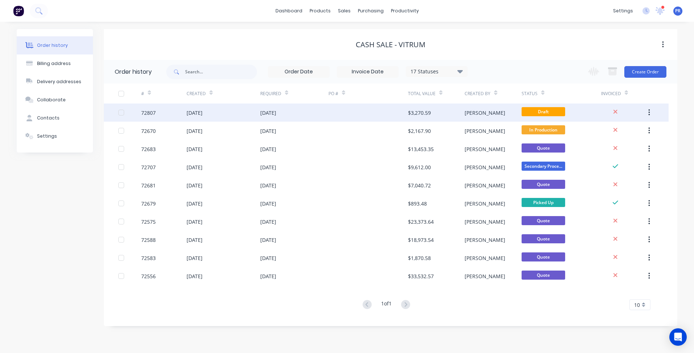
click at [250, 114] on div "[DATE]" at bounding box center [223, 112] width 74 height 18
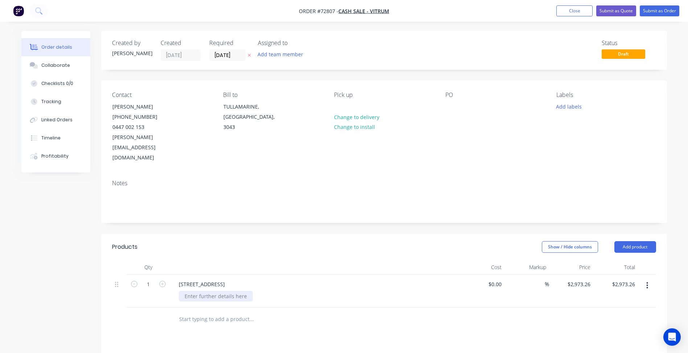
click at [205, 291] on div at bounding box center [216, 296] width 74 height 11
paste div
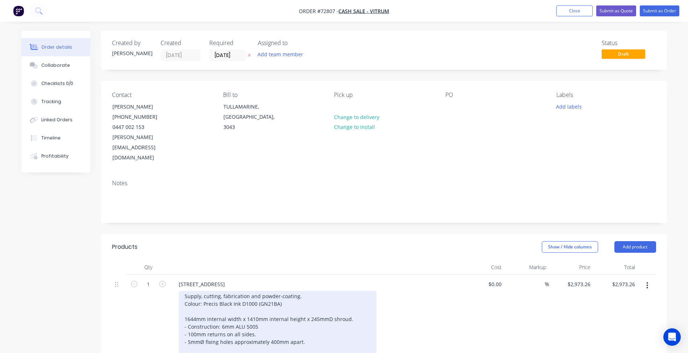
scroll to position [73, 0]
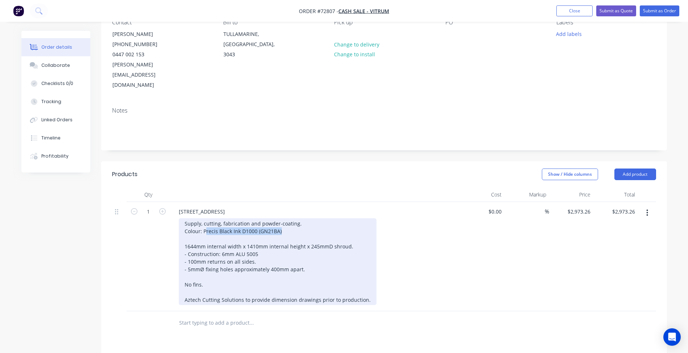
drag, startPoint x: 205, startPoint y: 209, endPoint x: 319, endPoint y: 213, distance: 114.7
click at [319, 218] on div "Supply, cutting, fabrication and powder-coating. Colour: Precis Black Ink D1000…" at bounding box center [278, 261] width 198 height 87
click at [212, 218] on div "Supply, cutting, fabrication and powder-coating. Colour: 1644mm internal width …" at bounding box center [278, 261] width 198 height 87
click at [211, 225] on div "Supply, cutting, fabrication and powder-coating. Colour: TBC 1644mm internal wi…" at bounding box center [278, 261] width 198 height 87
click at [197, 226] on div "Supply, cutting, fabrication and powder-coating. Colour: TBC 1644mm internal wi…" at bounding box center [278, 261] width 198 height 87
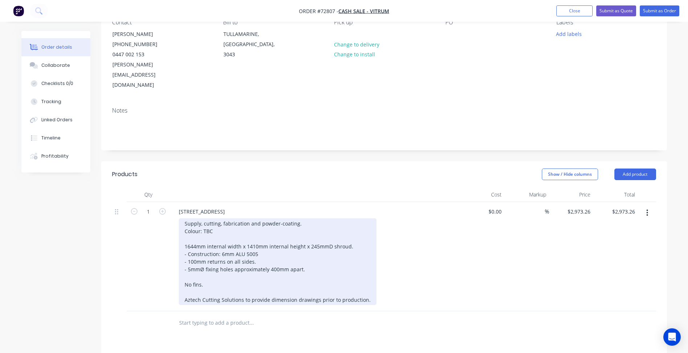
click at [195, 224] on div "Supply, cutting, fabrication and powder-coating. Colour: TBC 1644mm internal wi…" at bounding box center [278, 261] width 198 height 87
click at [256, 225] on div "Supply, cutting, fabrication and powder-coating. Colour: TBC 1815mm internal wi…" at bounding box center [278, 261] width 198 height 87
click at [317, 226] on div "Supply, cutting, fabrication and powder-coating. Colour: TBC 1815mm internal wi…" at bounding box center [278, 261] width 198 height 87
click at [194, 241] on div "Supply, cutting, fabrication and powder-coating. Colour: TBC 1815mm internal wi…" at bounding box center [278, 261] width 198 height 87
click at [213, 248] on div "Supply, cutting, fabrication and powder-coating. Colour: TBC 1815mm internal wi…" at bounding box center [278, 261] width 198 height 87
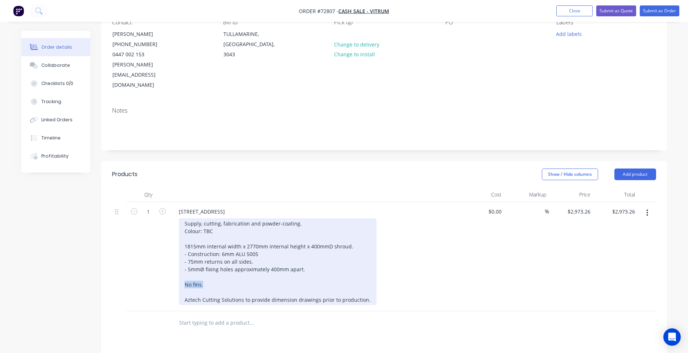
drag, startPoint x: 205, startPoint y: 266, endPoint x: 173, endPoint y: 266, distance: 32.7
click at [173, 266] on div "14 Cottesloe Place Alfredton Supply, cutting, fabrication and powder-coating. C…" at bounding box center [315, 256] width 290 height 109
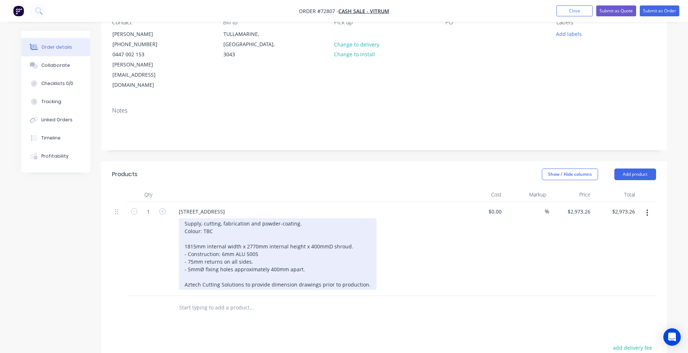
scroll to position [145, 0]
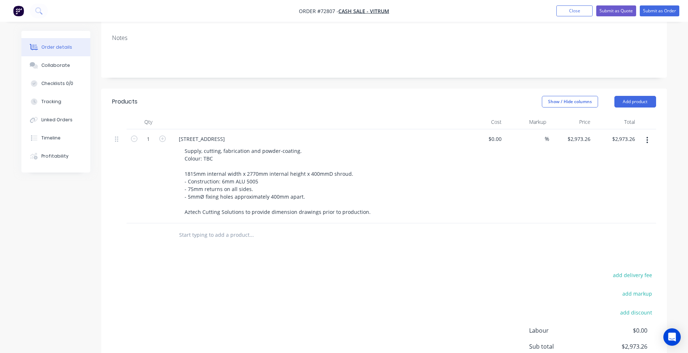
click at [212, 227] on input "text" at bounding box center [251, 234] width 145 height 15
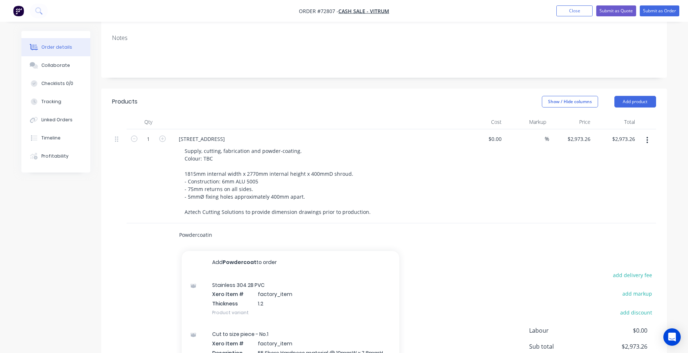
type input "Powdercoating"
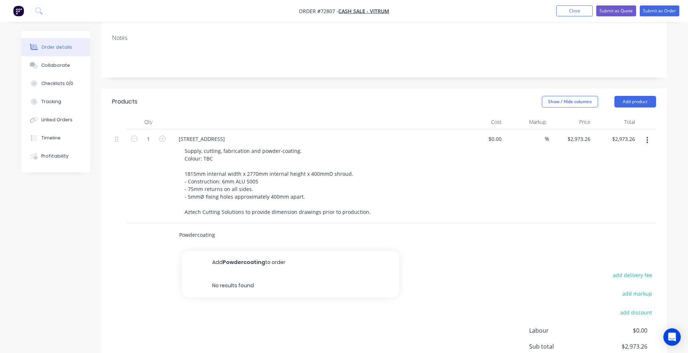
drag, startPoint x: 233, startPoint y: 215, endPoint x: 130, endPoint y: 217, distance: 103.0
click at [130, 223] on div "Powdercoating Add Powdercoating to order No results found" at bounding box center [384, 235] width 544 height 24
click at [634, 96] on button "Add product" at bounding box center [636, 102] width 42 height 12
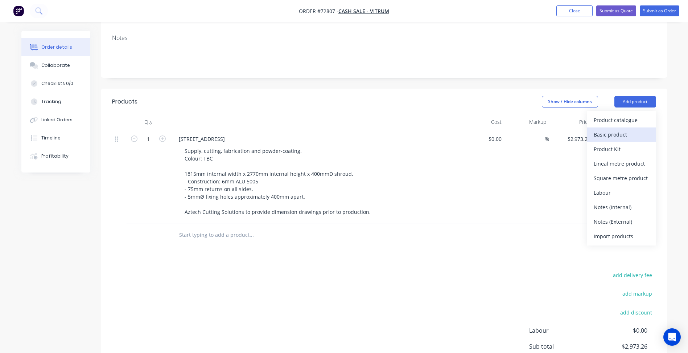
drag, startPoint x: 614, startPoint y: 112, endPoint x: 264, endPoint y: 196, distance: 359.5
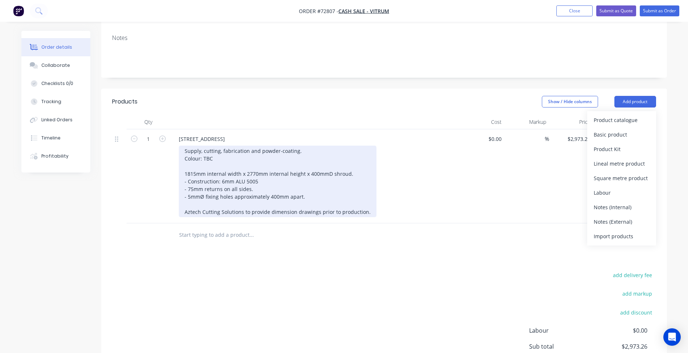
click at [614, 129] on div "Basic product" at bounding box center [622, 134] width 56 height 11
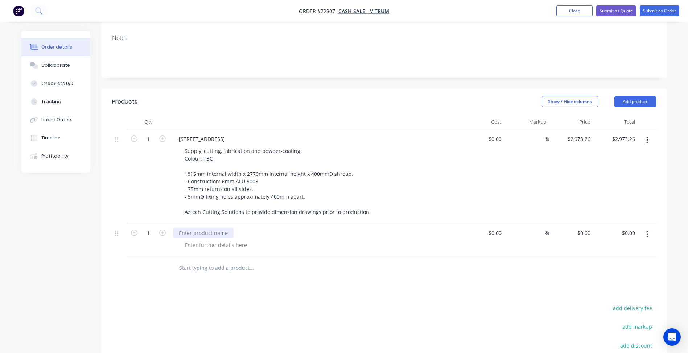
click at [217, 227] on div at bounding box center [203, 232] width 61 height 11
click at [217, 239] on div at bounding box center [216, 244] width 74 height 11
click at [218, 239] on div at bounding box center [216, 244] width 74 height 11
click at [591, 227] on input "0" at bounding box center [585, 232] width 17 height 11
type input "$564.70"
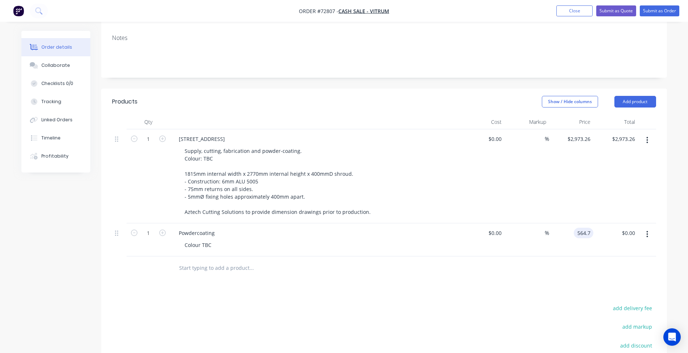
type input "$564.70"
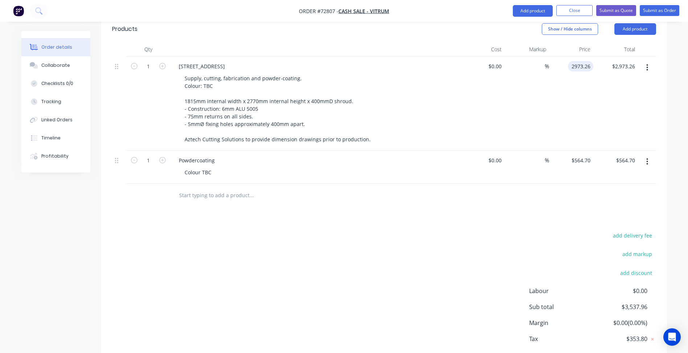
click at [573, 61] on input "2973.26" at bounding box center [582, 66] width 22 height 11
type input "$2,409.51"
click at [333, 194] on div "Products Show / Hide columns Add product Qty Cost Markup Price Total 1 14 Cotte…" at bounding box center [384, 198] width 566 height 365
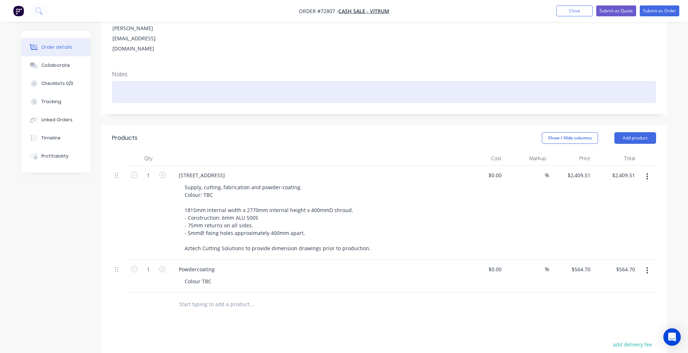
scroll to position [0, 0]
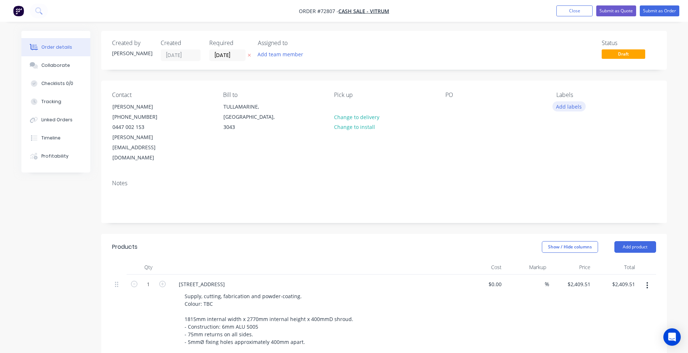
click at [568, 104] on button "Add labels" at bounding box center [569, 106] width 33 height 10
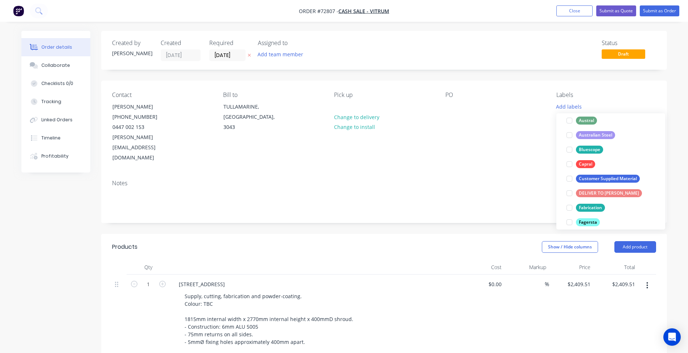
scroll to position [145, 0]
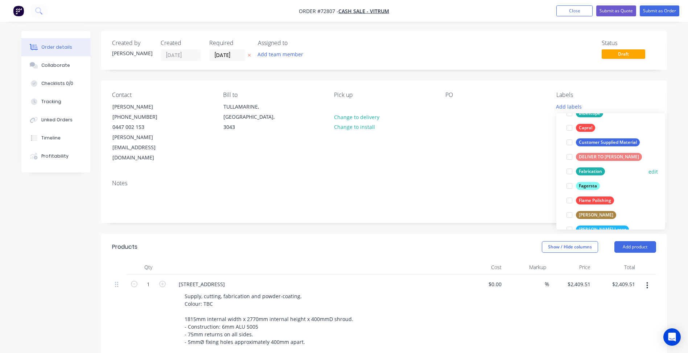
click at [569, 171] on div at bounding box center [569, 171] width 15 height 15
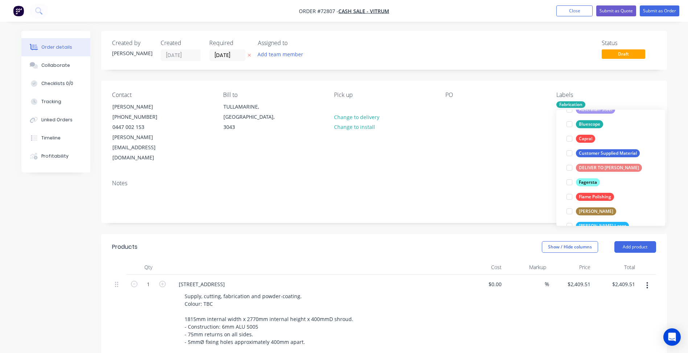
scroll to position [0, 0]
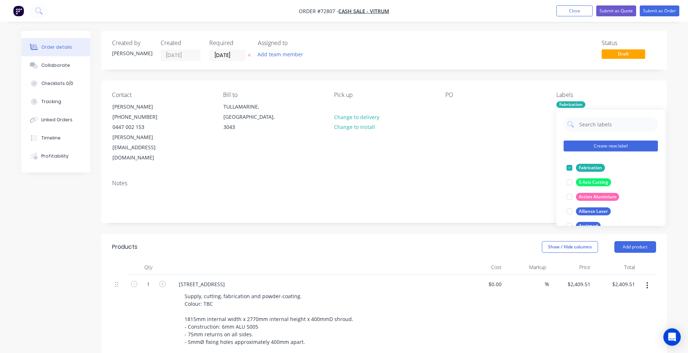
click at [586, 148] on button "Create new label" at bounding box center [611, 145] width 94 height 11
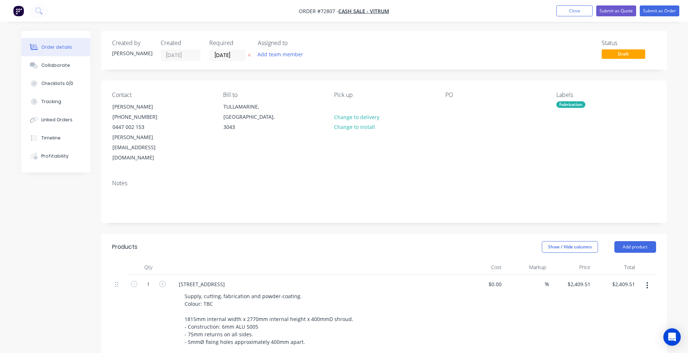
click at [593, 82] on div "Contact Rennie Vella (03) 7044 4573 0447 002 153 rennie@vitrumwcs.com.au Bill t…" at bounding box center [384, 127] width 566 height 93
click at [581, 105] on div "Fabrication" at bounding box center [571, 104] width 29 height 7
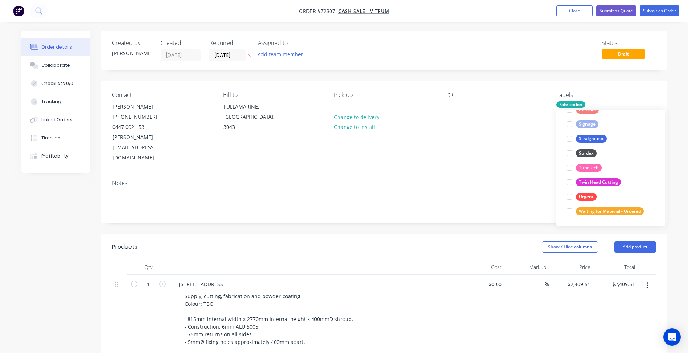
scroll to position [348, 0]
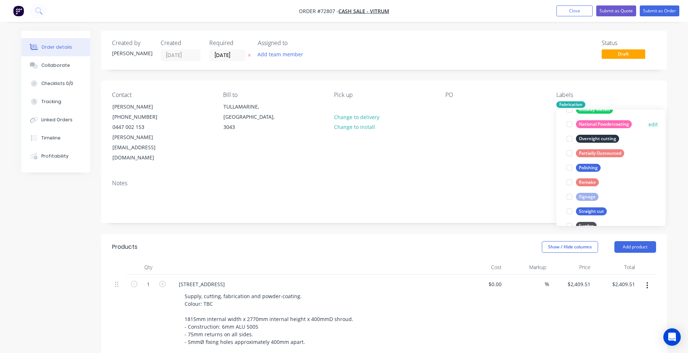
click at [570, 125] on div at bounding box center [569, 124] width 15 height 15
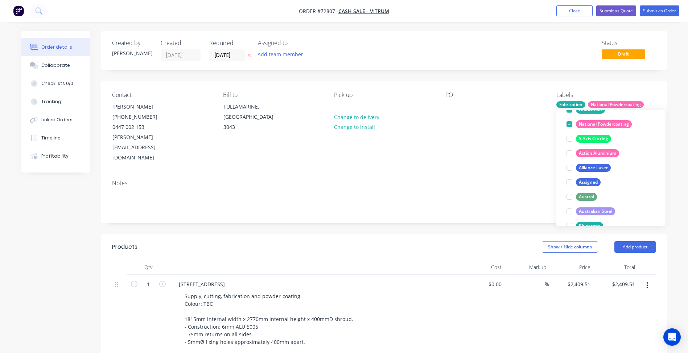
click at [485, 153] on div "Contact Rennie Vella (03) 7044 4573 0447 002 153 rennie@vitrumwcs.com.au Bill t…" at bounding box center [384, 127] width 566 height 93
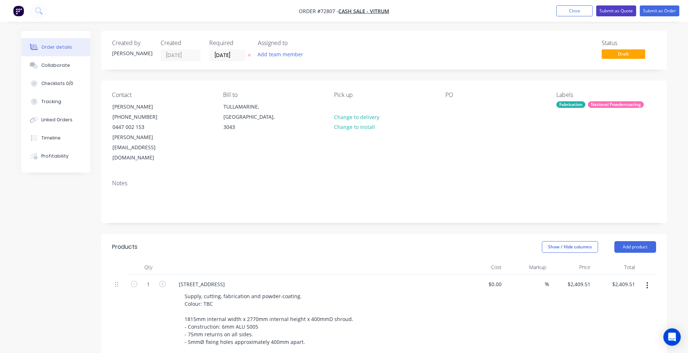
click at [613, 8] on button "Submit as Quote" at bounding box center [616, 10] width 40 height 11
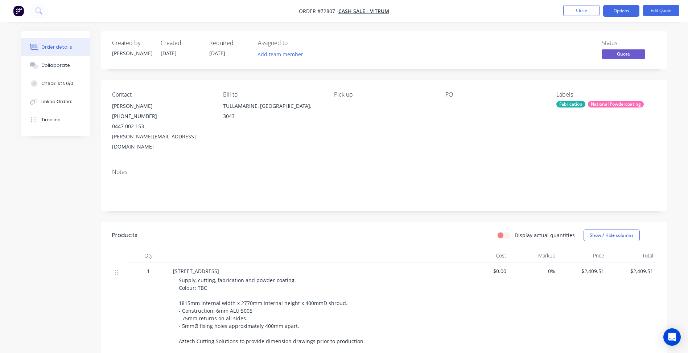
scroll to position [144, 0]
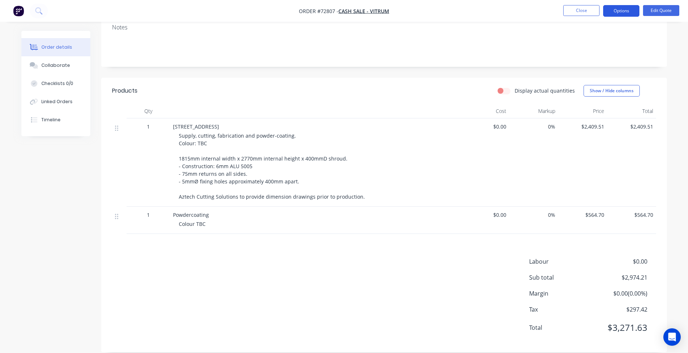
click at [618, 11] on button "Options" at bounding box center [621, 11] width 36 height 12
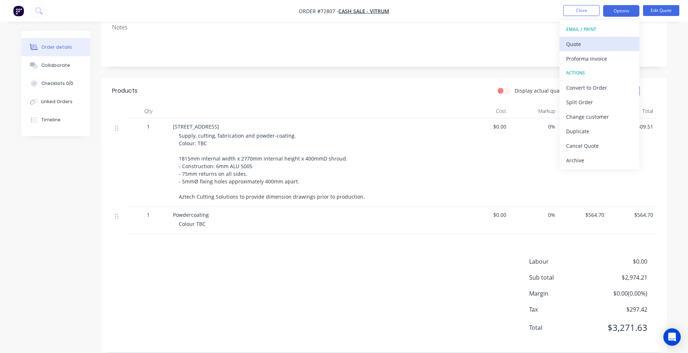
click at [584, 49] on div "Quote" at bounding box center [599, 44] width 67 height 11
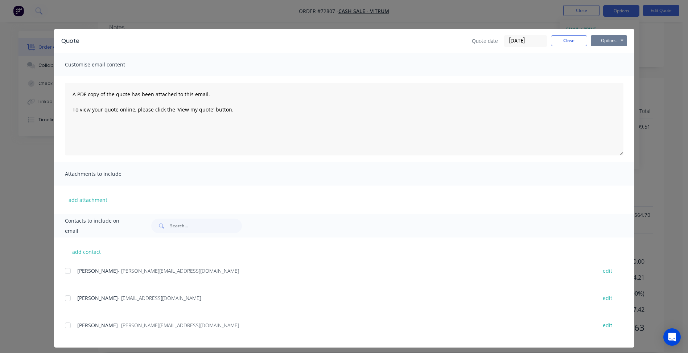
click at [611, 45] on button "Options" at bounding box center [609, 40] width 36 height 11
click at [599, 56] on button "Preview" at bounding box center [614, 54] width 46 height 12
click at [557, 40] on button "Close" at bounding box center [569, 40] width 36 height 11
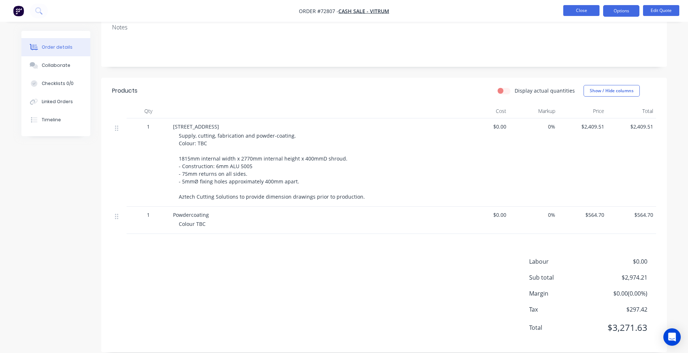
click at [575, 7] on button "Close" at bounding box center [581, 10] width 36 height 11
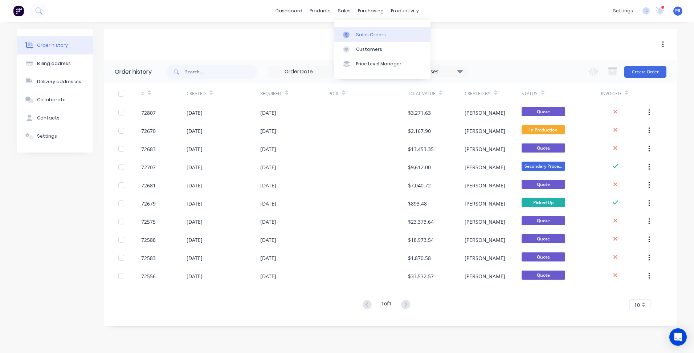
click at [353, 33] on div at bounding box center [348, 35] width 11 height 7
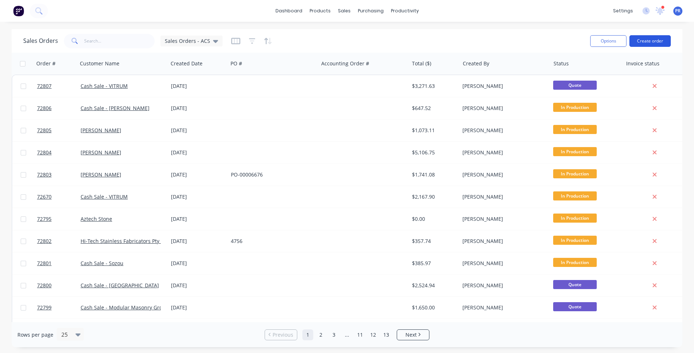
click at [650, 44] on button "Create order" at bounding box center [649, 41] width 41 height 12
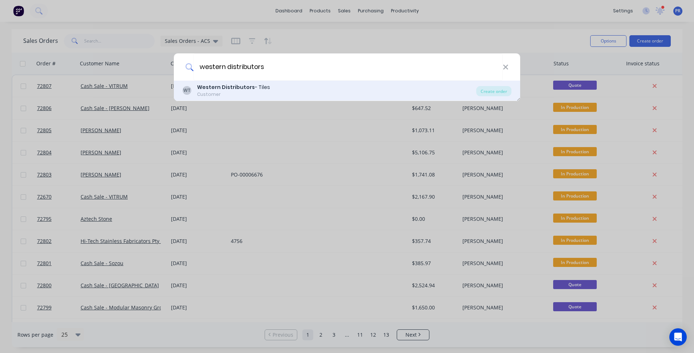
type input "western distributors"
click at [224, 95] on div "Customer" at bounding box center [233, 94] width 73 height 7
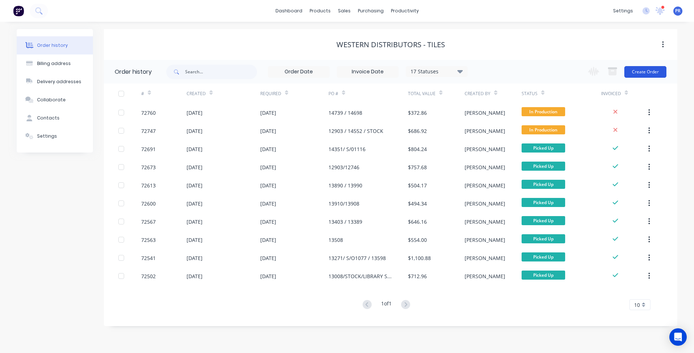
click at [646, 70] on button "Create Order" at bounding box center [645, 72] width 42 height 12
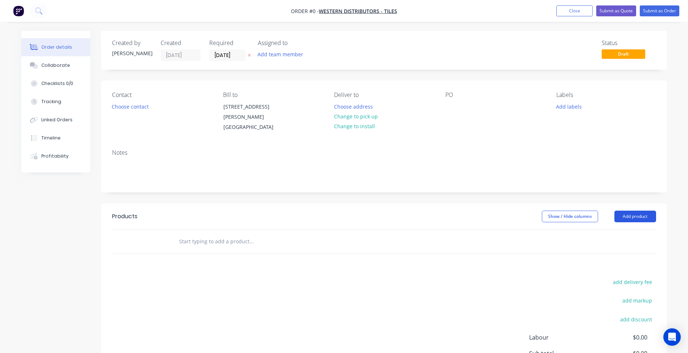
click at [625, 215] on button "Add product" at bounding box center [636, 216] width 42 height 12
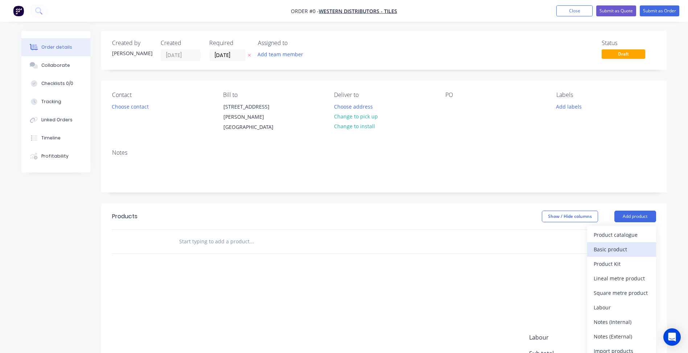
click at [614, 246] on div "Basic product" at bounding box center [622, 249] width 56 height 11
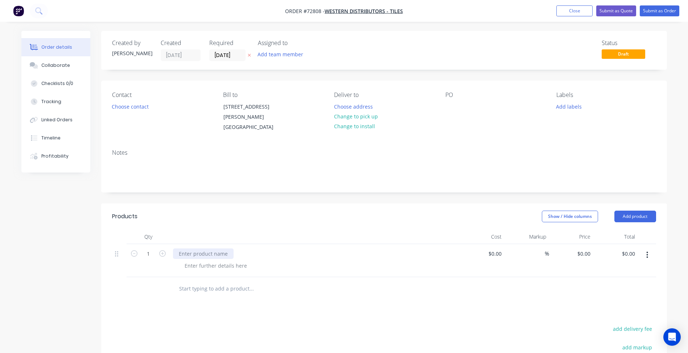
click at [206, 257] on div at bounding box center [203, 253] width 61 height 11
click at [204, 267] on div at bounding box center [216, 265] width 74 height 11
click at [139, 110] on button "Choose contact" at bounding box center [130, 106] width 45 height 10
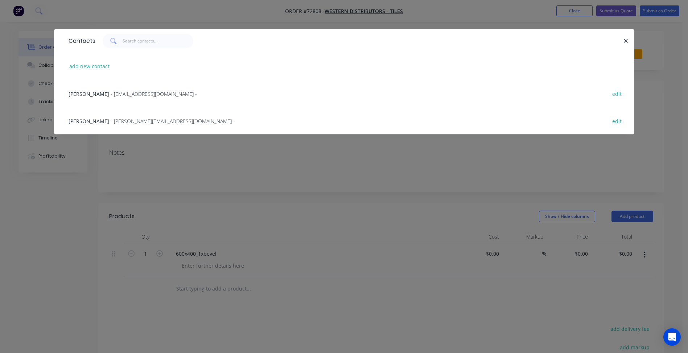
drag, startPoint x: 104, startPoint y: 93, endPoint x: 135, endPoint y: 100, distance: 31.8
click at [111, 92] on span "- trade@westerndistributors.com.au -" at bounding box center [154, 93] width 86 height 7
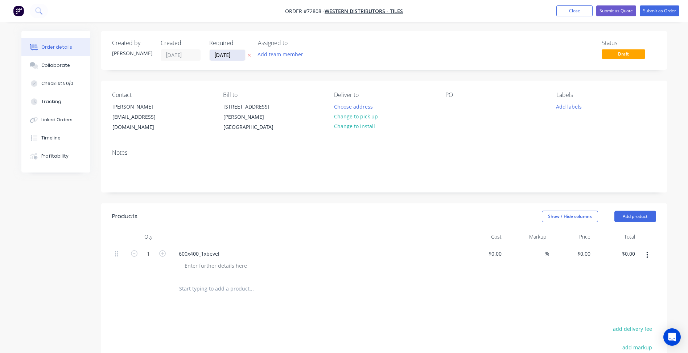
click at [227, 53] on input "02/09/25" at bounding box center [228, 55] width 36 height 11
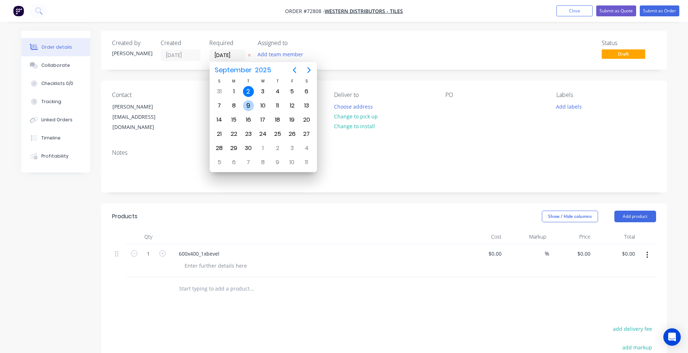
click at [248, 104] on div "9" at bounding box center [248, 105] width 11 height 11
type input "09/09/25"
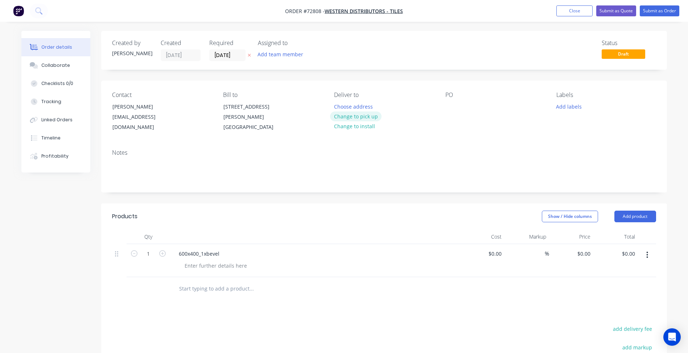
drag, startPoint x: 346, startPoint y: 142, endPoint x: 357, endPoint y: 116, distance: 27.5
click at [346, 141] on div "Contact Rob trade@westerndistributors.com.au Bill to 230 - 240 McIntyre Road SU…" at bounding box center [384, 112] width 566 height 63
click at [357, 116] on button "Change to pick up" at bounding box center [356, 116] width 52 height 10
click at [575, 107] on button "Add labels" at bounding box center [569, 106] width 33 height 10
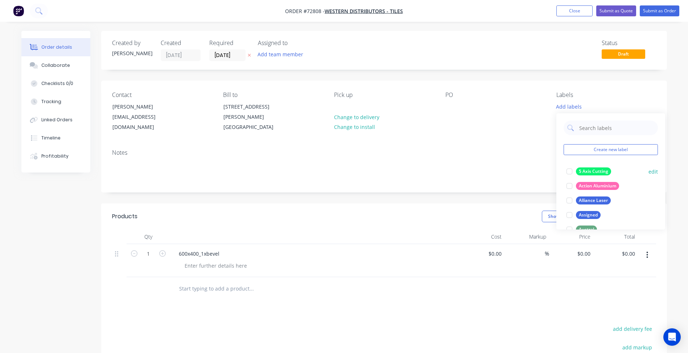
click at [567, 171] on div at bounding box center [569, 171] width 15 height 15
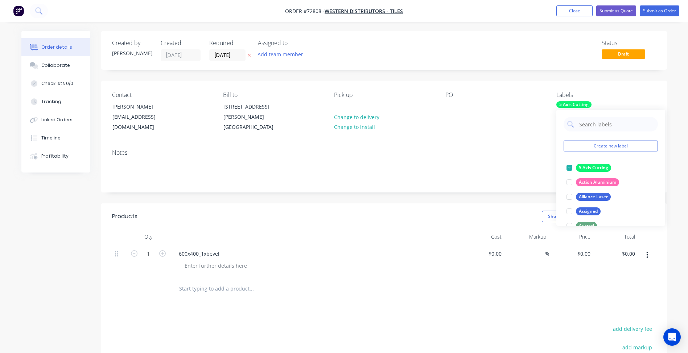
scroll to position [73, 0]
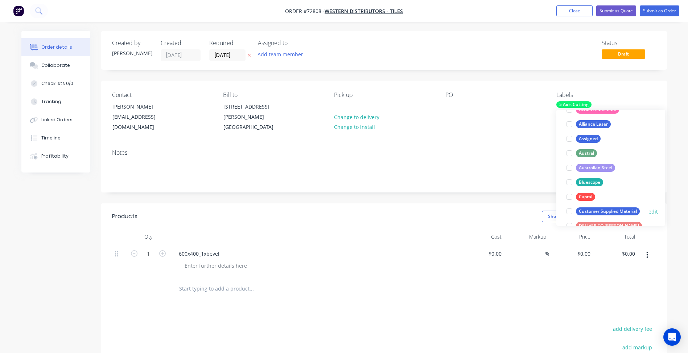
click at [570, 211] on div at bounding box center [569, 211] width 15 height 15
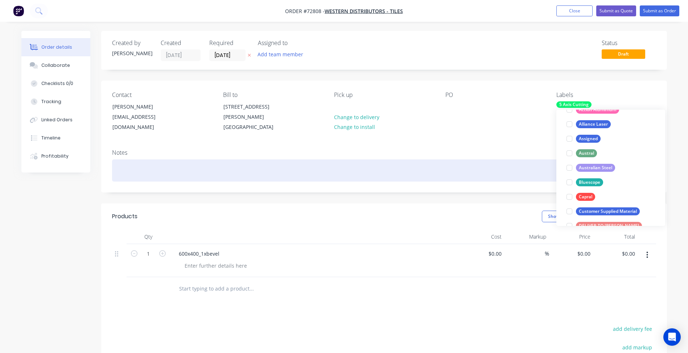
scroll to position [0, 0]
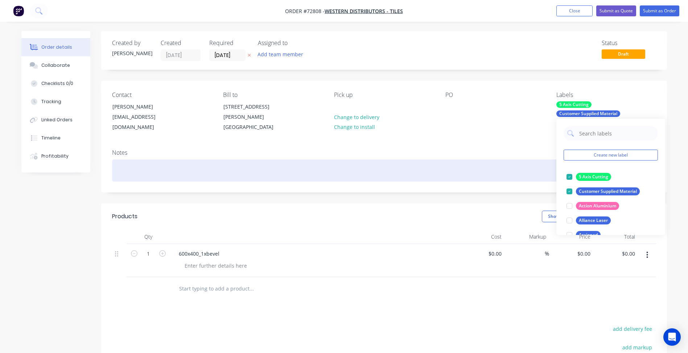
click at [482, 161] on div at bounding box center [384, 170] width 544 height 22
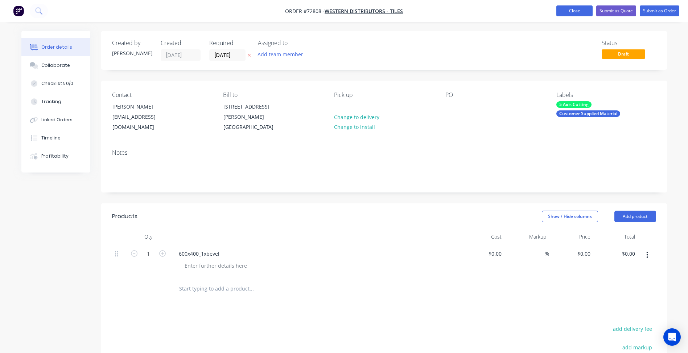
click at [583, 14] on button "Close" at bounding box center [575, 10] width 36 height 11
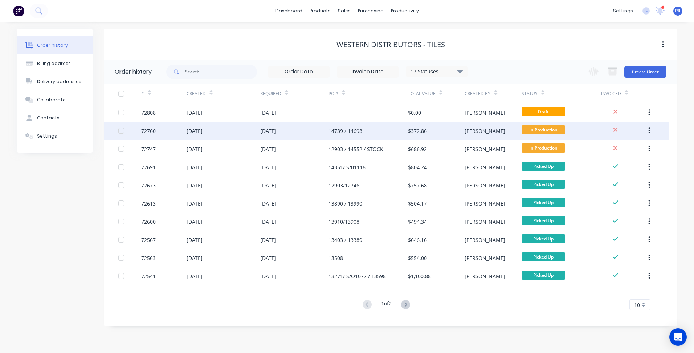
click at [354, 128] on div "14739 / 14698" at bounding box center [345, 131] width 34 height 8
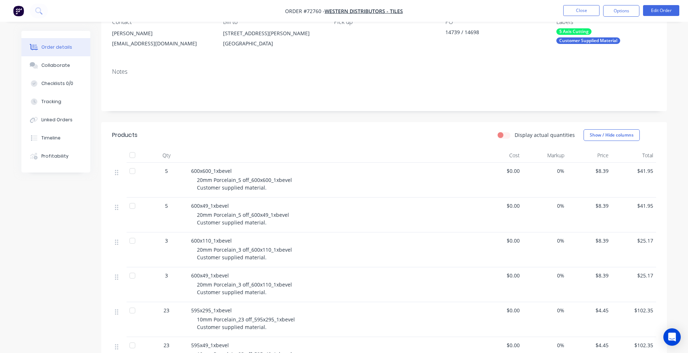
scroll to position [145, 0]
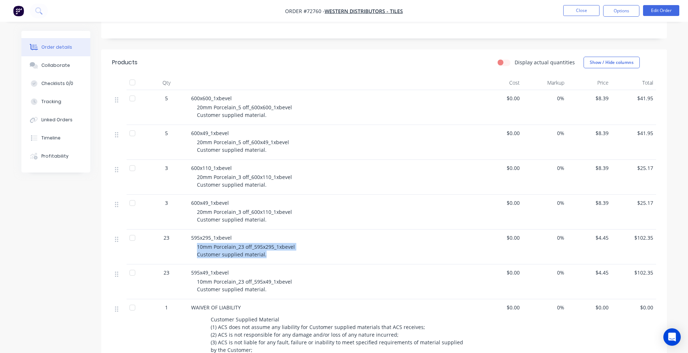
drag, startPoint x: 267, startPoint y: 255, endPoint x: 198, endPoint y: 247, distance: 69.8
click at [198, 247] on div "10mm Porcelain_23 off_595x295_1xbevel Customer supplied material." at bounding box center [336, 250] width 279 height 15
copy span "10mm Porcelain_23 off_595x295_1xbevel Customer supplied material."
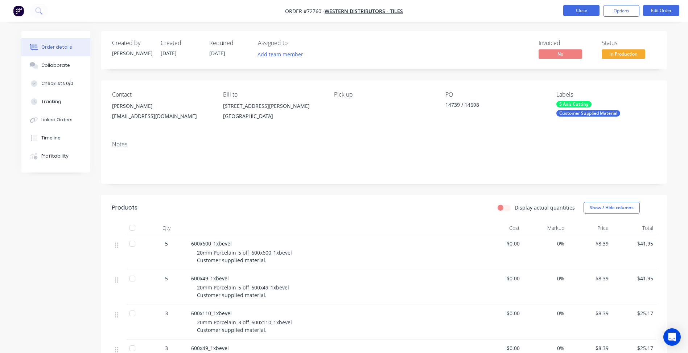
click at [588, 6] on button "Close" at bounding box center [581, 10] width 36 height 11
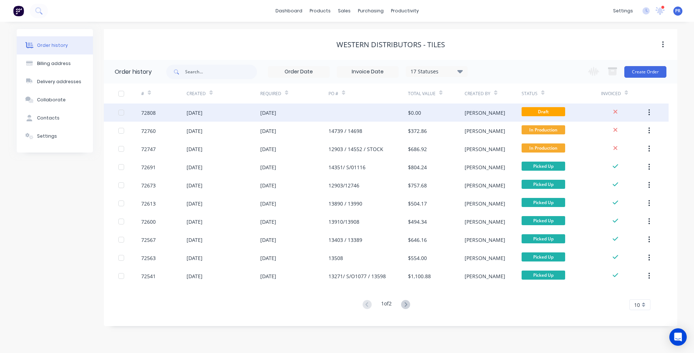
click at [325, 110] on div "09 Sep 2025" at bounding box center [294, 112] width 68 height 18
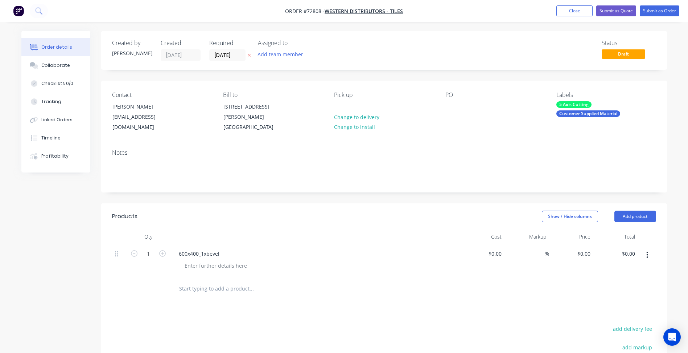
scroll to position [36, 0]
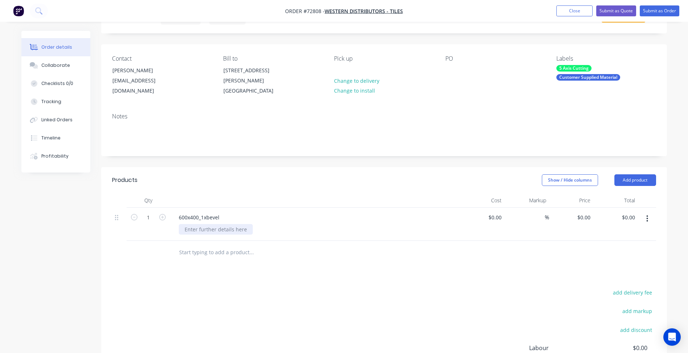
click at [205, 229] on div at bounding box center [216, 229] width 74 height 11
paste div
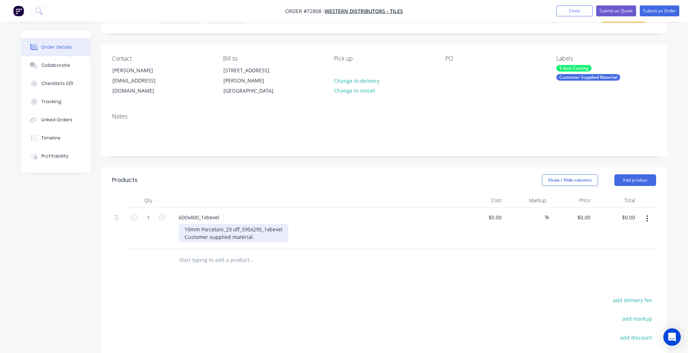
click at [201, 229] on div "10mm Porcelain_23 off_595x295_1xbevel Customer supplied material." at bounding box center [234, 233] width 110 height 18
drag, startPoint x: 226, startPoint y: 226, endPoint x: 230, endPoint y: 227, distance: 4.0
click at [230, 227] on div "10mm Porcelain_23 off_595x295_1xbevel Customer supplied material." at bounding box center [234, 233] width 110 height 18
drag, startPoint x: 186, startPoint y: 226, endPoint x: 183, endPoint y: 232, distance: 7.3
click at [183, 232] on div "10mm Porcelain_23 off_595x295_1xbevel Customer supplied material." at bounding box center [234, 233] width 110 height 18
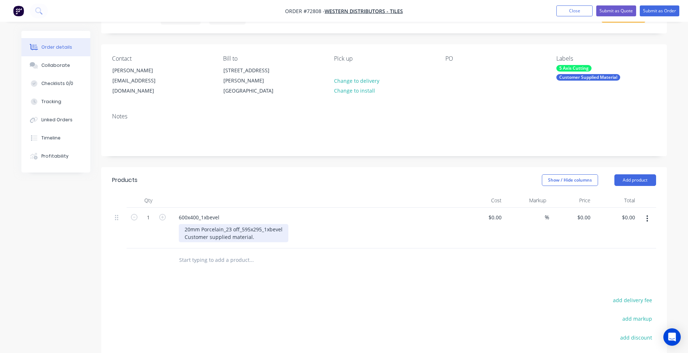
click at [249, 228] on div "20mm Porcelain_23 off_595x295_1xbevel Customer supplied material." at bounding box center [234, 233] width 110 height 18
drag, startPoint x: 230, startPoint y: 230, endPoint x: 248, endPoint y: 240, distance: 20.3
click at [231, 230] on div "20mm Porcelain_23 off_600x400_1xbevel Customer supplied material." at bounding box center [234, 233] width 110 height 18
click at [246, 235] on div "20mm Porcelain_49 off_600x400_1xbevel Customer supplied material." at bounding box center [234, 233] width 110 height 18
click at [254, 235] on div "20mm Porcelain_49 off_600x400_1xbevel Customer supplied material." at bounding box center [234, 233] width 110 height 18
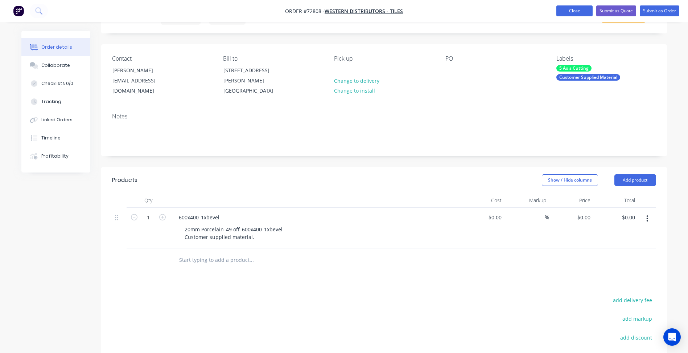
click at [579, 13] on button "Close" at bounding box center [575, 10] width 36 height 11
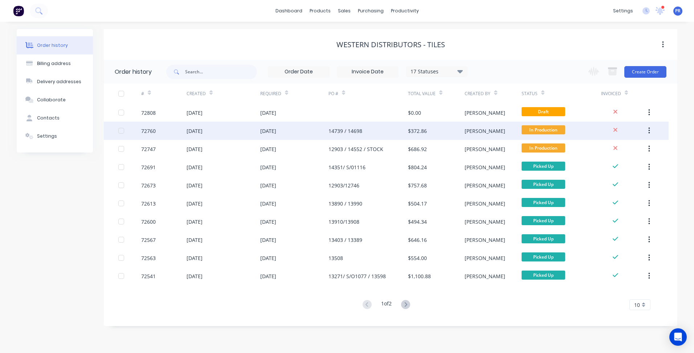
click at [276, 133] on div "[DATE]" at bounding box center [268, 131] width 16 height 8
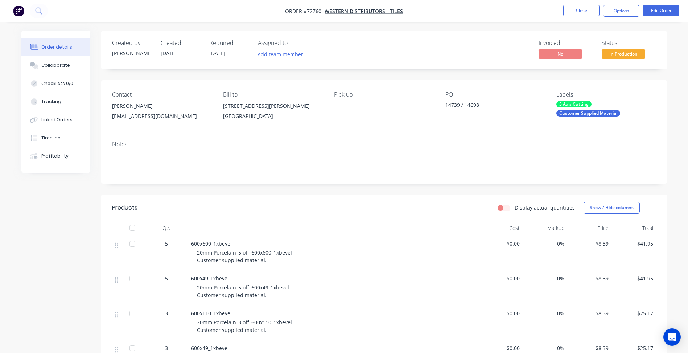
click at [601, 243] on span "$8.39" at bounding box center [589, 243] width 39 height 8
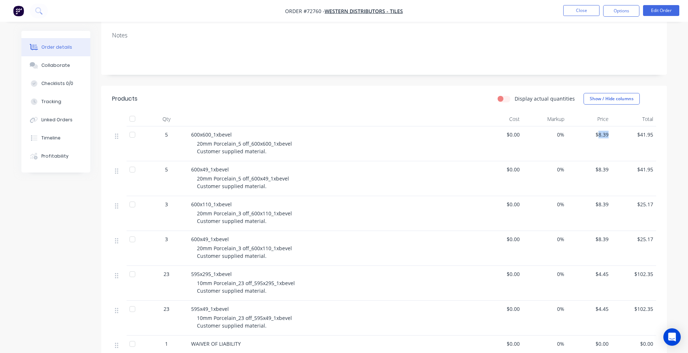
copy span "8.39"
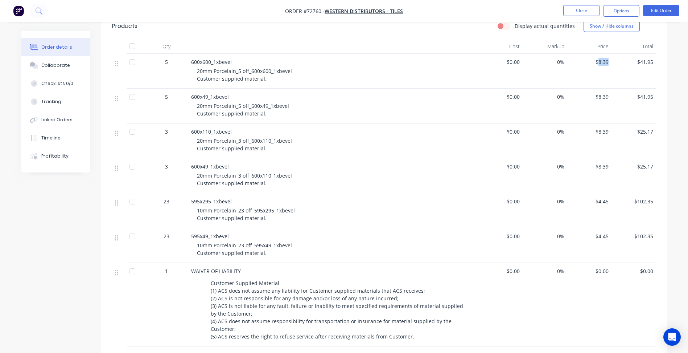
scroll to position [73, 0]
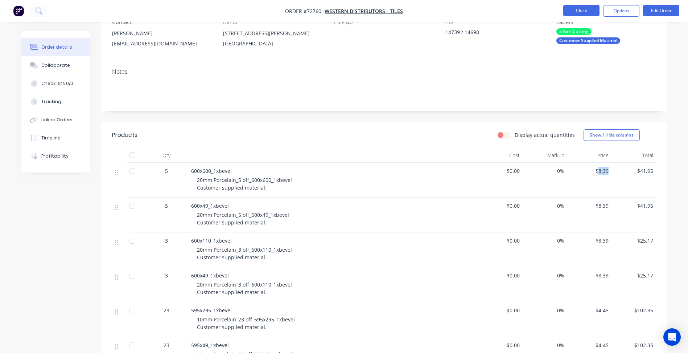
click at [578, 11] on button "Close" at bounding box center [581, 10] width 36 height 11
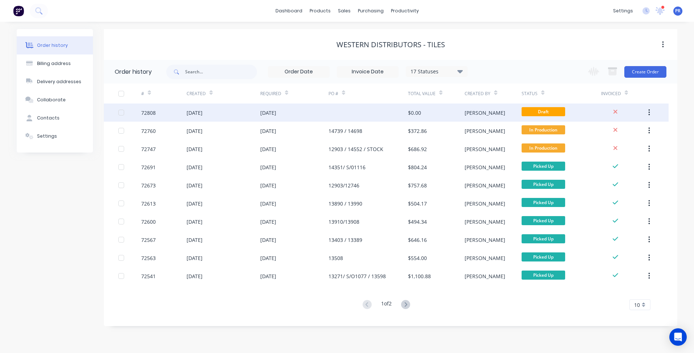
click at [257, 112] on div "[DATE]" at bounding box center [223, 112] width 74 height 18
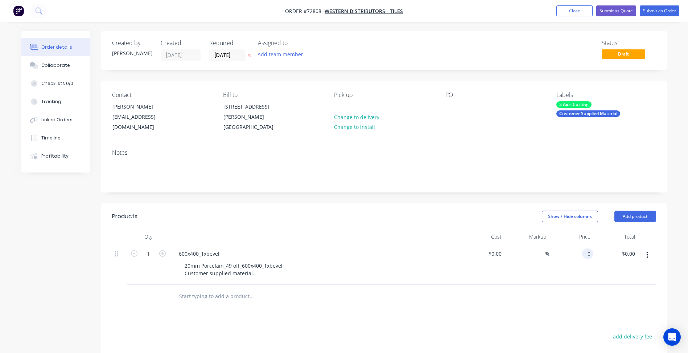
click at [580, 252] on div "0 0" at bounding box center [571, 264] width 45 height 41
paste input "8.39"
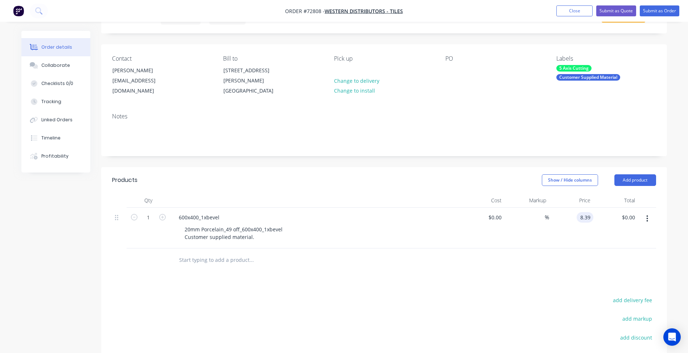
type input "$8.39"
click at [648, 219] on icon "button" at bounding box center [647, 218] width 2 height 8
click at [620, 249] on div "Duplicate" at bounding box center [622, 252] width 56 height 11
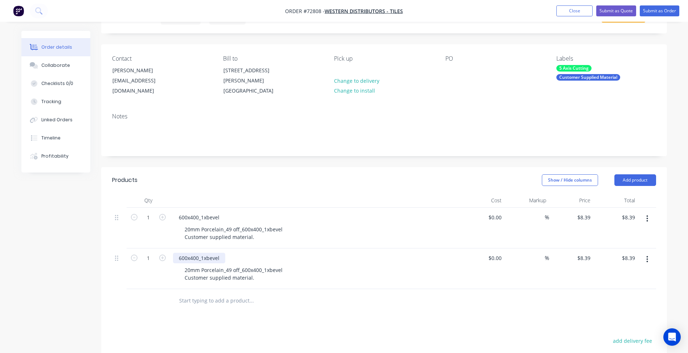
click at [193, 258] on div "600x400_1xbevel" at bounding box center [199, 257] width 52 height 11
click at [218, 272] on div "20mm Porcelain_49 off_600x400_1xbevel Customer supplied material." at bounding box center [234, 273] width 110 height 18
click at [260, 270] on div "20mm Porcelain_49 off_600x400_1xbevel Customer supplied material." at bounding box center [234, 273] width 110 height 18
click at [645, 257] on button "button" at bounding box center [647, 258] width 17 height 13
click at [600, 293] on div "Duplicate" at bounding box center [622, 292] width 56 height 11
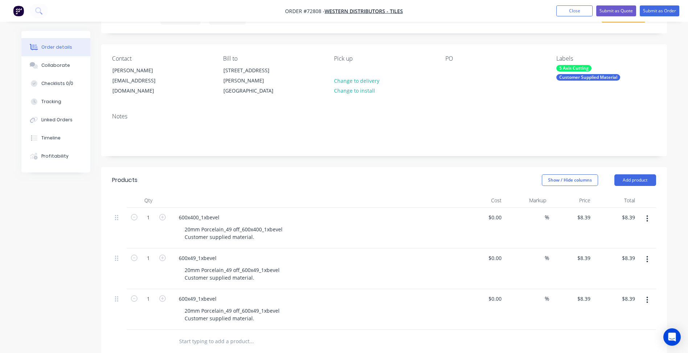
scroll to position [145, 0]
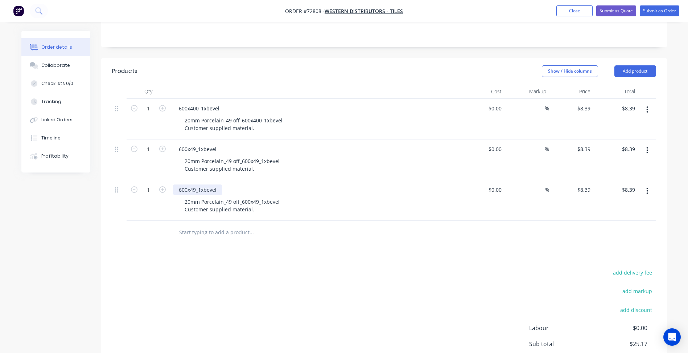
click at [194, 189] on div "600x49_1xbevel" at bounding box center [197, 189] width 49 height 11
click at [190, 198] on div "20mm Porcelain_49 off_600x49_1xbevel Customer supplied material." at bounding box center [232, 205] width 107 height 18
drag, startPoint x: 186, startPoint y: 202, endPoint x: 200, endPoint y: 203, distance: 13.1
click at [187, 202] on div "20mm Porcelain_49 off_600x49_1xbevel Customer supplied material." at bounding box center [232, 205] width 107 height 18
click at [231, 202] on div "8mm Porcelain_49 off_600x49_1xbevel Customer supplied material." at bounding box center [231, 205] width 104 height 18
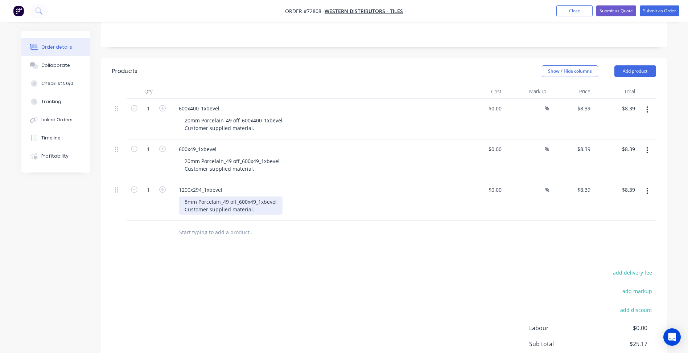
click at [228, 202] on div "8mm Porcelain_49 off_600x49_1xbevel Customer supplied material." at bounding box center [231, 205] width 104 height 18
click at [239, 202] on div "8mm Porcelain_36 off_600x49_1xbevel Customer supplied material." at bounding box center [231, 205] width 104 height 18
click at [254, 210] on div "8mm Porcelain_36 off_1200x294_1xbevel Customer supplied material." at bounding box center [234, 205] width 110 height 18
click at [582, 186] on input "8.39" at bounding box center [587, 189] width 14 height 11
type input "$8.99"
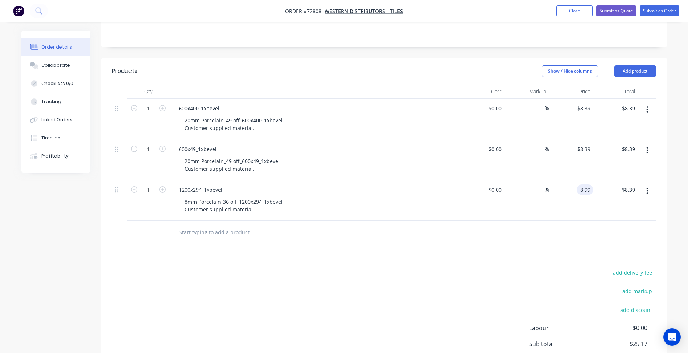
type input "$8.99"
click at [393, 271] on div "add delivery fee add markup add discount Labour $0.00 Sub total $25.77 Margin $…" at bounding box center [384, 337] width 544 height 140
click at [648, 190] on icon "button" at bounding box center [647, 191] width 1 height 7
click at [631, 225] on div "Duplicate" at bounding box center [622, 224] width 56 height 11
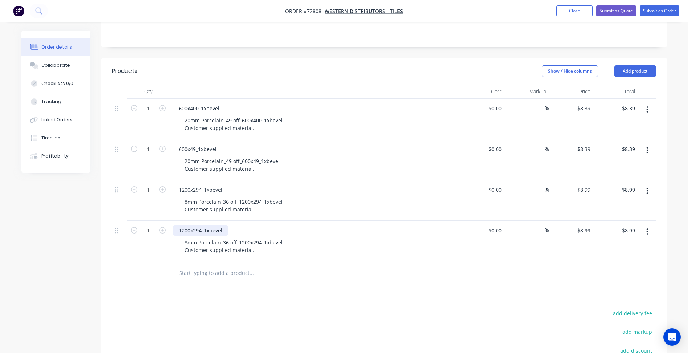
click at [203, 231] on div "1200x294_1xbevel" at bounding box center [200, 230] width 55 height 11
drag, startPoint x: 151, startPoint y: 108, endPoint x: 14, endPoint y: 131, distance: 139.3
click at [151, 108] on input "1" at bounding box center [148, 108] width 19 height 11
click at [152, 106] on input "1" at bounding box center [148, 108] width 19 height 11
drag, startPoint x: 151, startPoint y: 106, endPoint x: 41, endPoint y: 93, distance: 111.1
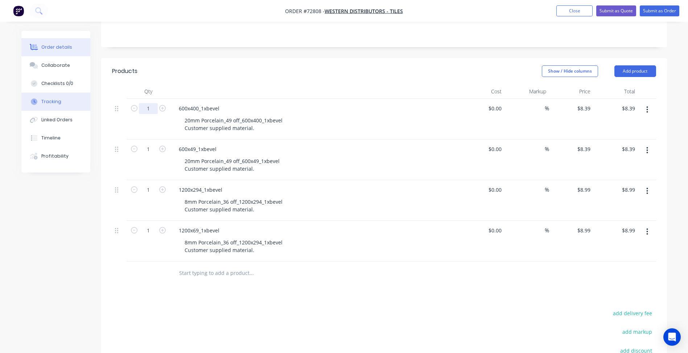
click at [44, 93] on div "Order details Collaborate Checklists 0/0 Tracking Linked Orders Timeline Profit…" at bounding box center [344, 178] width 660 height 584
type input "49"
type input "$411.11"
click at [148, 114] on input "1" at bounding box center [148, 108] width 19 height 11
type input "49"
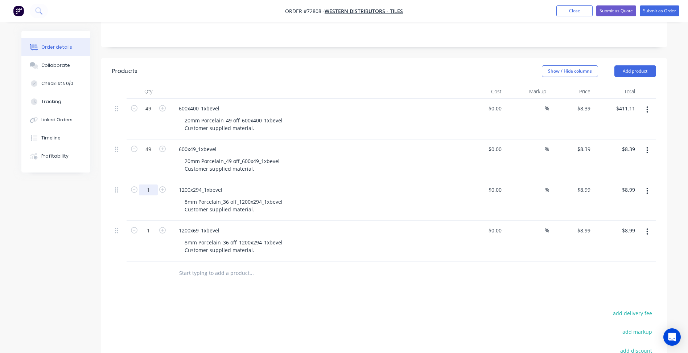
type input "$411.11"
click at [152, 114] on input "1" at bounding box center [148, 108] width 19 height 11
type input "36"
type input "$323.64"
click at [147, 114] on input "1" at bounding box center [148, 108] width 19 height 11
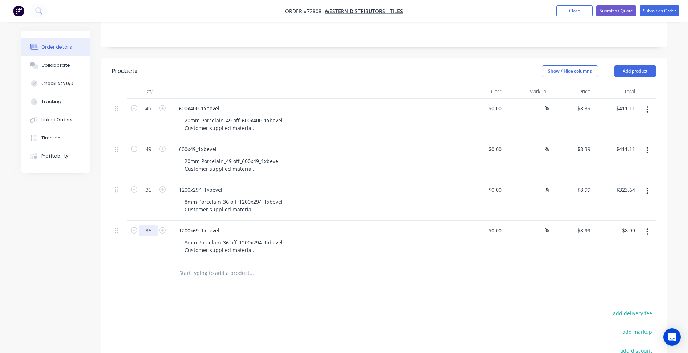
type input "36"
type input "$323.64"
drag, startPoint x: 204, startPoint y: 302, endPoint x: 229, endPoint y: 284, distance: 30.5
click at [204, 302] on div "Products Show / Hide columns Add product Qty Cost Markup Price Total 49 600x400…" at bounding box center [384, 258] width 566 height 401
click at [254, 243] on div "8mm Porcelain_36 off_1200x294_1xbevel Customer supplied material." at bounding box center [234, 246] width 110 height 18
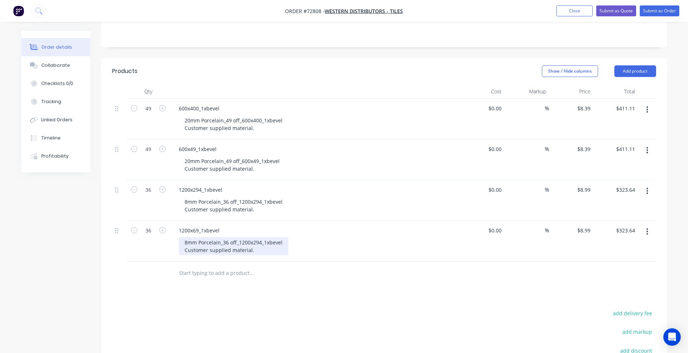
click at [260, 242] on div "8mm Porcelain_36 off_1200x294_1xbevel Customer supplied material." at bounding box center [234, 246] width 110 height 18
click at [645, 61] on header "Products Show / Hide columns Add product" at bounding box center [384, 71] width 566 height 26
click at [641, 70] on button "Add product" at bounding box center [636, 71] width 42 height 12
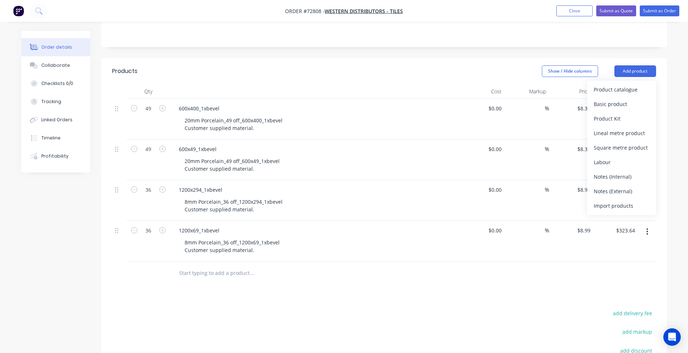
click at [591, 85] on button "Product catalogue" at bounding box center [621, 89] width 69 height 15
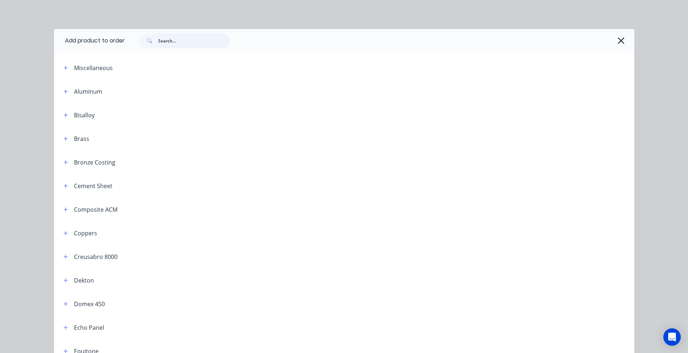
click at [190, 36] on input "text" at bounding box center [194, 40] width 72 height 15
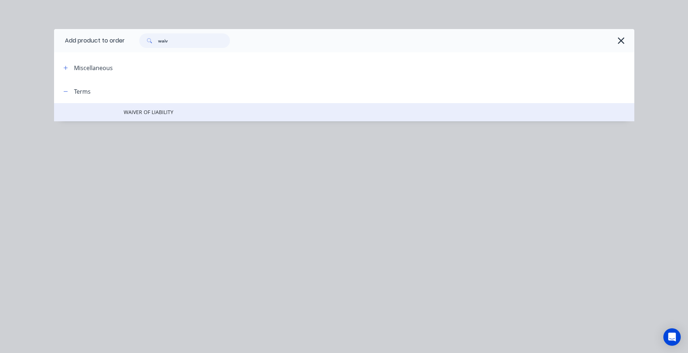
type input "waiv"
click at [164, 115] on span "WAIVER OF LIABILITY" at bounding box center [328, 112] width 408 height 8
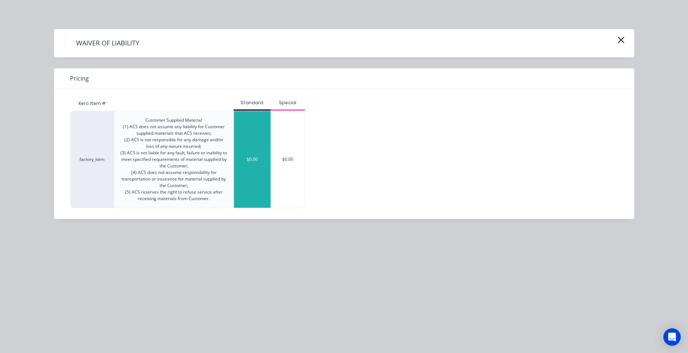
click at [249, 142] on div "$0.00" at bounding box center [252, 159] width 37 height 96
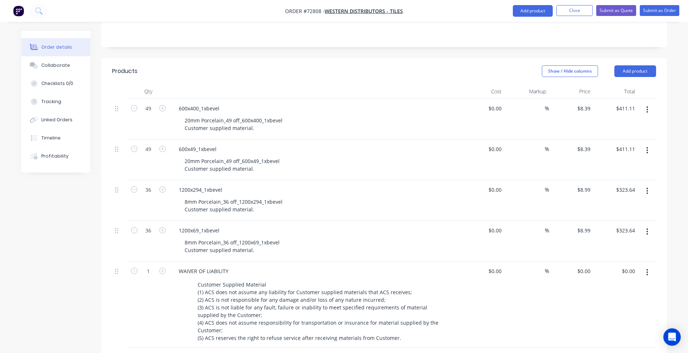
scroll to position [254, 0]
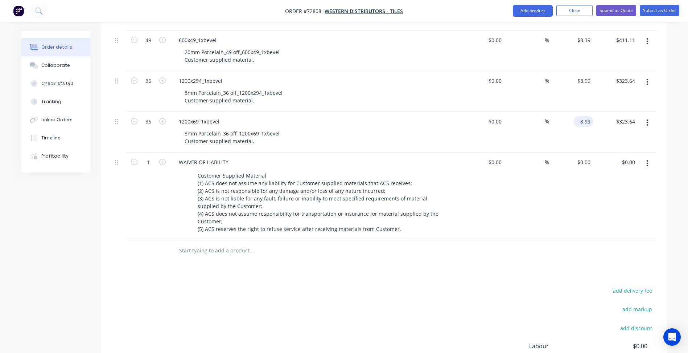
click at [585, 122] on input "8.99" at bounding box center [585, 121] width 17 height 11
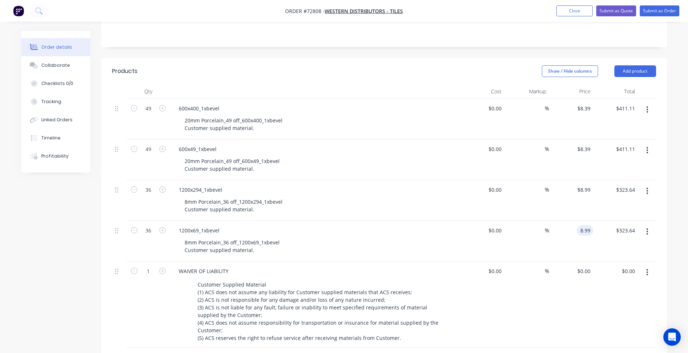
type input "$8.99"
click at [456, 74] on div "Show / Hide columns Add product" at bounding box center [441, 71] width 428 height 12
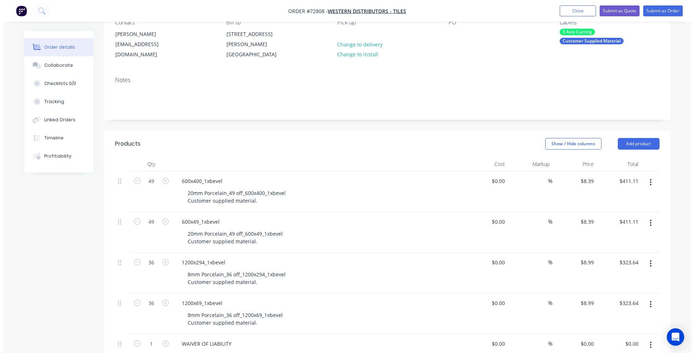
scroll to position [0, 0]
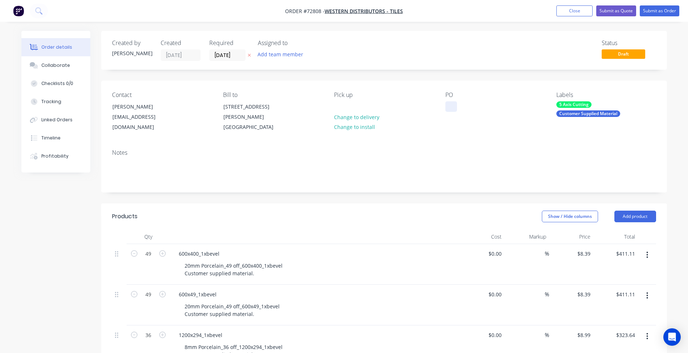
click at [453, 109] on div at bounding box center [451, 106] width 12 height 11
click at [453, 105] on div at bounding box center [451, 106] width 12 height 11
click at [369, 63] on div "Created by Patrick Created 02/09/25 Required 09/09/25 Assigned to Add team memb…" at bounding box center [384, 50] width 566 height 39
click at [677, 11] on button "Submit as Order" at bounding box center [660, 10] width 40 height 11
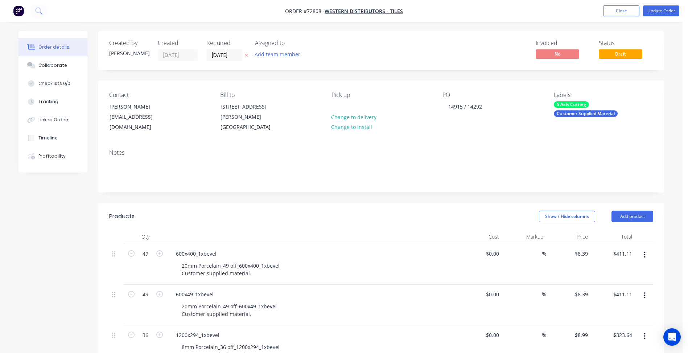
click at [668, 10] on div "Product has no price A product on this order contains no price. Submit anyway C…" at bounding box center [344, 176] width 688 height 353
click at [615, 8] on button "Close" at bounding box center [621, 10] width 36 height 11
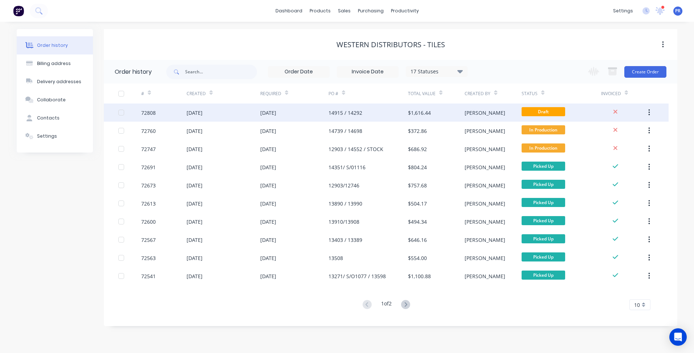
click at [539, 113] on span "Draft" at bounding box center [543, 111] width 44 height 9
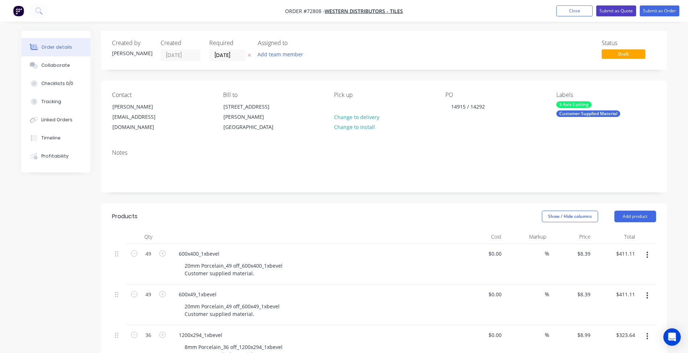
click at [620, 11] on button "Submit as Quote" at bounding box center [616, 10] width 40 height 11
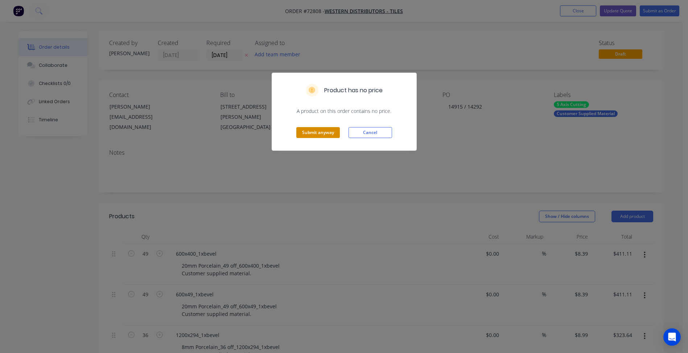
click at [320, 133] on button "Submit anyway" at bounding box center [318, 132] width 44 height 11
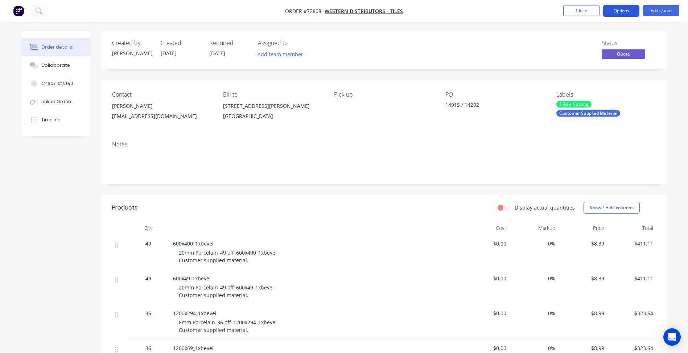
click at [617, 15] on button "Options" at bounding box center [621, 11] width 36 height 12
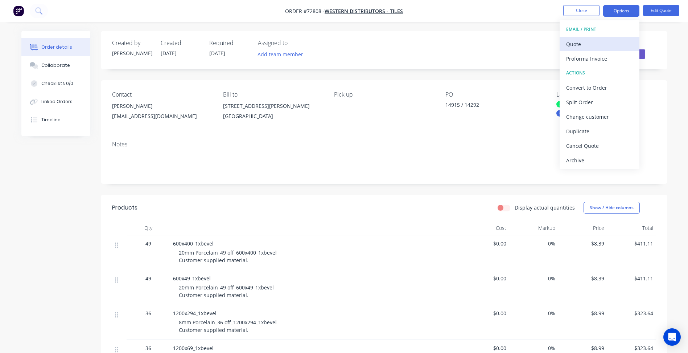
click at [577, 45] on div "Quote" at bounding box center [599, 44] width 67 height 11
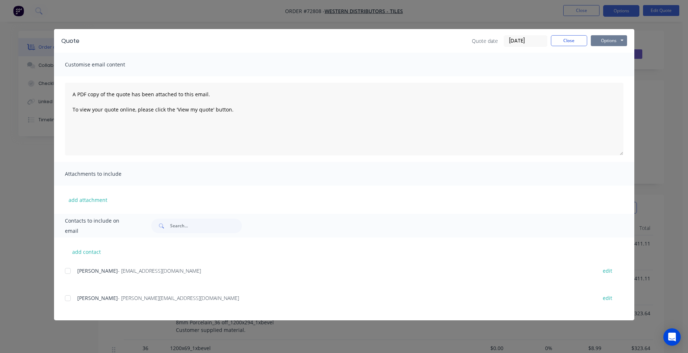
click at [618, 41] on button "Options" at bounding box center [609, 40] width 36 height 11
drag, startPoint x: 606, startPoint y: 66, endPoint x: 609, endPoint y: 52, distance: 15.0
click at [609, 52] on div "Preview Print Email" at bounding box center [614, 66] width 46 height 36
click at [609, 52] on button "Preview" at bounding box center [614, 54] width 46 height 12
drag, startPoint x: 574, startPoint y: 44, endPoint x: 577, endPoint y: 15, distance: 28.8
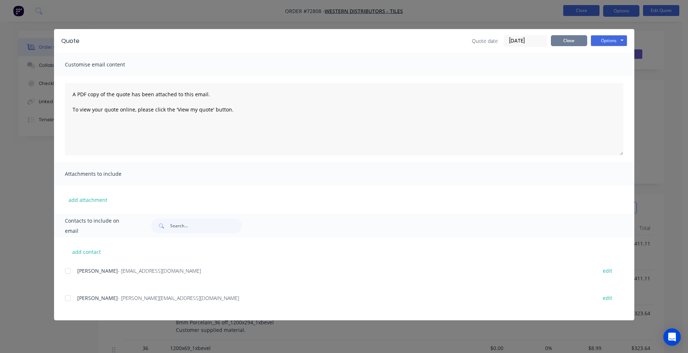
click at [574, 43] on button "Close" at bounding box center [569, 40] width 36 height 11
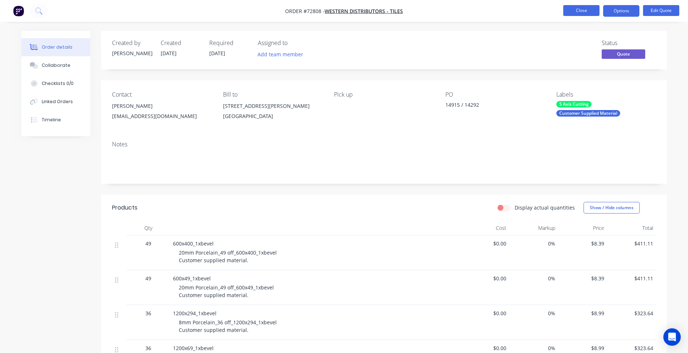
click at [577, 15] on button "Close" at bounding box center [581, 10] width 36 height 11
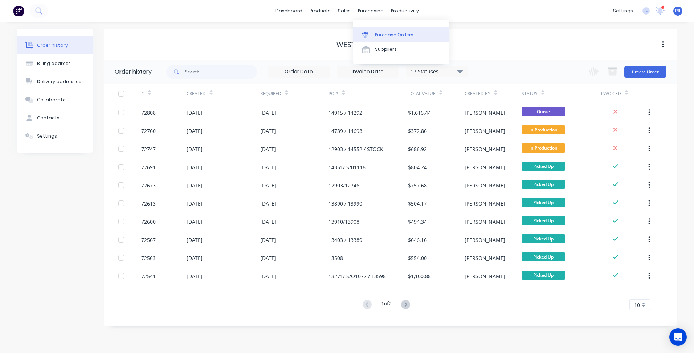
click at [396, 32] on div "Purchase Orders" at bounding box center [394, 35] width 38 height 7
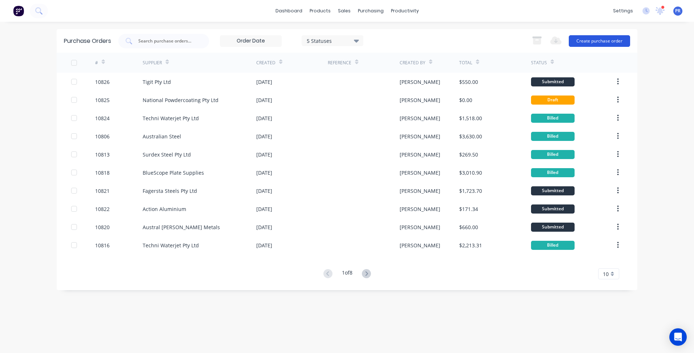
click at [612, 40] on button "Create purchase order" at bounding box center [598, 41] width 61 height 12
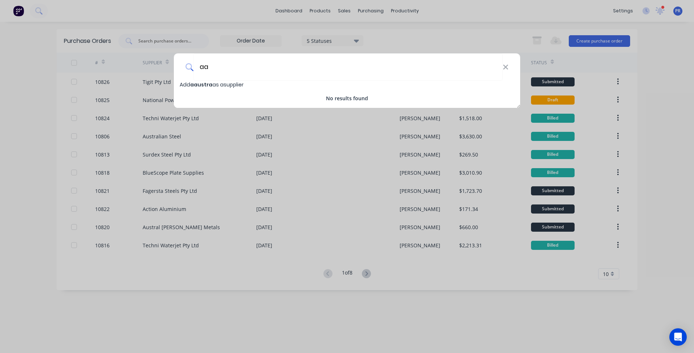
type input "a"
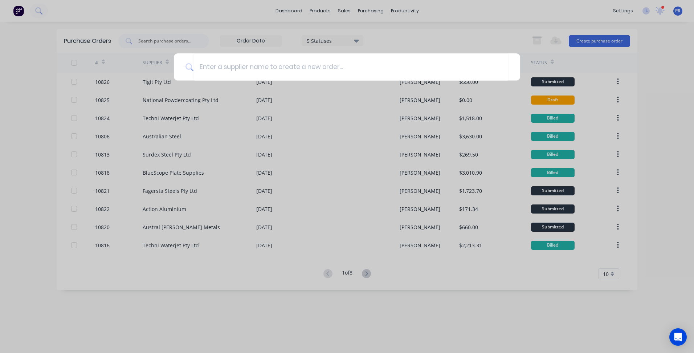
click at [449, 32] on div at bounding box center [347, 176] width 694 height 353
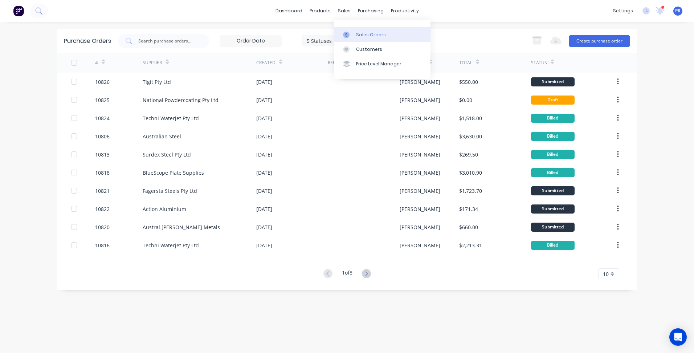
click at [363, 29] on link "Sales Orders" at bounding box center [382, 34] width 96 height 15
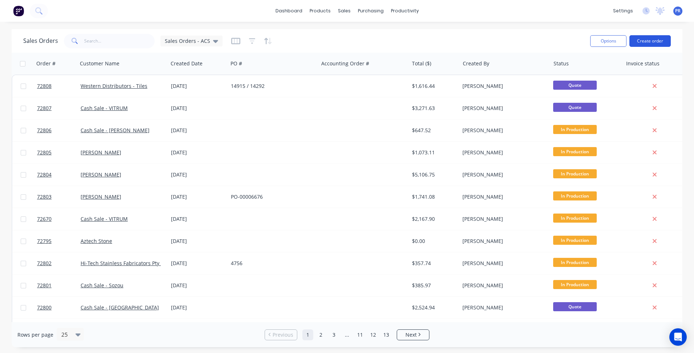
click at [640, 44] on button "Create order" at bounding box center [649, 41] width 41 height 12
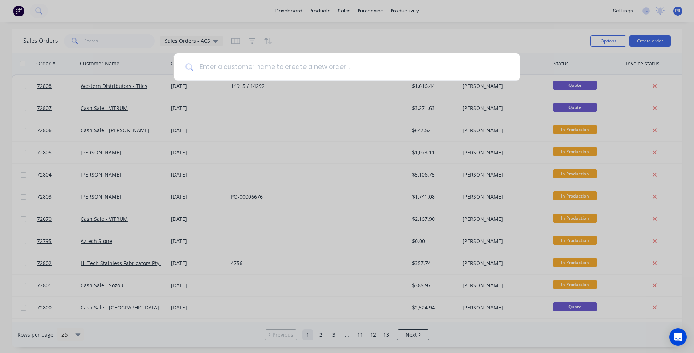
click at [258, 65] on input at bounding box center [350, 66] width 315 height 27
type input "w"
type input "a"
click at [371, 48] on div at bounding box center [347, 176] width 694 height 353
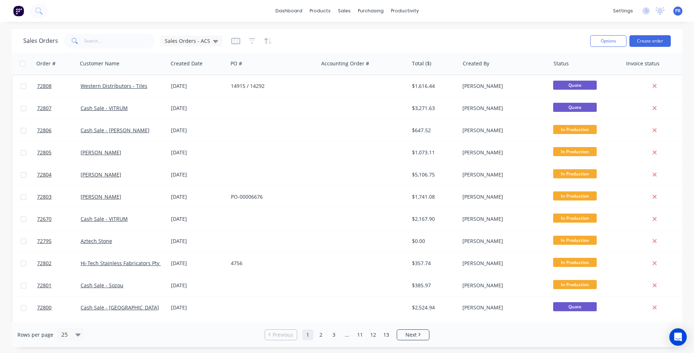
click at [372, 19] on div "dashboard products sales purchasing productivity dashboard products Product Cat…" at bounding box center [347, 11] width 694 height 22
click at [346, 9] on div "sales" at bounding box center [344, 10] width 20 height 11
click at [371, 41] on link "Sales Orders" at bounding box center [382, 34] width 96 height 15
click at [107, 41] on input "text" at bounding box center [119, 41] width 71 height 15
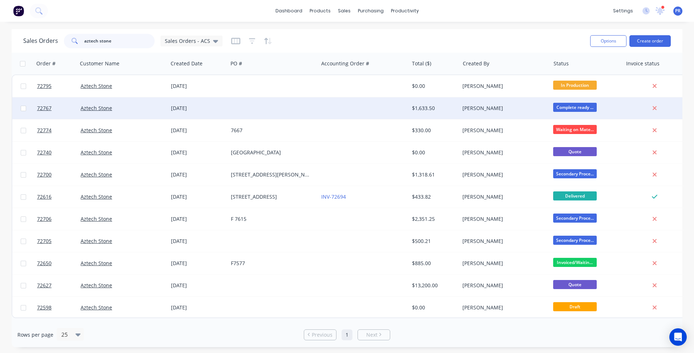
type input "aztech stone"
click at [237, 105] on div at bounding box center [273, 108] width 90 height 22
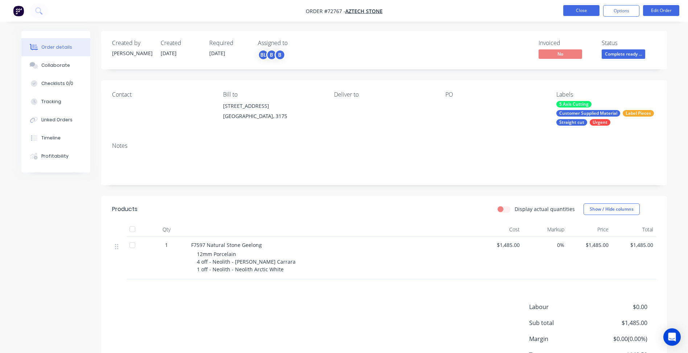
click at [585, 12] on button "Close" at bounding box center [581, 10] width 36 height 11
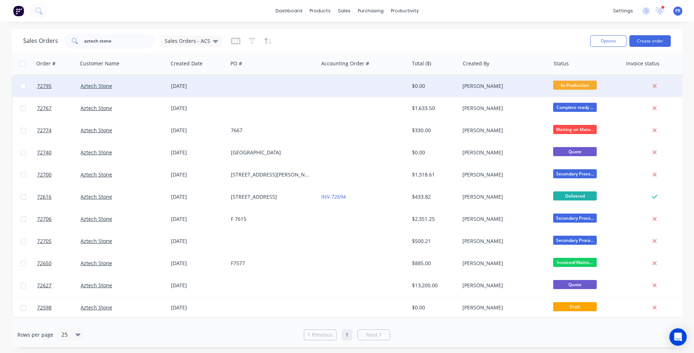
click at [251, 85] on div at bounding box center [273, 86] width 90 height 22
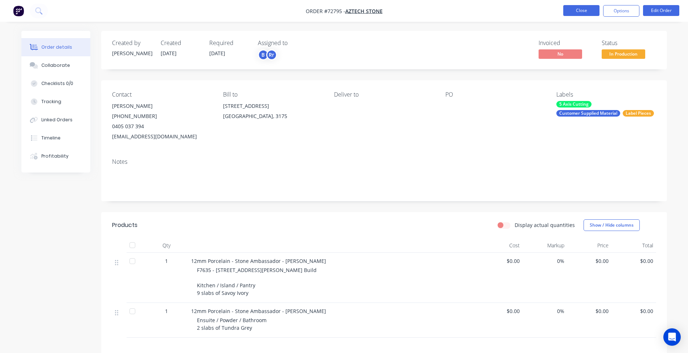
click at [581, 12] on button "Close" at bounding box center [581, 10] width 36 height 11
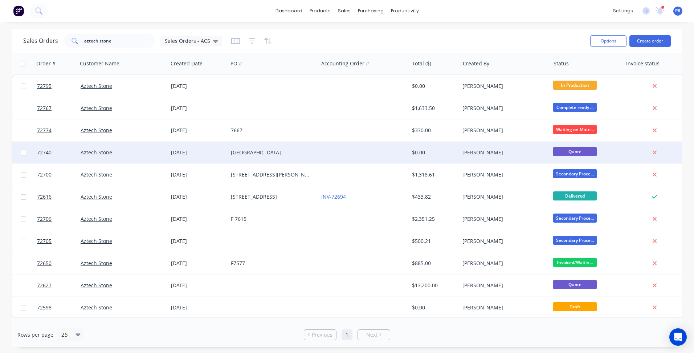
click at [266, 157] on div "Surf Coast Resort" at bounding box center [273, 152] width 90 height 22
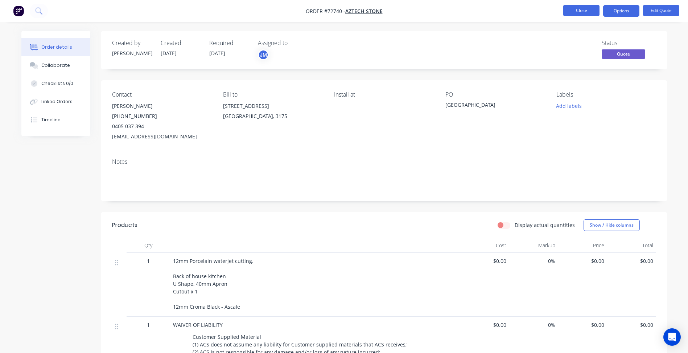
click at [579, 14] on button "Close" at bounding box center [581, 10] width 36 height 11
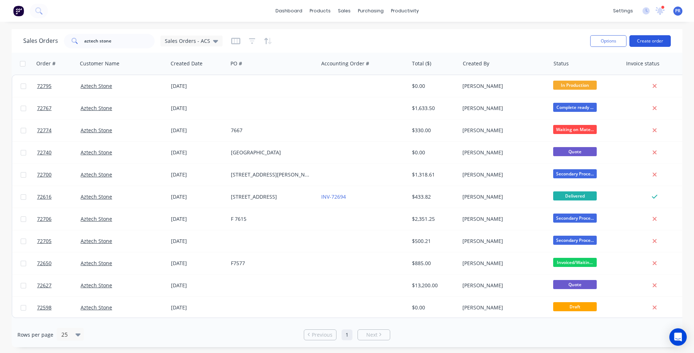
click at [646, 40] on button "Create order" at bounding box center [649, 41] width 41 height 12
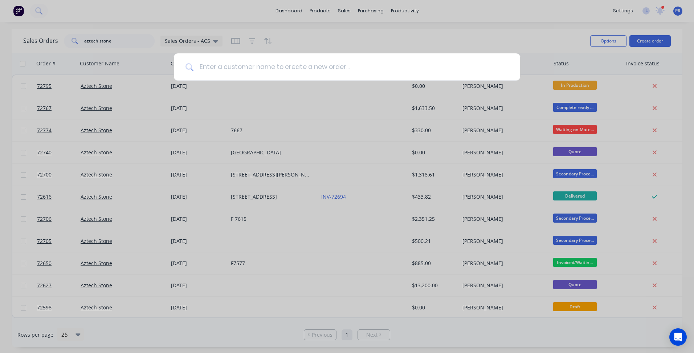
click at [248, 69] on input at bounding box center [350, 66] width 315 height 27
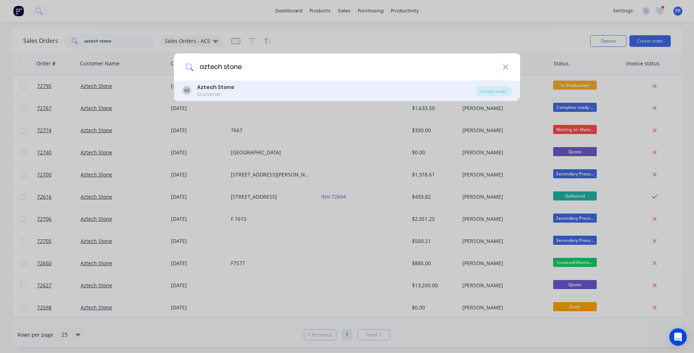
type input "aztech stone"
click at [243, 89] on div "AS Aztech Stone Customer" at bounding box center [328, 90] width 293 height 14
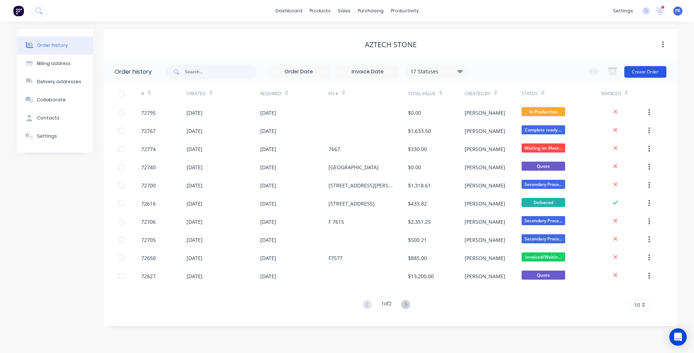
click at [657, 73] on button "Create Order" at bounding box center [645, 72] width 42 height 12
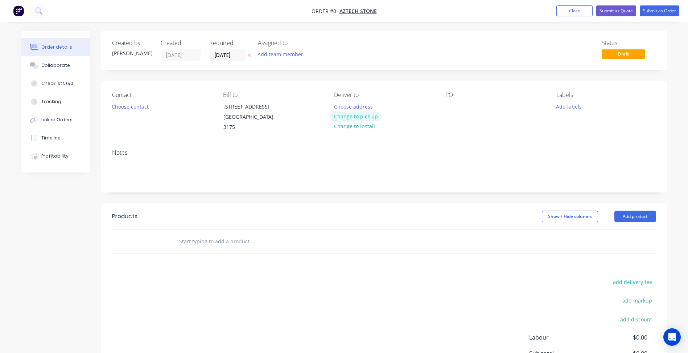
click at [368, 118] on button "Change to pick up" at bounding box center [356, 116] width 52 height 10
click at [448, 107] on div at bounding box center [451, 106] width 12 height 11
click at [301, 56] on button "Add team member" at bounding box center [280, 54] width 53 height 10
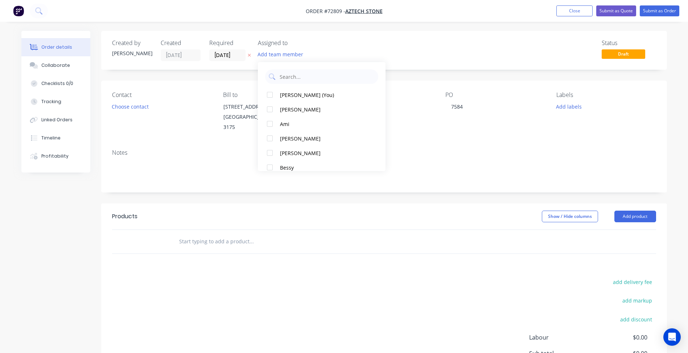
click at [325, 210] on div "Created by Patrick Created 02/09/25 Required 02/09/25 Assigned to Add team memb…" at bounding box center [384, 229] width 566 height 397
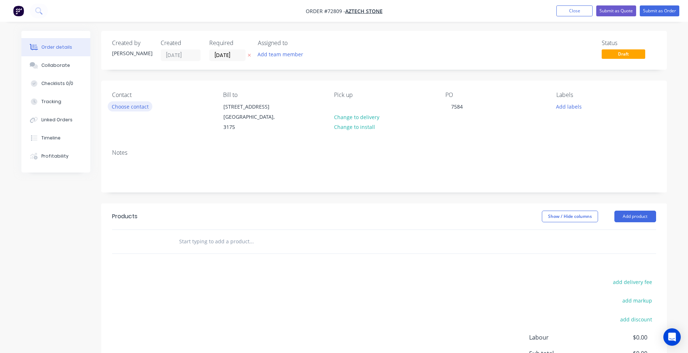
click at [133, 104] on button "Choose contact" at bounding box center [130, 106] width 45 height 10
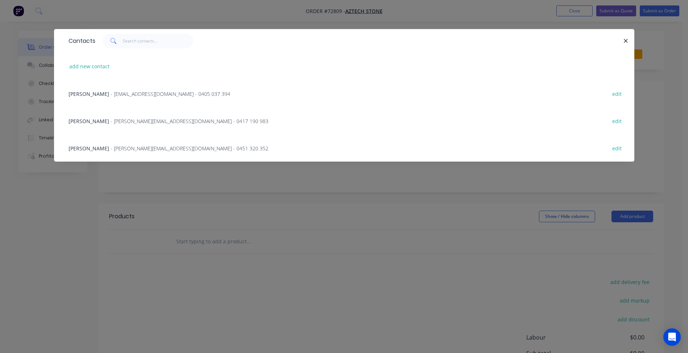
click at [113, 146] on span "- Jim@aztechstone.com.au - 0451 320 352" at bounding box center [190, 148] width 158 height 7
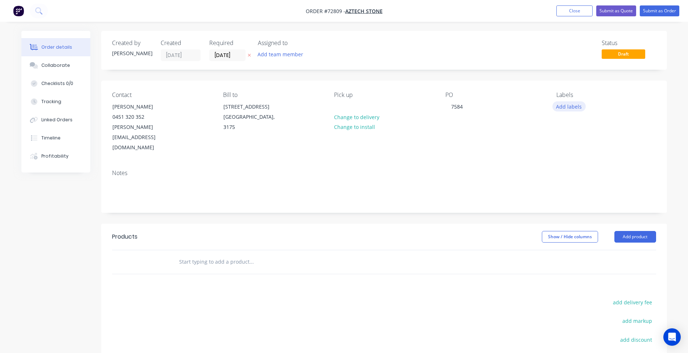
click at [569, 103] on button "Add labels" at bounding box center [569, 106] width 33 height 10
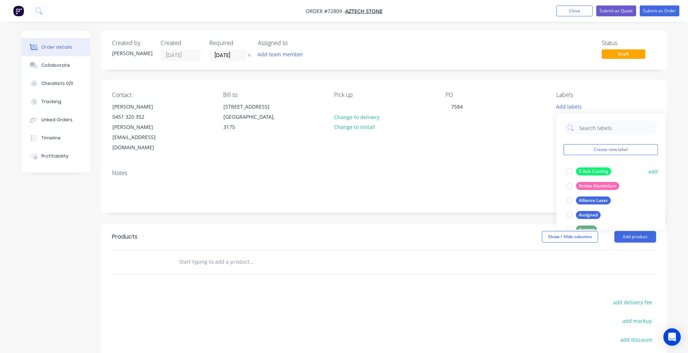
click at [568, 171] on div at bounding box center [569, 171] width 15 height 15
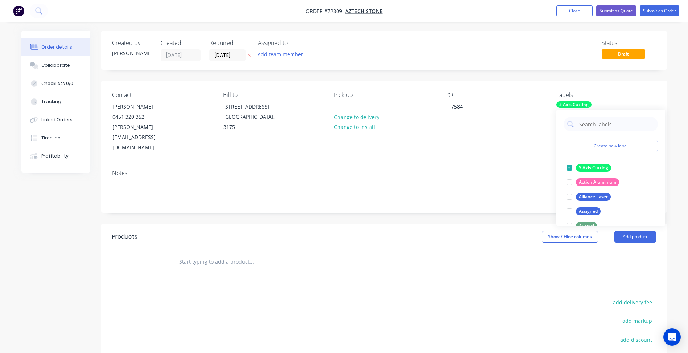
click at [567, 103] on div "5 Axis Cutting" at bounding box center [574, 104] width 35 height 7
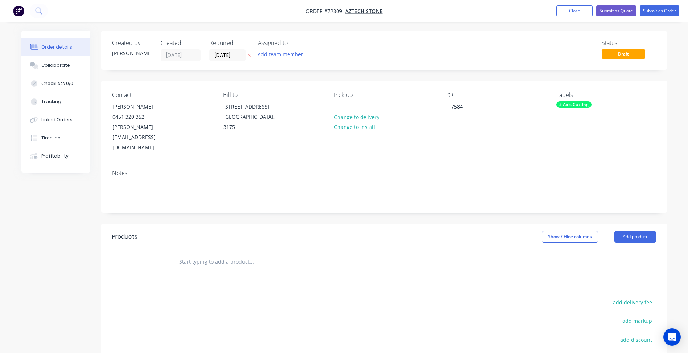
click at [574, 103] on div "5 Axis Cutting" at bounding box center [574, 104] width 35 height 7
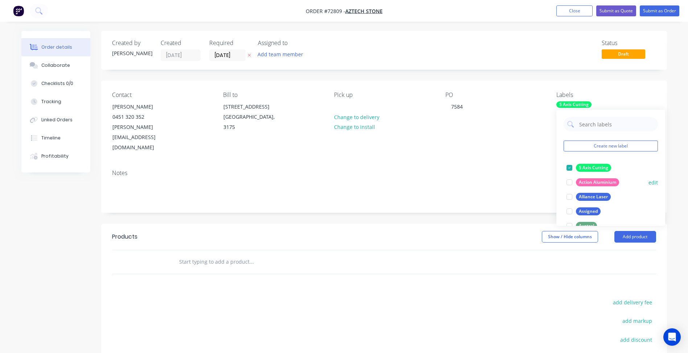
scroll to position [73, 0]
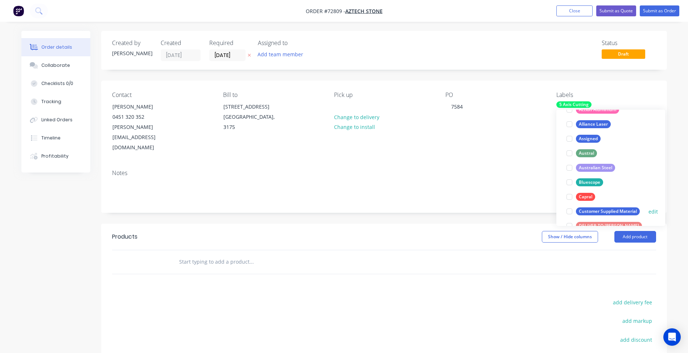
click at [568, 211] on div at bounding box center [569, 211] width 15 height 15
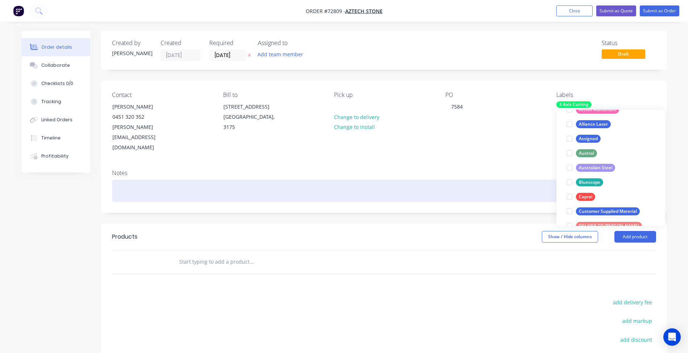
scroll to position [0, 0]
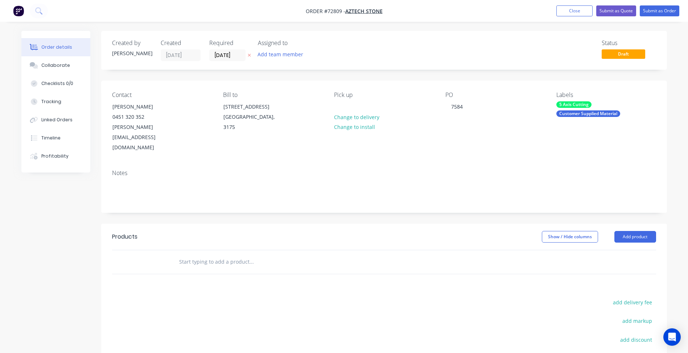
click at [471, 167] on div "Notes" at bounding box center [384, 188] width 566 height 49
click at [627, 231] on button "Add product" at bounding box center [636, 237] width 42 height 12
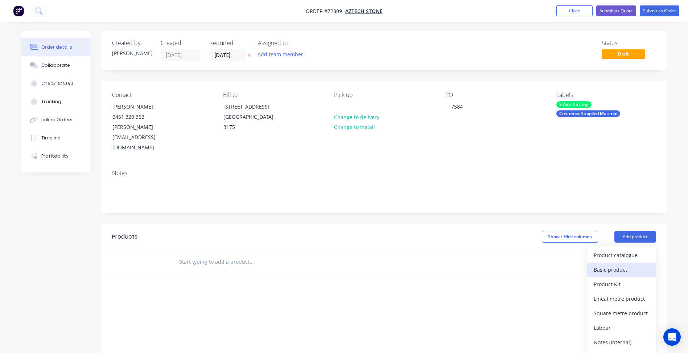
click at [606, 264] on div "Basic product" at bounding box center [622, 269] width 56 height 11
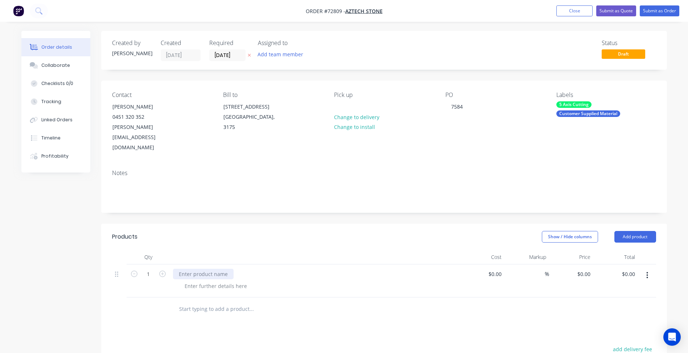
click at [230, 268] on div at bounding box center [203, 273] width 61 height 11
click at [332, 20] on nav "Order #72809 - Aztech Stone Add product Close Submit as Quote Submit as Order" at bounding box center [344, 11] width 688 height 22
click at [334, 9] on span "Order #72809 -" at bounding box center [326, 11] width 40 height 7
copy span "72809"
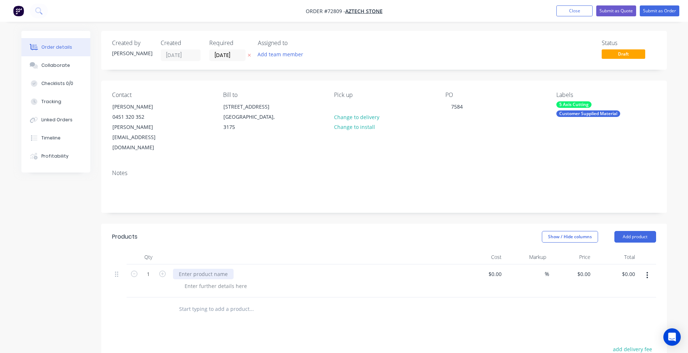
click at [203, 268] on div at bounding box center [203, 273] width 61 height 11
click at [197, 268] on div at bounding box center [203, 273] width 61 height 11
paste div
click at [205, 280] on div at bounding box center [216, 285] width 74 height 11
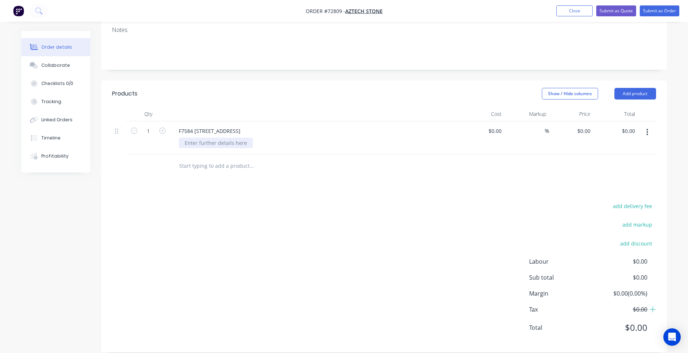
click at [211, 137] on div at bounding box center [216, 142] width 74 height 11
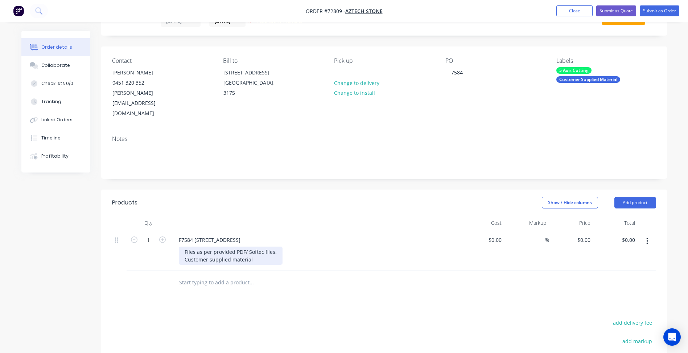
scroll to position [70, 0]
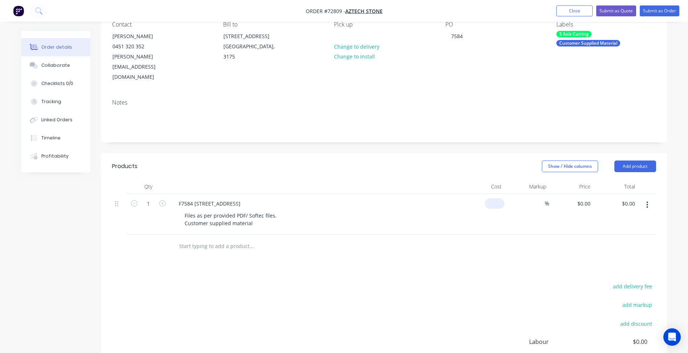
click at [492, 194] on div "$0.00" at bounding box center [482, 214] width 45 height 41
type input "$0.00"
click at [259, 212] on div "Files as per provided PDF/ Softec files. Customer supplied material" at bounding box center [231, 219] width 104 height 18
click at [258, 212] on div "Files as per provided PDF/ Softec files. Customer supplied material" at bounding box center [231, 219] width 104 height 18
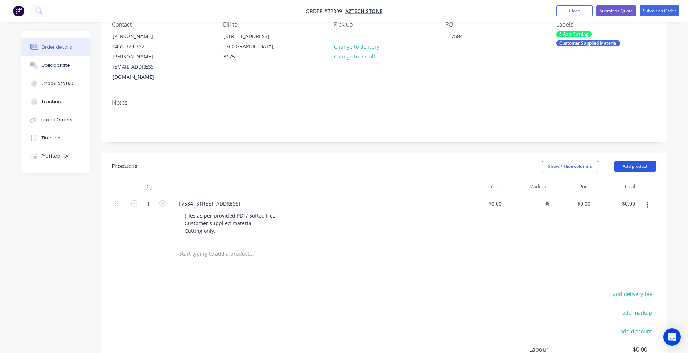
click at [642, 160] on button "Add product" at bounding box center [636, 166] width 42 height 12
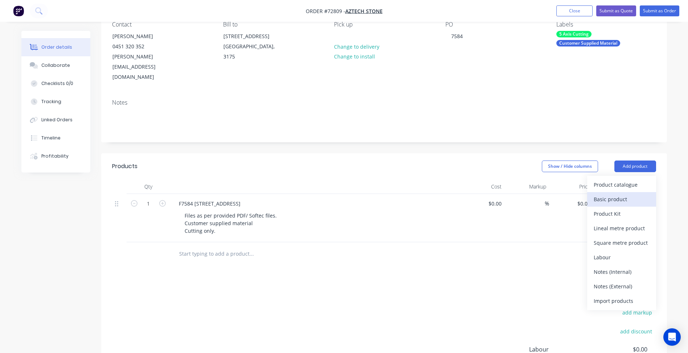
click at [623, 192] on button "Basic product" at bounding box center [621, 199] width 69 height 15
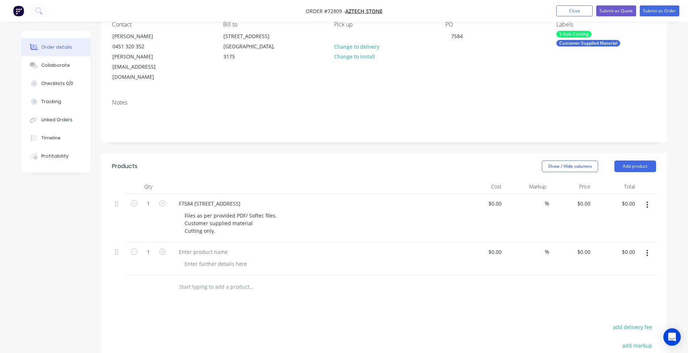
click at [645, 246] on button "button" at bounding box center [647, 252] width 17 height 13
click at [611, 310] on div "Delete" at bounding box center [622, 315] width 56 height 11
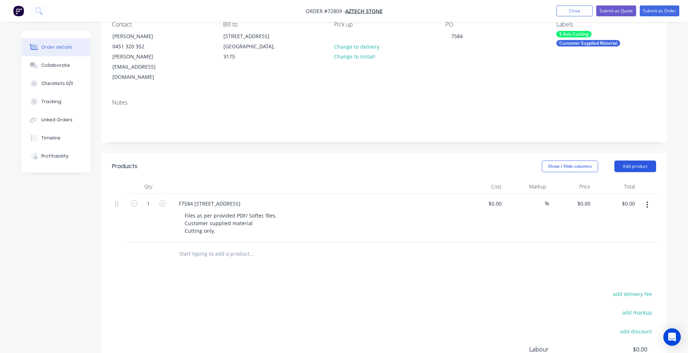
click at [635, 160] on button "Add product" at bounding box center [636, 166] width 42 height 12
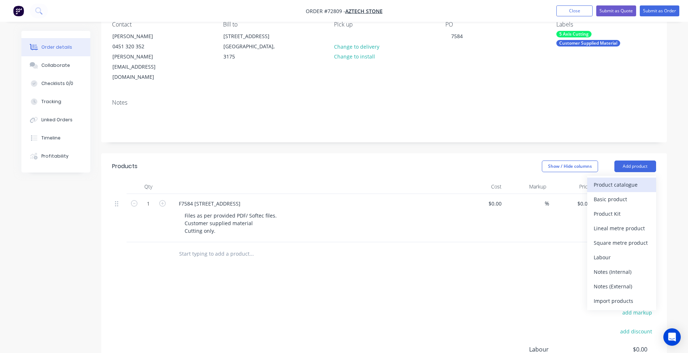
click at [627, 179] on div "Product catalogue" at bounding box center [622, 184] width 56 height 11
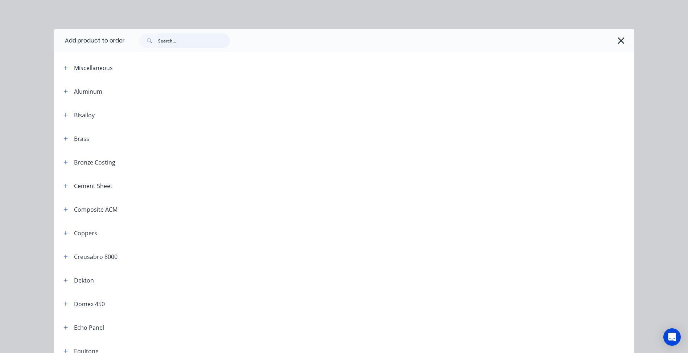
click at [185, 42] on input "text" at bounding box center [194, 40] width 72 height 15
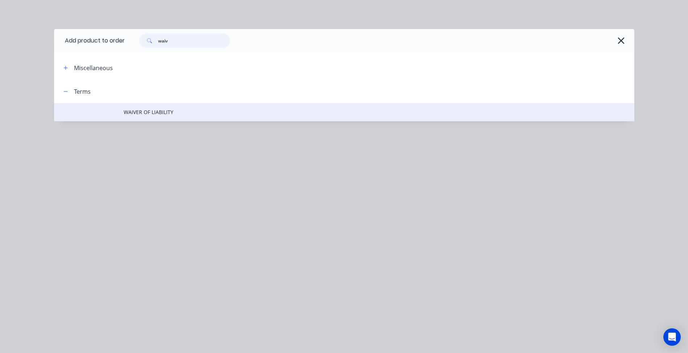
type input "waiv"
click at [163, 116] on td "WAIVER OF LIABILITY" at bounding box center [379, 112] width 511 height 18
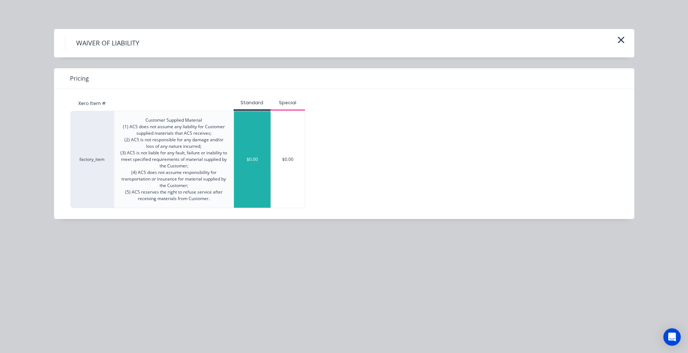
click at [256, 138] on div "$0.00" at bounding box center [252, 159] width 37 height 96
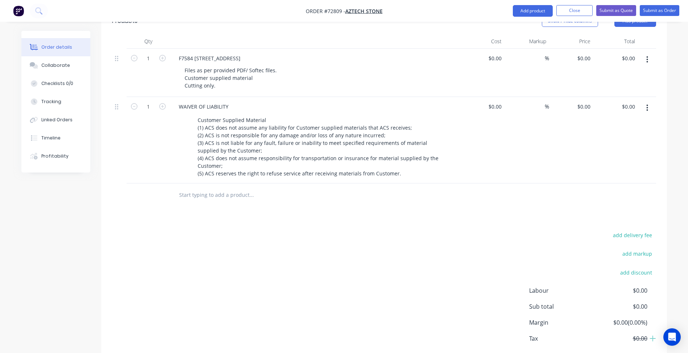
scroll to position [245, 0]
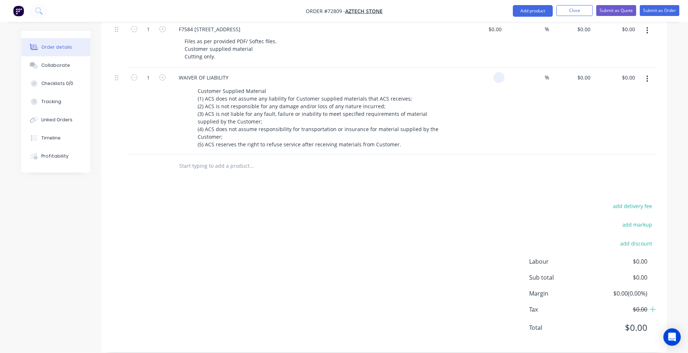
click at [493, 72] on div at bounding box center [498, 77] width 11 height 11
type input "$0.00"
click at [589, 72] on input "0" at bounding box center [585, 77] width 17 height 11
type input "$2,898.75"
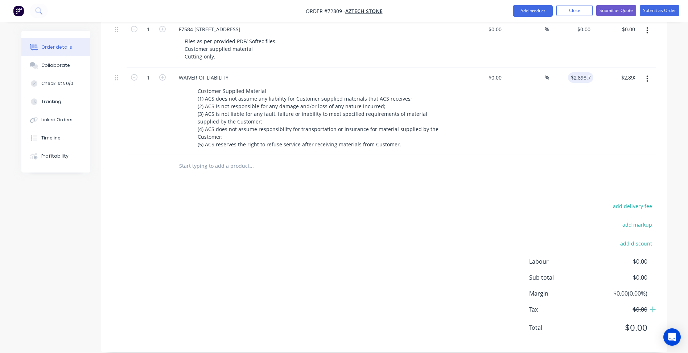
click at [399, 201] on div "add delivery fee add markup add discount Labour $0.00 Sub total $0.00 Margin $0…" at bounding box center [384, 271] width 544 height 140
click at [649, 10] on button "Submit as Order" at bounding box center [660, 10] width 40 height 11
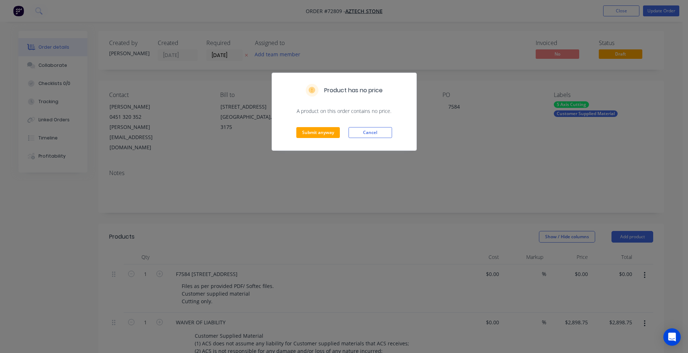
click at [337, 138] on div "Submit anyway Cancel" at bounding box center [344, 133] width 144 height 36
click at [332, 134] on button "Submit anyway" at bounding box center [318, 132] width 44 height 11
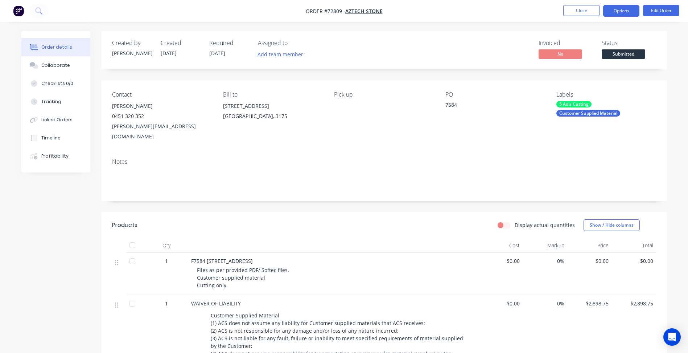
click at [624, 11] on button "Options" at bounding box center [621, 11] width 36 height 12
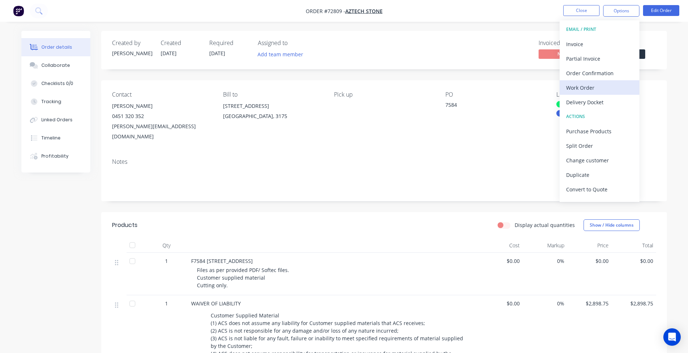
click at [578, 87] on div "Work Order" at bounding box center [599, 87] width 67 height 11
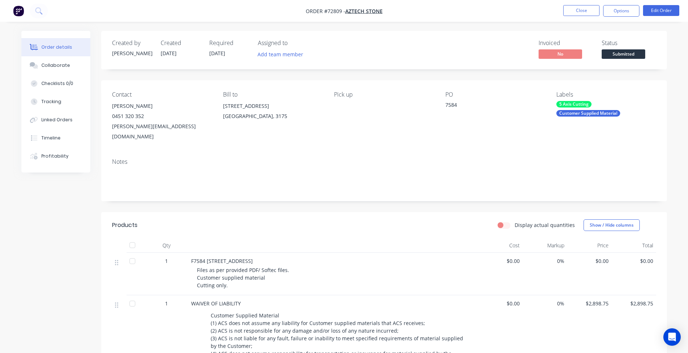
click at [496, 41] on div "Invoiced No Status Submitted" at bounding box center [493, 50] width 326 height 21
click at [644, 54] on span "Submitted" at bounding box center [624, 53] width 44 height 9
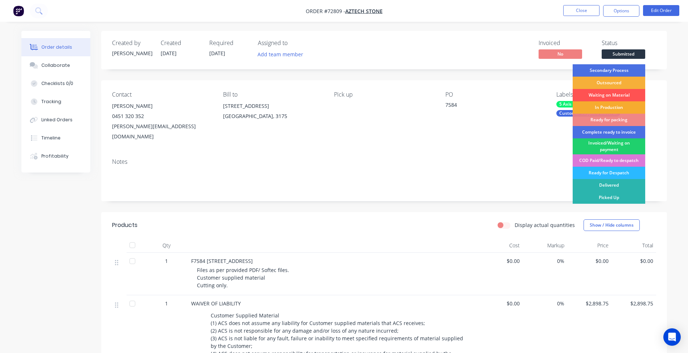
click at [603, 106] on div "In Production" at bounding box center [609, 107] width 73 height 12
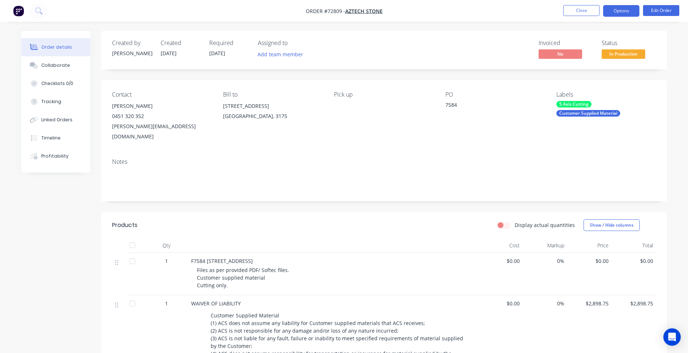
click at [619, 11] on button "Options" at bounding box center [621, 11] width 36 height 12
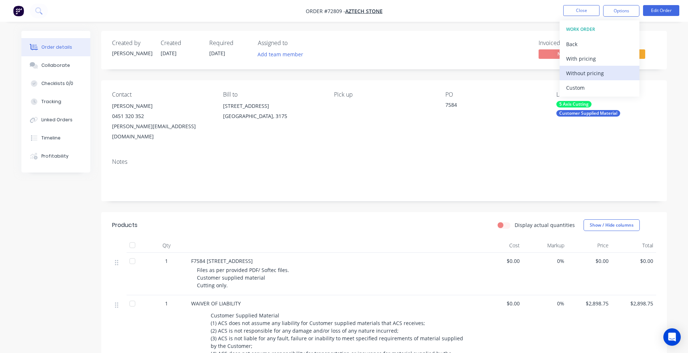
click at [592, 75] on div "Without pricing" at bounding box center [599, 73] width 67 height 11
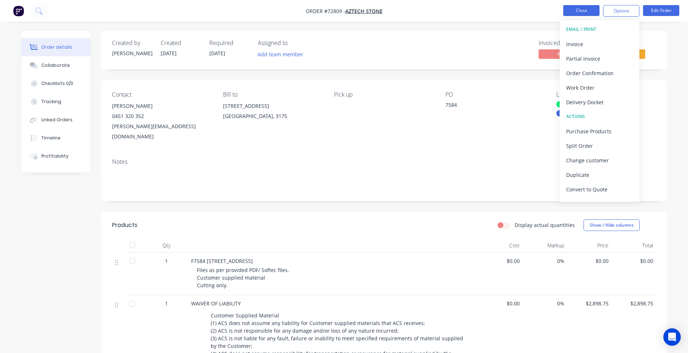
click at [584, 9] on button "Close" at bounding box center [581, 10] width 36 height 11
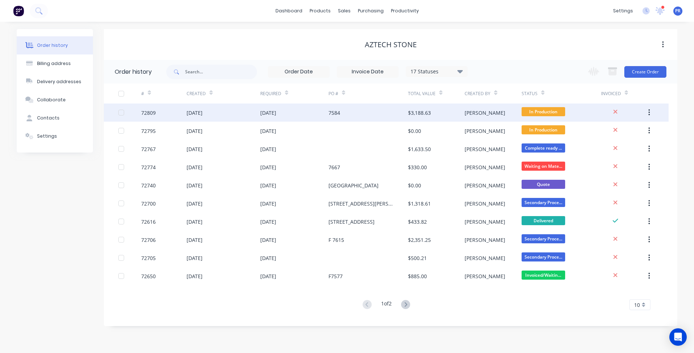
click at [338, 112] on div "7584" at bounding box center [334, 113] width 12 height 8
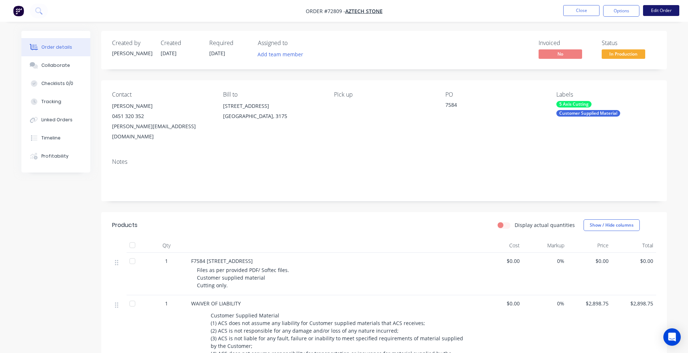
click at [658, 13] on button "Edit Order" at bounding box center [661, 10] width 36 height 11
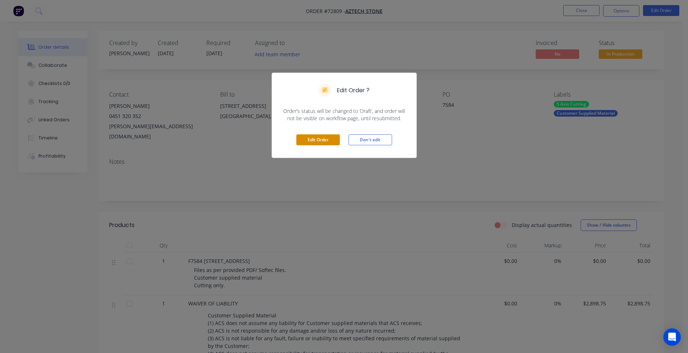
click at [314, 142] on button "Edit Order" at bounding box center [318, 139] width 44 height 11
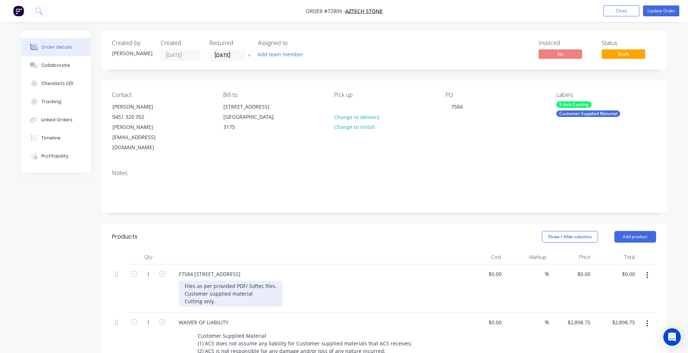
click at [185, 280] on div "Files as per provided PDF/ Softec files. Customer supplied material Cutting onl…" at bounding box center [231, 293] width 104 height 26
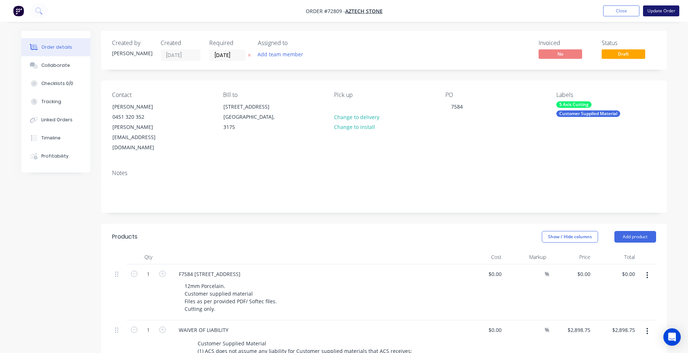
click at [655, 14] on button "Update Order" at bounding box center [661, 10] width 36 height 11
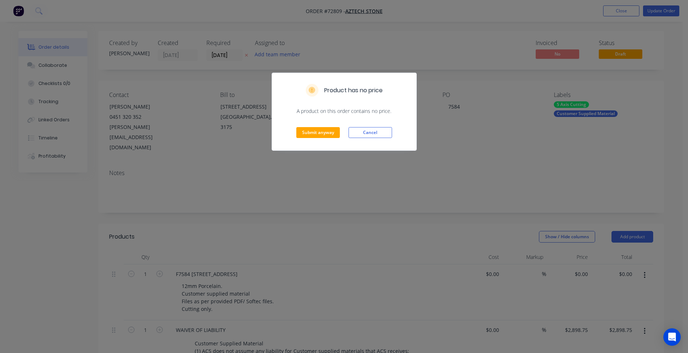
click at [320, 126] on div "Submit anyway Cancel" at bounding box center [344, 133] width 144 height 36
click at [313, 131] on button "Submit anyway" at bounding box center [318, 132] width 44 height 11
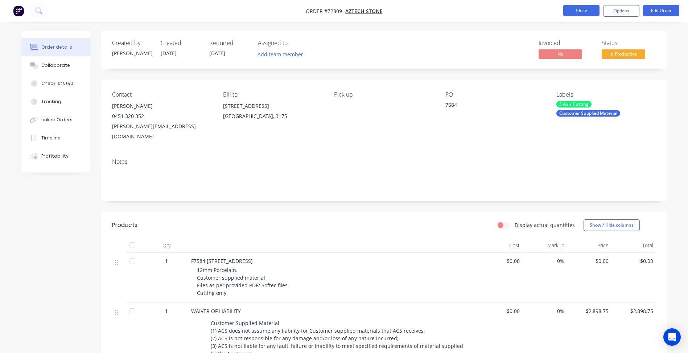
click at [588, 11] on button "Close" at bounding box center [581, 10] width 36 height 11
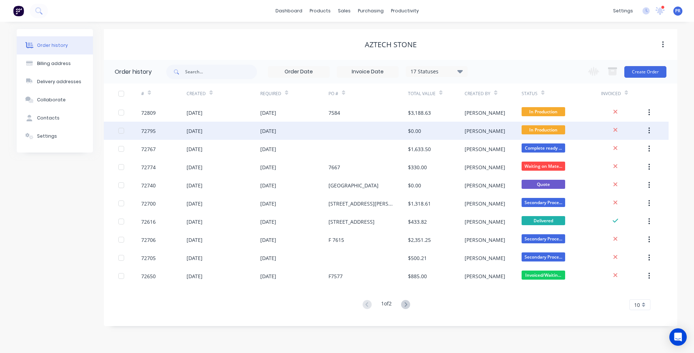
click link "Purchase Orders"
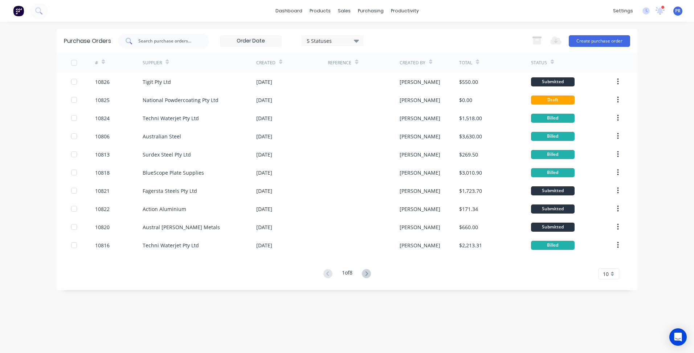
click at [178, 40] on input "text" at bounding box center [167, 40] width 60 height 7
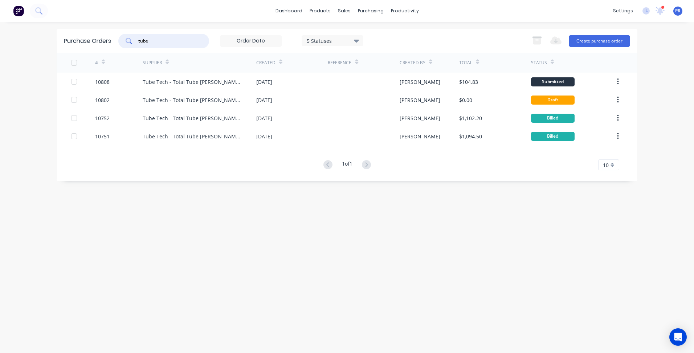
type input "tube"
click at [354, 30] on link "Sales Orders" at bounding box center [382, 34] width 96 height 15
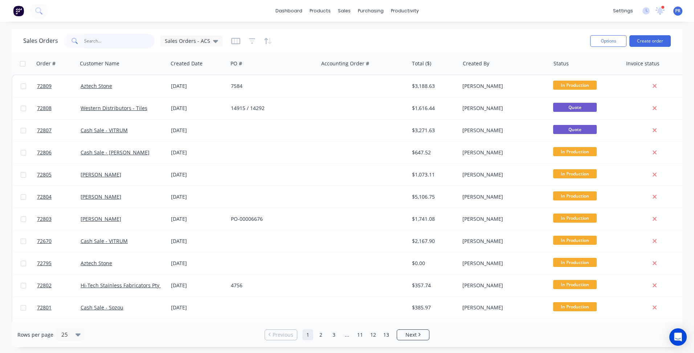
click at [105, 34] on input "text" at bounding box center [119, 41] width 71 height 15
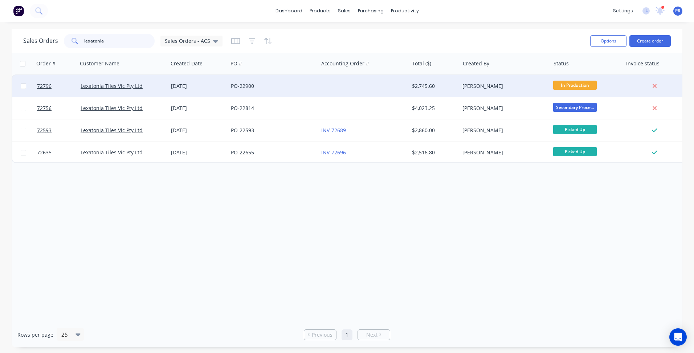
type input "lexatonia"
click at [289, 85] on div "PO-22900" at bounding box center [271, 85] width 81 height 7
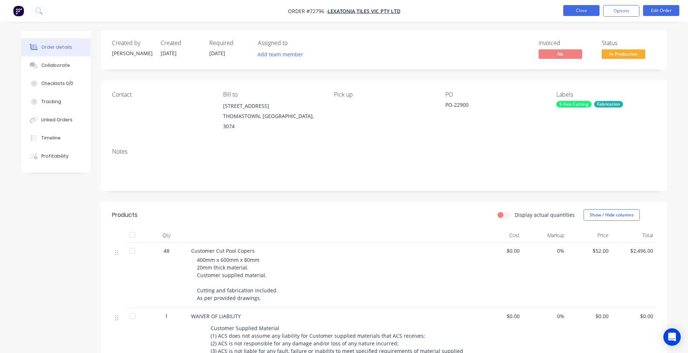
click at [587, 8] on button "Close" at bounding box center [581, 10] width 36 height 11
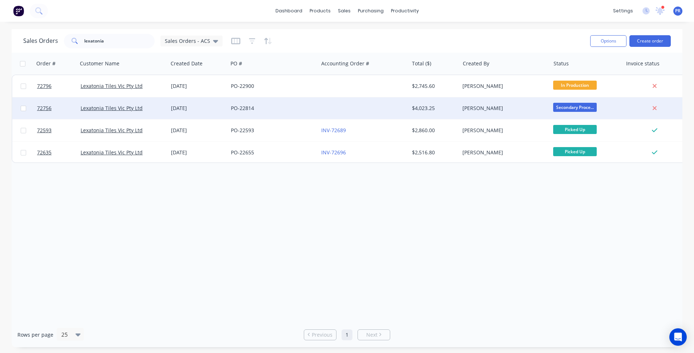
click at [267, 110] on div "PO-22814" at bounding box center [271, 107] width 81 height 7
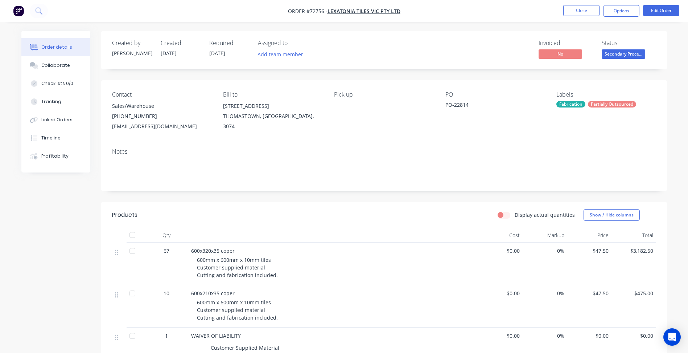
scroll to position [36, 0]
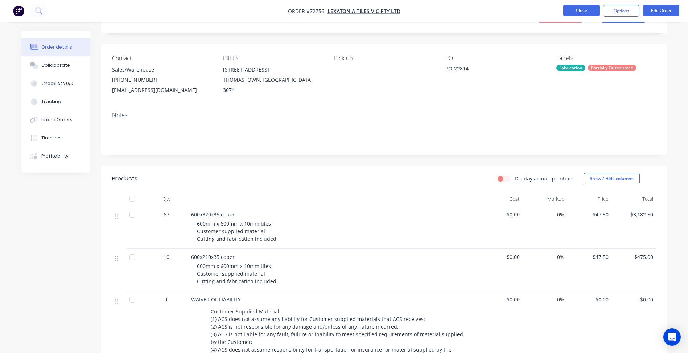
click at [577, 14] on button "Close" at bounding box center [581, 10] width 36 height 11
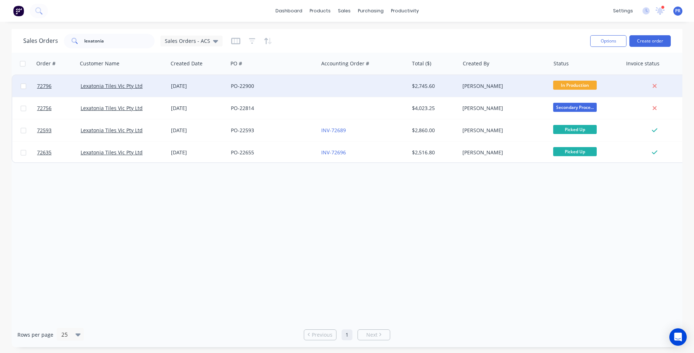
click at [282, 86] on div "PO-22900" at bounding box center [271, 85] width 81 height 7
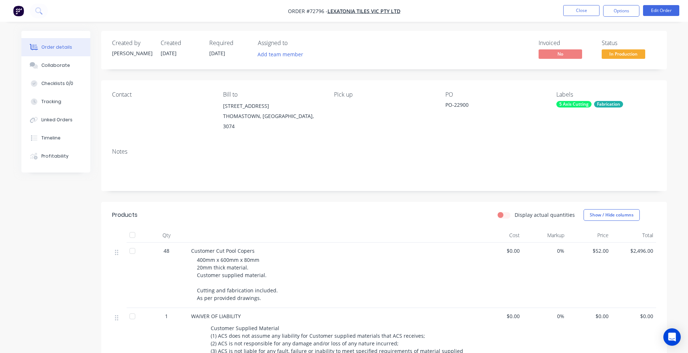
click at [94, 275] on div "Created by [PERSON_NAME] Created [DATE] Required [DATE] Assigned to Add team me…" at bounding box center [344, 275] width 646 height 489
click at [617, 9] on button "Options" at bounding box center [621, 11] width 36 height 12
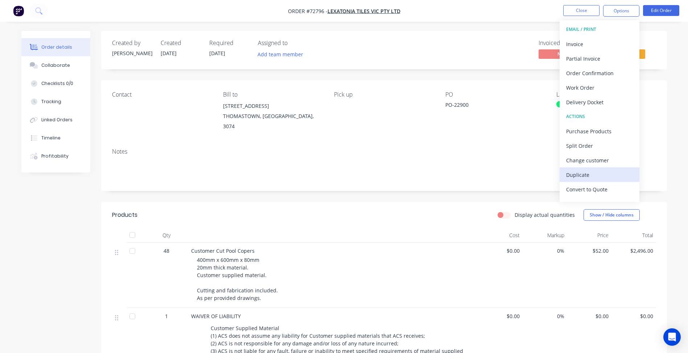
click at [584, 175] on div "Duplicate" at bounding box center [599, 174] width 67 height 11
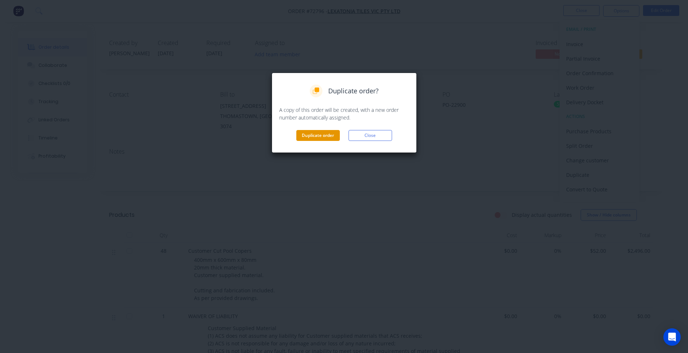
click at [320, 135] on button "Duplicate order" at bounding box center [318, 135] width 44 height 11
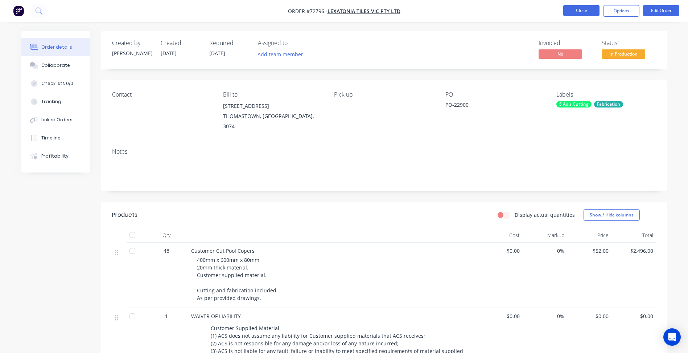
click at [573, 11] on button "Close" at bounding box center [581, 10] width 36 height 11
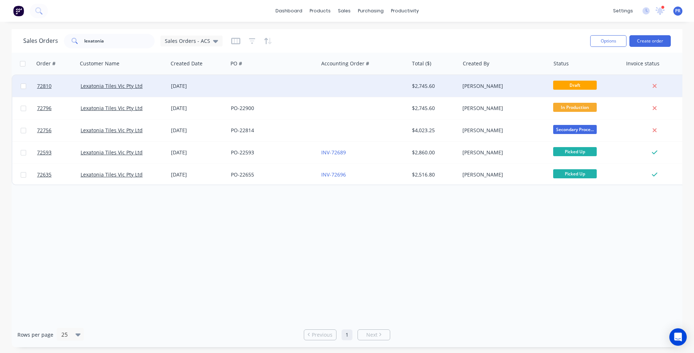
click at [529, 95] on div "[PERSON_NAME]" at bounding box center [504, 86] width 90 height 22
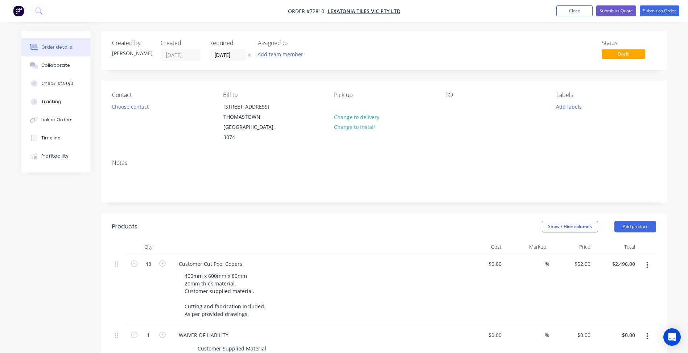
click at [443, 106] on div "Contact Choose contact [PERSON_NAME] to [STREET_ADDRESS] Pick up Change to deli…" at bounding box center [384, 117] width 566 height 73
click at [452, 103] on div at bounding box center [451, 106] width 12 height 11
paste div
click at [133, 105] on button "Choose contact" at bounding box center [130, 106] width 45 height 10
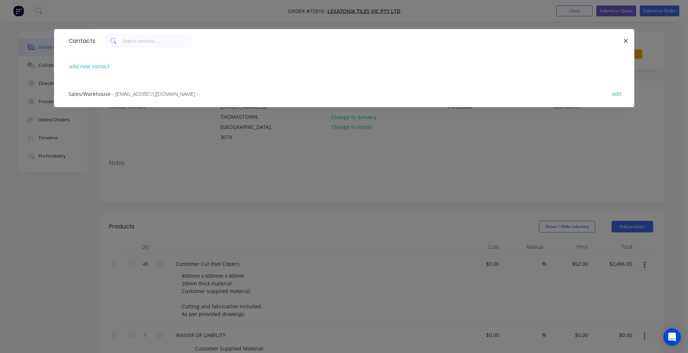
click at [101, 89] on div "Sales/Warehouse - [EMAIL_ADDRESS][DOMAIN_NAME] - edit" at bounding box center [344, 93] width 559 height 27
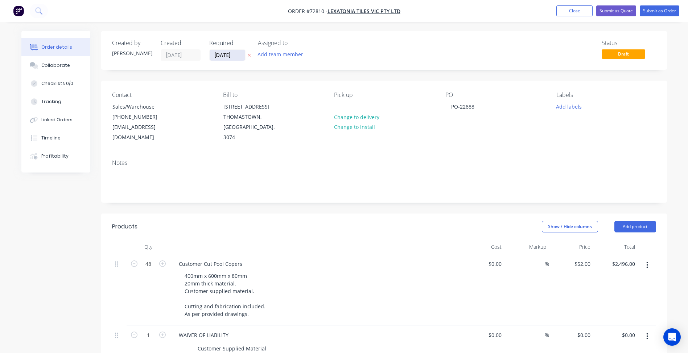
click at [229, 54] on input "[DATE]" at bounding box center [228, 55] width 36 height 11
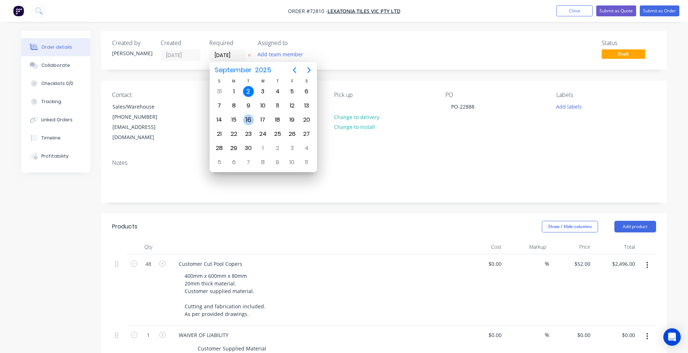
click at [247, 119] on div "16" at bounding box center [248, 119] width 11 height 11
type input "16/09/25"
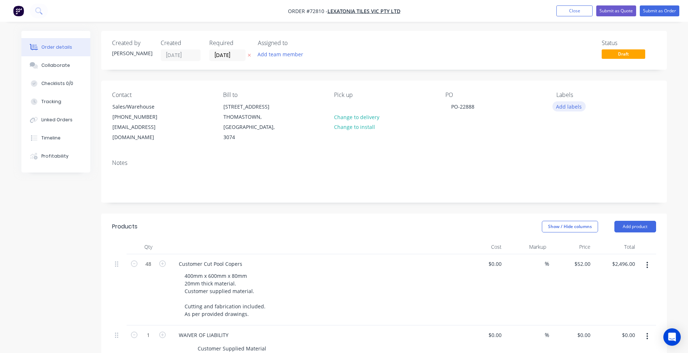
click at [572, 106] on button "Add labels" at bounding box center [569, 106] width 33 height 10
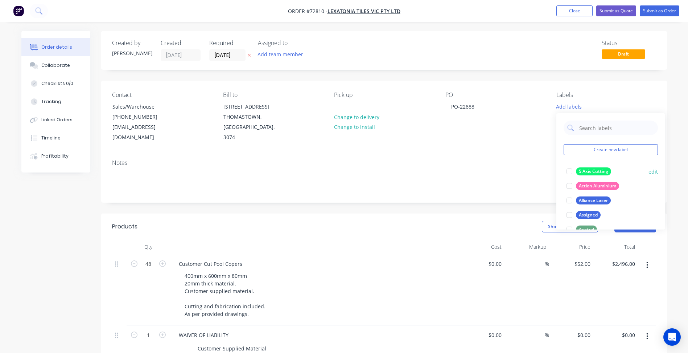
click at [568, 170] on div at bounding box center [569, 171] width 15 height 15
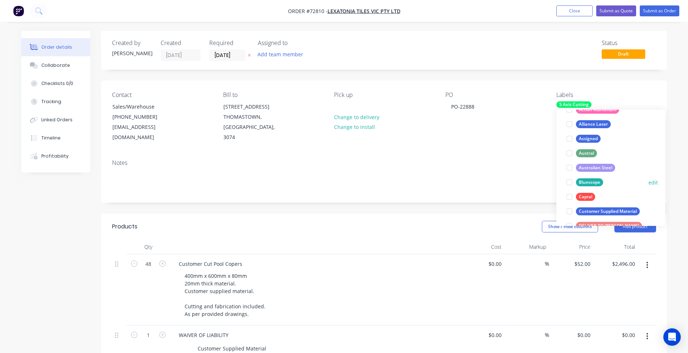
scroll to position [109, 0]
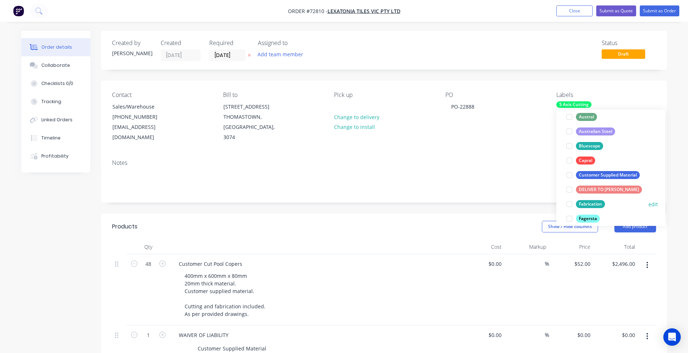
click at [570, 205] on div at bounding box center [569, 204] width 15 height 15
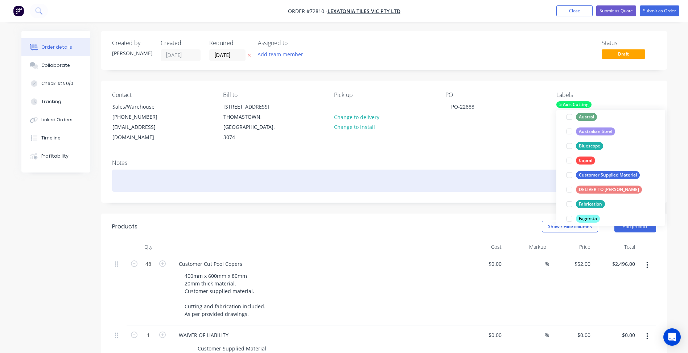
scroll to position [0, 0]
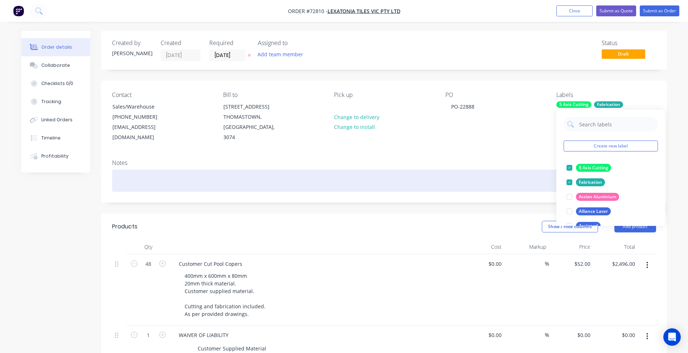
click at [458, 169] on div at bounding box center [384, 180] width 544 height 22
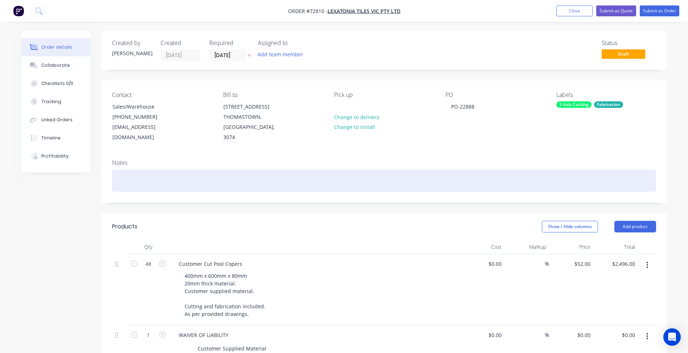
scroll to position [73, 0]
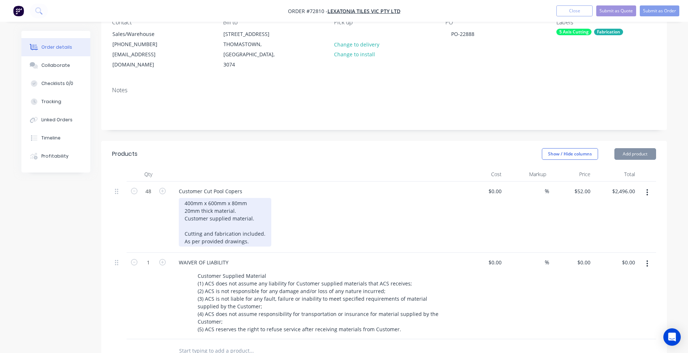
click at [263, 198] on div "400mm x 600mm x 80mm 20mm thick material. Customer supplied material. Cutting a…" at bounding box center [225, 222] width 93 height 49
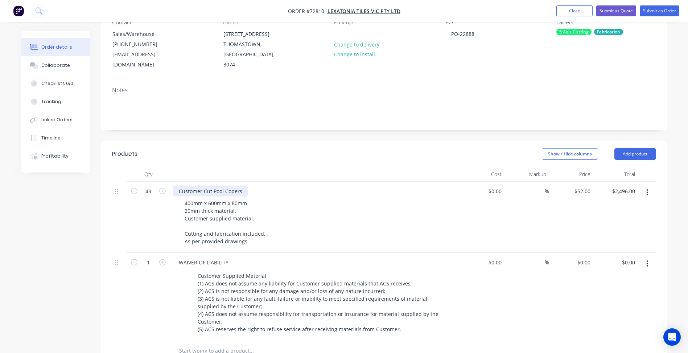
click at [236, 186] on div "Customer Cut Pool Copers" at bounding box center [210, 191] width 75 height 11
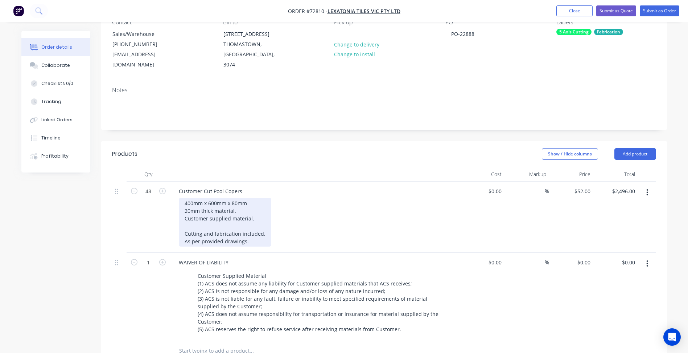
click at [193, 198] on div "400mm x 600mm x 80mm 20mm thick material. Customer supplied material. Cutting a…" at bounding box center [225, 222] width 93 height 49
click at [186, 198] on div "400mm x 600mm x 80mm 20mm thick material. Customer supplied material. Cutting a…" at bounding box center [225, 222] width 93 height 49
click at [234, 198] on div "600mm x 600mm x 80mm 20mm thick material. Customer supplied material. Cutting a…" at bounding box center [225, 222] width 93 height 49
click at [187, 198] on div "600mm x 600mm x 10mm 20mm thick material. Customer supplied material. Cutting a…" at bounding box center [225, 222] width 93 height 49
click at [213, 200] on div "600mm x 600mm x 10mm 10mm thick material. Customer supplied material. Cutting a…" at bounding box center [225, 222] width 93 height 49
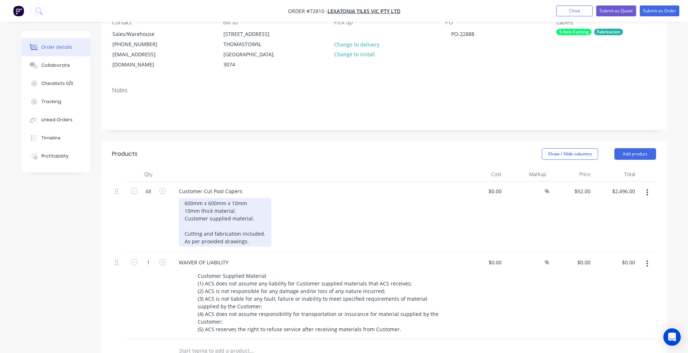
click at [228, 200] on div "600mm x 600mm x 10mm 10mm thick material. Customer supplied material. Cutting a…" at bounding box center [225, 222] width 93 height 49
click at [253, 233] on div "600mm x 600mm x 10mm 10mm thick porcelain. Customer supplied material. Cutting …" at bounding box center [225, 222] width 93 height 49
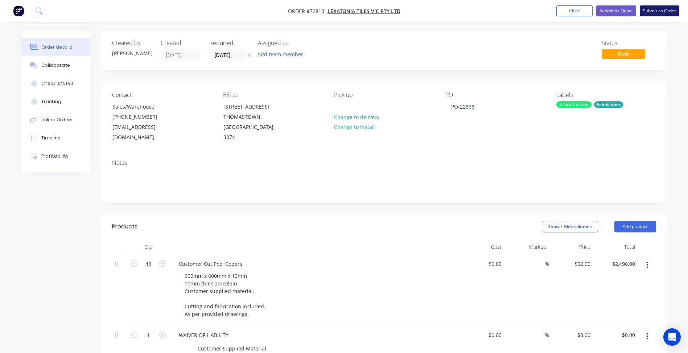
click at [653, 10] on button "Submit as Order" at bounding box center [660, 10] width 40 height 11
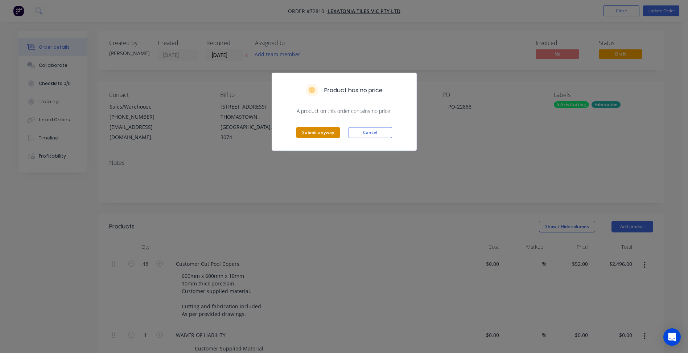
click at [329, 133] on button "Submit anyway" at bounding box center [318, 132] width 44 height 11
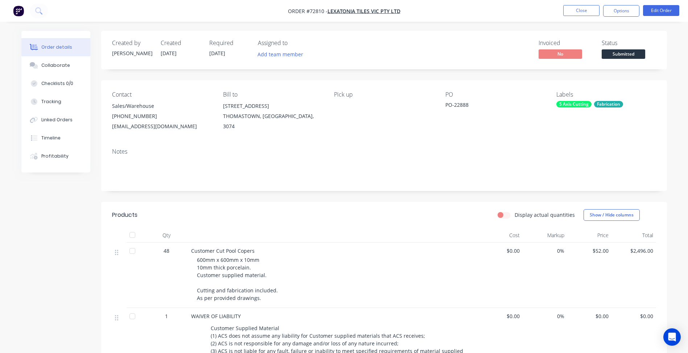
click at [620, 54] on span "Submitted" at bounding box center [624, 53] width 44 height 9
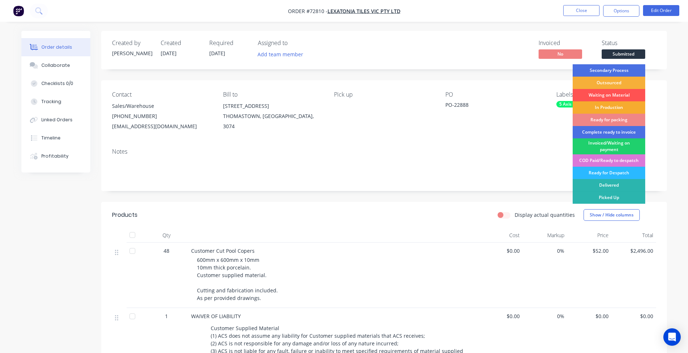
click at [607, 107] on div "In Production" at bounding box center [609, 107] width 73 height 12
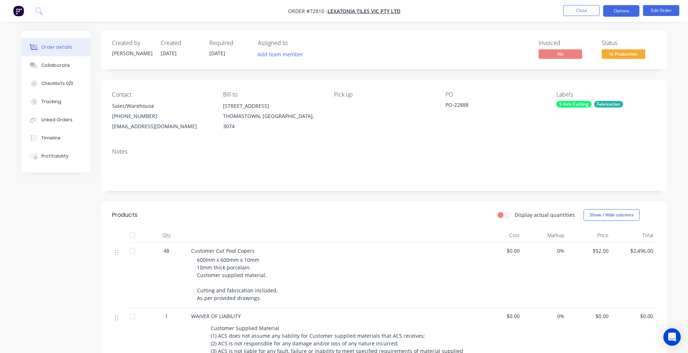
click at [624, 11] on button "Options" at bounding box center [621, 11] width 36 height 12
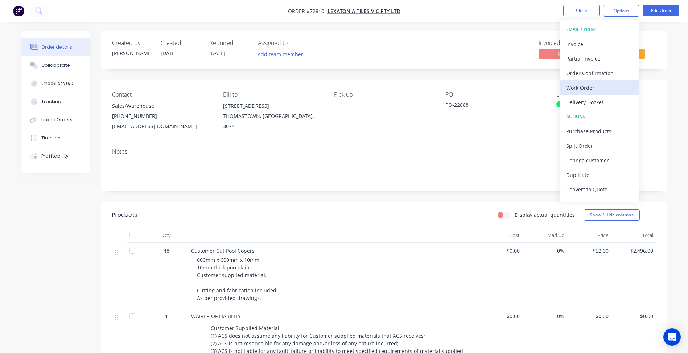
click at [584, 86] on div "Work Order" at bounding box center [599, 87] width 67 height 11
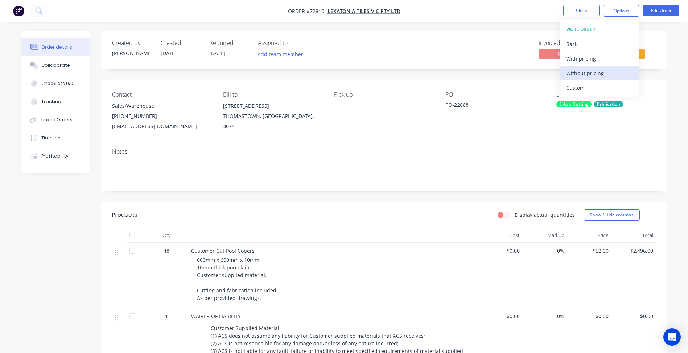
click at [582, 69] on div "Without pricing" at bounding box center [599, 73] width 67 height 11
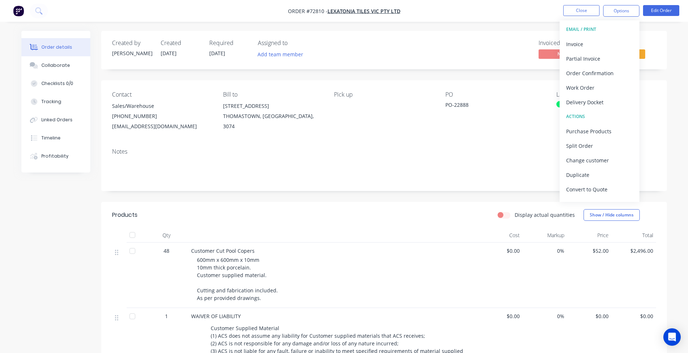
click at [368, 216] on div "Display actual quantities Show / Hide columns" at bounding box center [441, 215] width 428 height 12
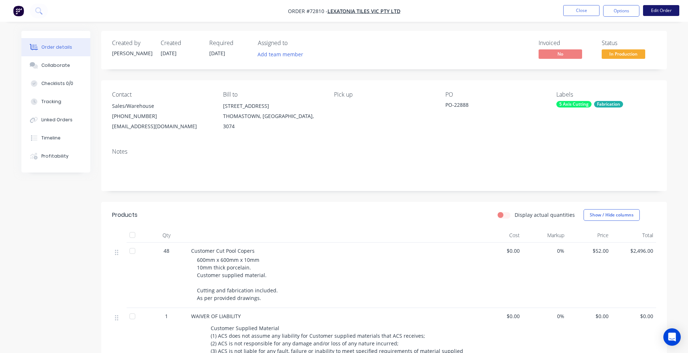
click at [658, 6] on button "Edit Order" at bounding box center [661, 10] width 36 height 11
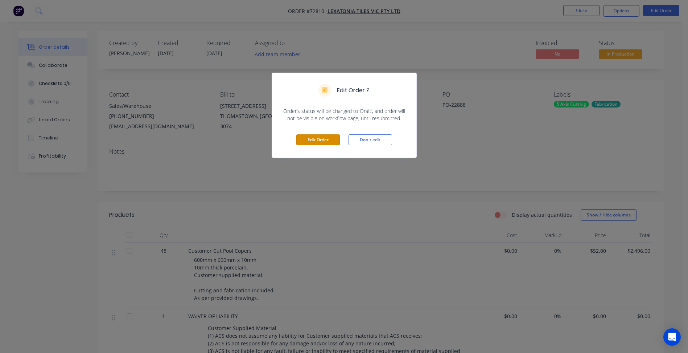
drag, startPoint x: 320, startPoint y: 140, endPoint x: 263, endPoint y: 189, distance: 74.6
click at [320, 140] on button "Edit Order" at bounding box center [318, 139] width 44 height 11
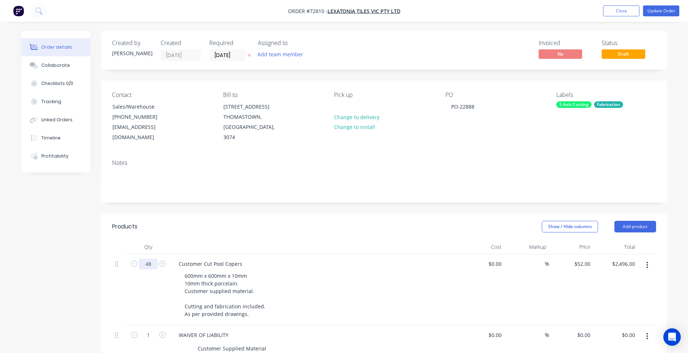
click at [149, 258] on input "48" at bounding box center [148, 263] width 19 height 11
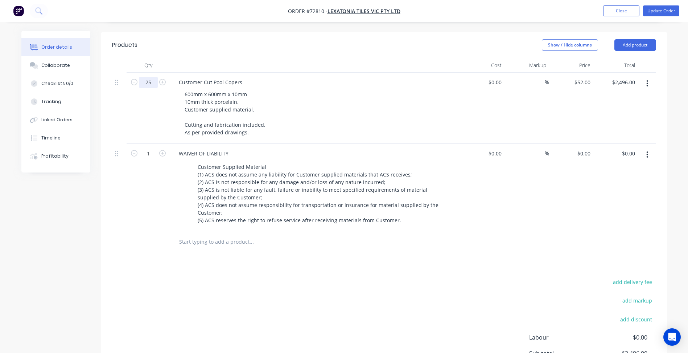
type input "25"
type input "$1,300.00"
click at [332, 278] on div "add delivery fee add markup add discount Labour $0.00 Sub total $2,496.00 Margi…" at bounding box center [384, 347] width 544 height 140
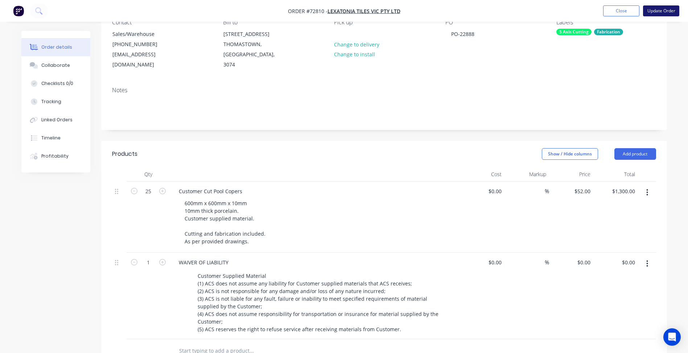
click at [653, 11] on button "Update Order" at bounding box center [661, 10] width 36 height 11
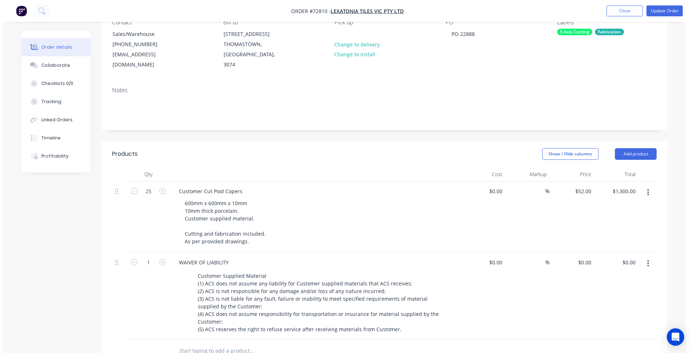
scroll to position [0, 0]
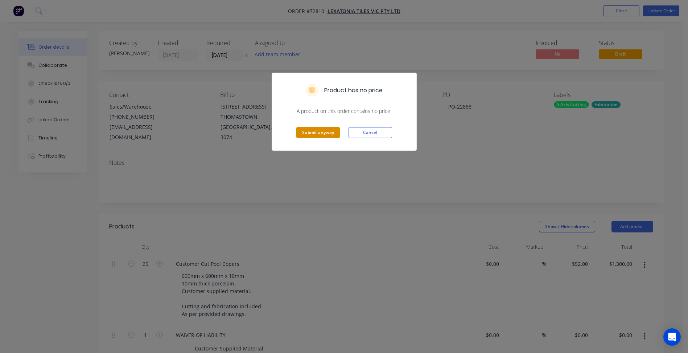
click at [304, 134] on button "Submit anyway" at bounding box center [318, 132] width 44 height 11
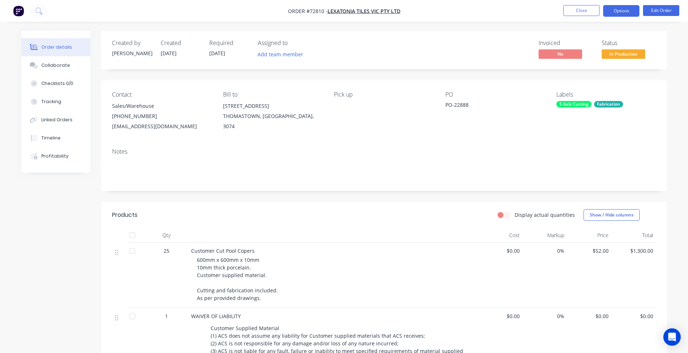
click at [616, 10] on button "Options" at bounding box center [621, 11] width 36 height 12
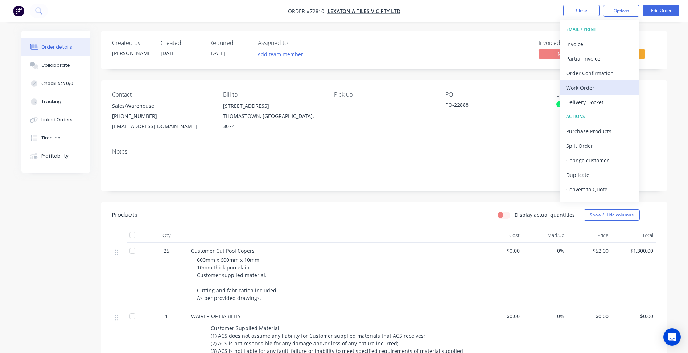
click at [581, 86] on div "Work Order" at bounding box center [599, 87] width 67 height 11
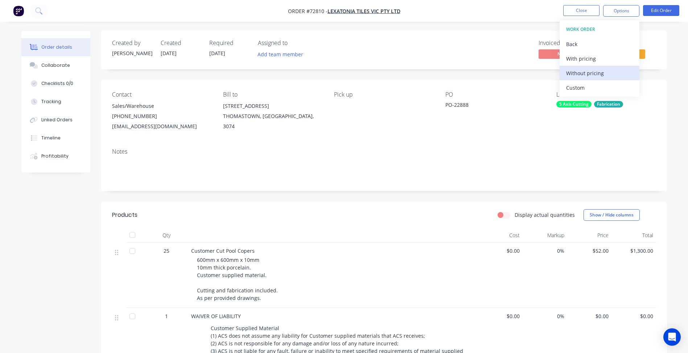
click at [582, 71] on div "Without pricing" at bounding box center [599, 73] width 67 height 11
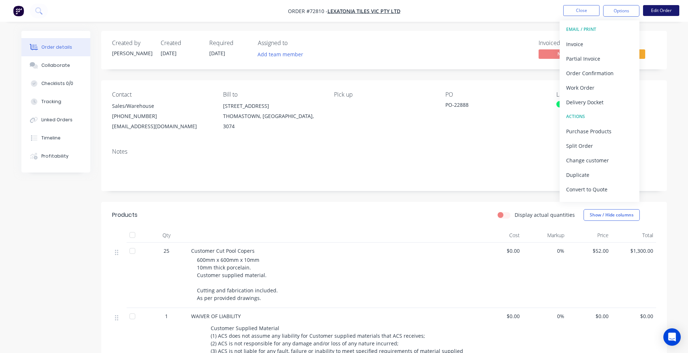
click at [648, 9] on button "Edit Order" at bounding box center [661, 10] width 36 height 11
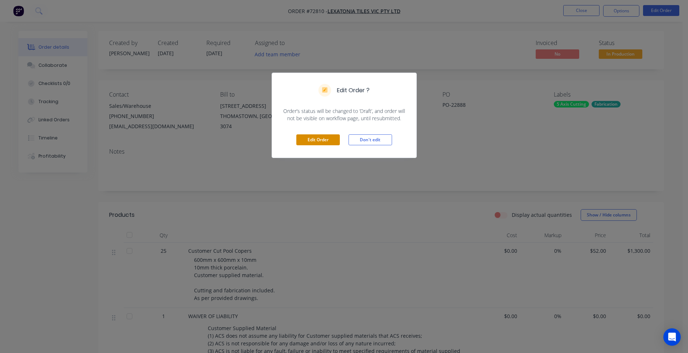
click at [319, 139] on button "Edit Order" at bounding box center [318, 139] width 44 height 11
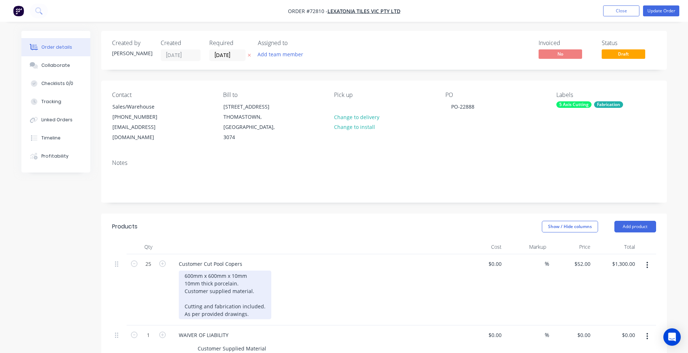
click at [236, 270] on div "600mm x 600mm x 10mm 10mm thick porcelain. Customer supplied material. Cutting …" at bounding box center [225, 294] width 93 height 49
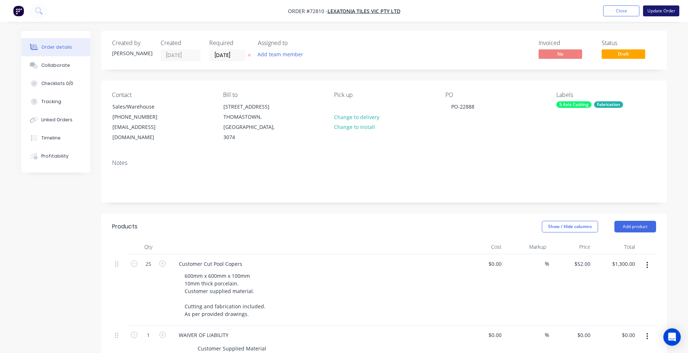
click at [657, 11] on button "Update Order" at bounding box center [661, 10] width 36 height 11
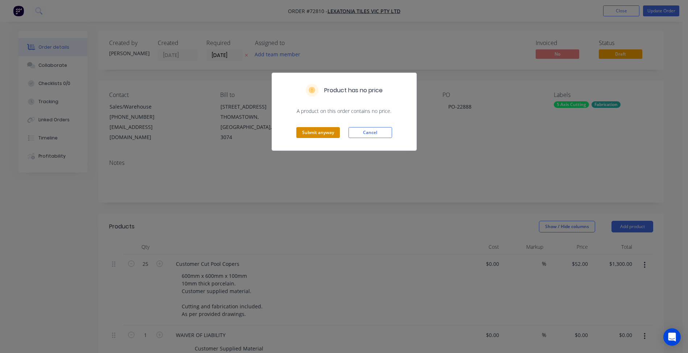
click at [314, 134] on button "Submit anyway" at bounding box center [318, 132] width 44 height 11
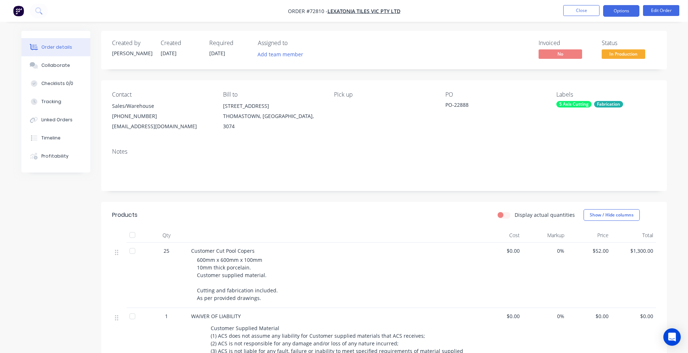
click at [624, 13] on button "Options" at bounding box center [621, 11] width 36 height 12
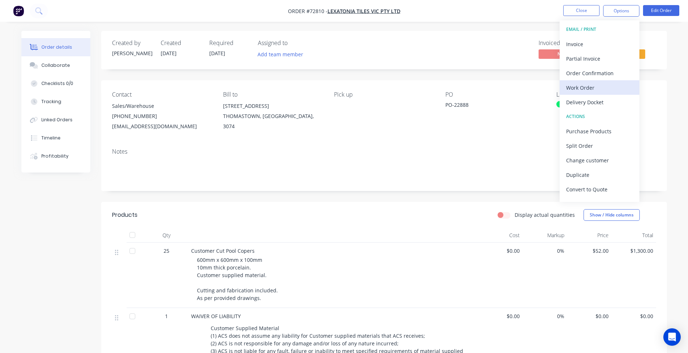
click at [582, 84] on div "Work Order" at bounding box center [599, 87] width 67 height 11
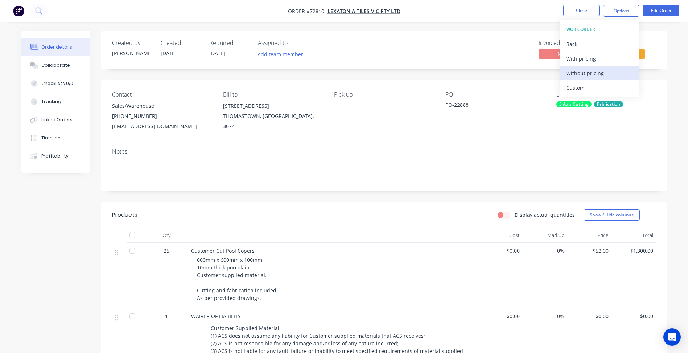
click at [582, 70] on div "Without pricing" at bounding box center [599, 73] width 67 height 11
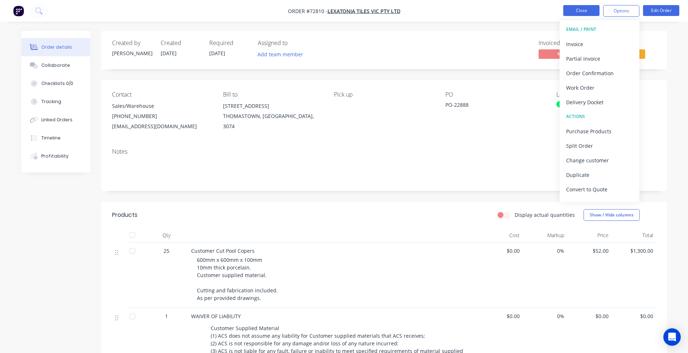
click at [580, 14] on button "Close" at bounding box center [581, 10] width 36 height 11
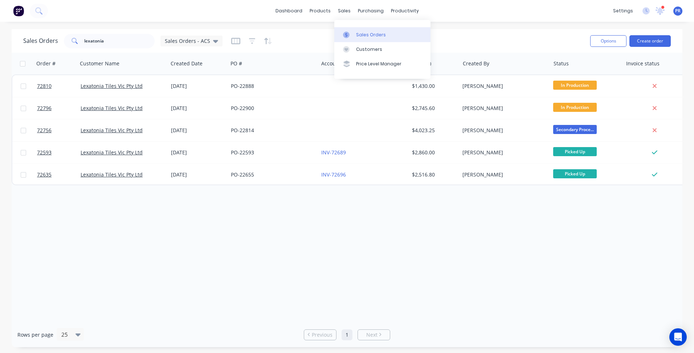
click at [361, 32] on div "Sales Orders" at bounding box center [371, 35] width 30 height 7
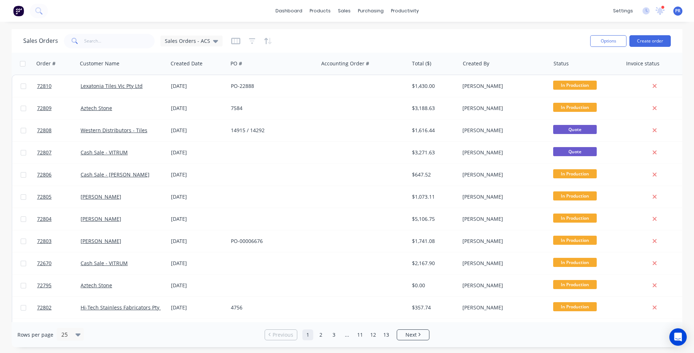
click at [646, 41] on button "Create order" at bounding box center [649, 41] width 41 height 12
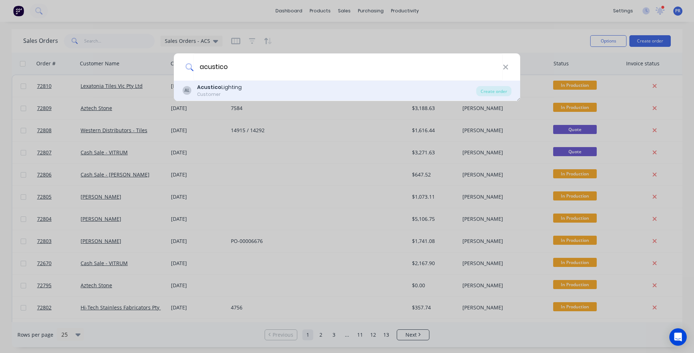
type input "acustico"
click at [230, 94] on div "Customer" at bounding box center [219, 94] width 45 height 7
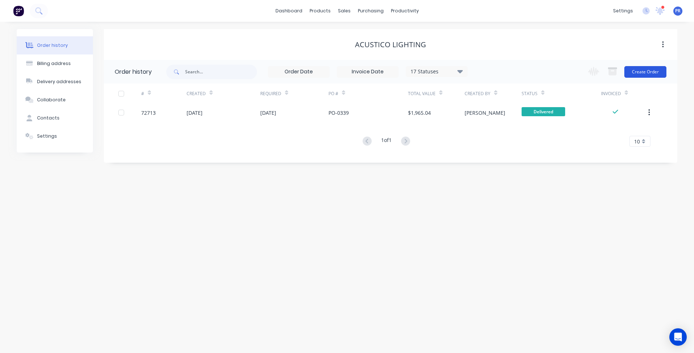
click at [644, 70] on button "Create Order" at bounding box center [645, 72] width 42 height 12
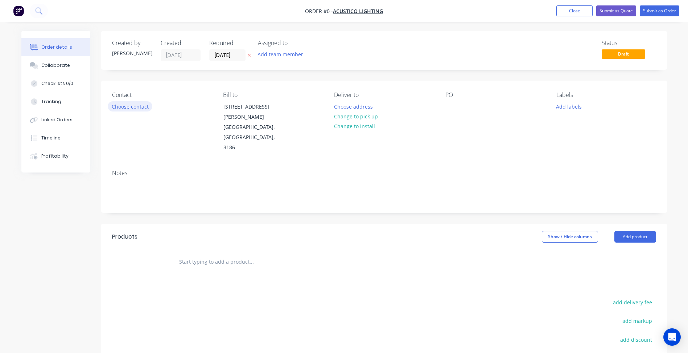
click at [132, 110] on button "Choose contact" at bounding box center [130, 106] width 45 height 10
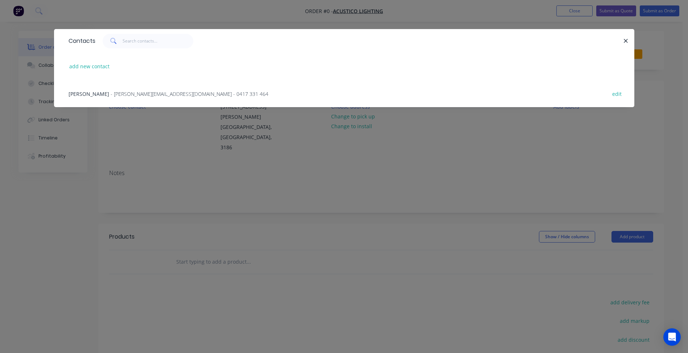
click at [99, 93] on span "[PERSON_NAME]" at bounding box center [89, 93] width 41 height 7
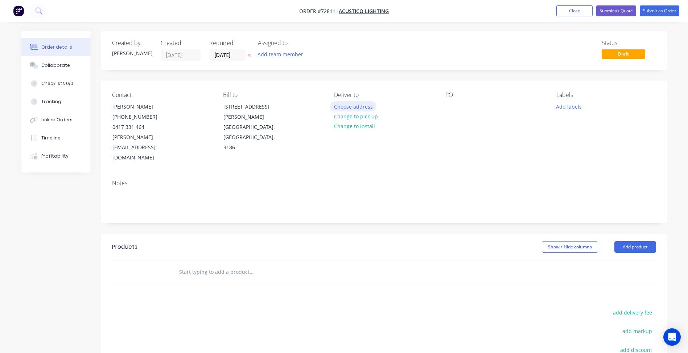
click at [356, 105] on button "Choose address" at bounding box center [353, 106] width 46 height 10
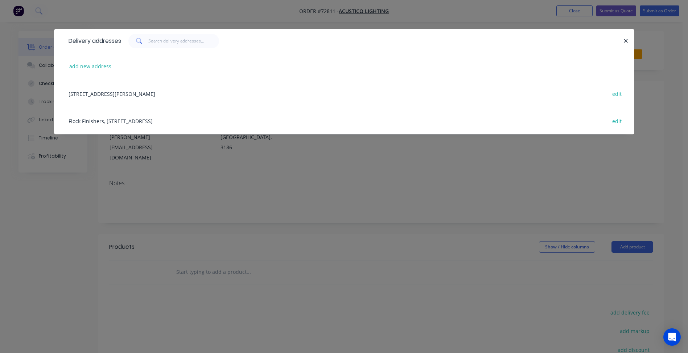
click at [128, 123] on div "Flock Finishers, [STREET_ADDRESS] edit" at bounding box center [344, 120] width 559 height 27
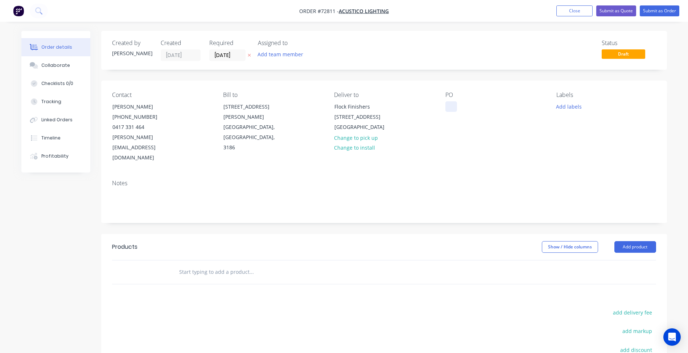
click at [450, 107] on div at bounding box center [451, 106] width 12 height 11
click at [454, 106] on div at bounding box center [451, 106] width 12 height 11
paste div
click at [569, 108] on button "Add labels" at bounding box center [569, 106] width 33 height 10
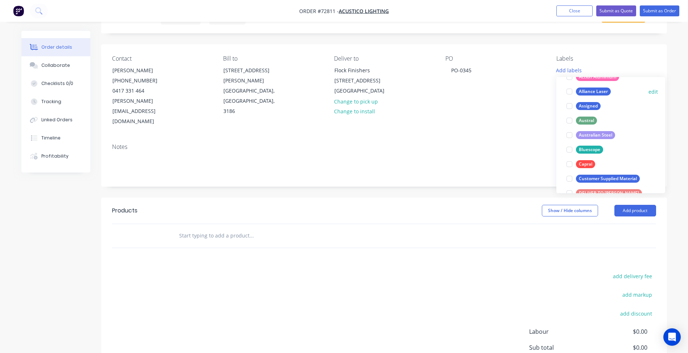
scroll to position [109, 0]
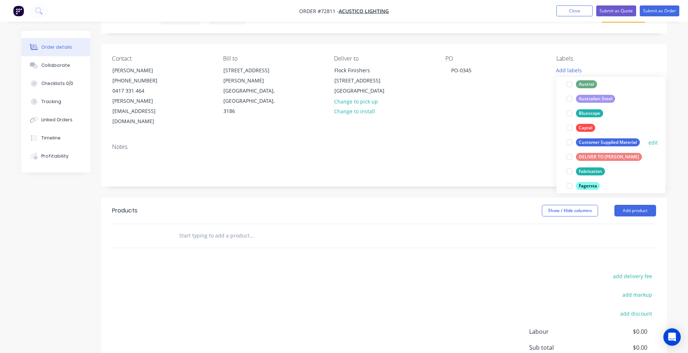
click at [570, 141] on div at bounding box center [569, 142] width 15 height 15
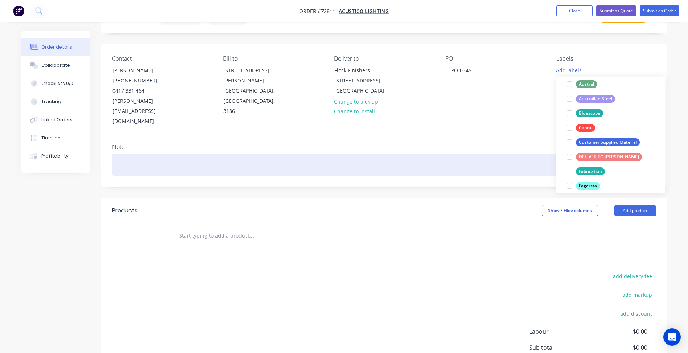
scroll to position [0, 0]
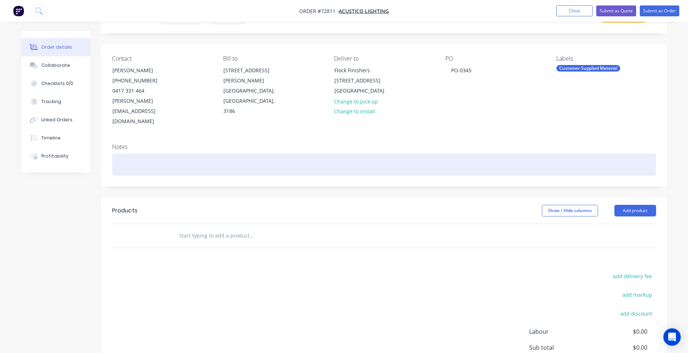
click at [449, 153] on div at bounding box center [384, 164] width 544 height 22
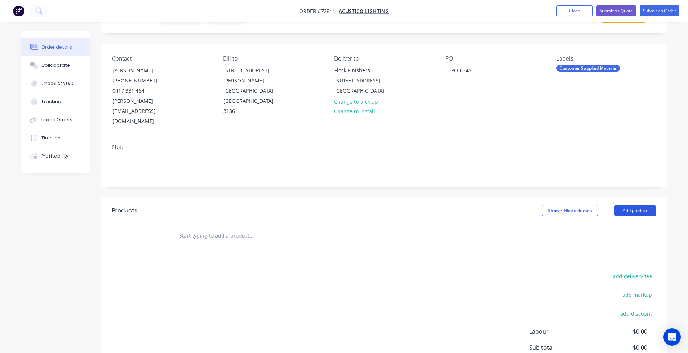
click at [636, 205] on button "Add product" at bounding box center [636, 211] width 42 height 12
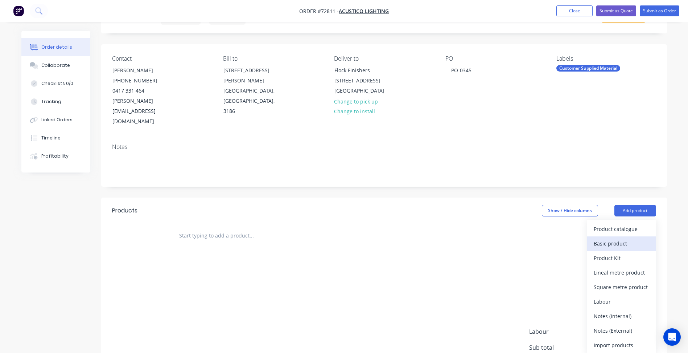
click at [616, 236] on button "Basic product" at bounding box center [621, 243] width 69 height 15
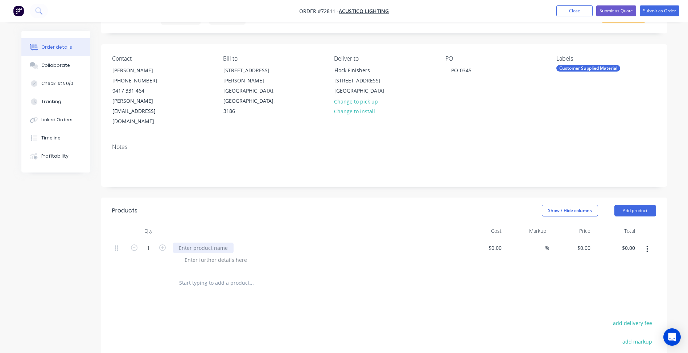
click at [204, 242] on div at bounding box center [203, 247] width 61 height 11
click at [197, 242] on div at bounding box center [203, 247] width 61 height 11
paste div
click at [201, 254] on div at bounding box center [216, 259] width 74 height 11
click at [214, 254] on div at bounding box center [216, 259] width 74 height 11
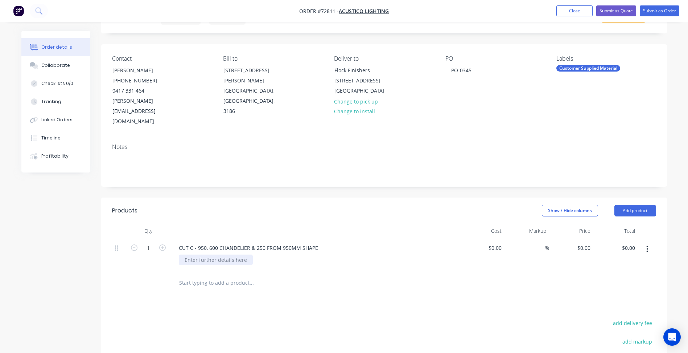
paste div
click at [648, 246] on icon "button" at bounding box center [647, 249] width 1 height 7
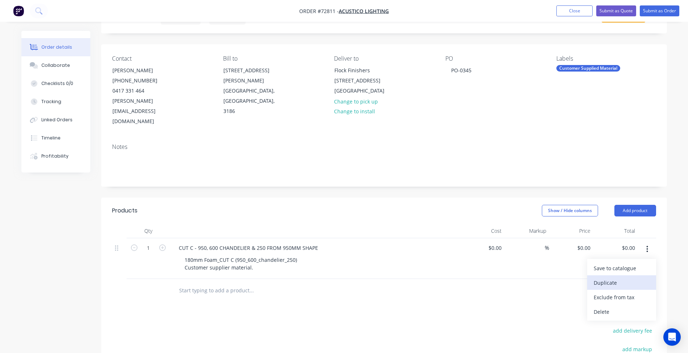
click at [610, 277] on div "Duplicate" at bounding box center [622, 282] width 56 height 11
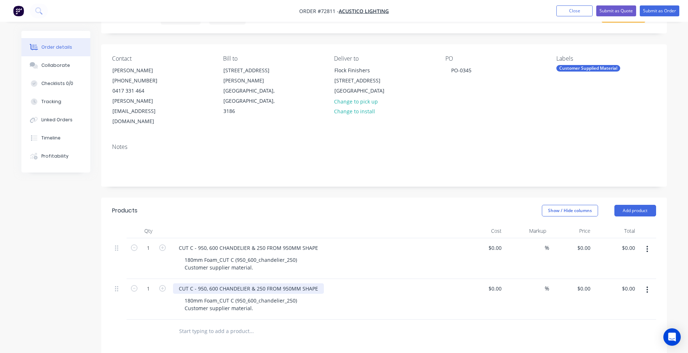
click at [261, 283] on div "CUT C - 950, 600 CHANDELIER & 250 FROM 950MM SHAPE" at bounding box center [248, 288] width 151 height 11
paste div
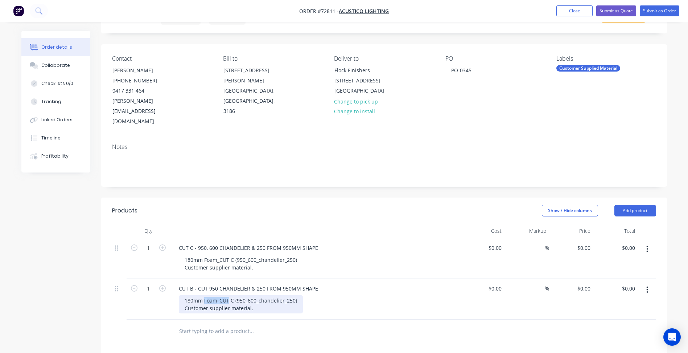
click at [213, 295] on div "180mm Foam_CUT C (950_600_chandelier_250) Customer supplier material." at bounding box center [241, 304] width 124 height 18
paste div
click at [647, 286] on icon "button" at bounding box center [647, 289] width 1 height 7
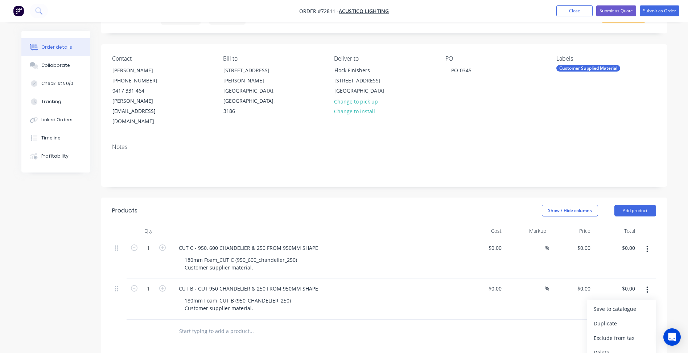
click at [396, 169] on div "Created by [PERSON_NAME] Created [DATE] Required [DATE] Assigned to Add team me…" at bounding box center [384, 256] width 566 height 522
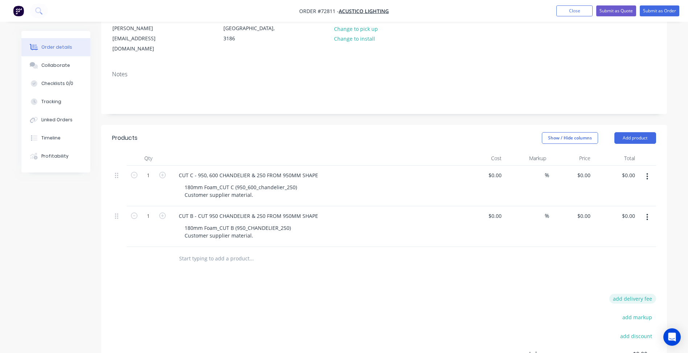
click at [630, 293] on button "add delivery fee" at bounding box center [632, 298] width 47 height 10
type input "150"
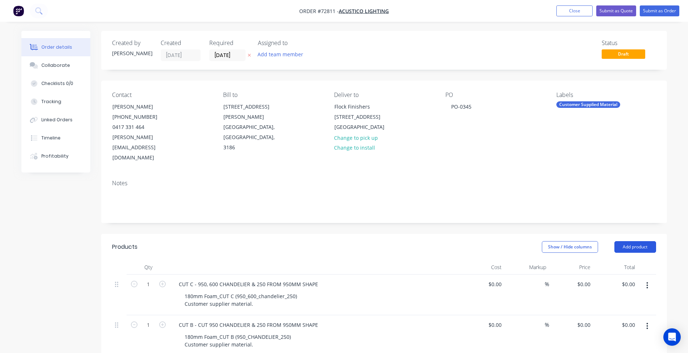
click at [638, 241] on button "Add product" at bounding box center [636, 247] width 42 height 12
click at [623, 256] on div "Product catalogue Basic product Product Kit Lineal metre product Square metre p…" at bounding box center [621, 323] width 69 height 134
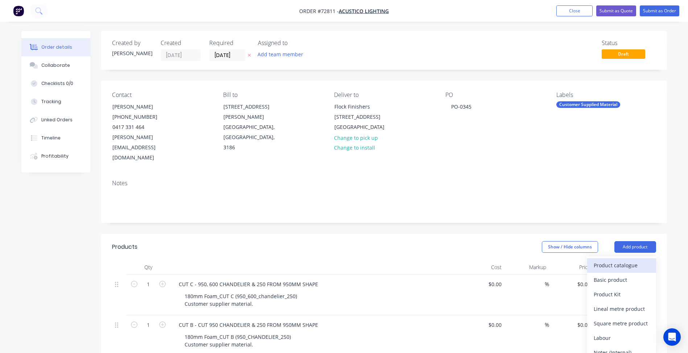
click at [623, 260] on div "Product catalogue" at bounding box center [622, 265] width 56 height 11
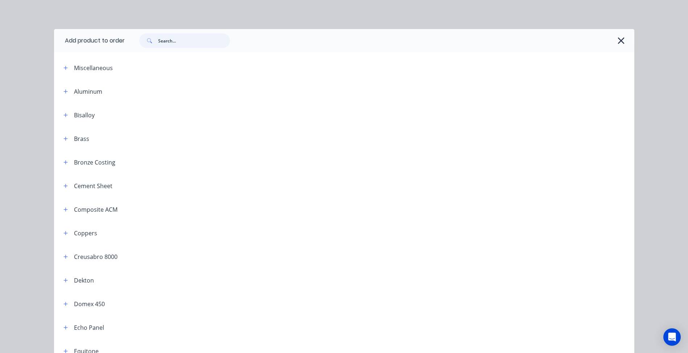
click at [173, 44] on input "text" at bounding box center [194, 40] width 72 height 15
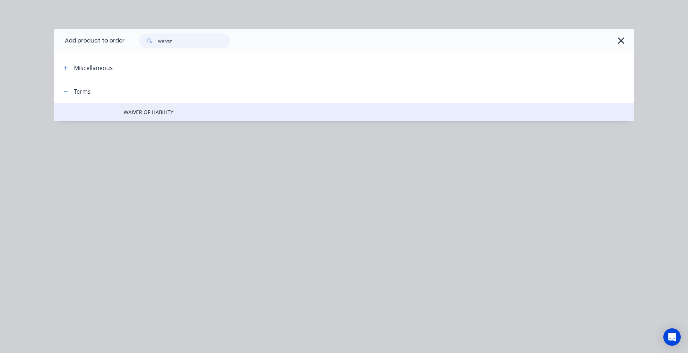
type input "waiver"
click at [156, 111] on span "WAIVER OF LIABILITY" at bounding box center [328, 112] width 408 height 8
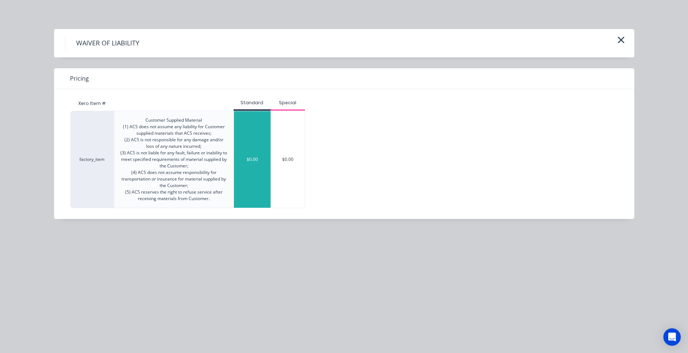
click at [264, 144] on div "$0.00" at bounding box center [252, 159] width 37 height 96
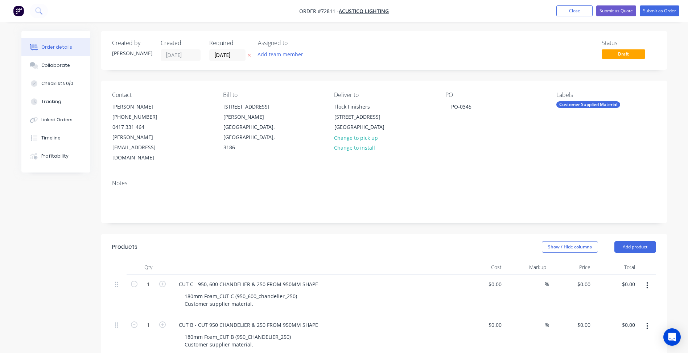
click at [225, 49] on label "[DATE]" at bounding box center [227, 55] width 36 height 12
click at [225, 50] on input "[DATE]" at bounding box center [228, 55] width 36 height 11
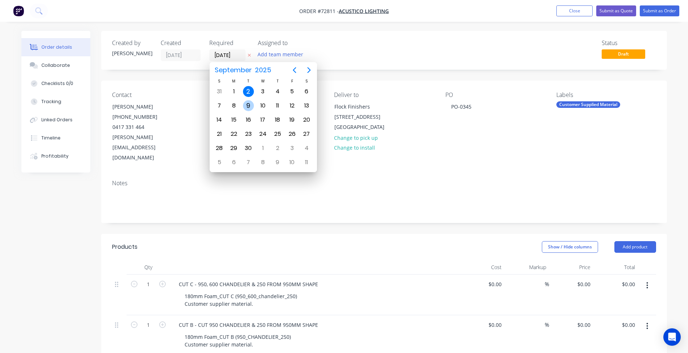
click at [253, 106] on div "9" at bounding box center [248, 105] width 11 height 11
type input "[DATE]"
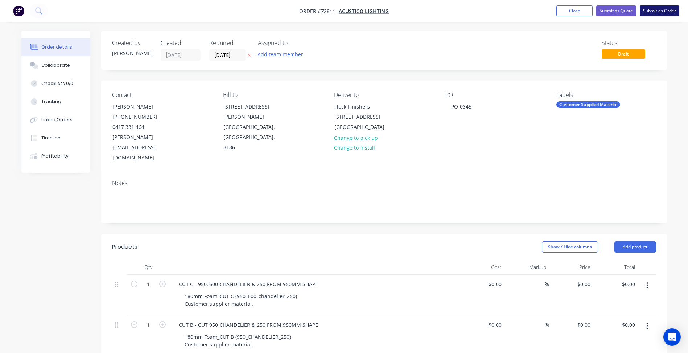
click at [666, 12] on button "Submit as Order" at bounding box center [660, 10] width 40 height 11
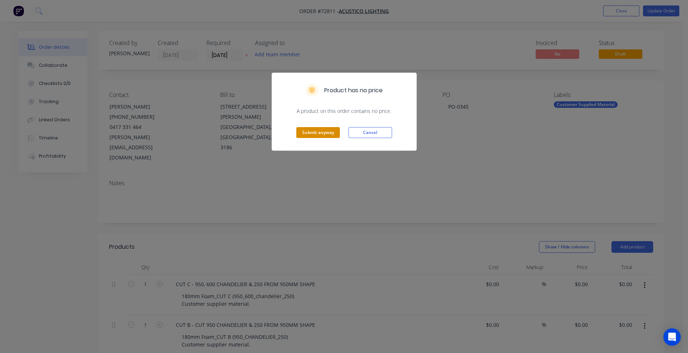
click at [329, 132] on button "Submit anyway" at bounding box center [318, 132] width 44 height 11
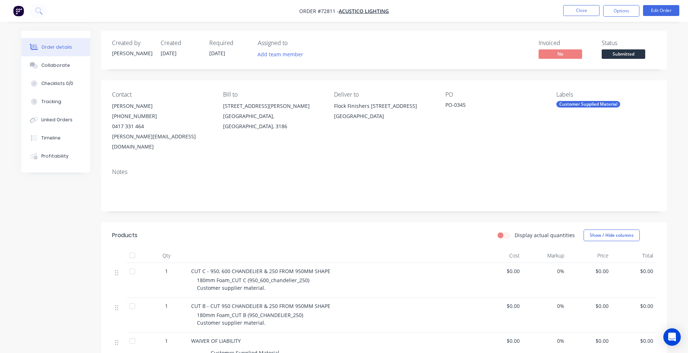
click at [616, 56] on span "Submitted" at bounding box center [624, 53] width 44 height 9
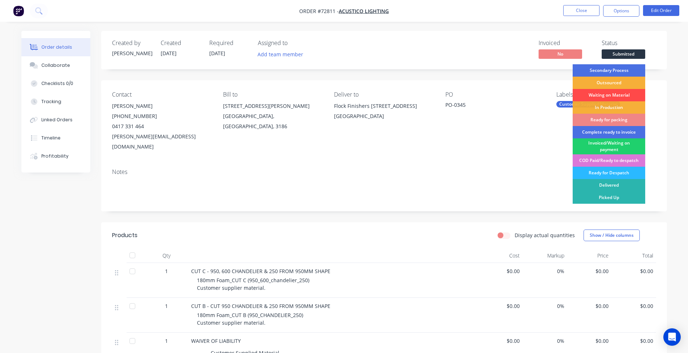
click at [608, 94] on div "Waiting on Material" at bounding box center [609, 95] width 73 height 12
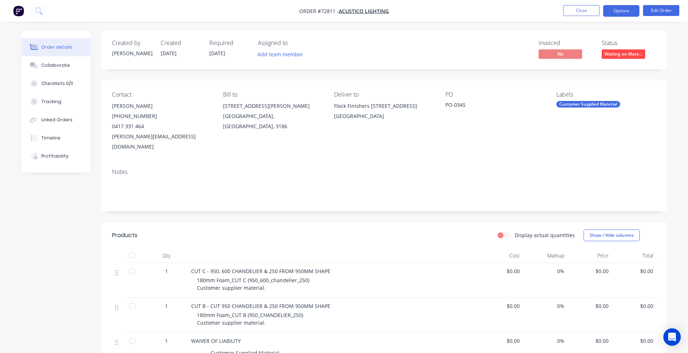
click at [621, 11] on button "Options" at bounding box center [621, 11] width 36 height 12
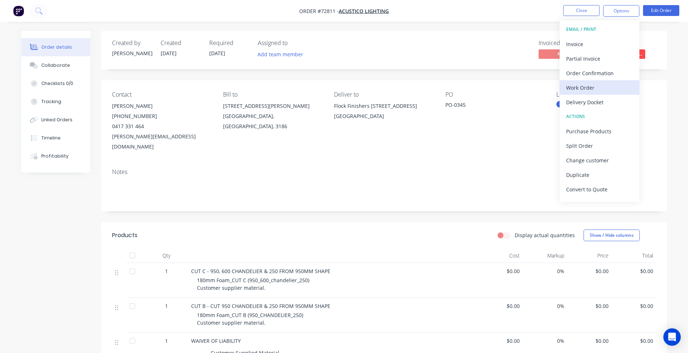
click at [587, 89] on div "Work Order" at bounding box center [599, 87] width 67 height 11
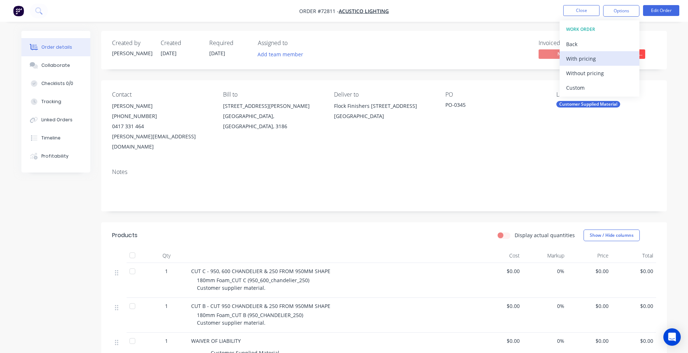
click at [591, 65] on button "With pricing" at bounding box center [600, 58] width 80 height 15
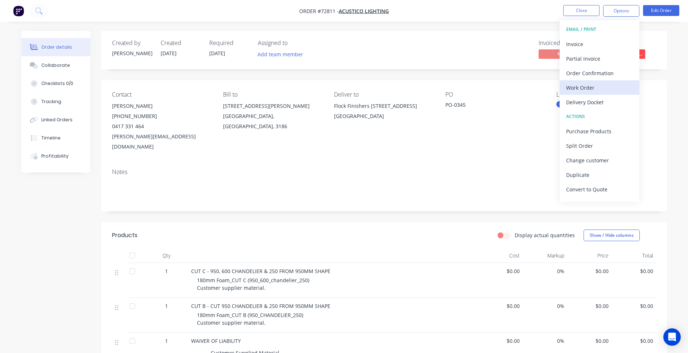
click at [584, 90] on div "Work Order" at bounding box center [599, 87] width 67 height 11
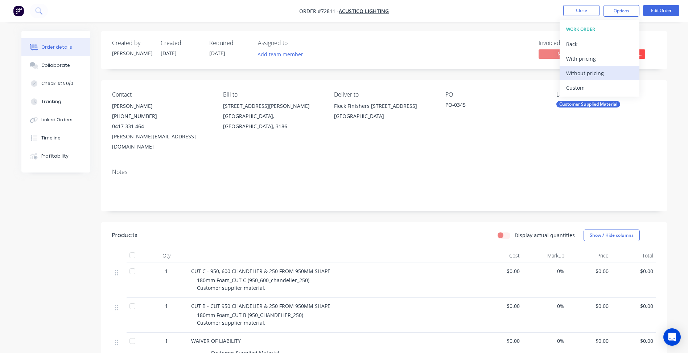
click at [591, 75] on div "Without pricing" at bounding box center [599, 73] width 67 height 11
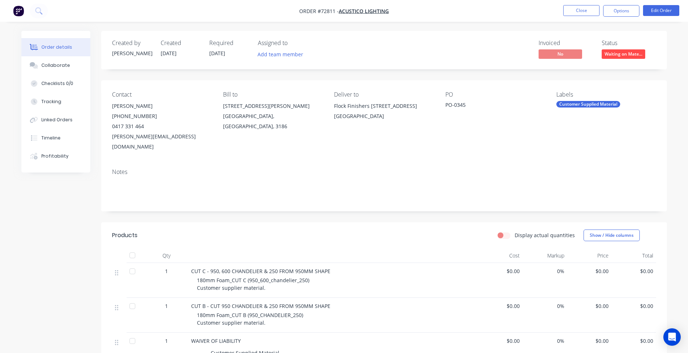
click at [164, 267] on div "1" at bounding box center [167, 280] width 44 height 35
click at [168, 267] on span "1" at bounding box center [166, 271] width 3 height 8
drag, startPoint x: 168, startPoint y: 261, endPoint x: 105, endPoint y: 253, distance: 63.3
click at [109, 253] on div "Qty Cost Markup Price Total 1 CUT C - 950, 600 CHANDELIER & 250 FROM 950MM SHAP…" at bounding box center [384, 332] width 566 height 168
click at [658, 9] on button "Edit Order" at bounding box center [661, 10] width 36 height 11
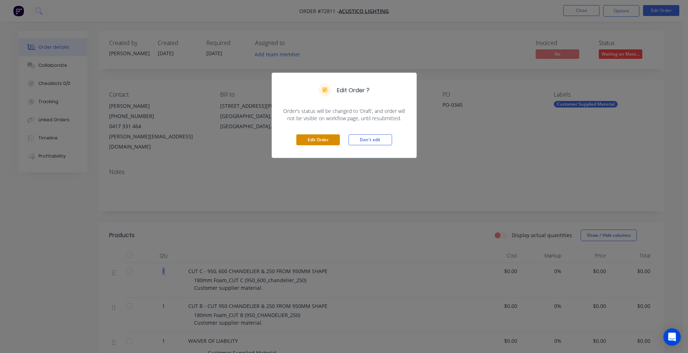
click at [327, 138] on button "Edit Order" at bounding box center [318, 139] width 44 height 11
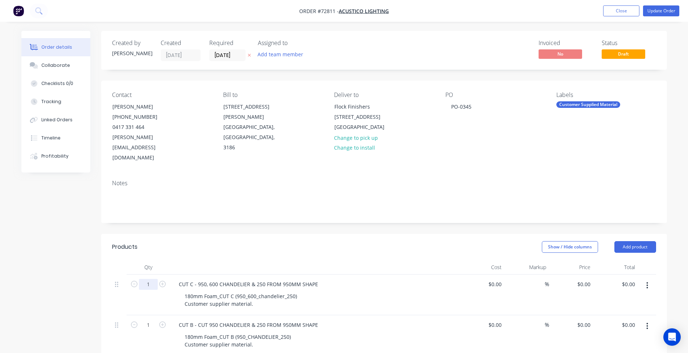
click at [149, 279] on input "1" at bounding box center [148, 284] width 19 height 11
click at [150, 279] on input "text" at bounding box center [148, 284] width 19 height 11
type input "2"
click at [74, 298] on div "Created by Patrick Created 02/09/25 Required 09/09/25 Assigned to Add team memb…" at bounding box center [344, 339] width 646 height 616
click at [153, 289] on input "1" at bounding box center [148, 284] width 19 height 11
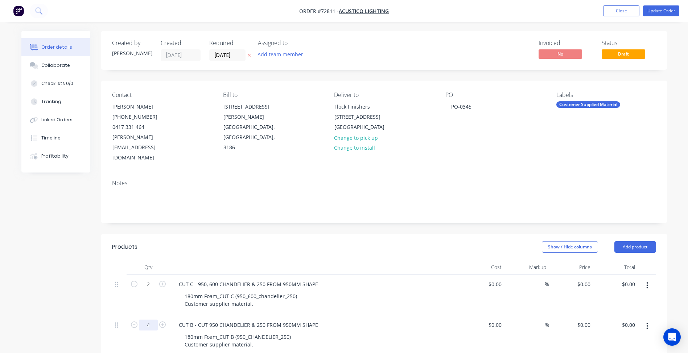
type input "4"
click at [50, 288] on div "Created by Patrick Created 02/09/25 Required 09/09/25 Assigned to Add team memb…" at bounding box center [344, 339] width 646 height 616
click at [151, 279] on input "2" at bounding box center [148, 284] width 19 height 11
type input "4"
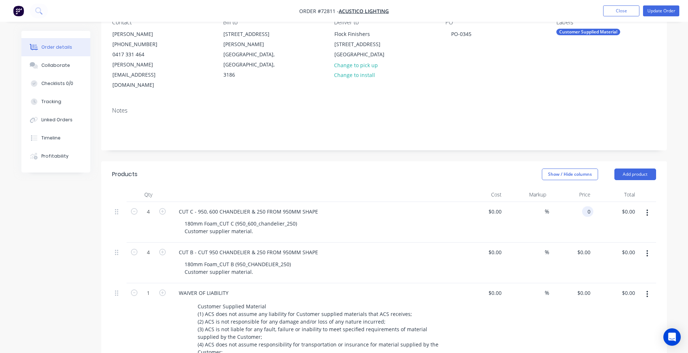
click at [592, 206] on input "0" at bounding box center [589, 211] width 8 height 11
type input "$275.00"
type input "$1,100.00"
click at [584, 247] on div "0 $0.00" at bounding box center [584, 252] width 20 height 11
type input "$204.55"
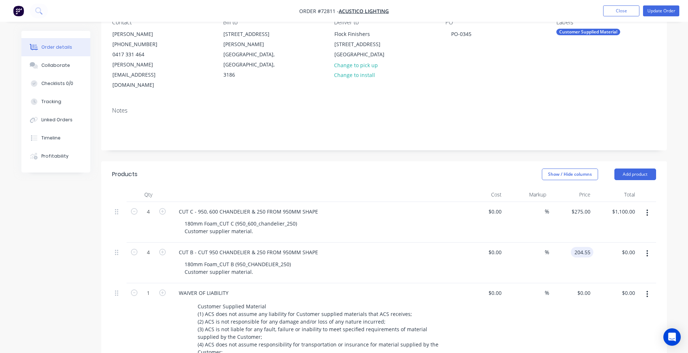
type input "$818.20"
click at [575, 303] on div "$0.00 $0.00" at bounding box center [571, 326] width 45 height 86
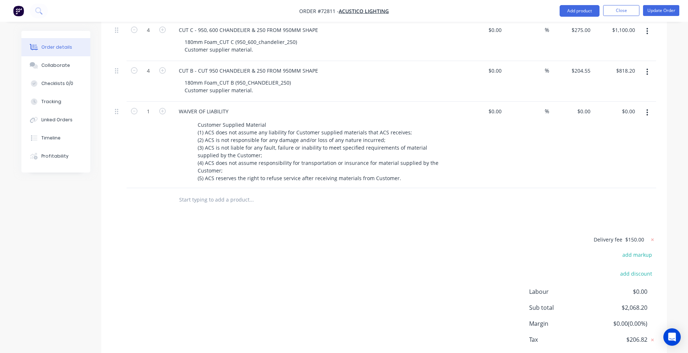
scroll to position [274, 0]
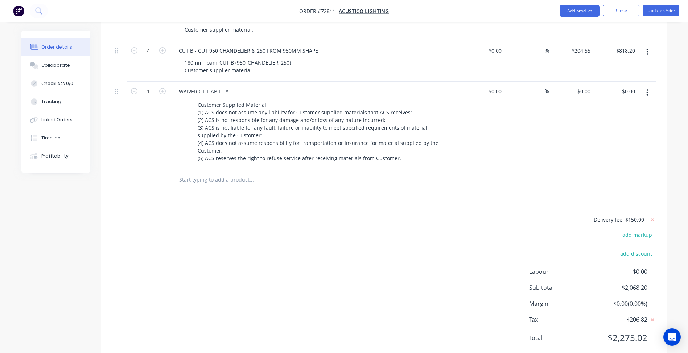
click at [415, 215] on div "Delivery fee $150.00 add markup add discount Labour $0.00 Sub total $2,068.20 M…" at bounding box center [384, 283] width 544 height 136
click at [659, 9] on button "Update Order" at bounding box center [661, 10] width 36 height 11
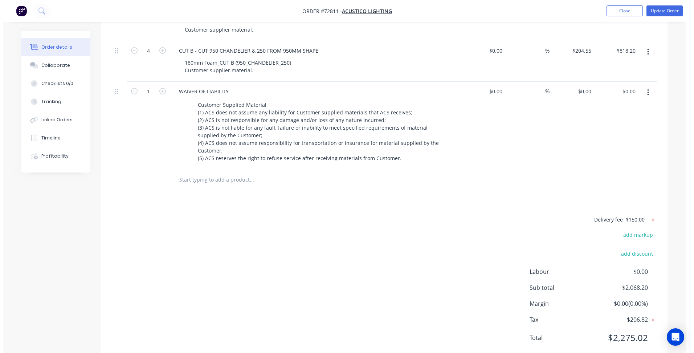
scroll to position [0, 0]
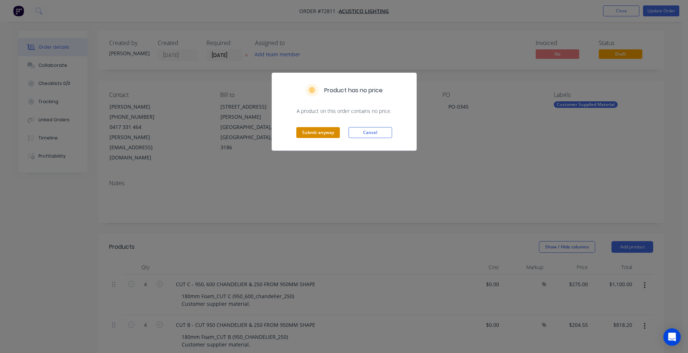
click at [313, 134] on button "Submit anyway" at bounding box center [318, 132] width 44 height 11
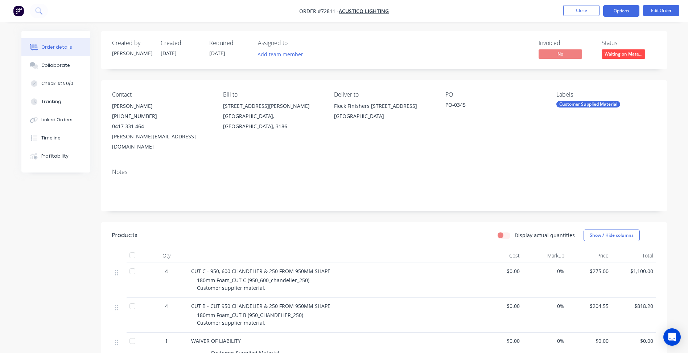
click at [620, 11] on button "Options" at bounding box center [621, 11] width 36 height 12
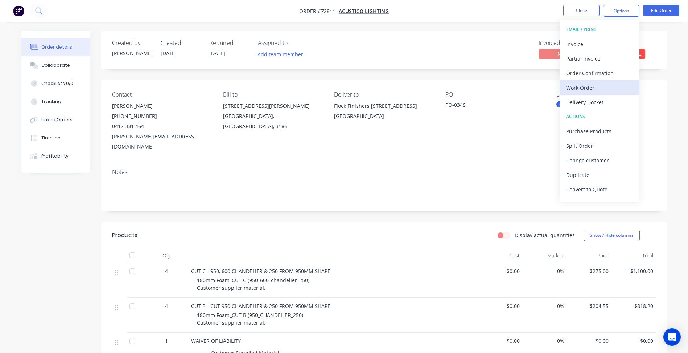
click at [584, 87] on div "Work Order" at bounding box center [599, 87] width 67 height 11
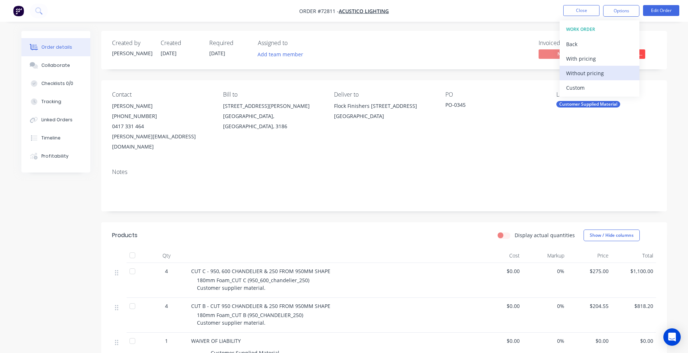
click at [589, 69] on div "Without pricing" at bounding box center [599, 73] width 67 height 11
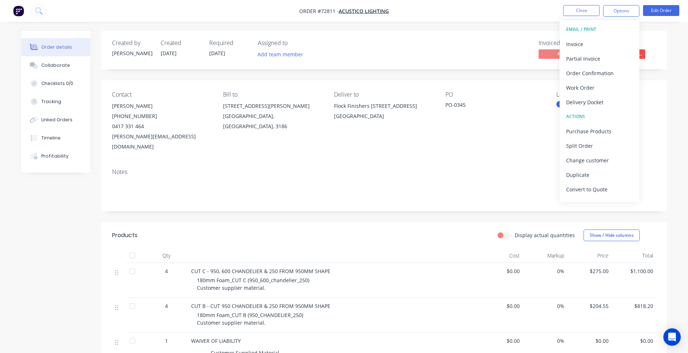
click at [92, 257] on div "Created by Patrick Created 02/09/25 Required 09/09/25 Assigned to Add team memb…" at bounding box center [344, 296] width 646 height 530
click at [587, 7] on button "Close" at bounding box center [581, 10] width 36 height 11
click icon
click div "Sally mentioned you in a message Cash Sale - Wall Boulevard Order # 72764 02:27…"
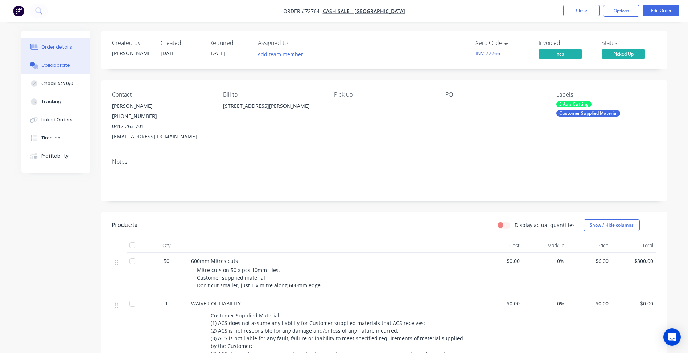
click at [60, 70] on button "Collaborate" at bounding box center [55, 65] width 69 height 18
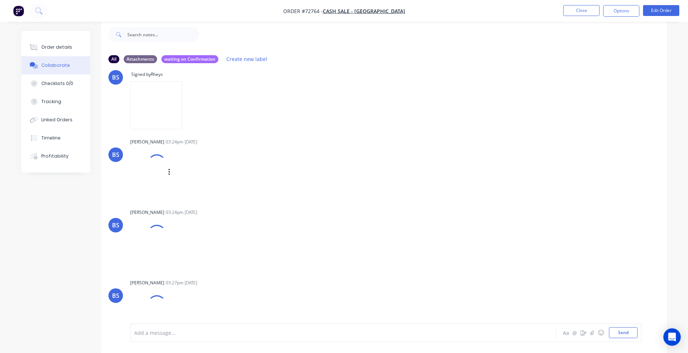
scroll to position [127, 0]
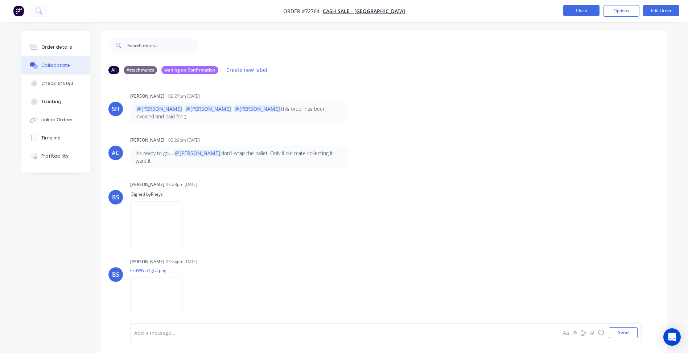
click at [583, 13] on button "Close" at bounding box center [581, 10] width 36 height 11
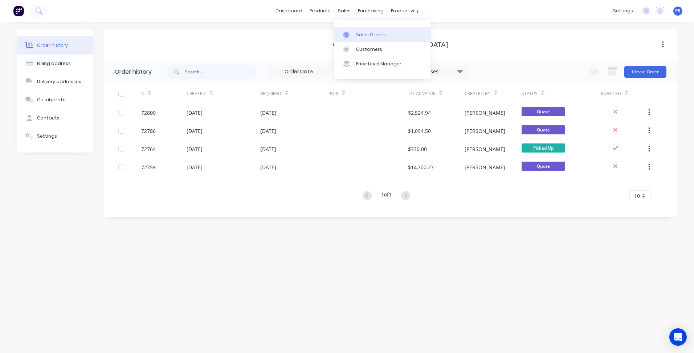
drag, startPoint x: 344, startPoint y: 13, endPoint x: 368, endPoint y: 34, distance: 32.7
click at [368, 34] on div "Sales Orders" at bounding box center [371, 35] width 30 height 7
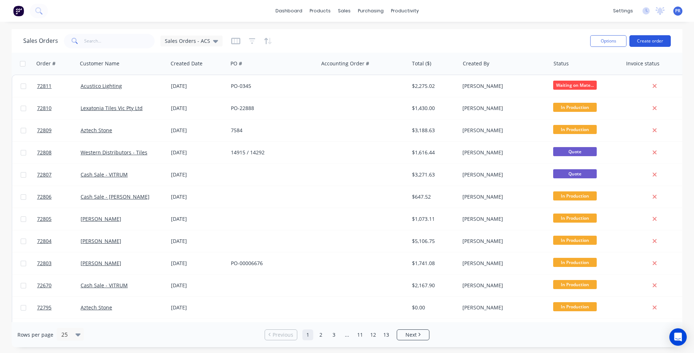
click at [655, 46] on button "Create order" at bounding box center [649, 41] width 41 height 12
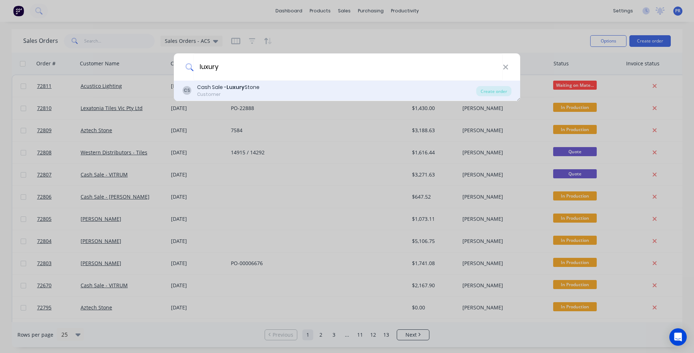
type input "luxury"
click at [241, 87] on b "Luxury" at bounding box center [235, 86] width 18 height 7
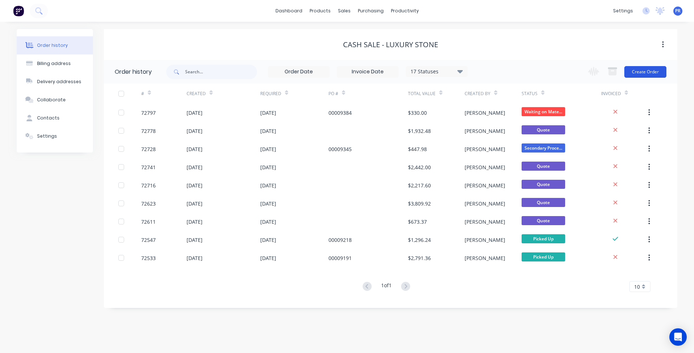
click at [654, 70] on button "Create Order" at bounding box center [645, 72] width 42 height 12
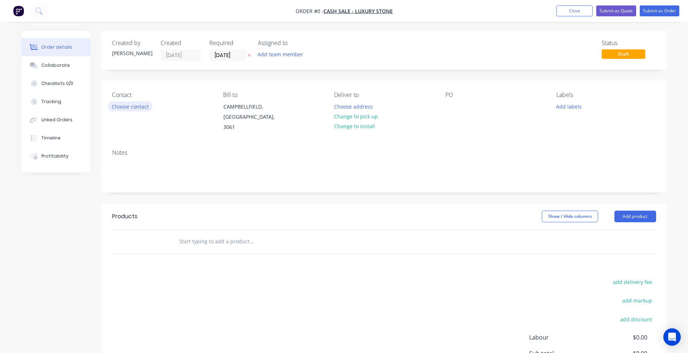
click at [136, 106] on button "Choose contact" at bounding box center [130, 106] width 45 height 10
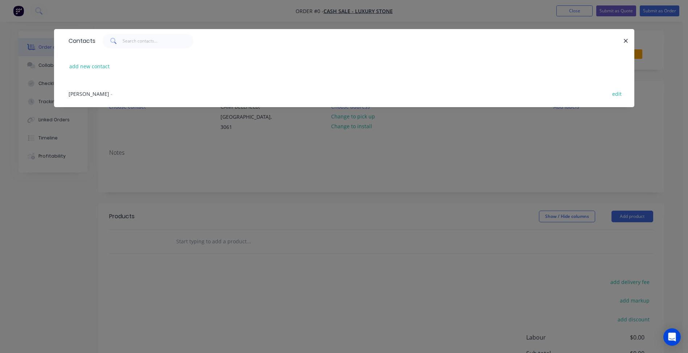
click at [95, 96] on span "[PERSON_NAME]" at bounding box center [89, 93] width 41 height 7
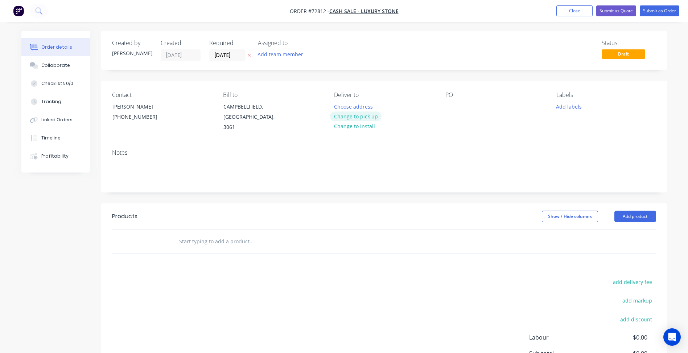
click at [339, 115] on button "Change to pick up" at bounding box center [356, 116] width 52 height 10
click at [230, 52] on input "[DATE]" at bounding box center [228, 55] width 36 height 11
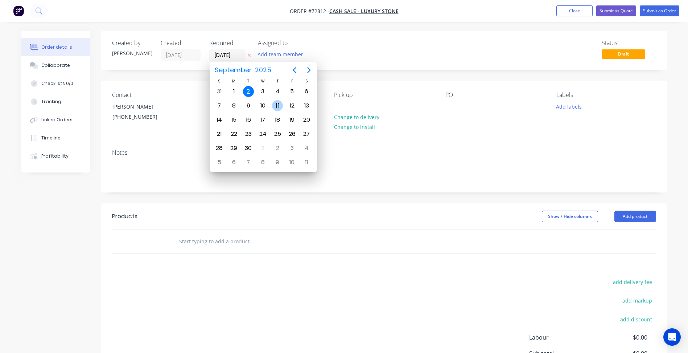
click at [278, 104] on div "11" at bounding box center [277, 105] width 11 height 11
type input "[DATE]"
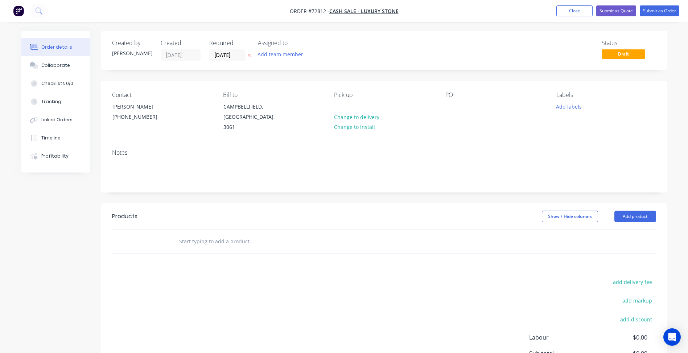
drag, startPoint x: 422, startPoint y: 213, endPoint x: 479, endPoint y: 186, distance: 63.1
click at [424, 215] on header "Products Show / Hide columns Add product" at bounding box center [384, 216] width 566 height 26
click at [631, 210] on button "Add product" at bounding box center [636, 216] width 42 height 12
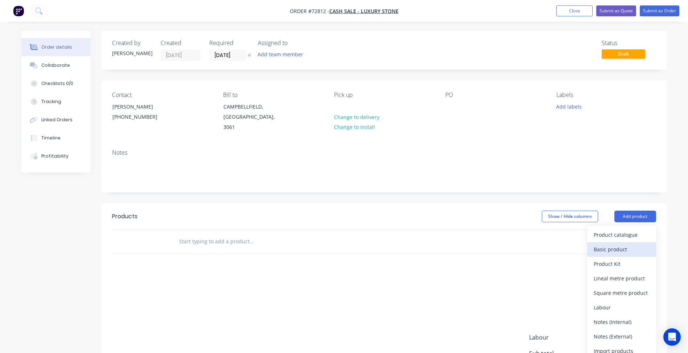
click at [602, 244] on div "Basic product" at bounding box center [622, 249] width 56 height 11
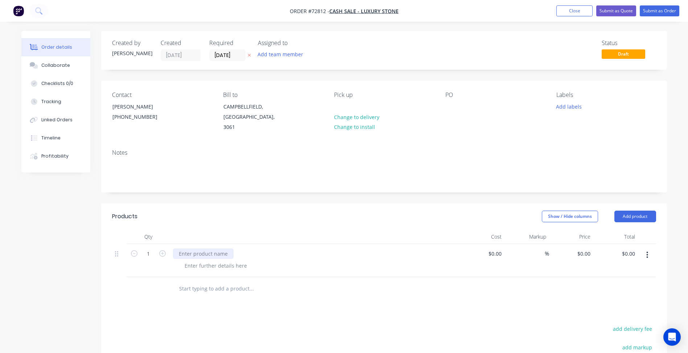
click at [208, 248] on div at bounding box center [203, 253] width 61 height 11
click at [245, 248] on div at bounding box center [315, 253] width 284 height 11
click at [211, 248] on div at bounding box center [203, 253] width 61 height 11
click at [200, 248] on div at bounding box center [203, 253] width 61 height 11
click at [245, 248] on div "30mm Bluestone - Bullnose" at bounding box center [212, 253] width 78 height 11
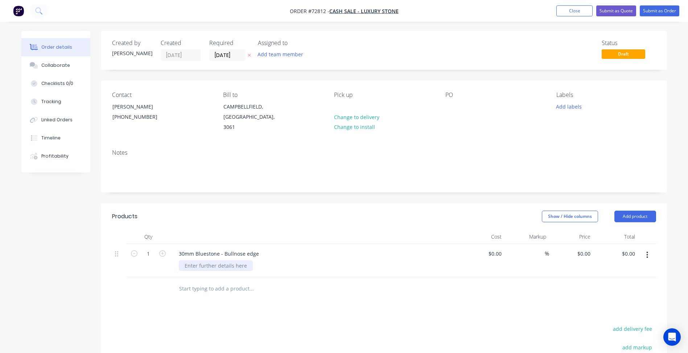
click at [224, 260] on div at bounding box center [216, 265] width 74 height 11
click at [262, 248] on div "30mm Bluestone - Bullnose edge" at bounding box center [219, 253] width 92 height 11
click at [222, 260] on div at bounding box center [216, 265] width 74 height 11
click at [220, 260] on div at bounding box center [216, 265] width 74 height 11
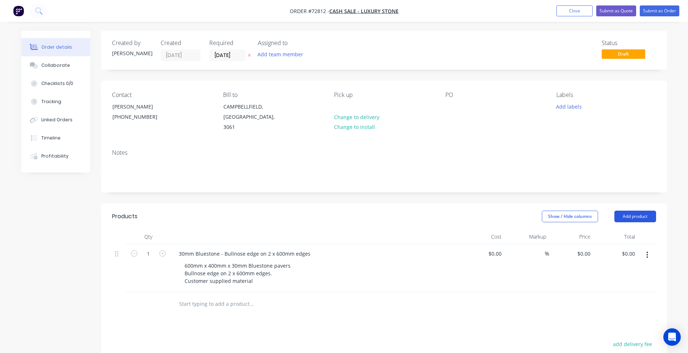
click at [642, 210] on button "Add product" at bounding box center [636, 216] width 42 height 12
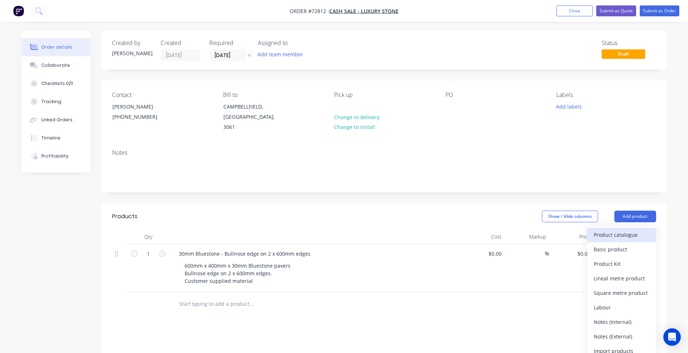
click at [620, 227] on button "Product catalogue" at bounding box center [621, 234] width 69 height 15
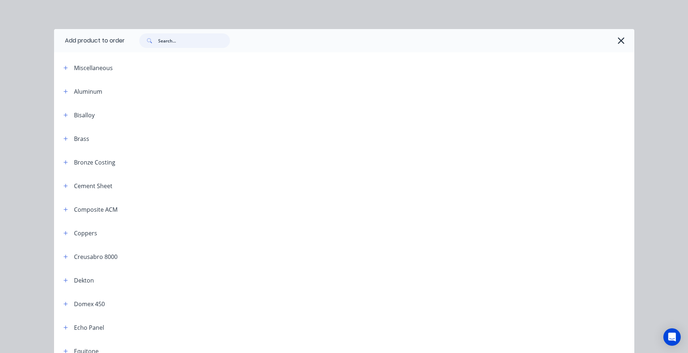
click at [171, 43] on input "text" at bounding box center [194, 40] width 72 height 15
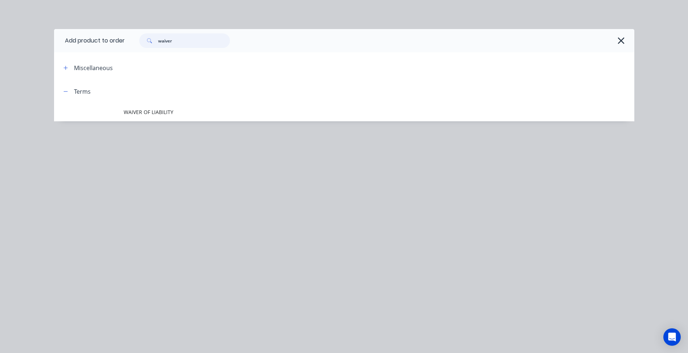
type input "waiver"
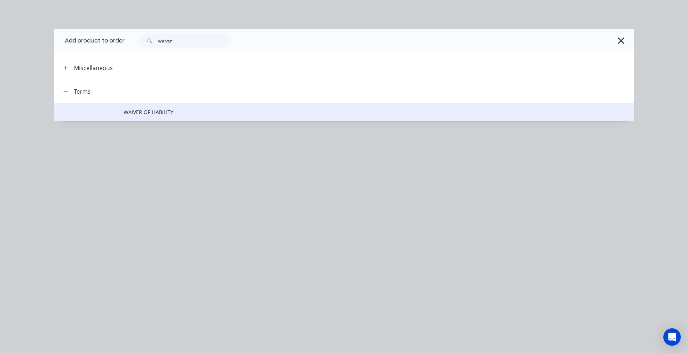
click at [169, 112] on span "WAIVER OF LIABILITY" at bounding box center [328, 112] width 408 height 8
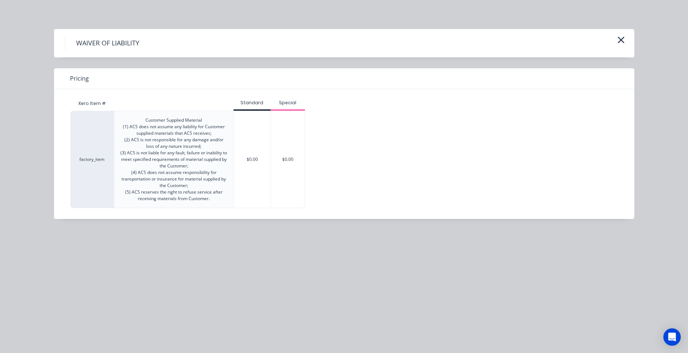
click at [243, 161] on div "$0.00" at bounding box center [252, 159] width 37 height 96
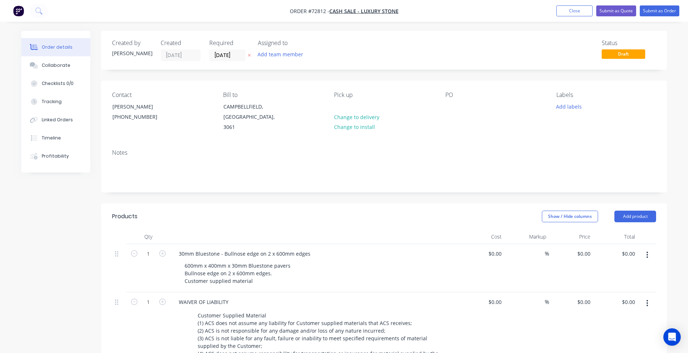
scroll to position [109, 0]
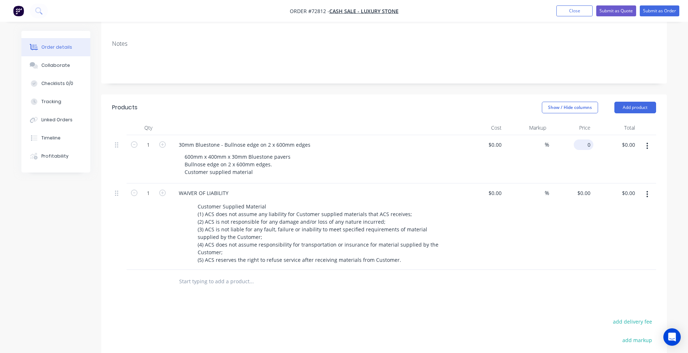
click at [585, 139] on div "0 $0.00" at bounding box center [584, 144] width 20 height 11
click at [585, 139] on div "0 $0.00" at bounding box center [585, 144] width 17 height 11
type input "$144.00"
click at [153, 139] on input "1" at bounding box center [148, 144] width 19 height 11
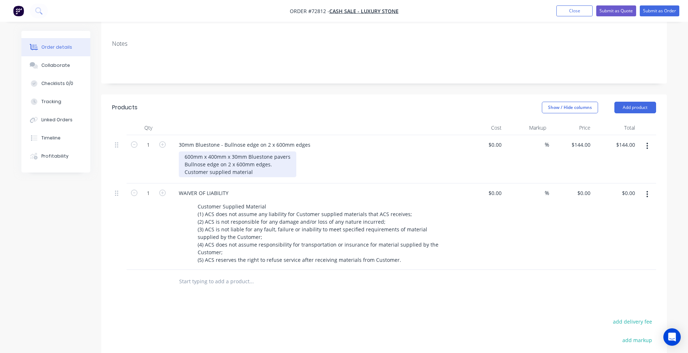
click at [272, 151] on div "600mm x 400mm x 30mm Bluestone pavers Bullnose edge on 2 x 600mm edges. Custome…" at bounding box center [238, 164] width 118 height 26
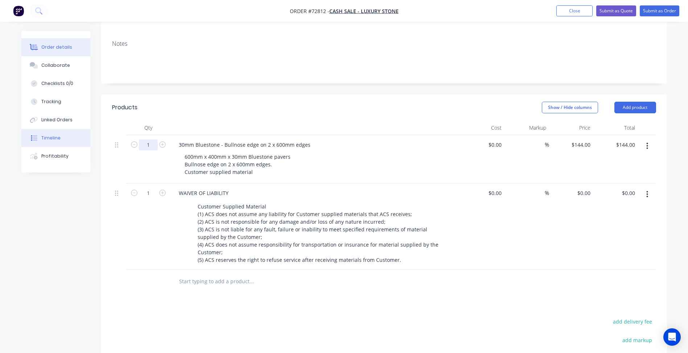
drag, startPoint x: 153, startPoint y: 136, endPoint x: 24, endPoint y: 138, distance: 128.8
click at [153, 139] on input "1" at bounding box center [148, 144] width 19 height 11
click at [149, 139] on input "1" at bounding box center [148, 144] width 19 height 11
drag, startPoint x: 148, startPoint y: 137, endPoint x: 86, endPoint y: 138, distance: 62.4
click at [87, 138] on div "Order details Collaborate Checklists 0/0 Tracking Linked Orders Timeline Profit…" at bounding box center [344, 200] width 660 height 556
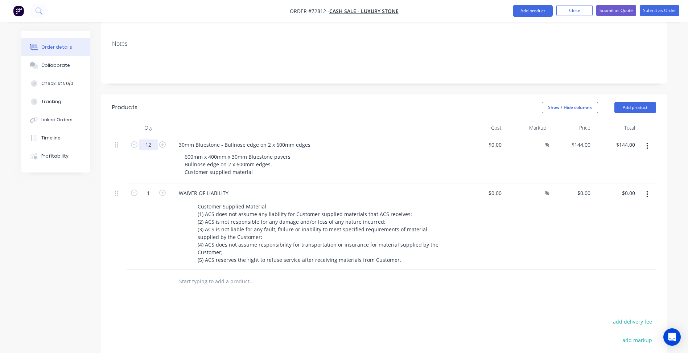
scroll to position [218, 0]
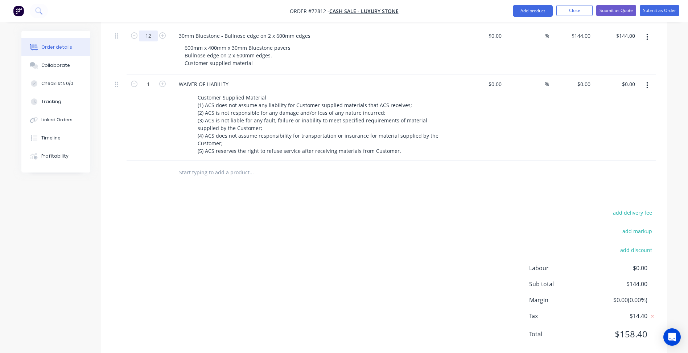
type input "12"
type input "$1,728.00"
click at [252, 245] on div "add delivery fee add markup add discount Labour $0.00 Sub total $1,728.00 Margi…" at bounding box center [384, 278] width 544 height 140
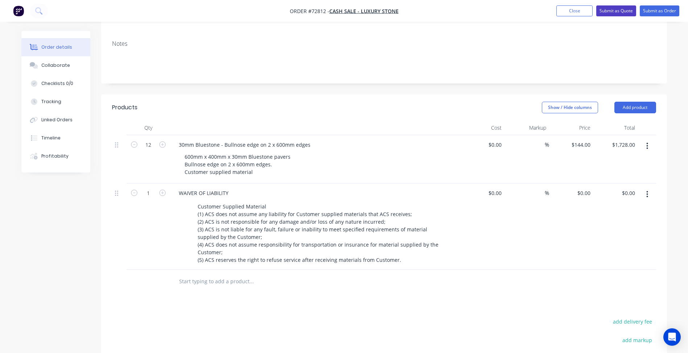
click at [623, 12] on button "Submit as Quote" at bounding box center [616, 10] width 40 height 11
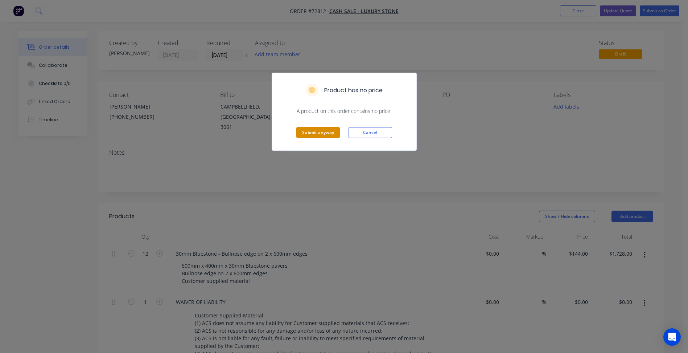
click at [321, 131] on button "Submit anyway" at bounding box center [318, 132] width 44 height 11
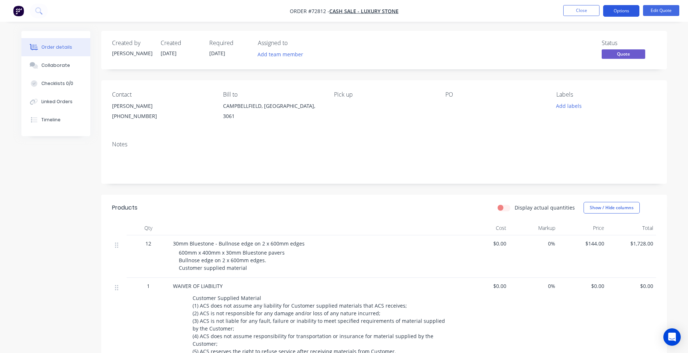
click at [621, 11] on button "Options" at bounding box center [621, 11] width 36 height 12
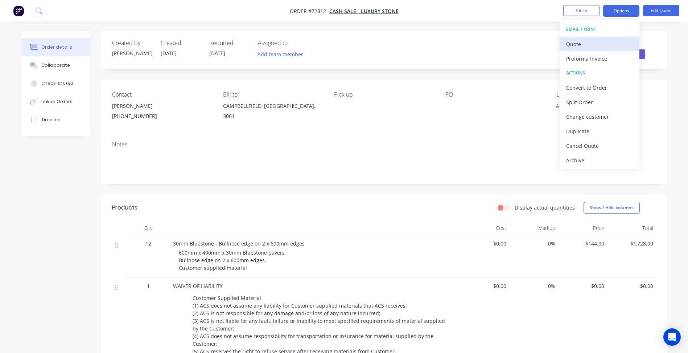
click at [579, 44] on div "Quote" at bounding box center [599, 44] width 67 height 11
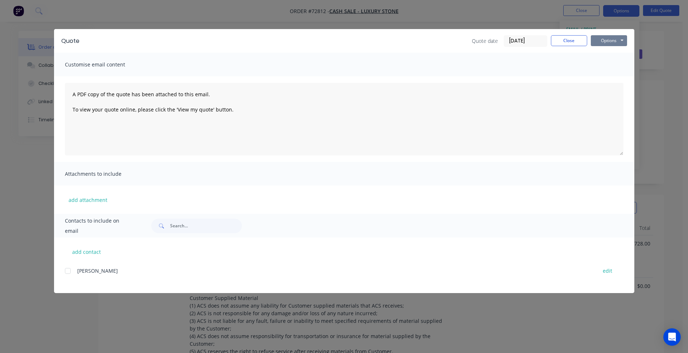
click at [606, 45] on button "Options" at bounding box center [609, 40] width 36 height 11
click at [607, 53] on button "Preview" at bounding box center [614, 54] width 46 height 12
click at [562, 36] on button "Close" at bounding box center [569, 40] width 36 height 11
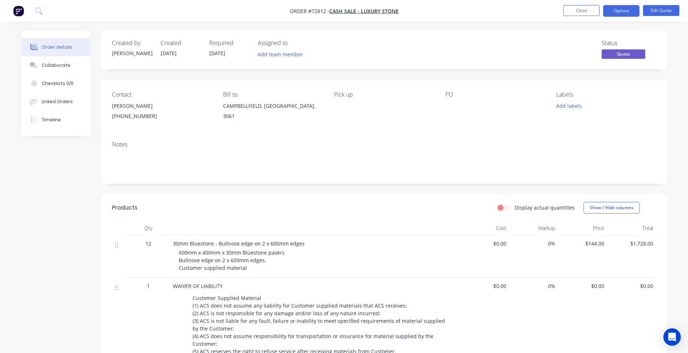
click at [585, 16] on li "Close" at bounding box center [581, 11] width 36 height 12
click at [572, 8] on button "Close" at bounding box center [581, 10] width 36 height 11
